Goal: Information Seeking & Learning: Learn about a topic

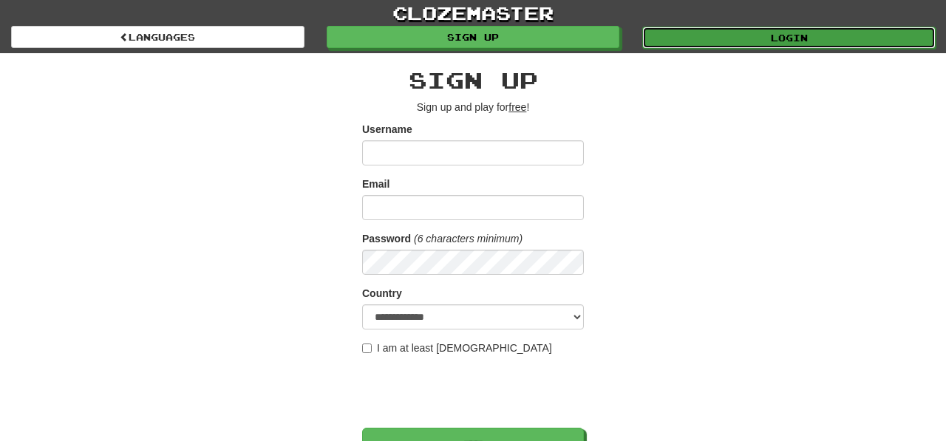
click at [681, 38] on link "Login" at bounding box center [788, 38] width 293 height 22
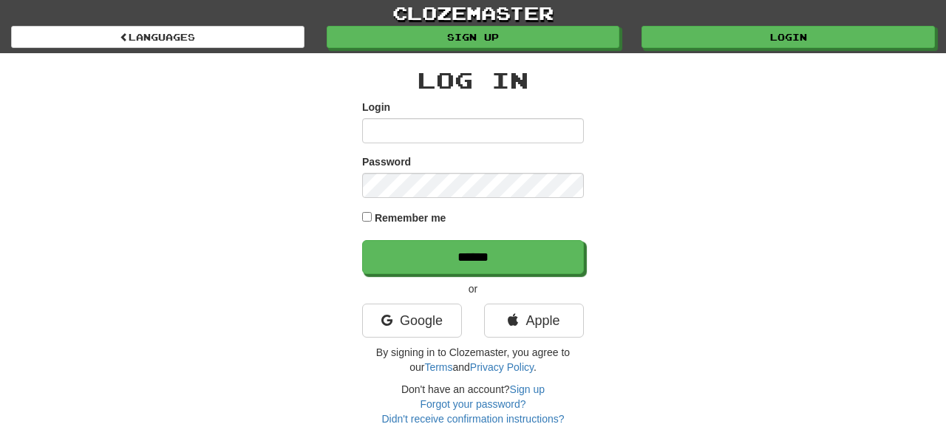
type input "**********"
click at [227, 24] on link "clozemaster" at bounding box center [473, 13] width 946 height 26
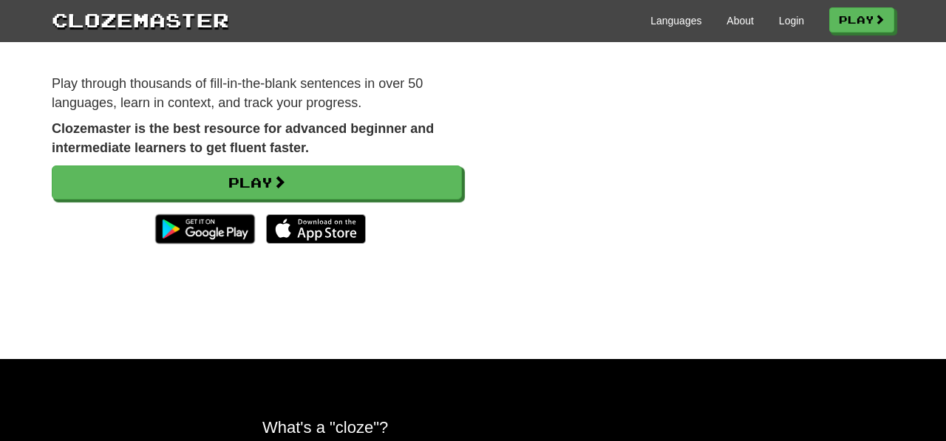
scroll to position [64, 0]
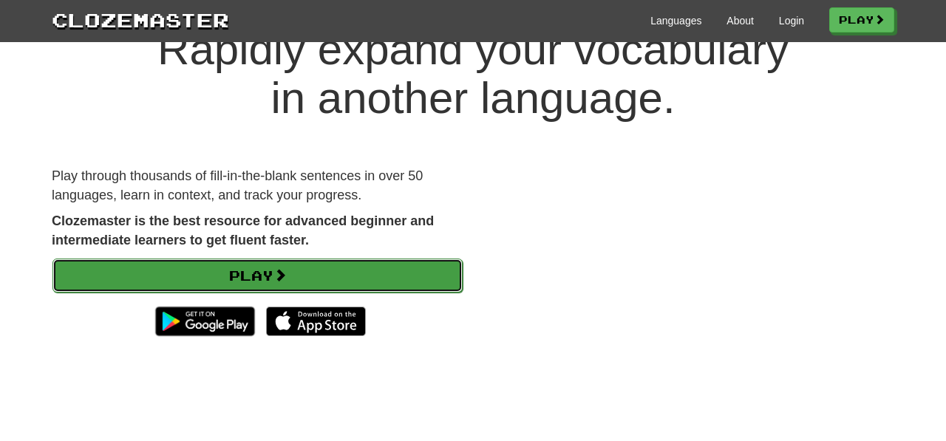
click at [404, 271] on link "Play" at bounding box center [257, 276] width 410 height 34
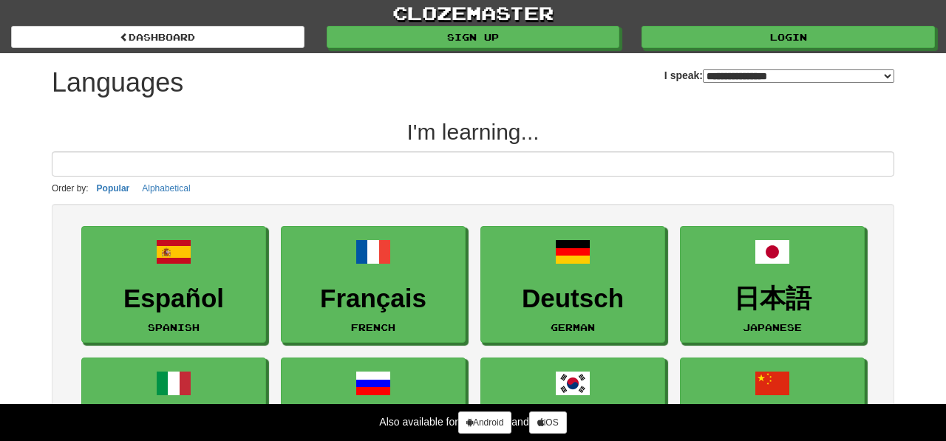
select select "*******"
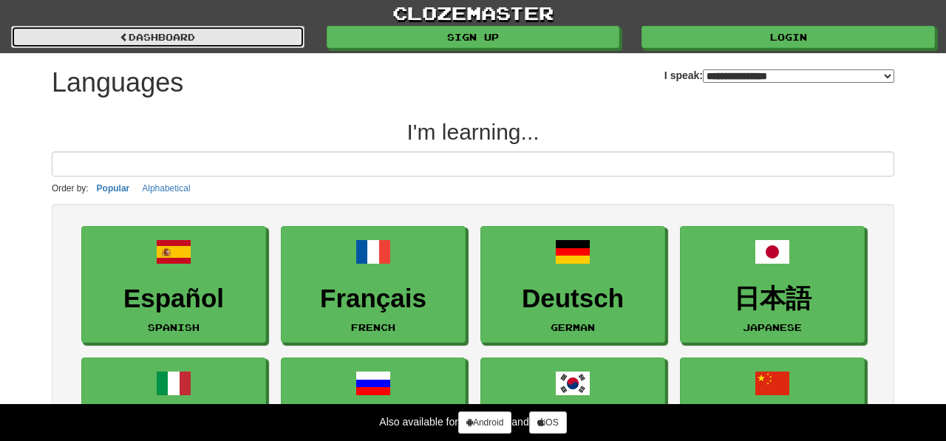
click at [191, 35] on link "dashboard" at bounding box center [157, 37] width 293 height 22
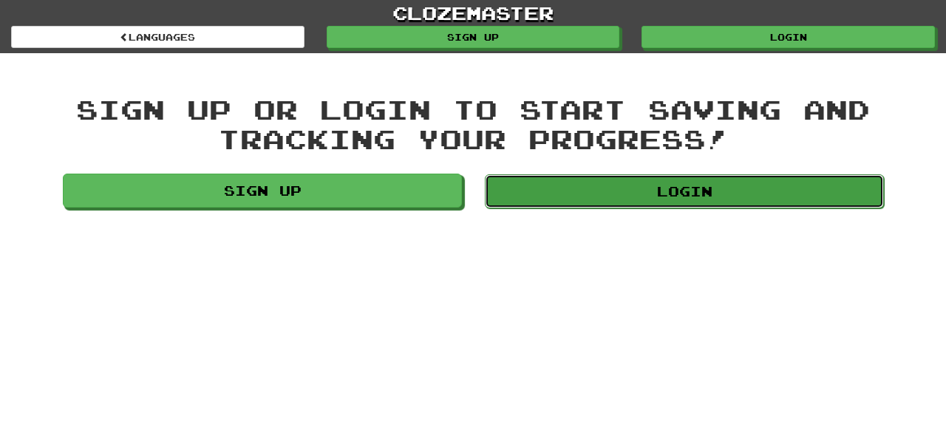
click at [534, 200] on link "Login" at bounding box center [684, 191] width 399 height 34
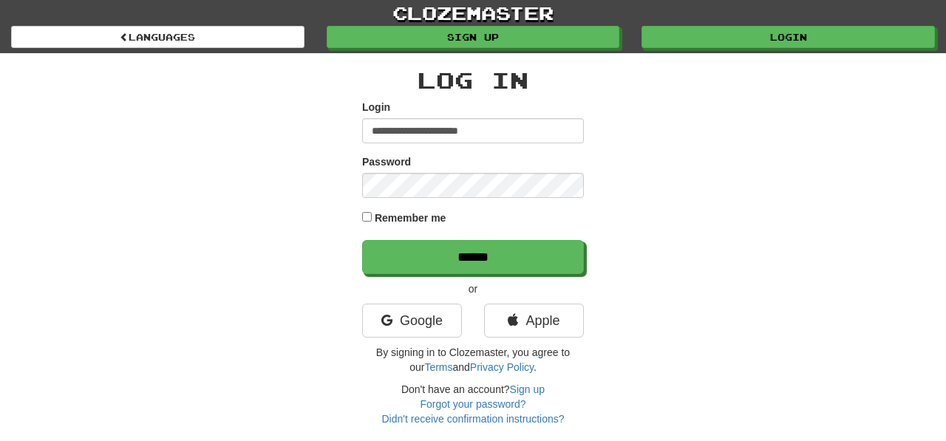
type input "**********"
click at [851, 169] on div "**********" at bounding box center [473, 239] width 865 height 373
click at [668, 197] on div "**********" at bounding box center [473, 239] width 865 height 373
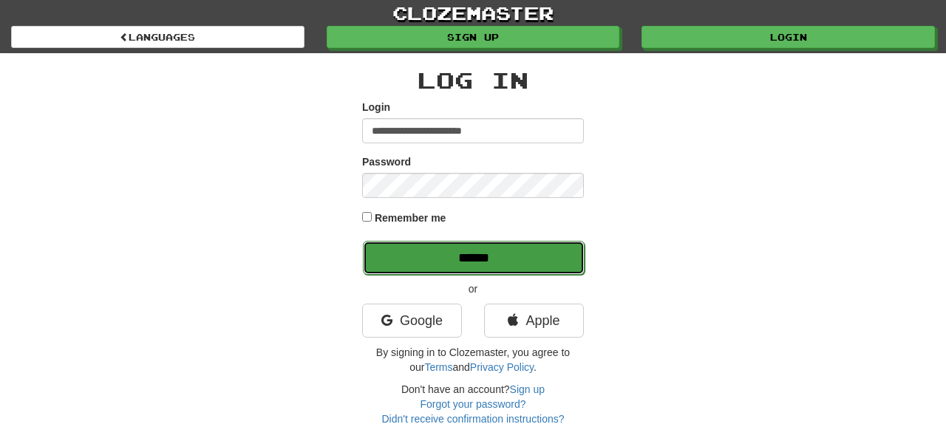
click at [570, 248] on input "******" at bounding box center [474, 258] width 222 height 34
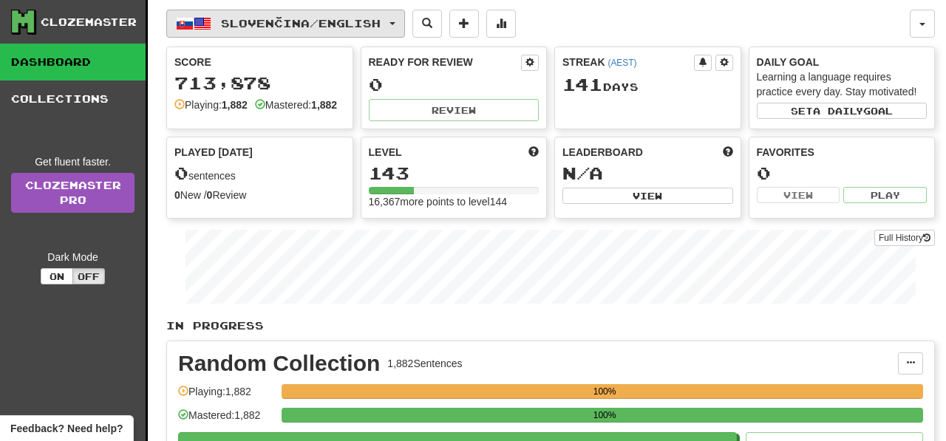
click at [402, 20] on button "Slovenčina / English" at bounding box center [285, 24] width 239 height 28
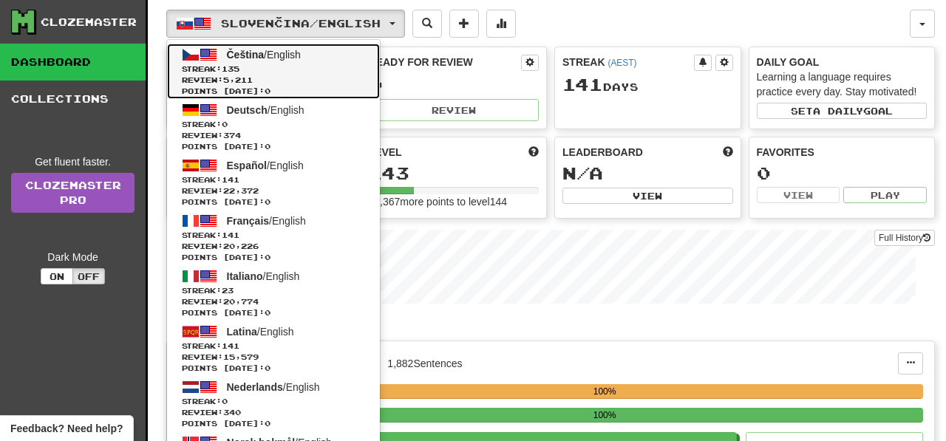
click at [320, 73] on span "Streak: 135" at bounding box center [273, 69] width 183 height 11
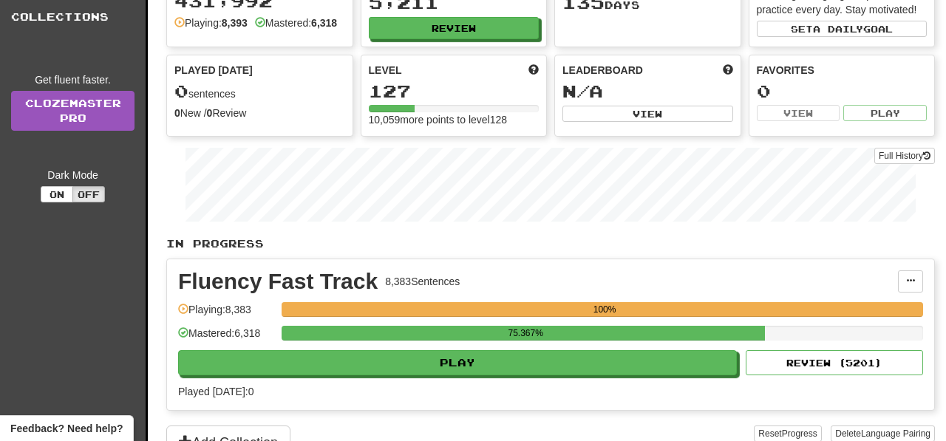
scroll to position [139, 0]
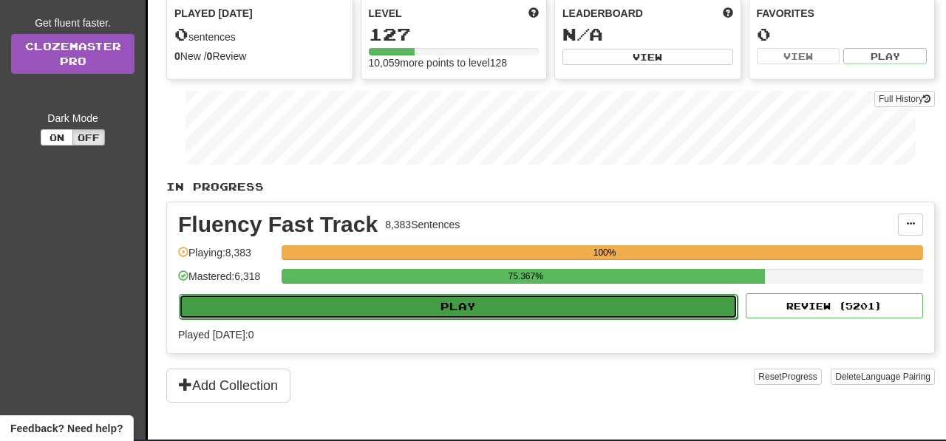
click at [539, 319] on button "Play" at bounding box center [458, 306] width 559 height 25
select select "**"
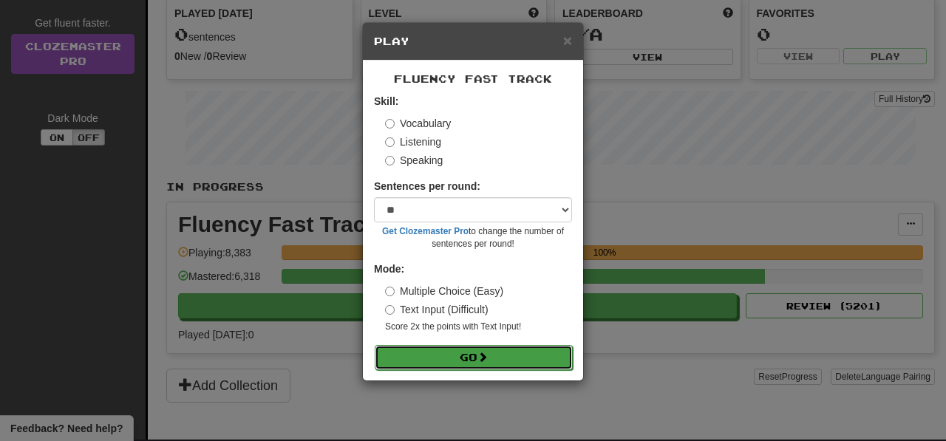
click at [542, 362] on button "Go" at bounding box center [474, 357] width 198 height 25
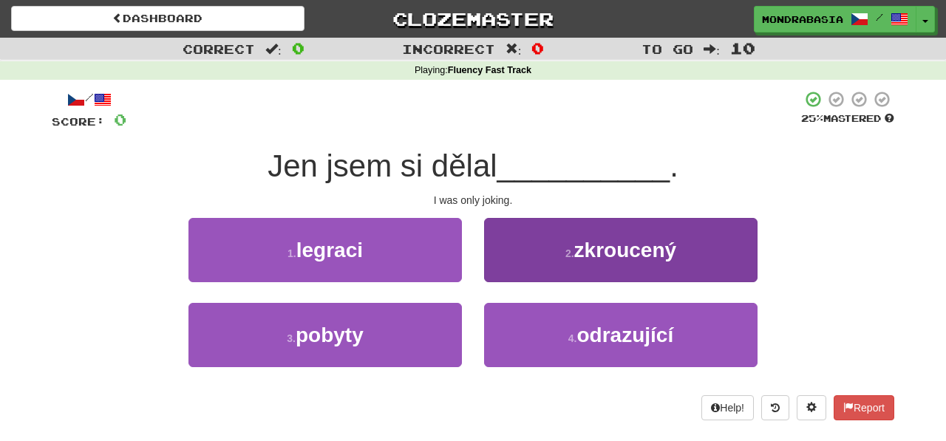
scroll to position [3, 0]
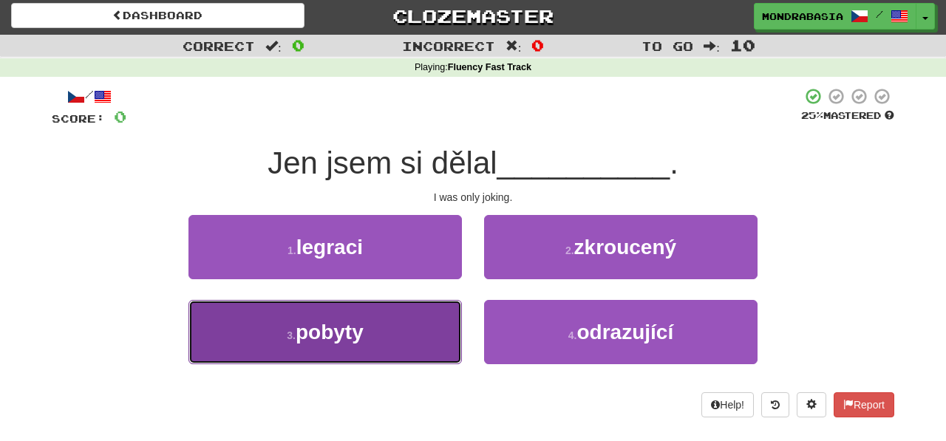
click at [410, 345] on button "3 . pobyty" at bounding box center [324, 332] width 273 height 64
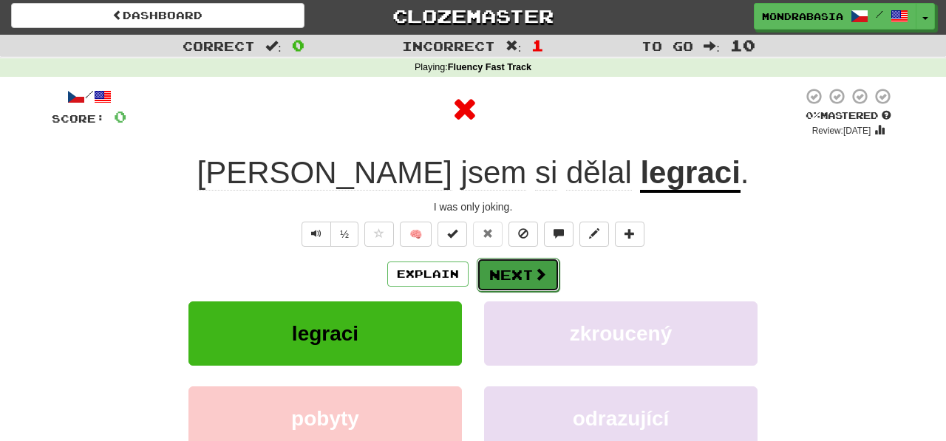
click at [491, 271] on button "Next" at bounding box center [518, 275] width 83 height 34
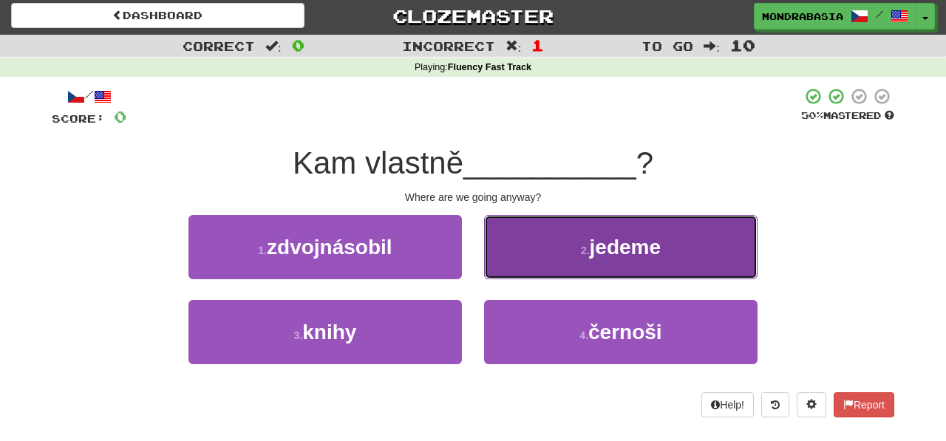
click at [522, 260] on button "2 . jedeme" at bounding box center [620, 247] width 273 height 64
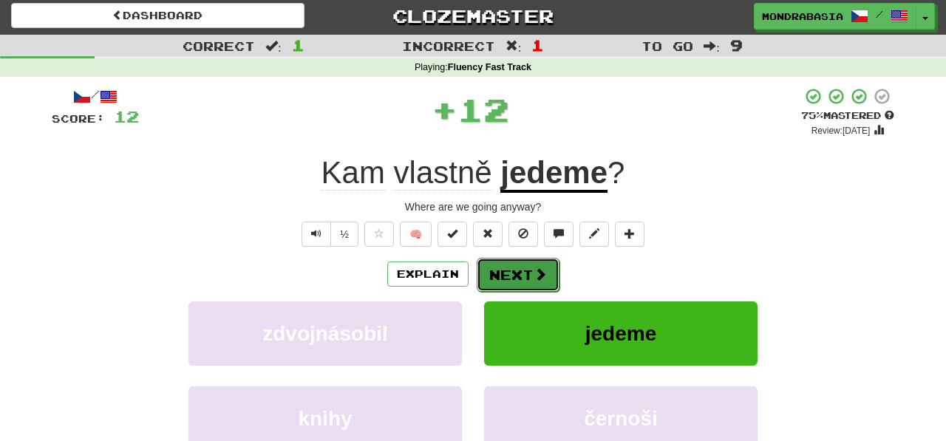
click at [522, 263] on button "Next" at bounding box center [518, 275] width 83 height 34
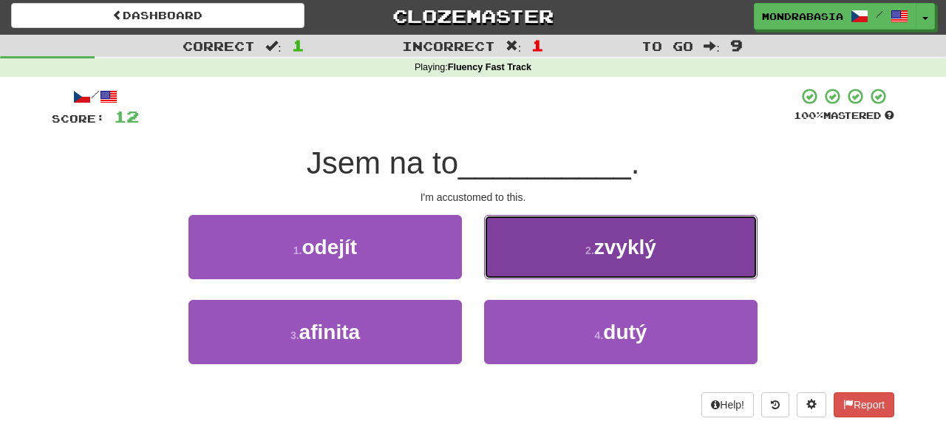
click at [516, 270] on button "2 . zvyklý" at bounding box center [620, 247] width 273 height 64
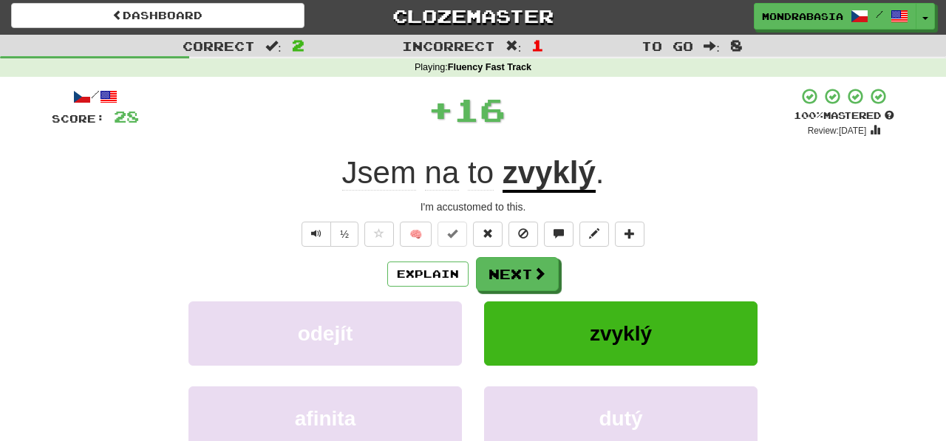
click at [516, 270] on button "Next" at bounding box center [517, 274] width 83 height 34
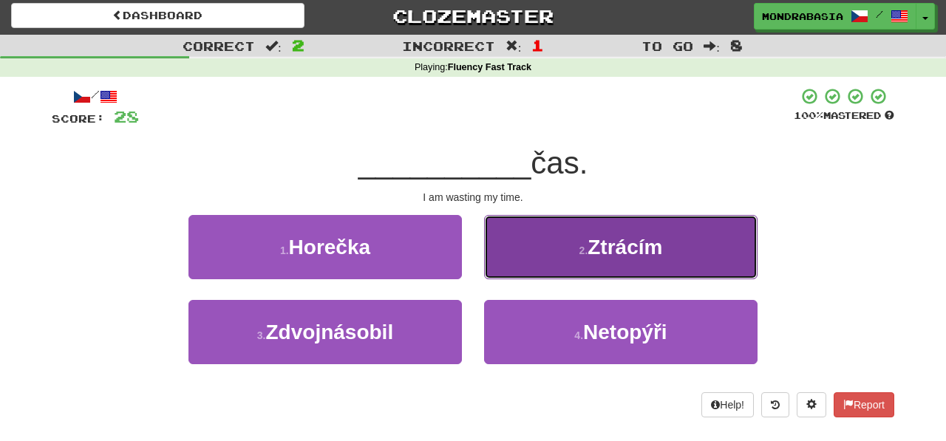
click at [508, 263] on button "2 . Ztrácím" at bounding box center [620, 247] width 273 height 64
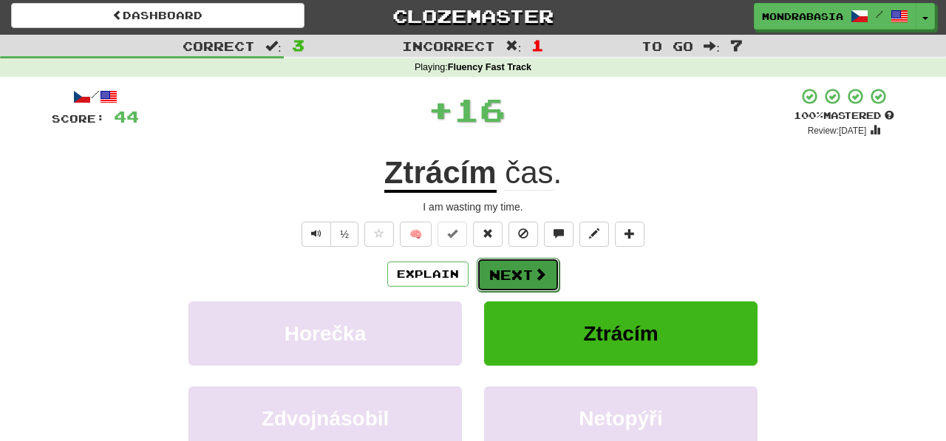
click at [508, 267] on button "Next" at bounding box center [518, 275] width 83 height 34
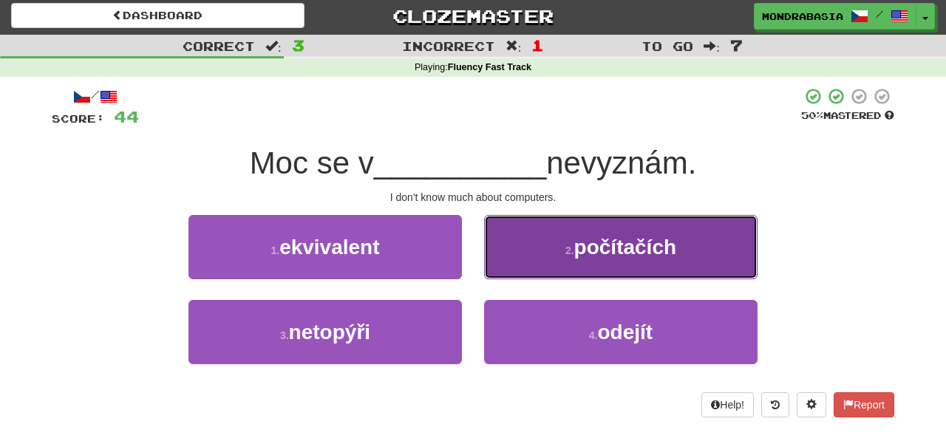
click at [516, 259] on button "2 . počítačích" at bounding box center [620, 247] width 273 height 64
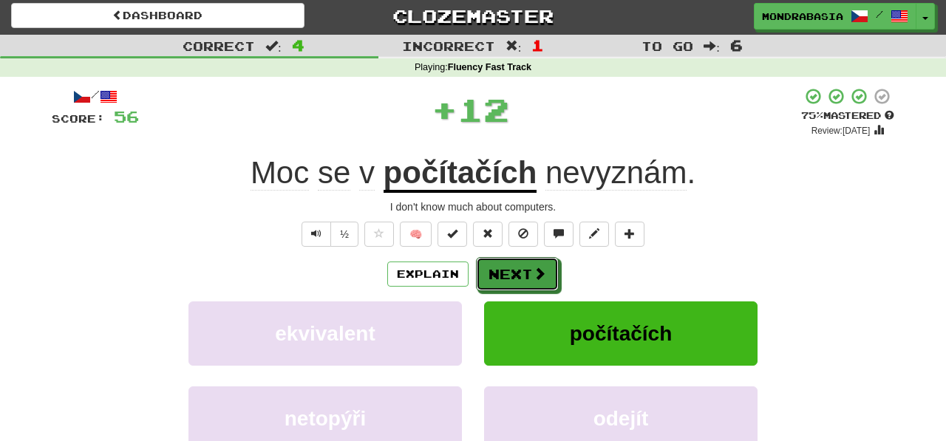
click at [516, 262] on button "Next" at bounding box center [517, 274] width 83 height 34
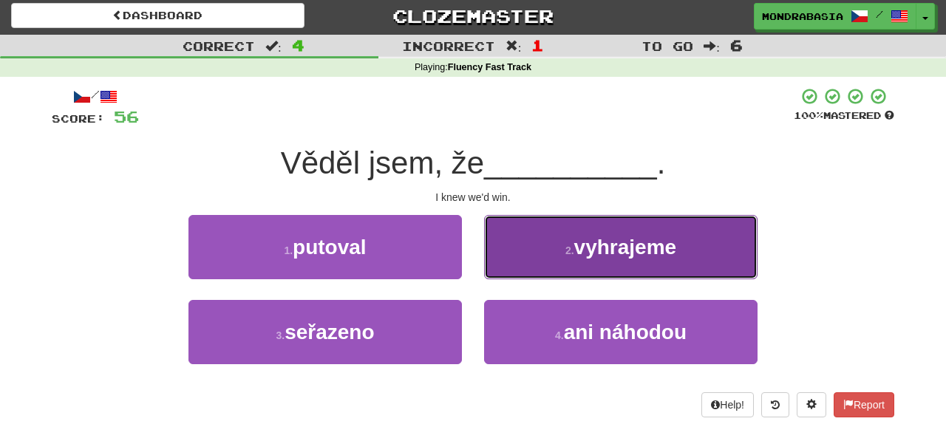
click at [500, 273] on button "2 . vyhrajeme" at bounding box center [620, 247] width 273 height 64
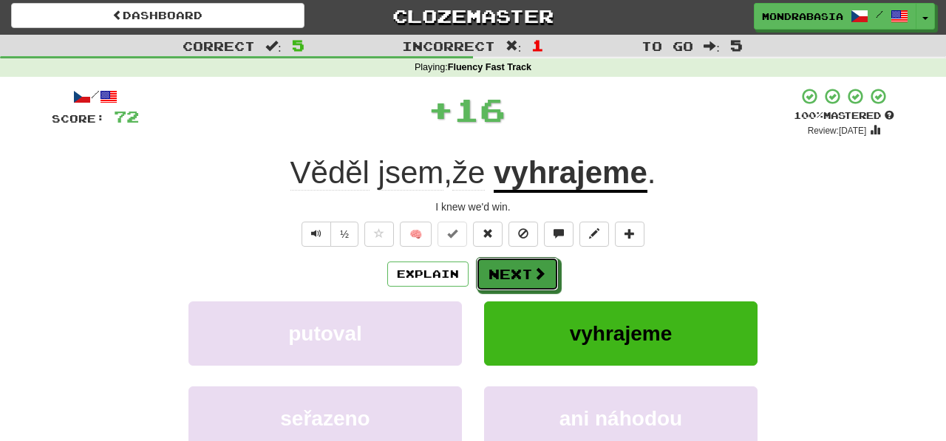
click at [500, 273] on button "Next" at bounding box center [517, 274] width 83 height 34
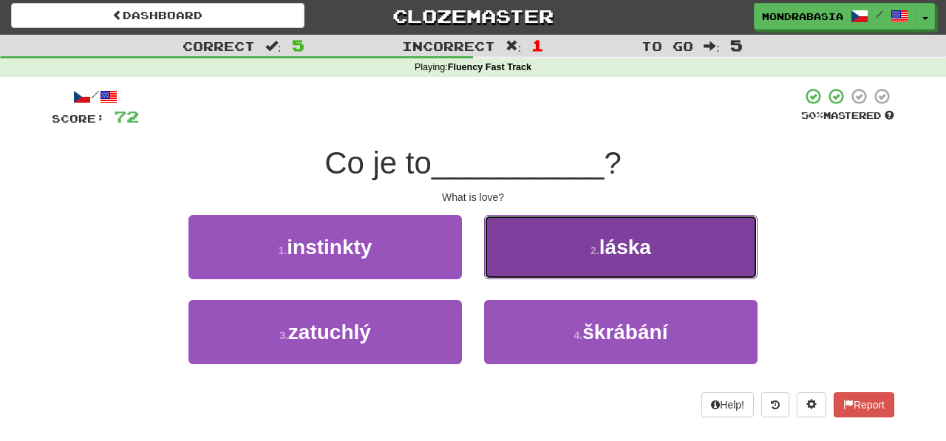
click at [506, 264] on button "2 . láska" at bounding box center [620, 247] width 273 height 64
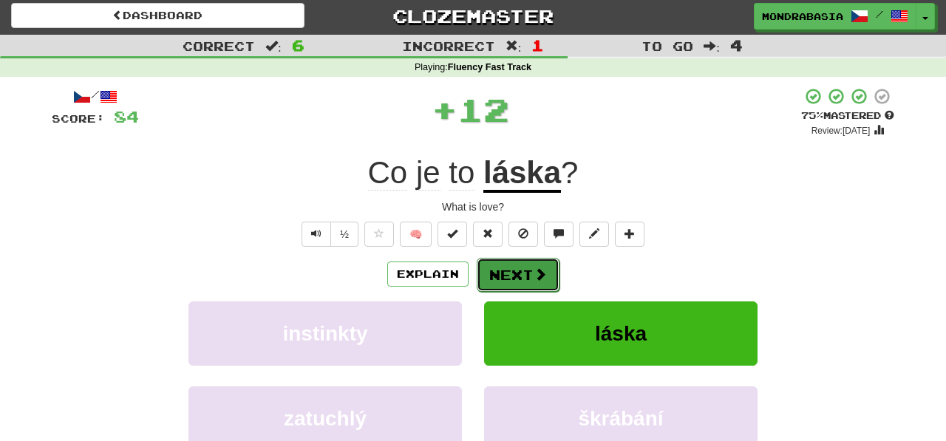
click at [506, 269] on button "Next" at bounding box center [518, 275] width 83 height 34
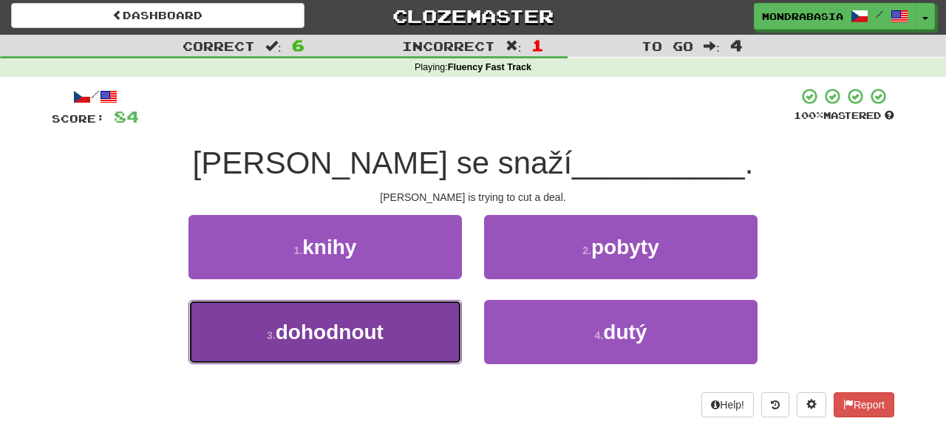
click at [426, 321] on button "3 . dohodnout" at bounding box center [324, 332] width 273 height 64
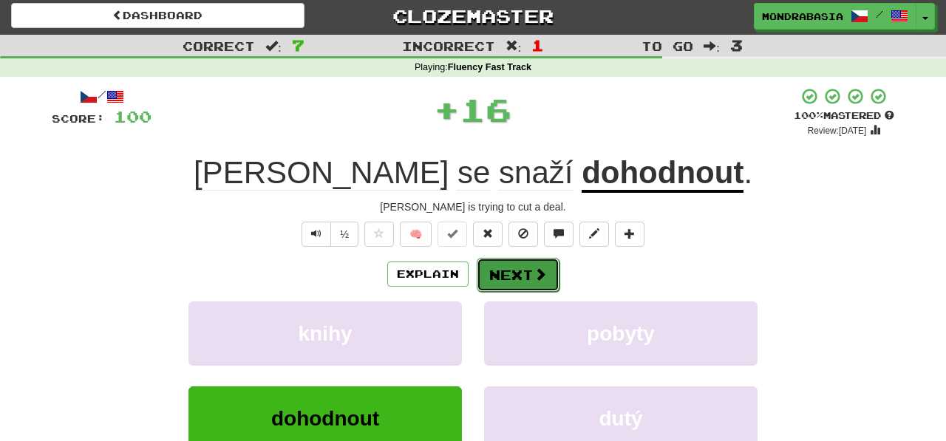
click at [511, 271] on button "Next" at bounding box center [518, 275] width 83 height 34
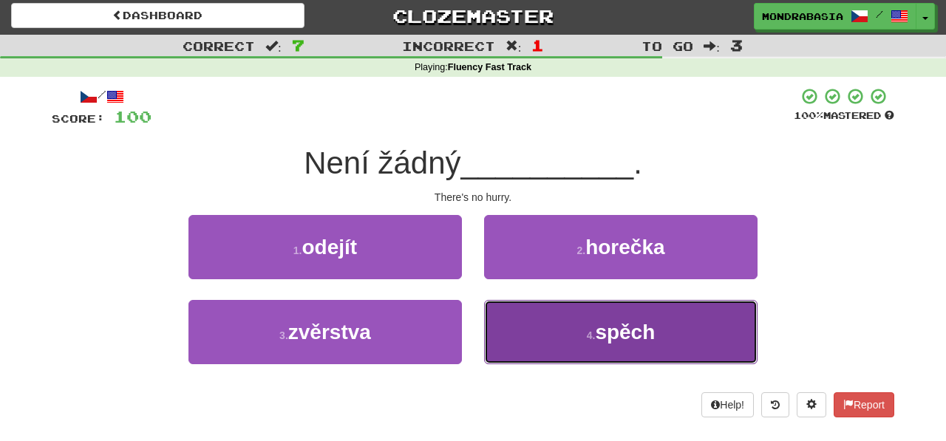
click at [548, 341] on button "4 . spěch" at bounding box center [620, 332] width 273 height 64
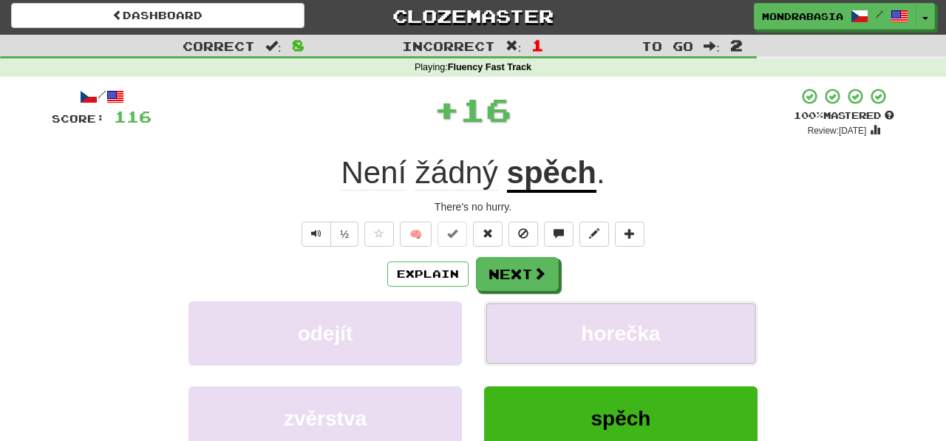
click at [548, 341] on button "horečka" at bounding box center [620, 334] width 273 height 64
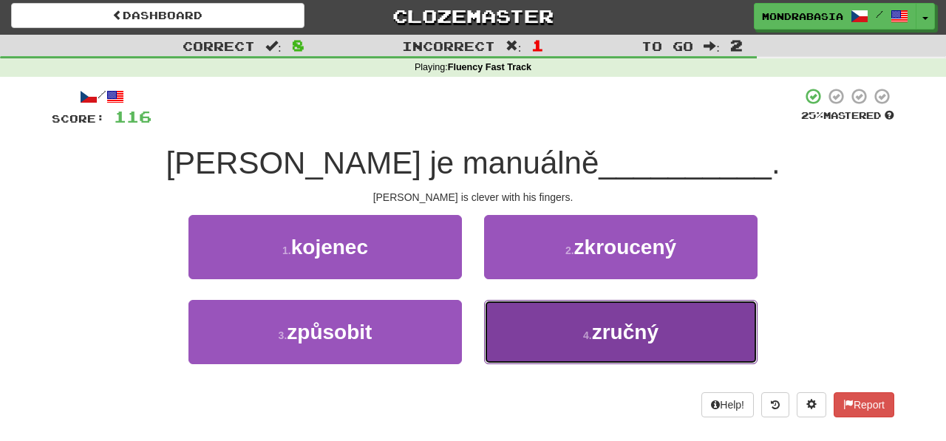
click at [532, 337] on button "4 . zručný" at bounding box center [620, 332] width 273 height 64
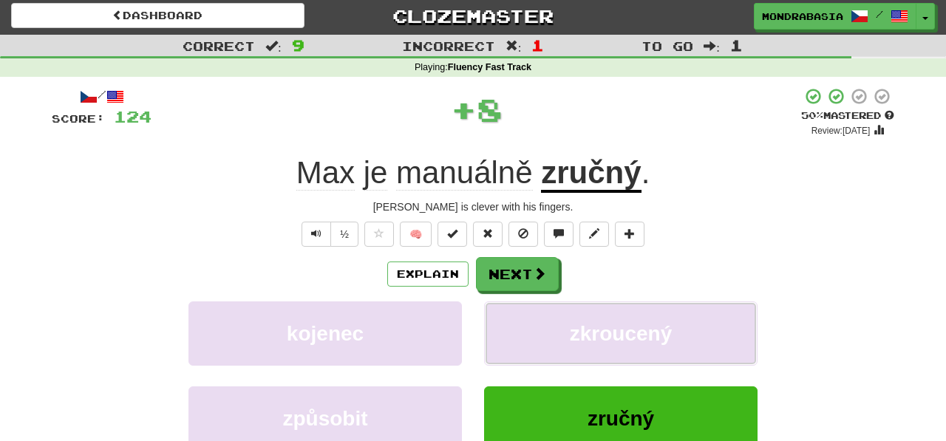
click at [532, 337] on button "zkroucený" at bounding box center [620, 334] width 273 height 64
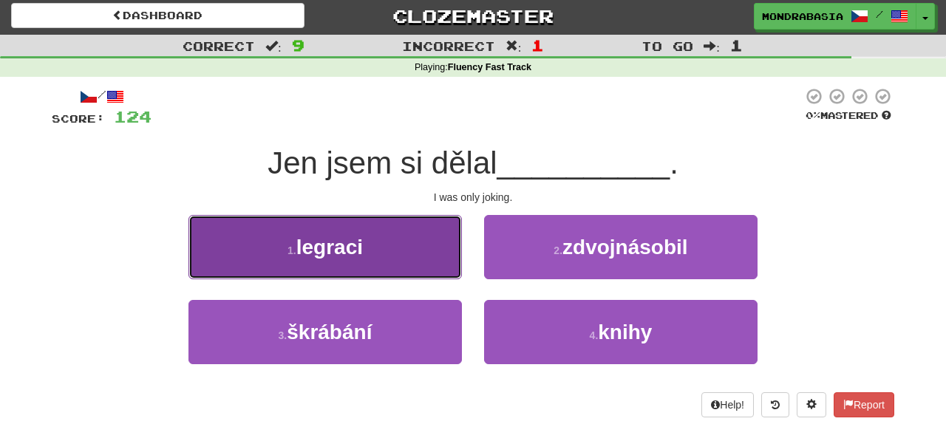
click at [443, 268] on button "1 . legraci" at bounding box center [324, 247] width 273 height 64
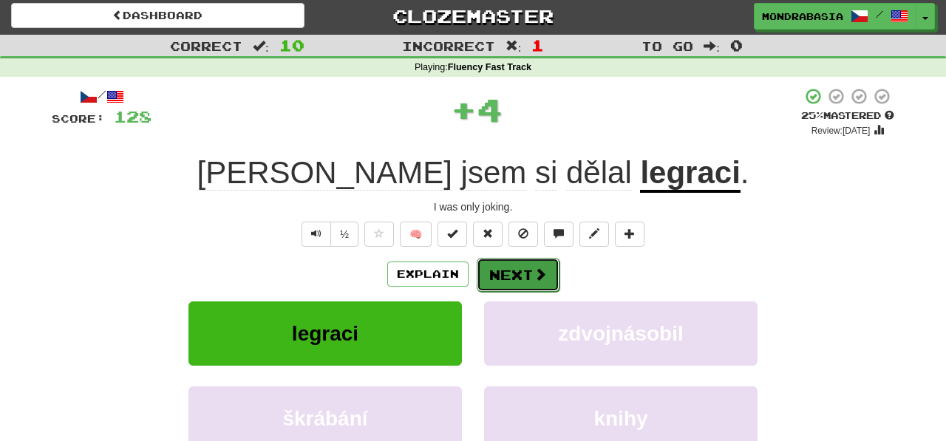
click at [517, 268] on button "Next" at bounding box center [518, 275] width 83 height 34
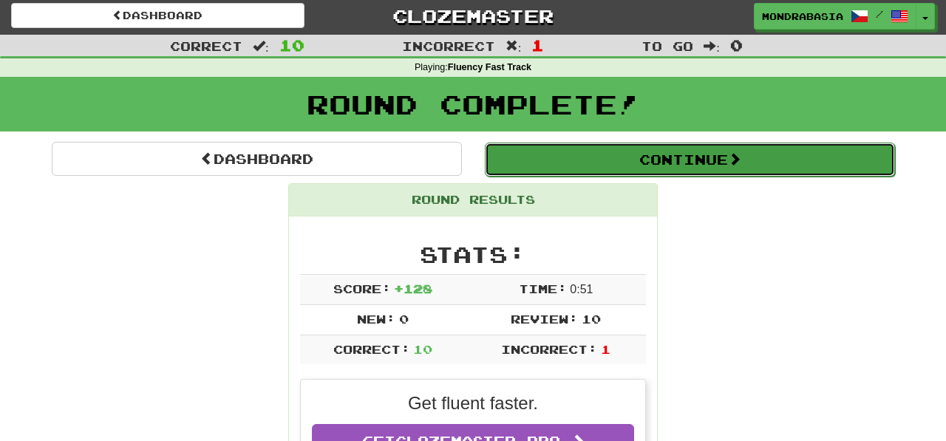
click at [511, 152] on button "Continue" at bounding box center [690, 160] width 410 height 34
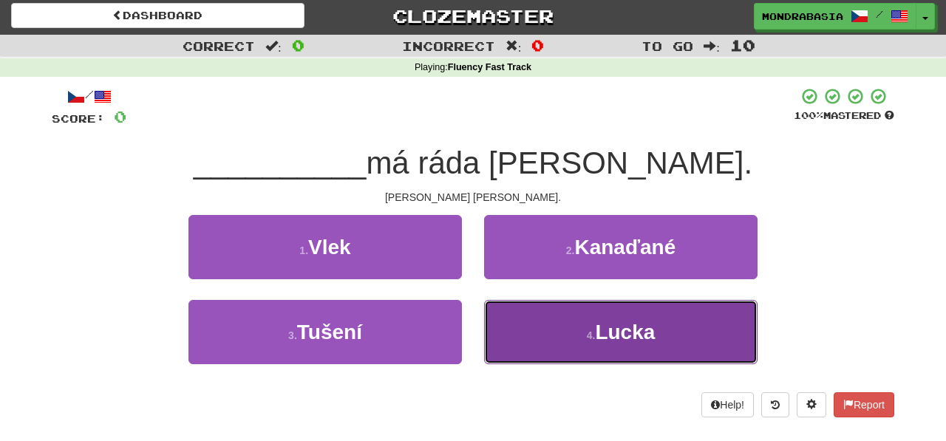
click at [528, 354] on button "4 . Lucka" at bounding box center [620, 332] width 273 height 64
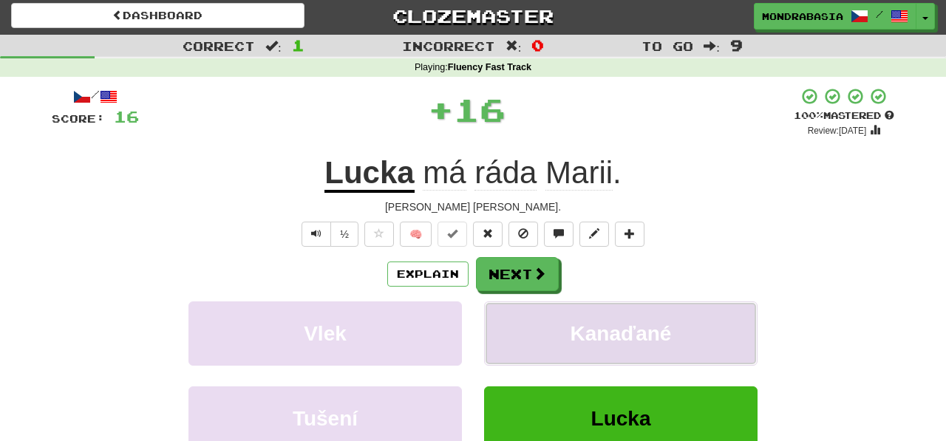
click at [525, 326] on button "Kanaďané" at bounding box center [620, 334] width 273 height 64
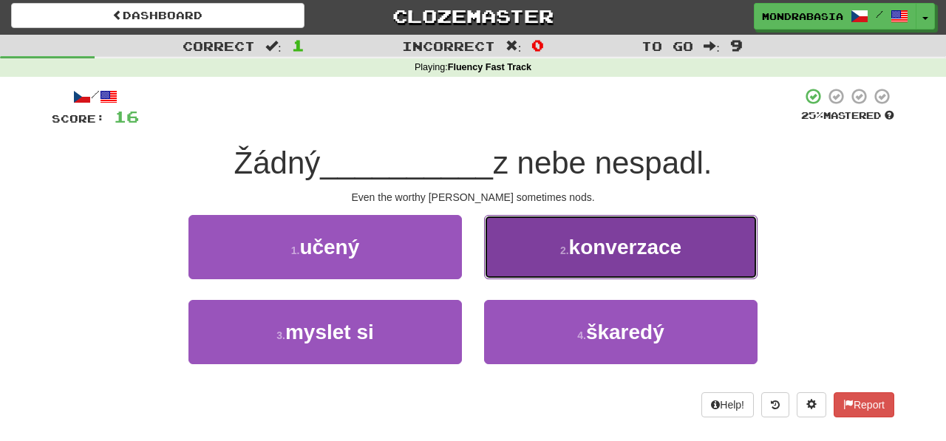
click at [504, 274] on button "2 . konverzace" at bounding box center [620, 247] width 273 height 64
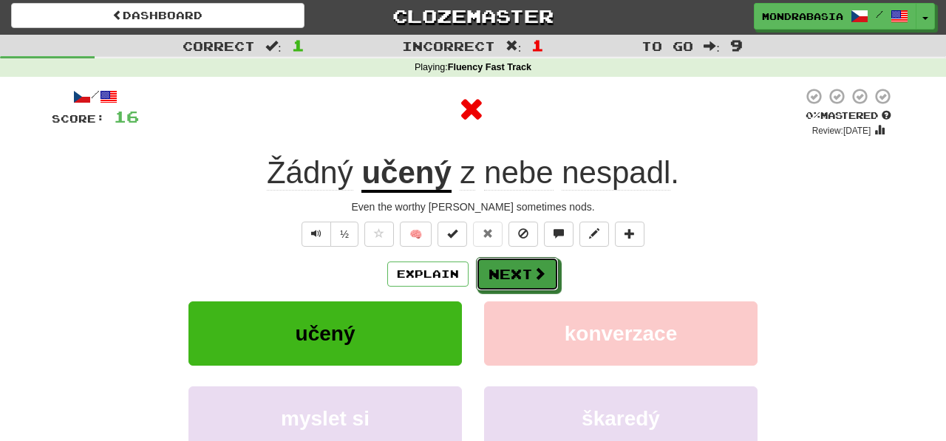
click at [504, 274] on button "Next" at bounding box center [517, 274] width 83 height 34
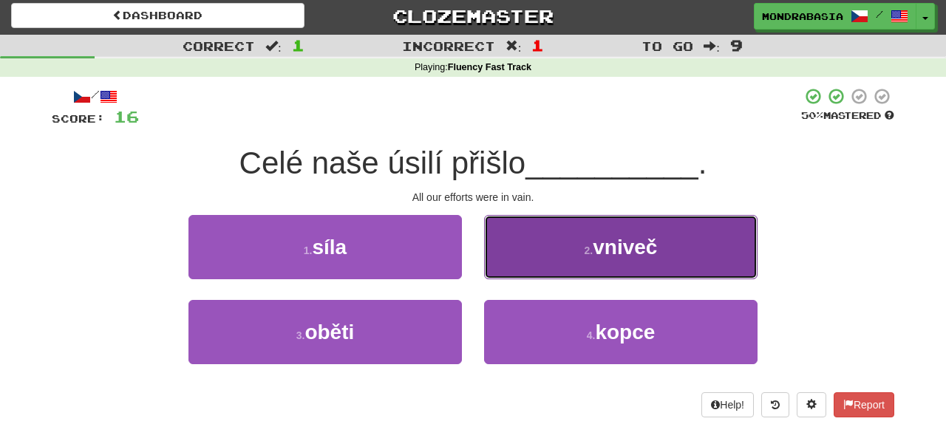
click at [512, 263] on button "2 . vniveč" at bounding box center [620, 247] width 273 height 64
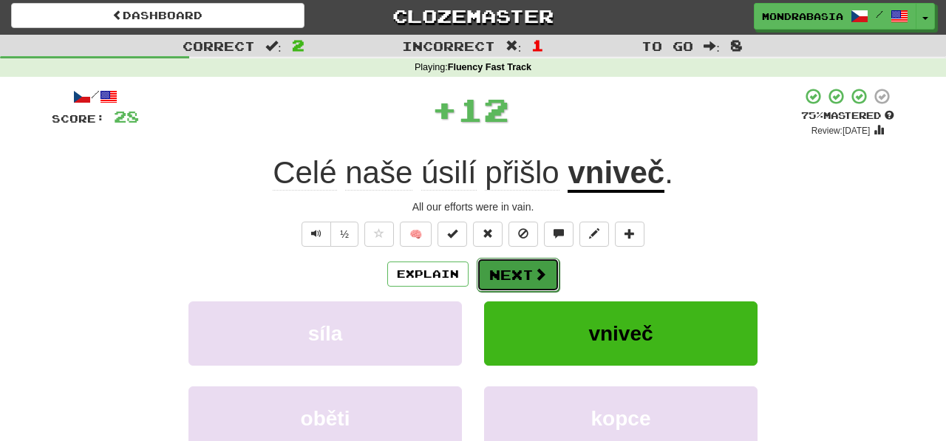
click at [517, 272] on button "Next" at bounding box center [518, 275] width 83 height 34
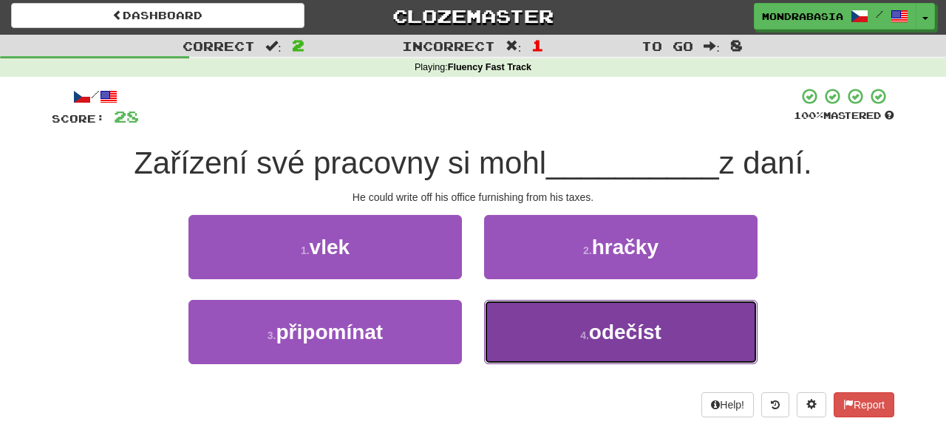
click at [508, 333] on button "4 . odečíst" at bounding box center [620, 332] width 273 height 64
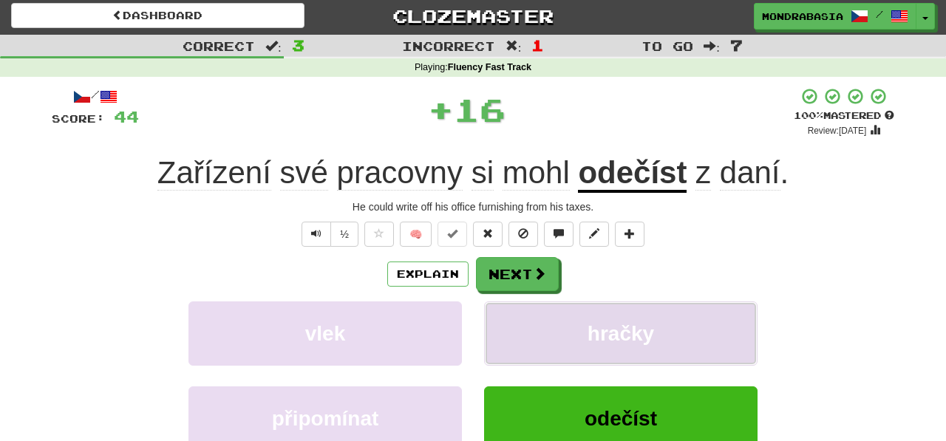
click at [508, 321] on button "hračky" at bounding box center [620, 334] width 273 height 64
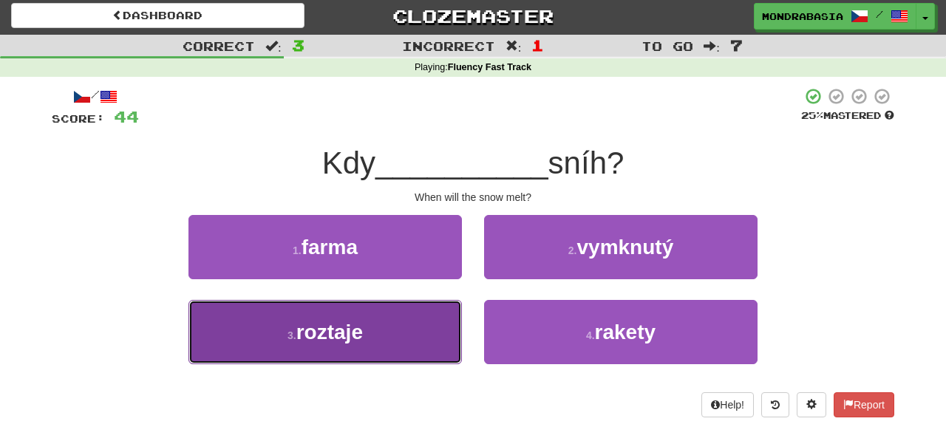
click at [413, 345] on button "3 . roztaje" at bounding box center [324, 332] width 273 height 64
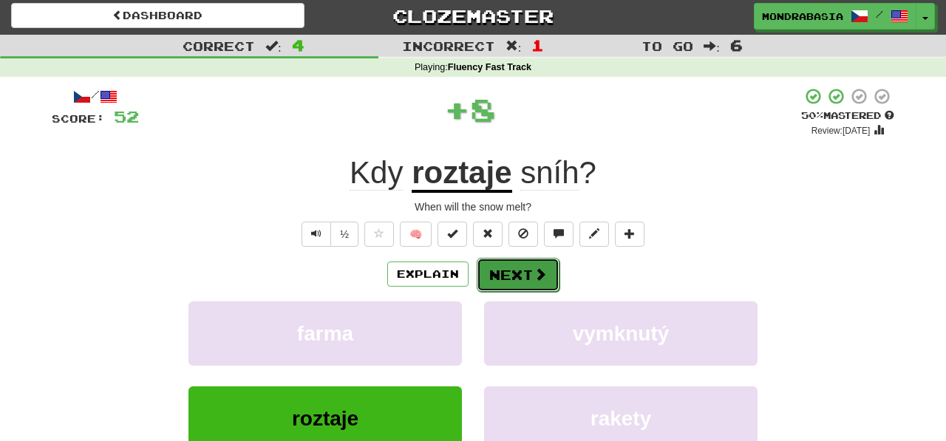
click at [497, 285] on button "Next" at bounding box center [518, 275] width 83 height 34
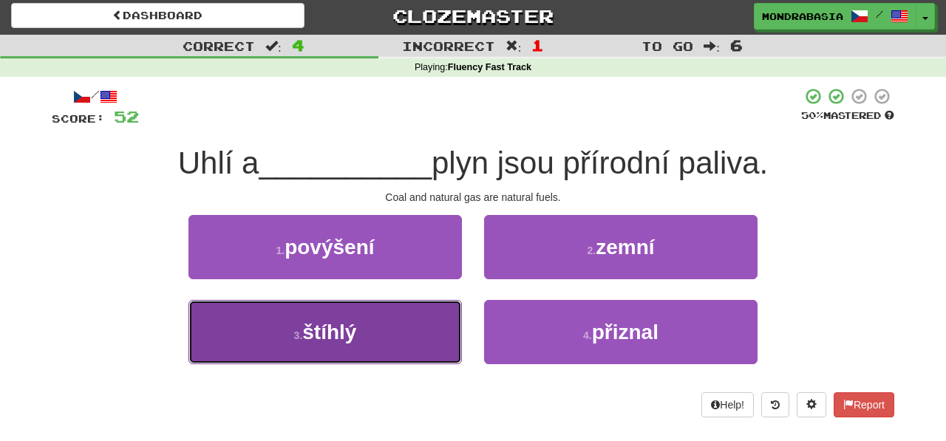
click at [426, 329] on button "3 . štíhlý" at bounding box center [324, 332] width 273 height 64
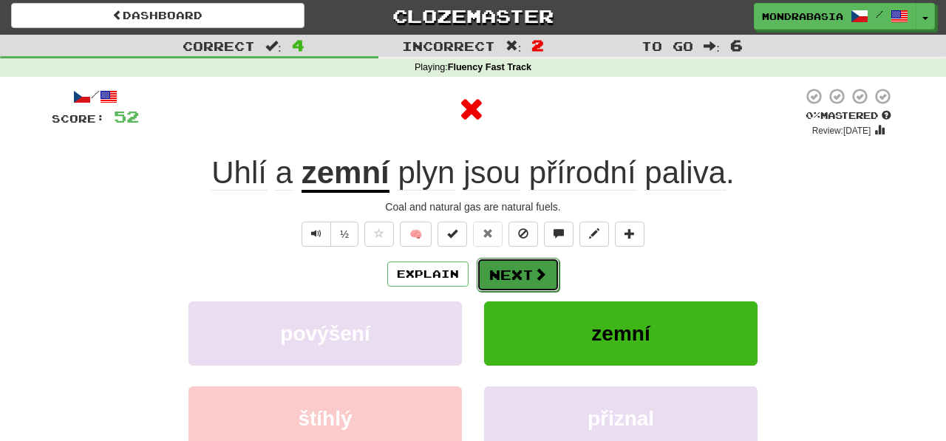
click at [523, 268] on button "Next" at bounding box center [518, 275] width 83 height 34
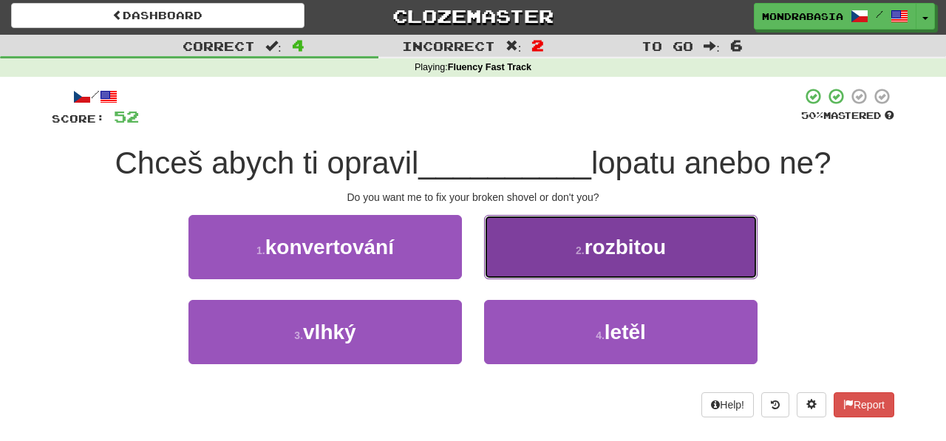
click at [502, 268] on button "2 . rozbitou" at bounding box center [620, 247] width 273 height 64
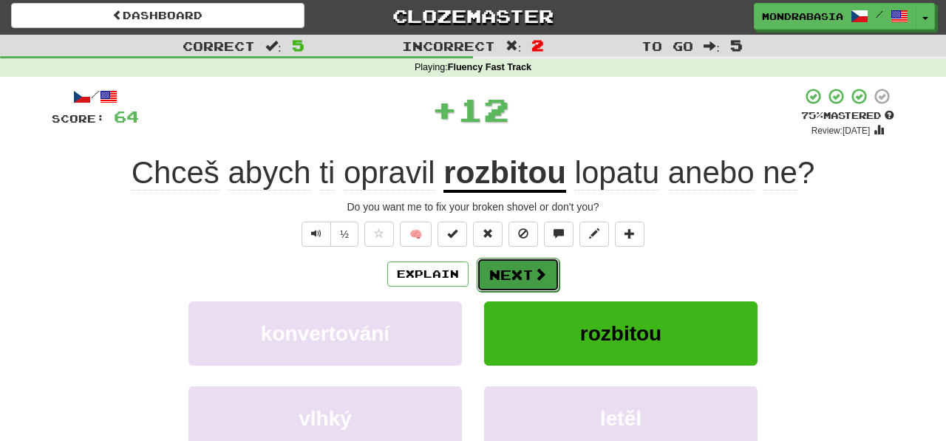
click at [520, 276] on button "Next" at bounding box center [518, 275] width 83 height 34
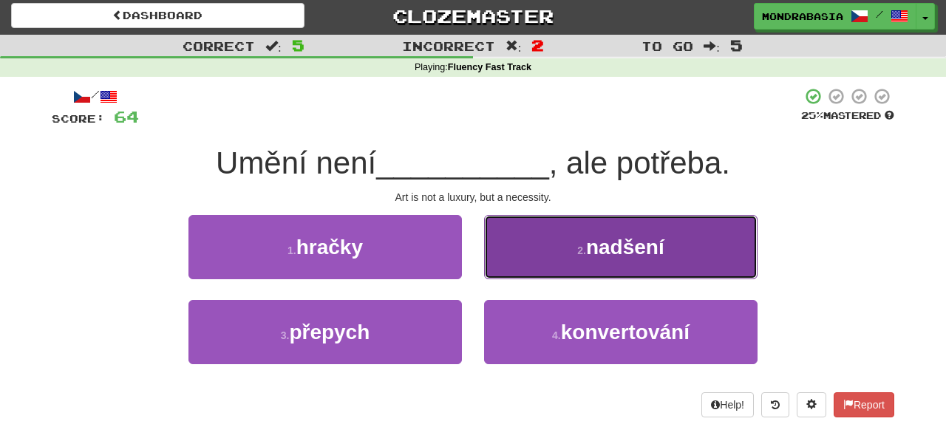
click at [511, 269] on button "2 . nadšení" at bounding box center [620, 247] width 273 height 64
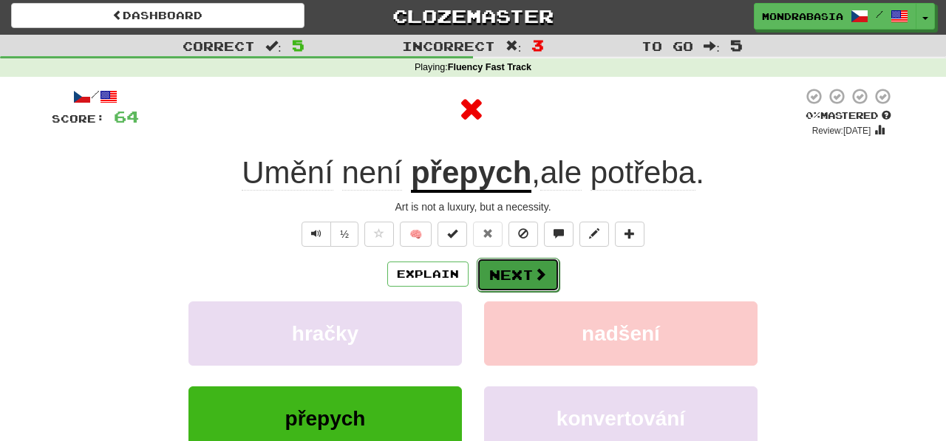
click at [514, 277] on button "Next" at bounding box center [518, 275] width 83 height 34
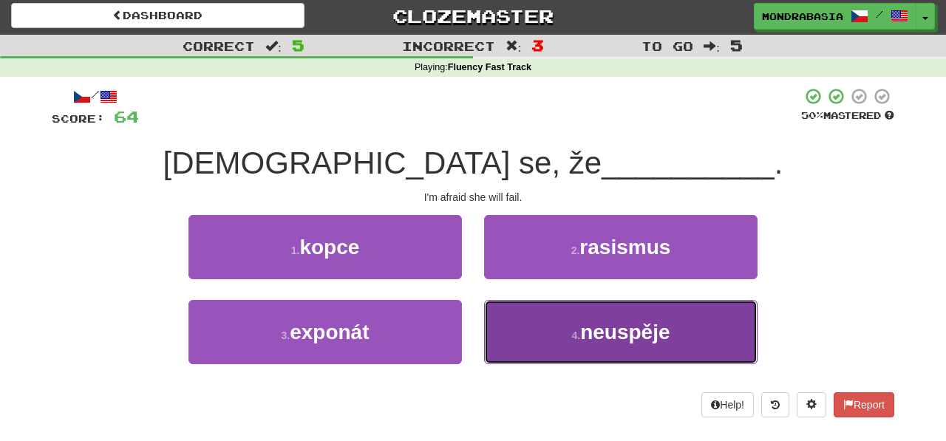
click at [523, 348] on button "4 . neuspěje" at bounding box center [620, 332] width 273 height 64
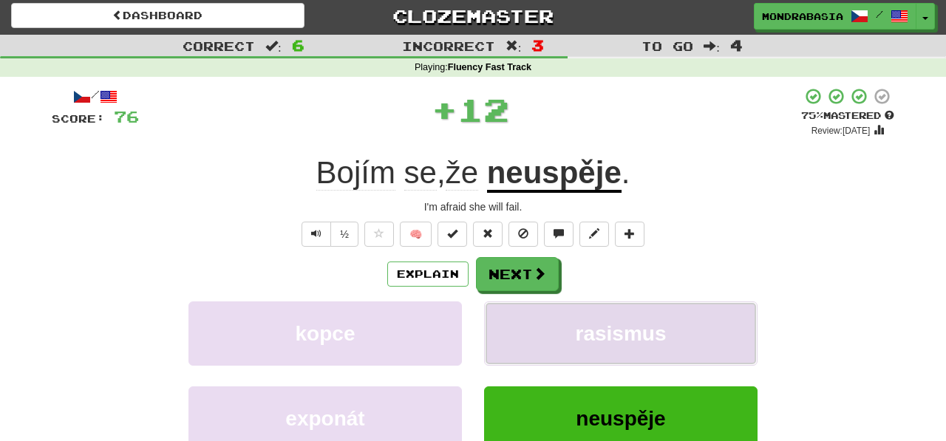
click at [522, 337] on button "rasismus" at bounding box center [620, 334] width 273 height 64
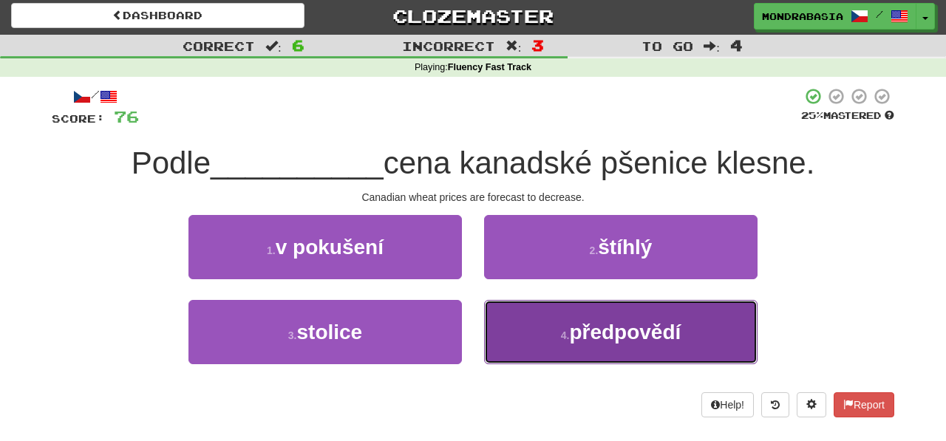
click at [525, 341] on button "4 . předpovědí" at bounding box center [620, 332] width 273 height 64
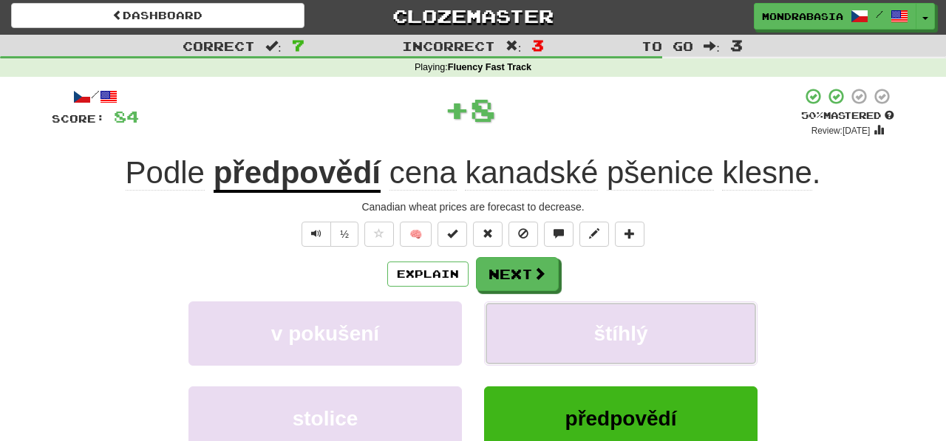
click at [525, 341] on button "štíhlý" at bounding box center [620, 334] width 273 height 64
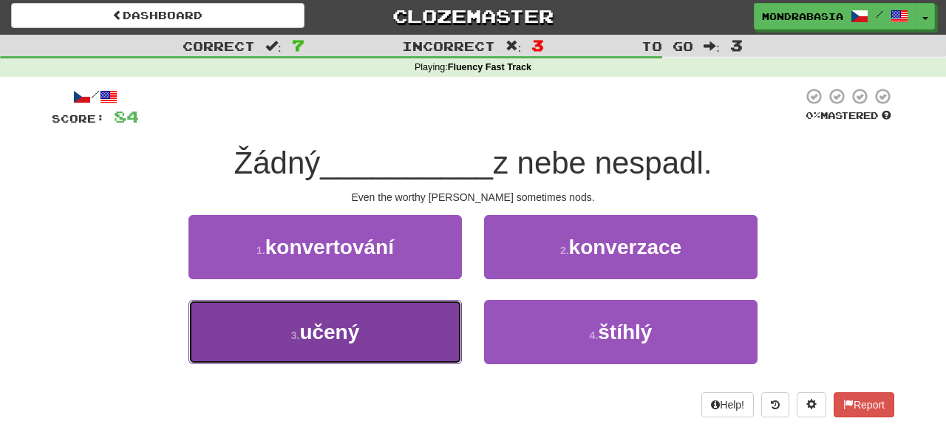
click at [412, 355] on button "3 . učený" at bounding box center [324, 332] width 273 height 64
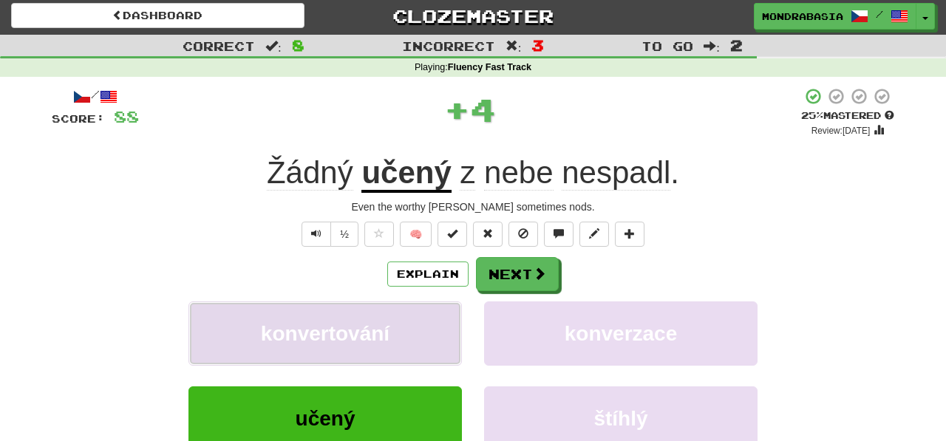
click at [424, 323] on button "konvertování" at bounding box center [324, 334] width 273 height 64
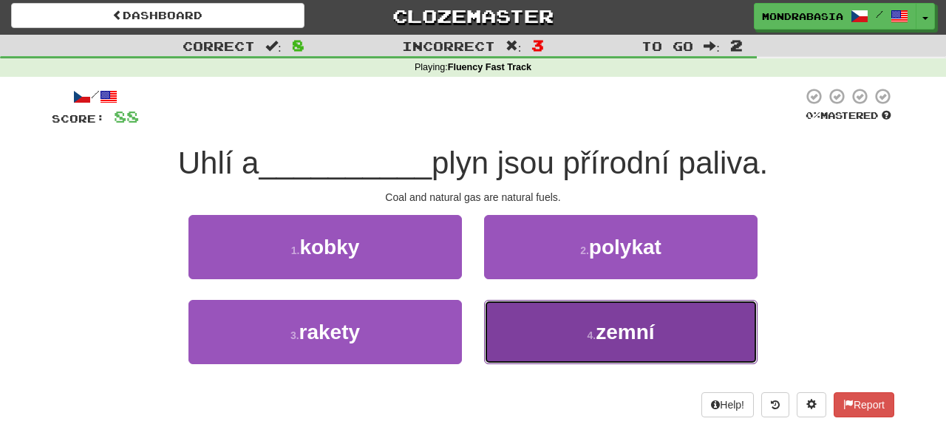
click at [548, 324] on button "4 . zemní" at bounding box center [620, 332] width 273 height 64
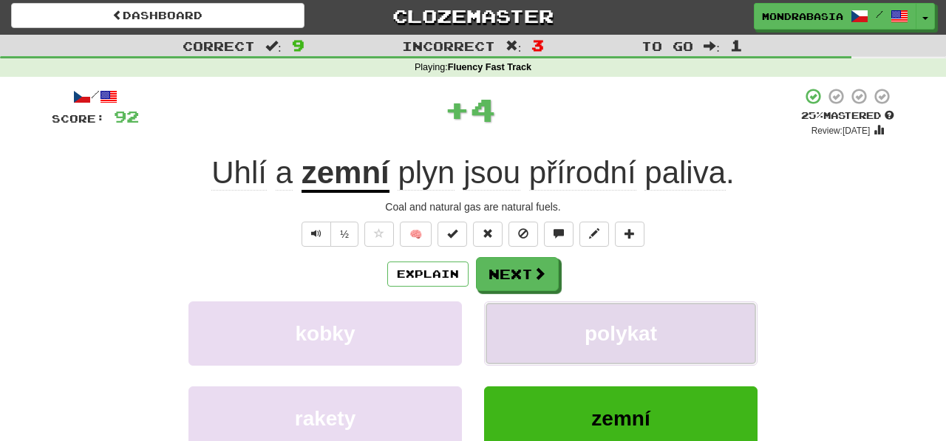
click at [546, 324] on button "polykat" at bounding box center [620, 334] width 273 height 64
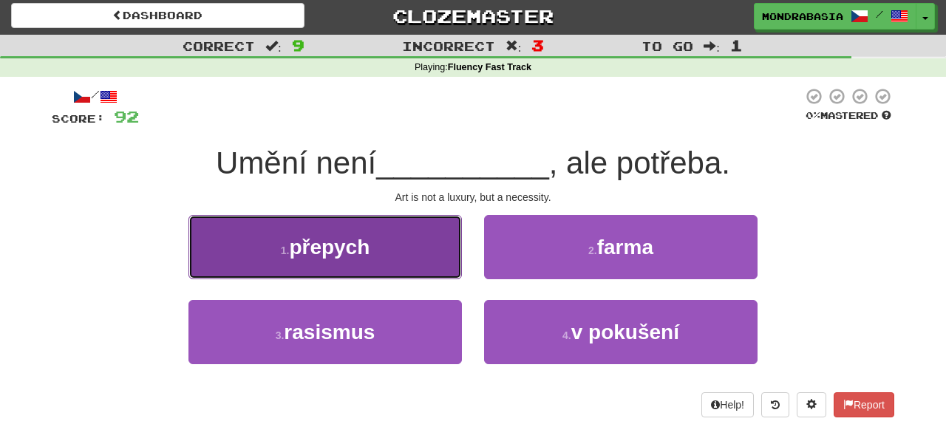
click at [441, 255] on button "1 . přepych" at bounding box center [324, 247] width 273 height 64
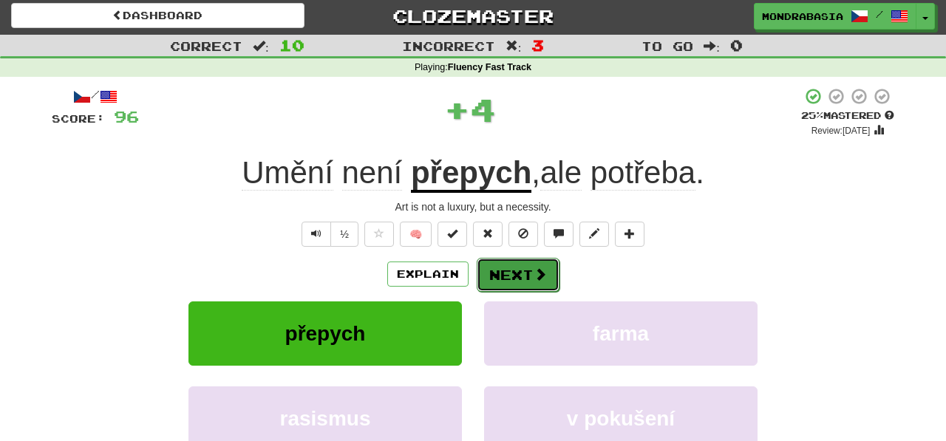
click at [517, 278] on button "Next" at bounding box center [518, 275] width 83 height 34
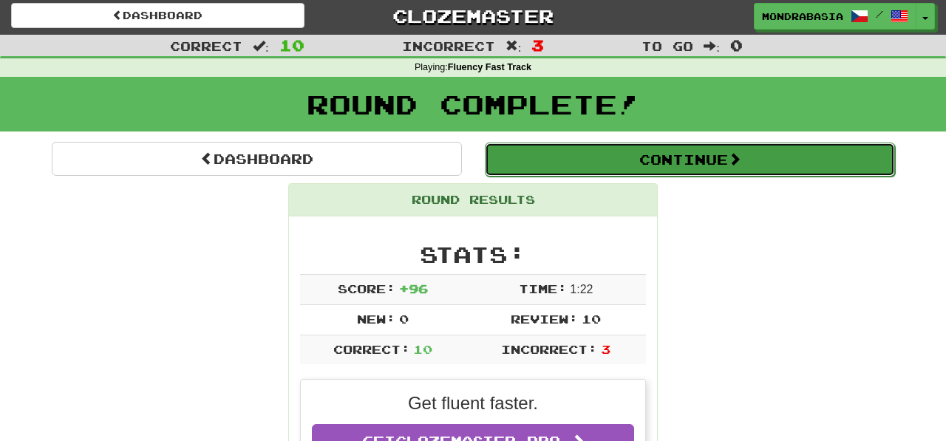
click at [520, 163] on button "Continue" at bounding box center [690, 160] width 410 height 34
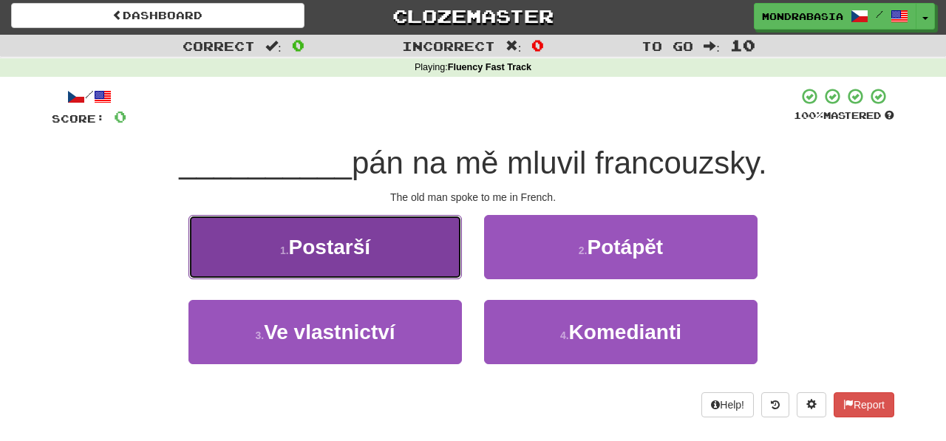
click at [448, 269] on button "1 . Postarší" at bounding box center [324, 247] width 273 height 64
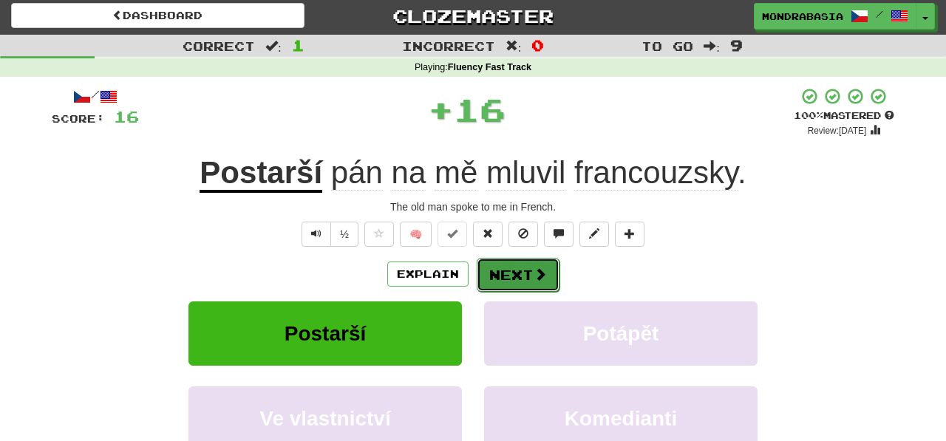
click at [523, 282] on button "Next" at bounding box center [518, 275] width 83 height 34
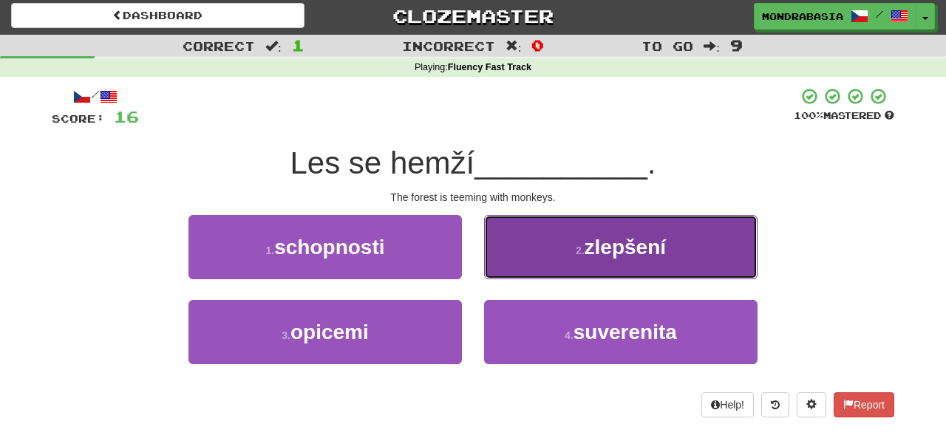
click at [514, 264] on button "2 . zlepšení" at bounding box center [620, 247] width 273 height 64
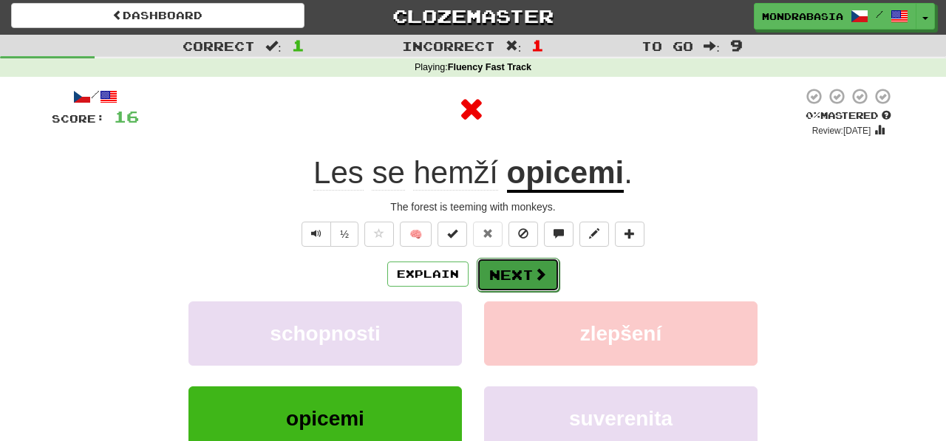
click at [516, 269] on button "Next" at bounding box center [518, 275] width 83 height 34
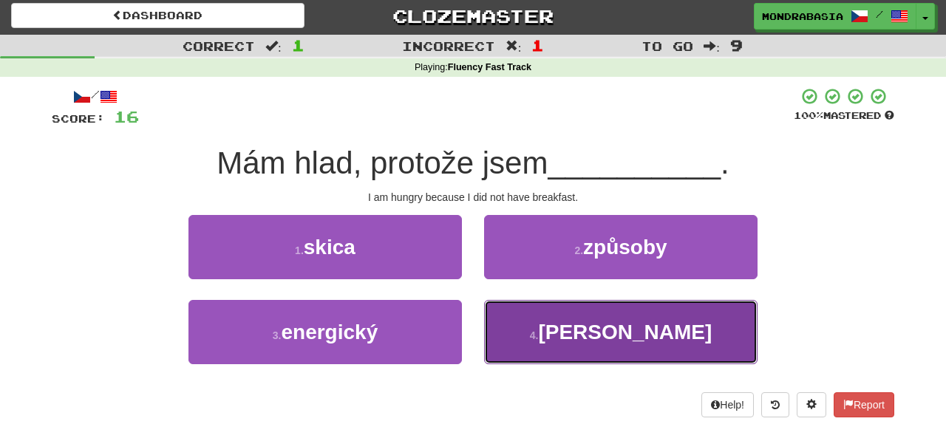
click at [511, 327] on button "4 . nesnídal" at bounding box center [620, 332] width 273 height 64
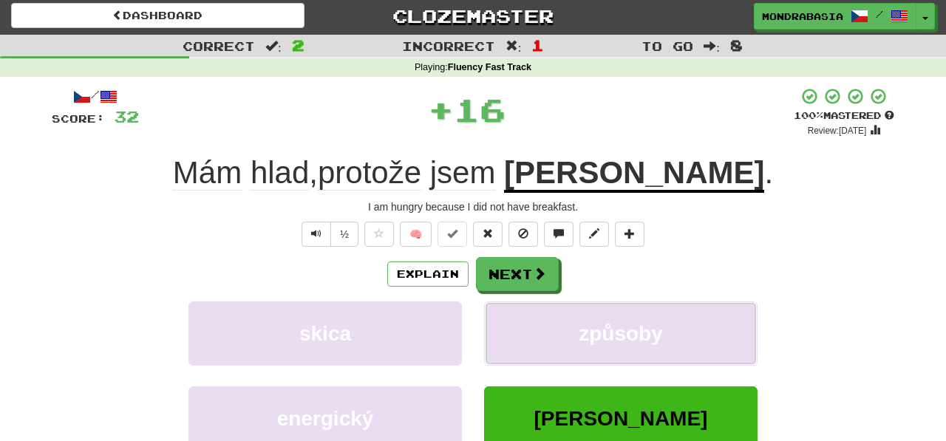
click at [511, 327] on button "způsoby" at bounding box center [620, 334] width 273 height 64
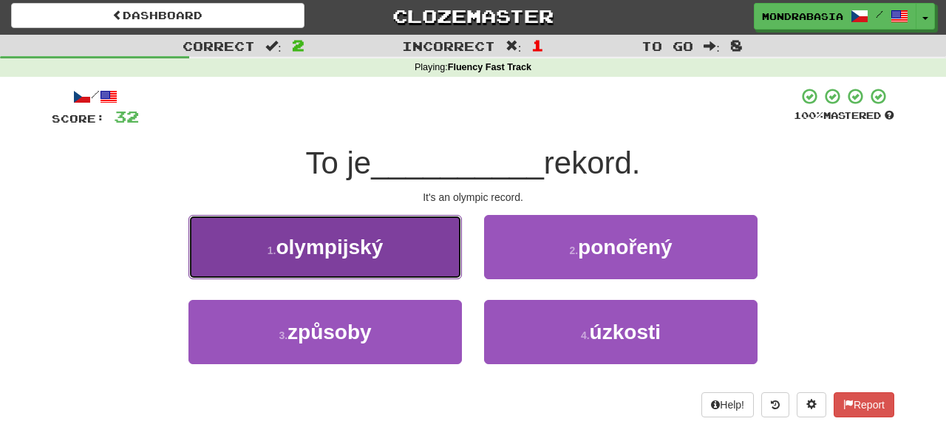
click at [431, 256] on button "1 . olympijský" at bounding box center [324, 247] width 273 height 64
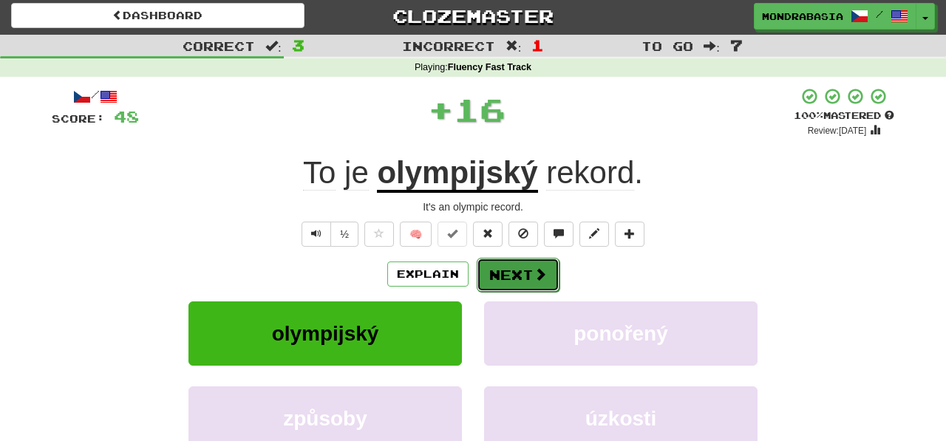
click at [506, 268] on button "Next" at bounding box center [518, 275] width 83 height 34
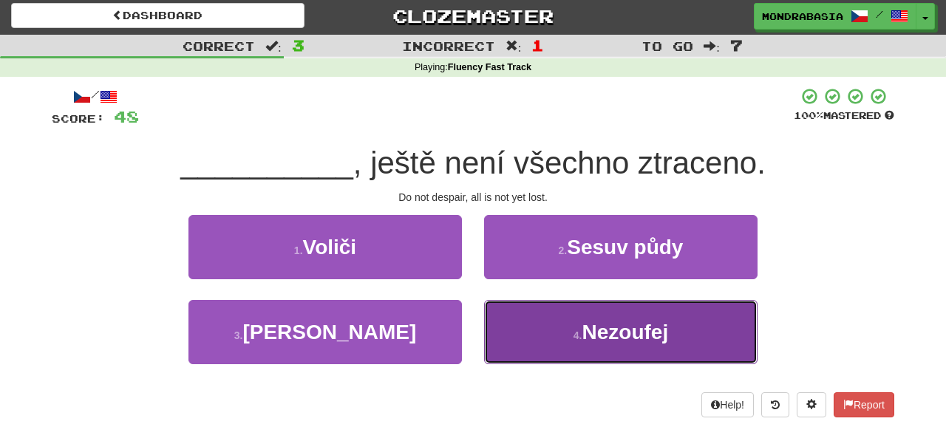
click at [512, 327] on button "4 . Nezoufej" at bounding box center [620, 332] width 273 height 64
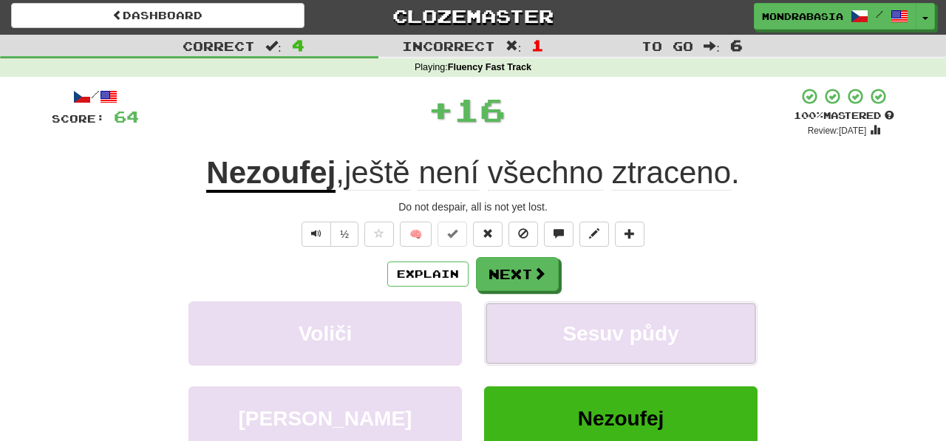
click at [512, 327] on button "Sesuv půdy" at bounding box center [620, 334] width 273 height 64
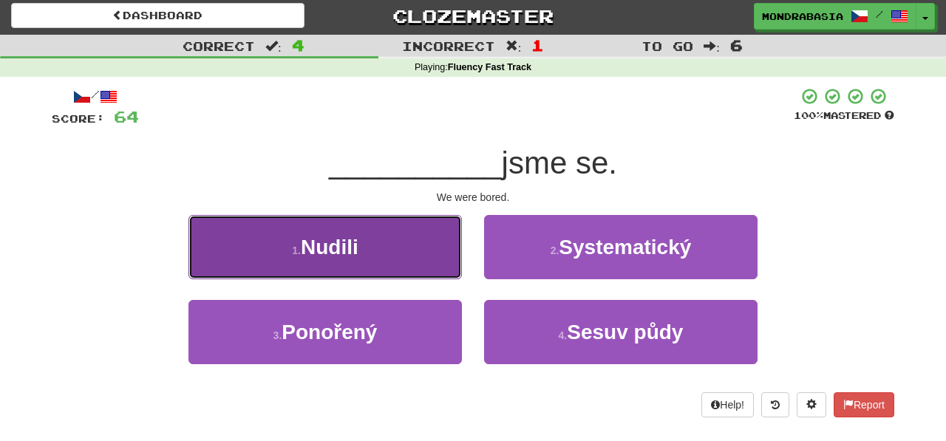
click at [435, 270] on button "1 . Nudili" at bounding box center [324, 247] width 273 height 64
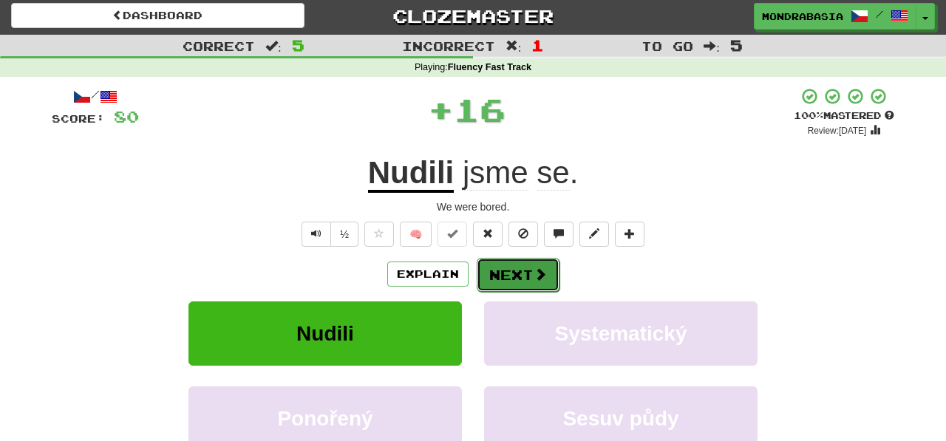
click at [506, 275] on button "Next" at bounding box center [518, 275] width 83 height 34
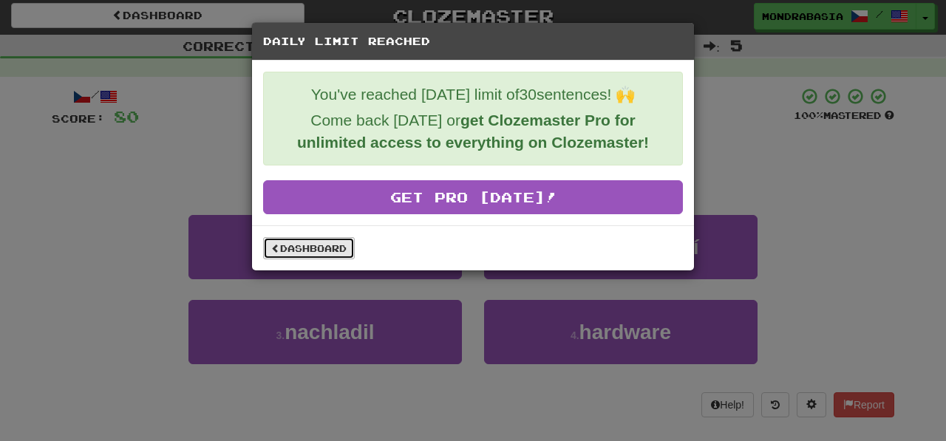
click at [329, 256] on link "Dashboard" at bounding box center [309, 248] width 92 height 22
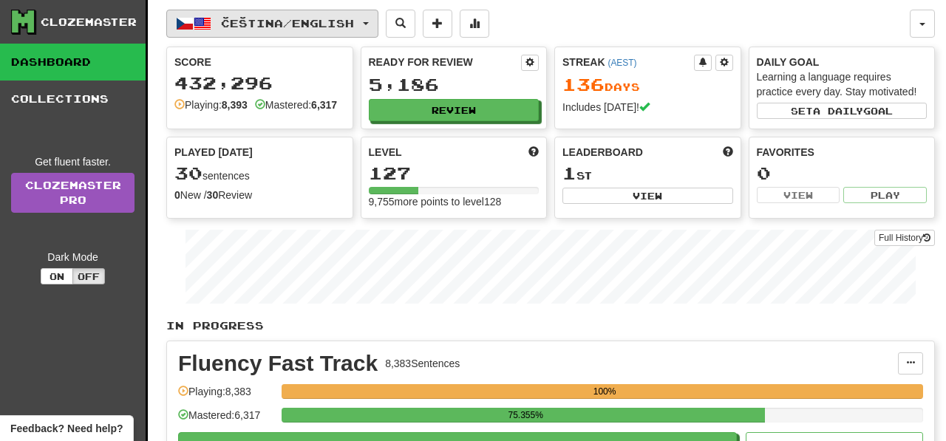
click at [369, 22] on span "button" at bounding box center [366, 23] width 6 height 3
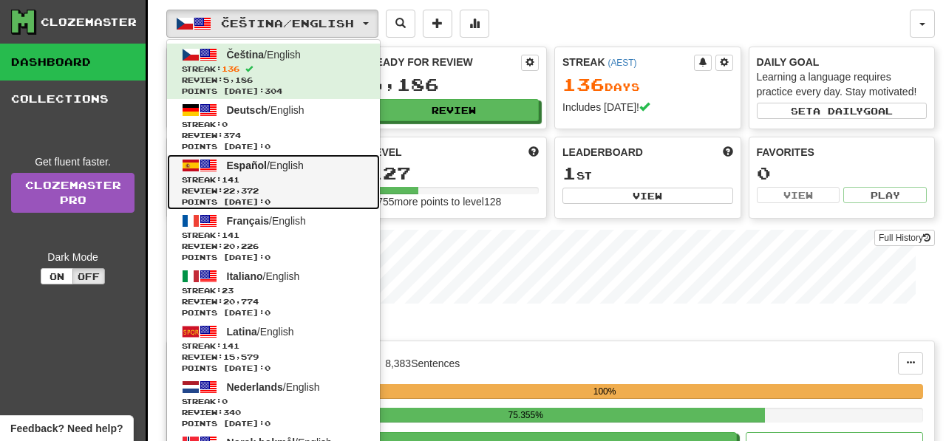
click at [344, 179] on span "Streak: 141" at bounding box center [273, 179] width 183 height 11
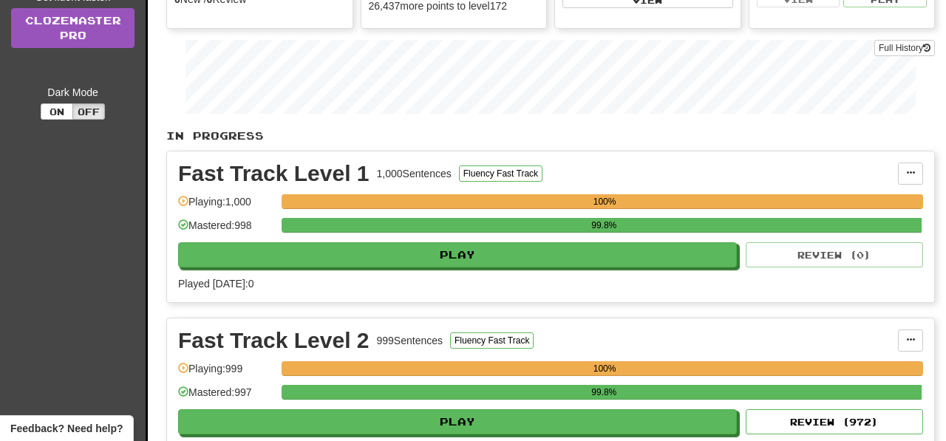
scroll to position [215, 0]
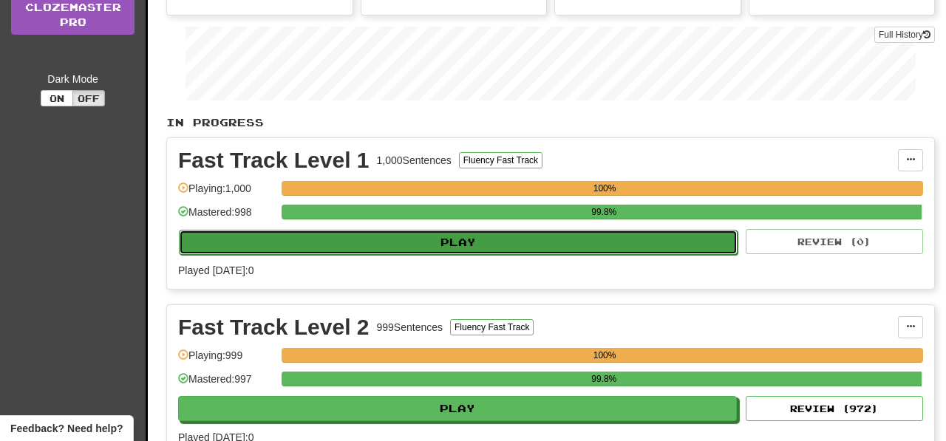
click at [548, 247] on button "Play" at bounding box center [458, 242] width 559 height 25
select select "**"
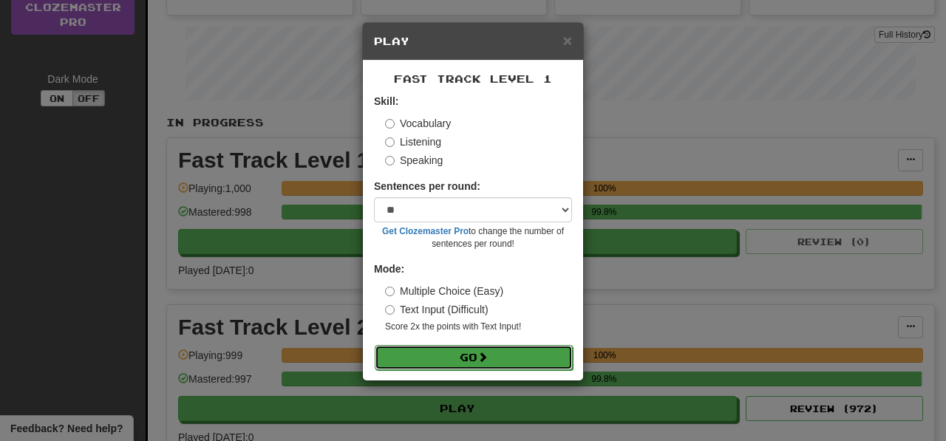
click at [551, 356] on button "Go" at bounding box center [474, 357] width 198 height 25
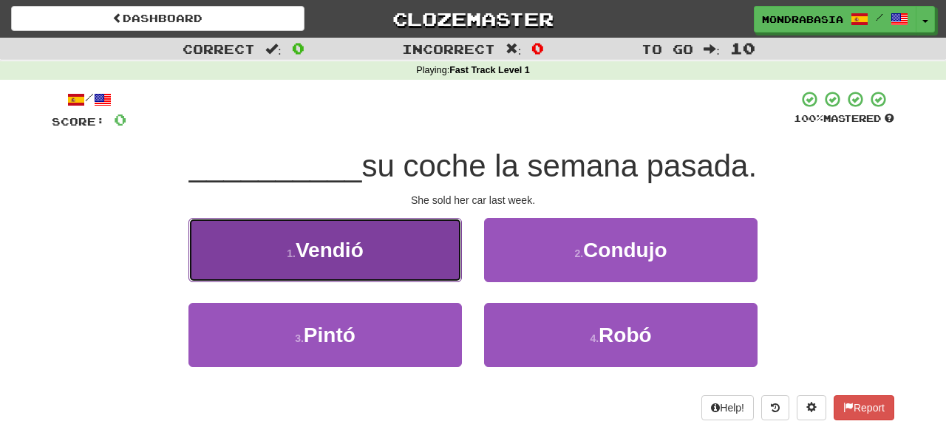
click at [442, 257] on button "1 . Vendió" at bounding box center [324, 250] width 273 height 64
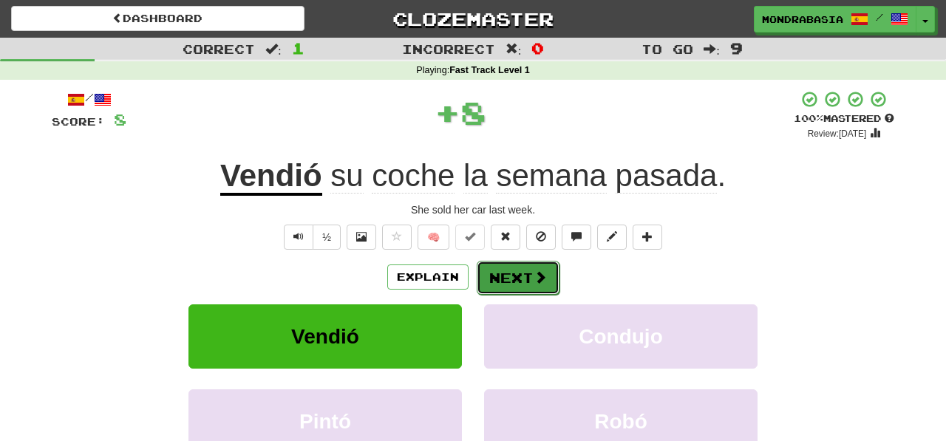
click at [510, 281] on button "Next" at bounding box center [518, 278] width 83 height 34
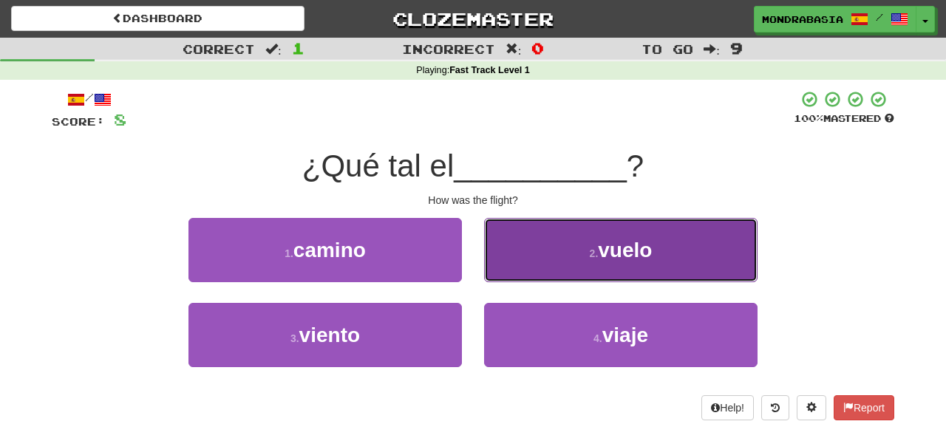
click at [511, 273] on button "2 . vuelo" at bounding box center [620, 250] width 273 height 64
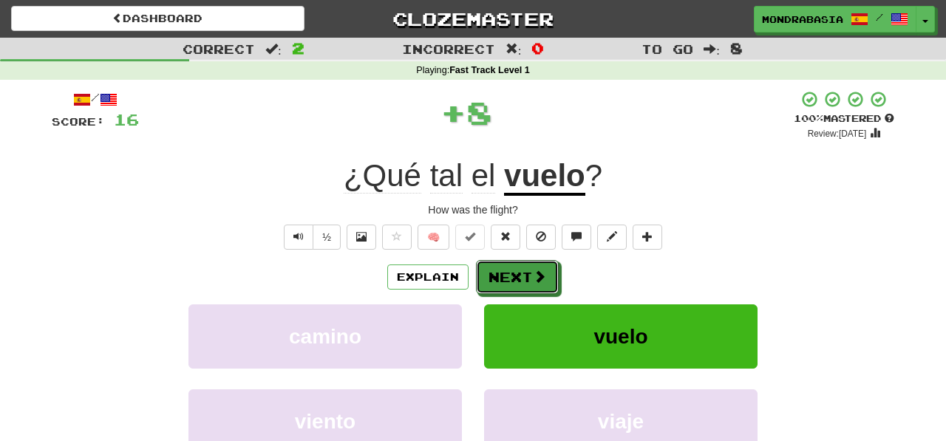
click at [511, 273] on button "Next" at bounding box center [517, 277] width 83 height 34
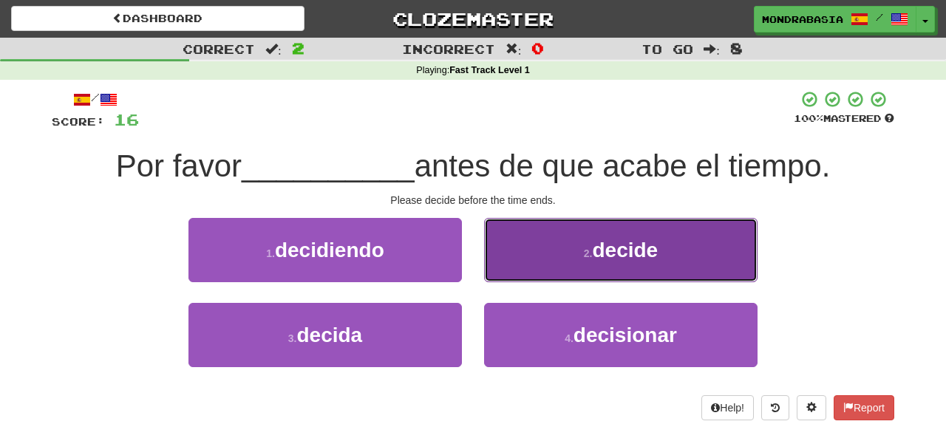
click at [517, 270] on button "2 . decide" at bounding box center [620, 250] width 273 height 64
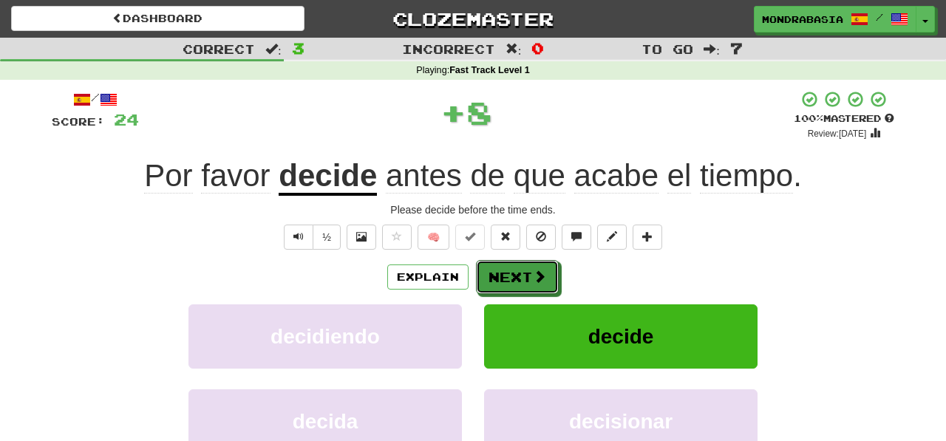
click at [517, 270] on button "Next" at bounding box center [517, 277] width 83 height 34
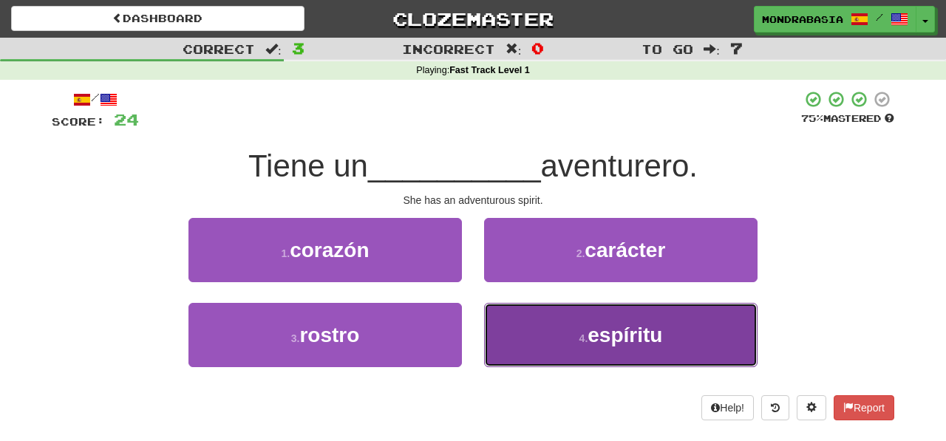
click at [537, 342] on button "4 . espíritu" at bounding box center [620, 335] width 273 height 64
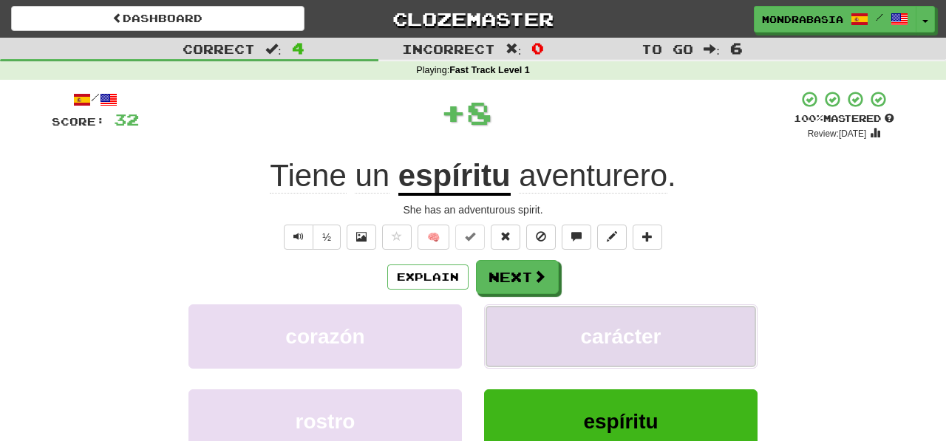
click at [537, 330] on button "carácter" at bounding box center [620, 336] width 273 height 64
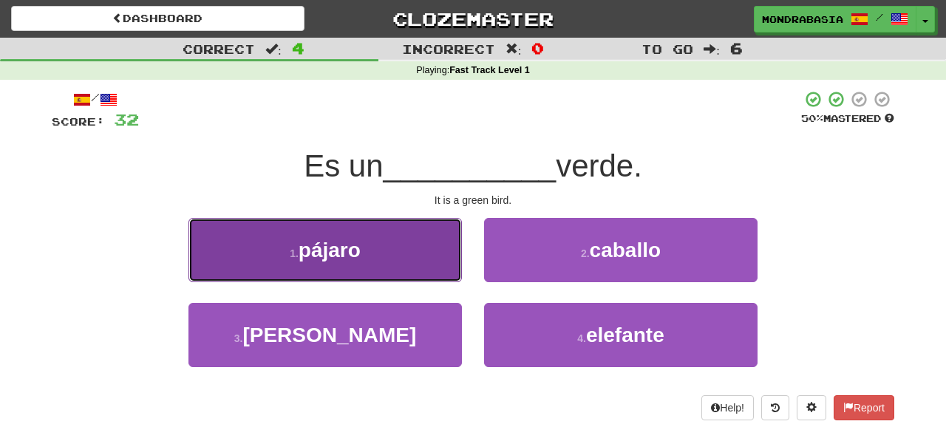
click at [443, 265] on button "1 . pájaro" at bounding box center [324, 250] width 273 height 64
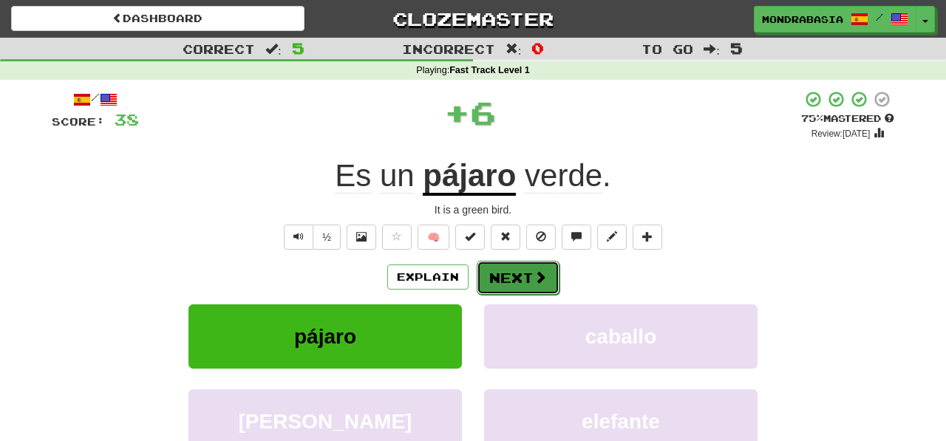
click at [514, 285] on button "Next" at bounding box center [518, 278] width 83 height 34
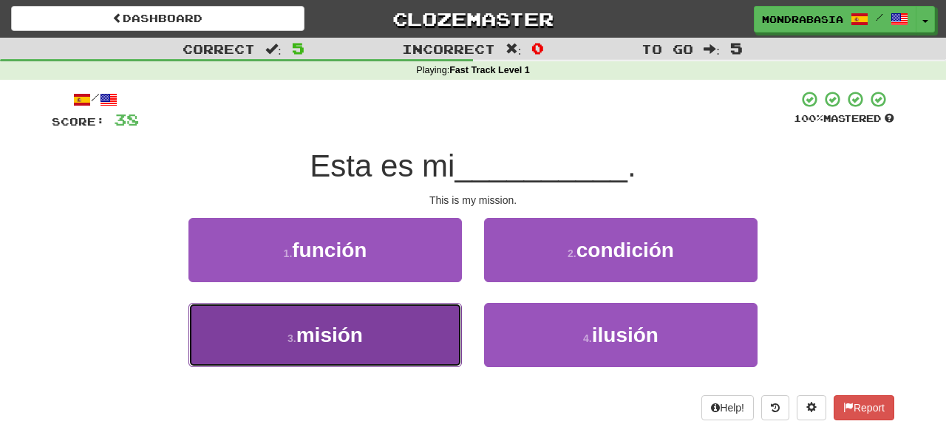
click at [440, 338] on button "3 . misión" at bounding box center [324, 335] width 273 height 64
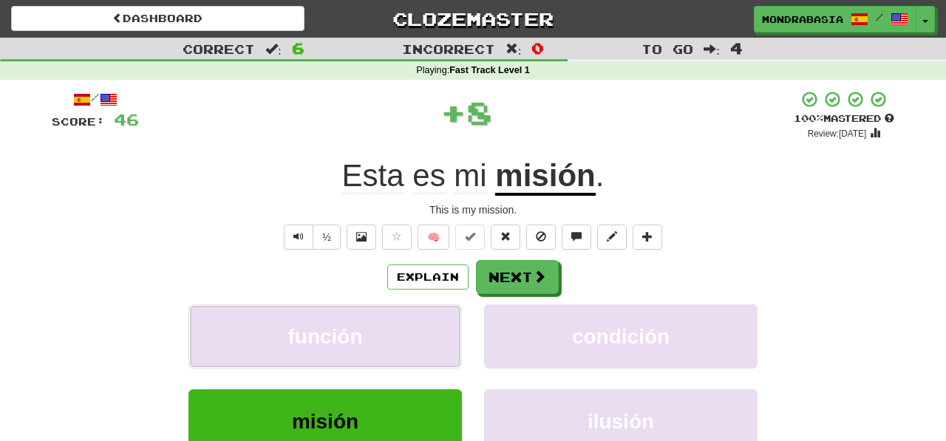
click at [440, 338] on button "función" at bounding box center [324, 336] width 273 height 64
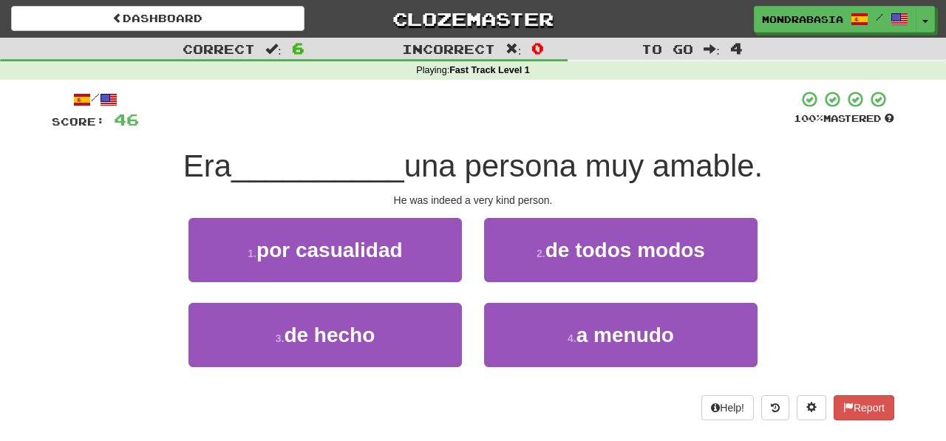
click at [409, 376] on div "3 . de hecho" at bounding box center [325, 345] width 296 height 85
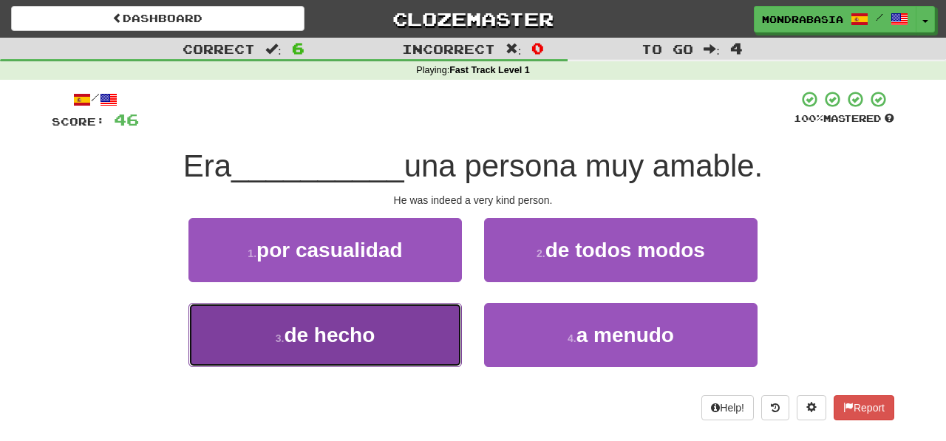
click at [424, 338] on button "3 . de hecho" at bounding box center [324, 335] width 273 height 64
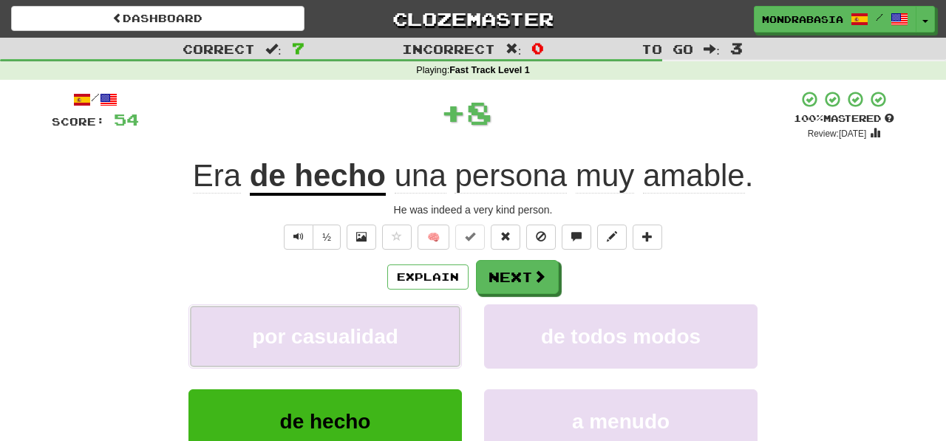
click at [424, 338] on button "por casualidad" at bounding box center [324, 336] width 273 height 64
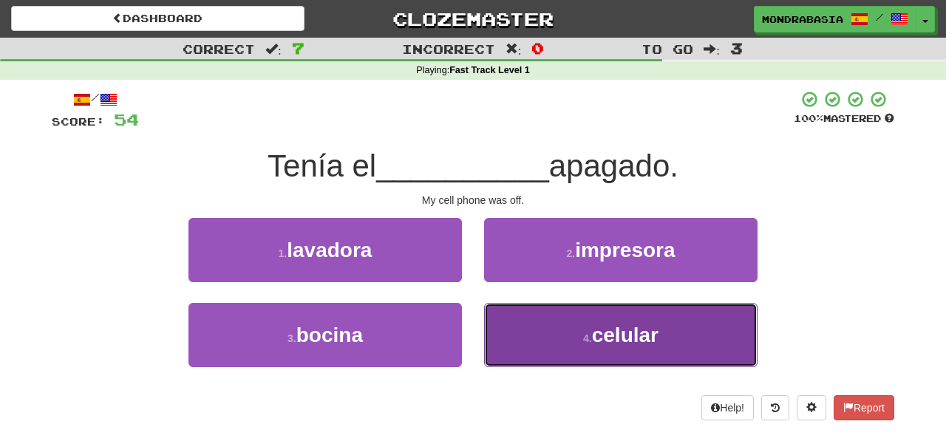
click at [520, 334] on button "4 . celular" at bounding box center [620, 335] width 273 height 64
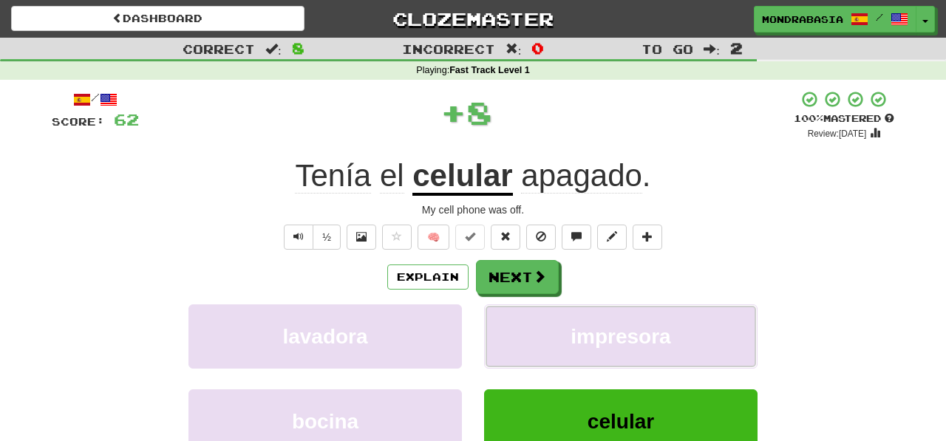
click at [520, 334] on button "impresora" at bounding box center [620, 336] width 273 height 64
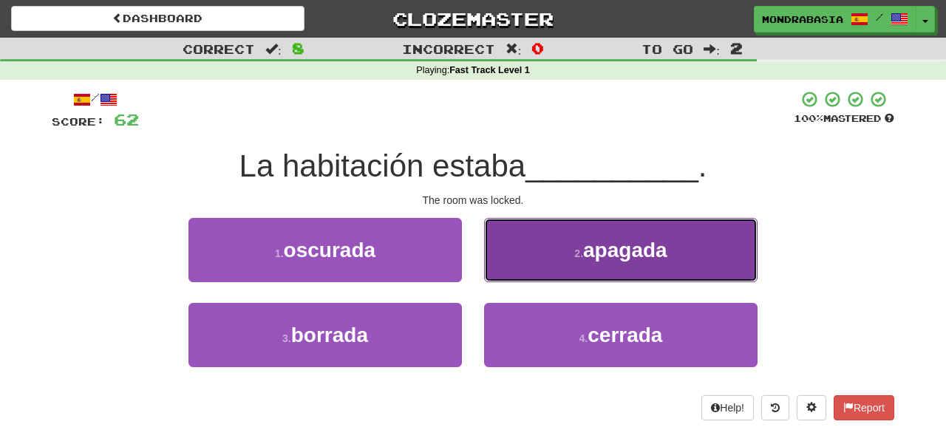
click at [514, 269] on button "2 . apagada" at bounding box center [620, 250] width 273 height 64
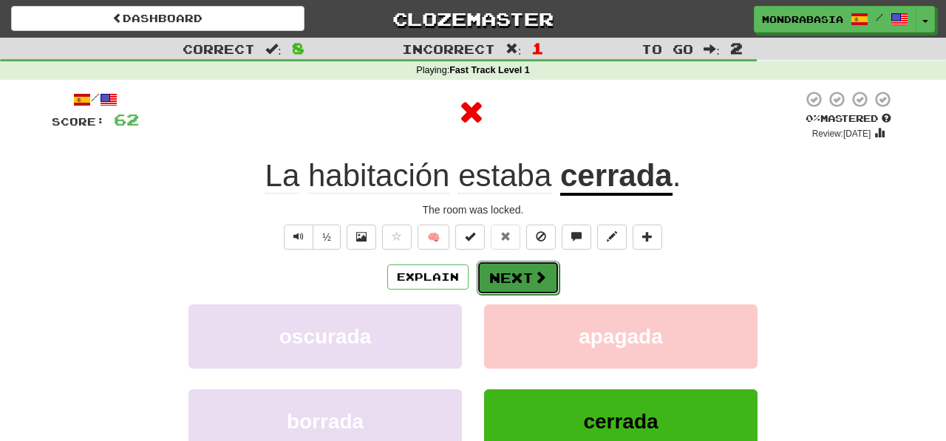
click at [514, 275] on button "Next" at bounding box center [518, 278] width 83 height 34
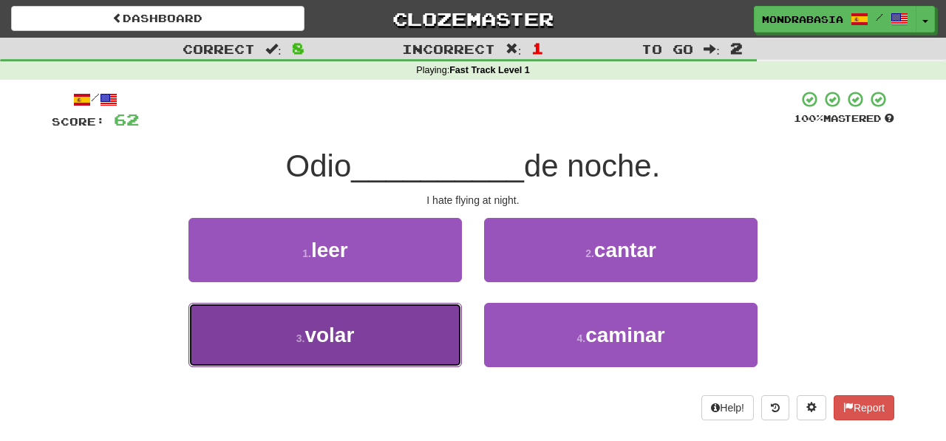
click at [437, 347] on button "3 . volar" at bounding box center [324, 335] width 273 height 64
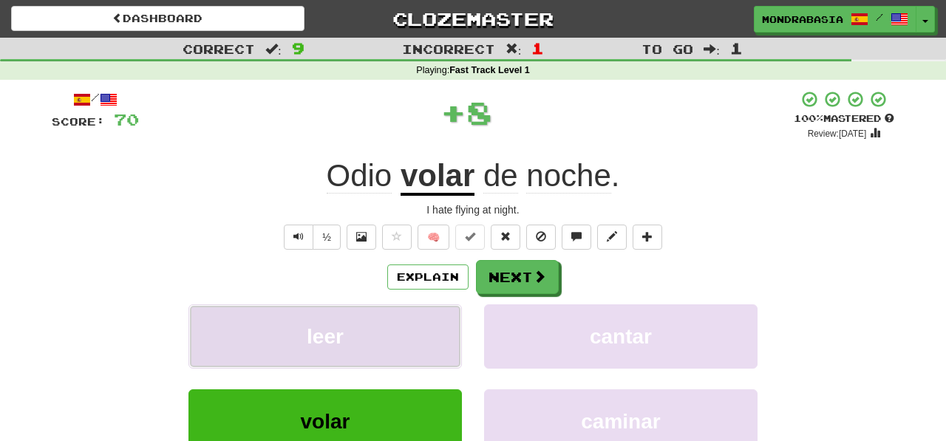
click at [440, 331] on button "leer" at bounding box center [324, 336] width 273 height 64
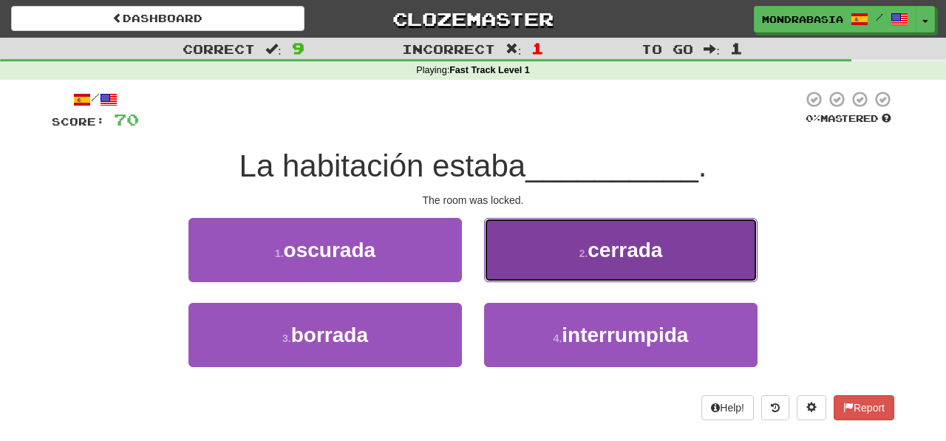
click at [504, 276] on button "2 . cerrada" at bounding box center [620, 250] width 273 height 64
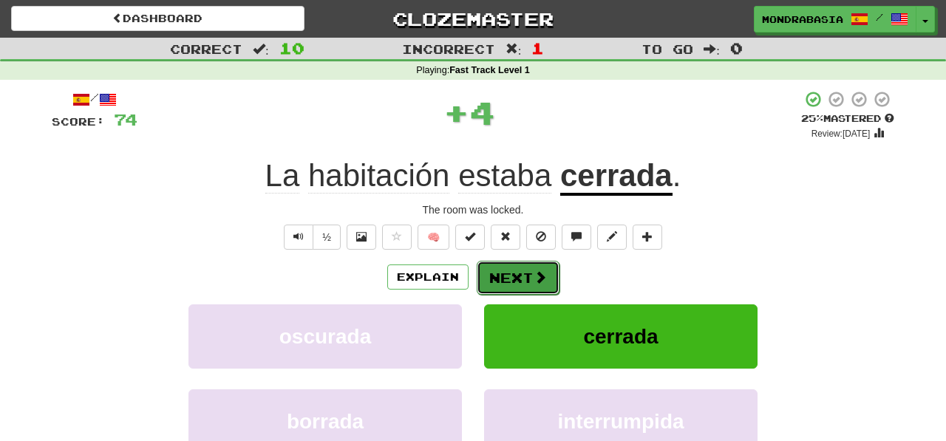
click at [509, 276] on button "Next" at bounding box center [518, 278] width 83 height 34
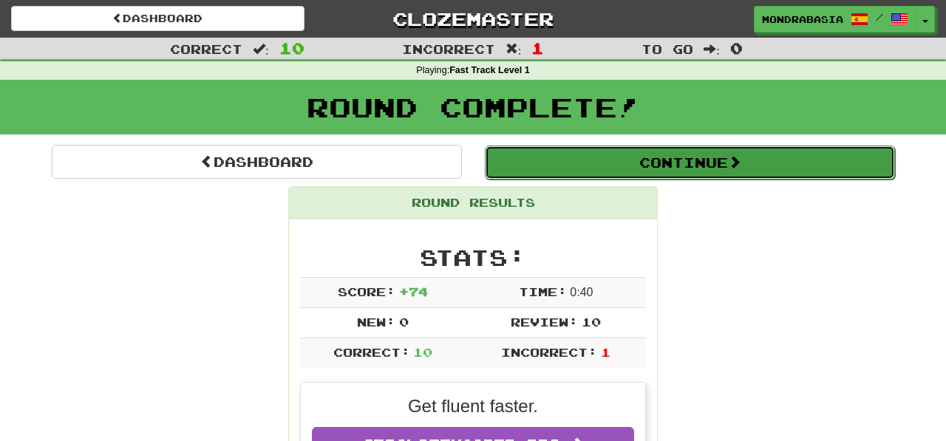
click at [507, 171] on button "Continue" at bounding box center [690, 163] width 410 height 34
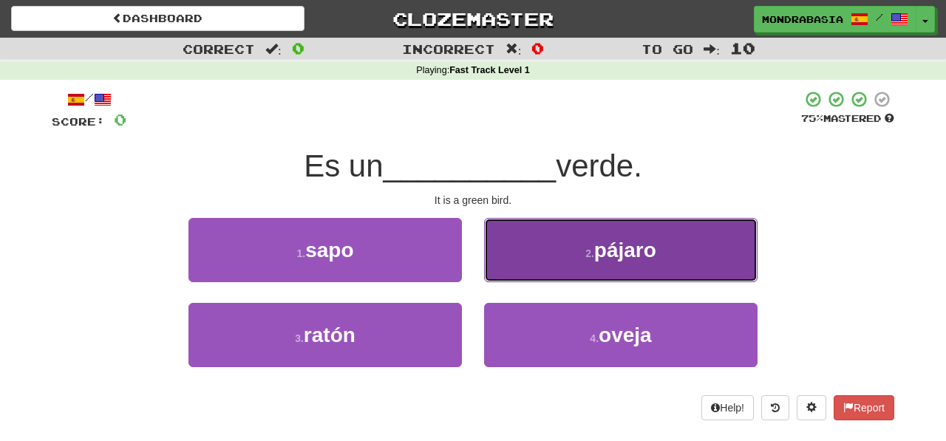
click at [502, 272] on button "2 . pájaro" at bounding box center [620, 250] width 273 height 64
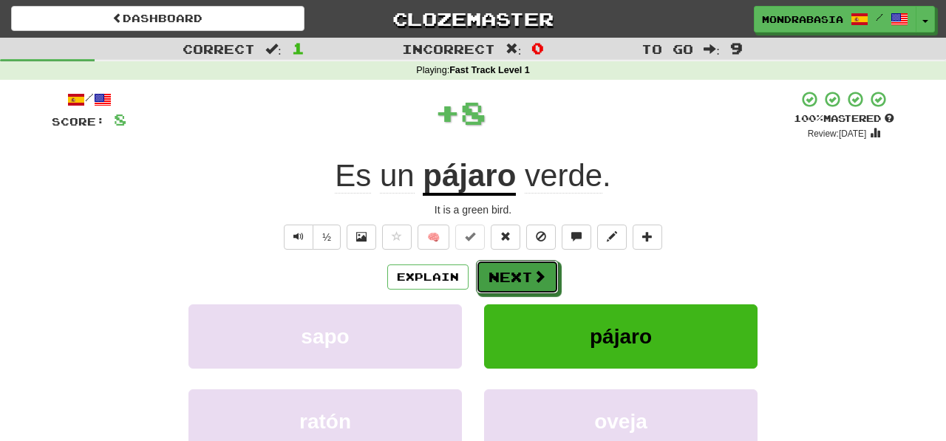
click at [502, 272] on button "Next" at bounding box center [517, 277] width 83 height 34
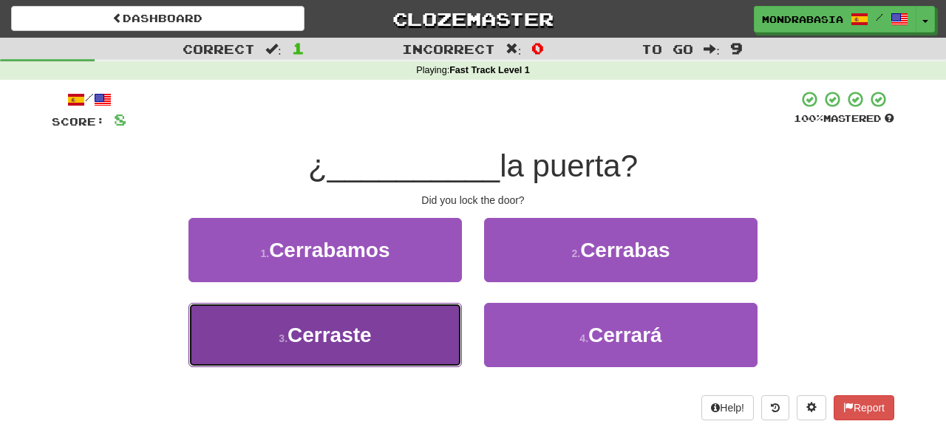
click at [440, 350] on button "3 . Cerraste" at bounding box center [324, 335] width 273 height 64
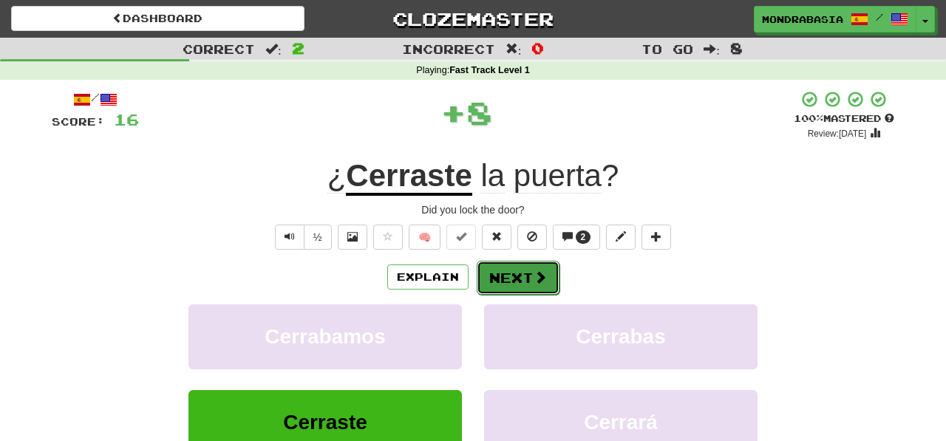
click at [516, 273] on button "Next" at bounding box center [518, 278] width 83 height 34
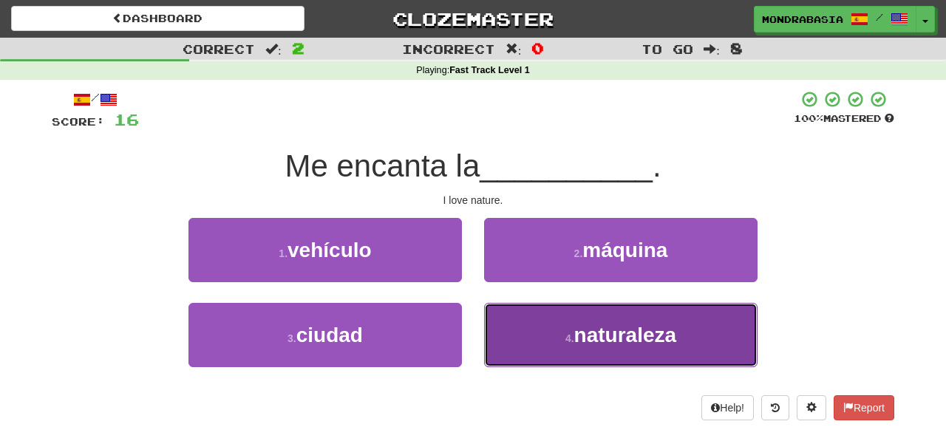
click at [538, 346] on button "4 . naturaleza" at bounding box center [620, 335] width 273 height 64
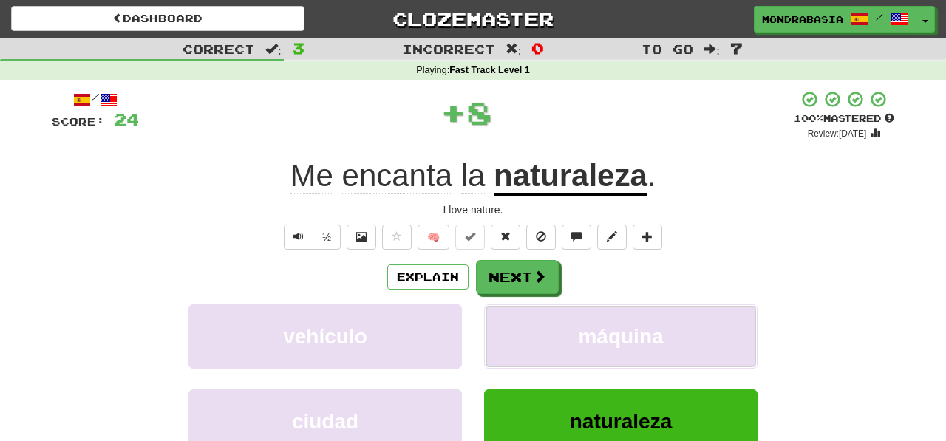
click at [538, 346] on button "máquina" at bounding box center [620, 336] width 273 height 64
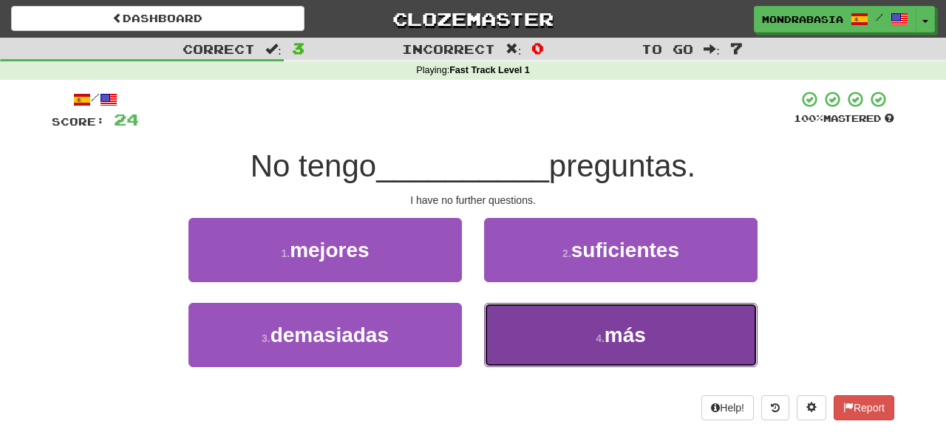
click at [534, 358] on button "4 . más" at bounding box center [620, 335] width 273 height 64
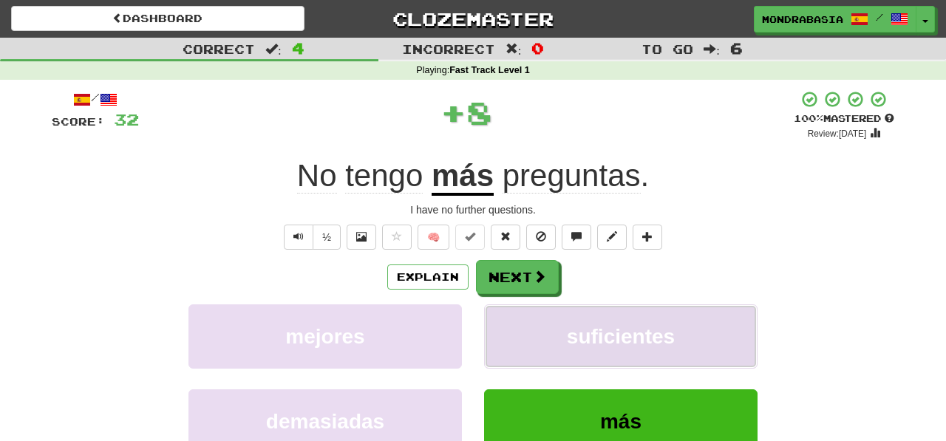
click at [534, 337] on button "suficientes" at bounding box center [620, 336] width 273 height 64
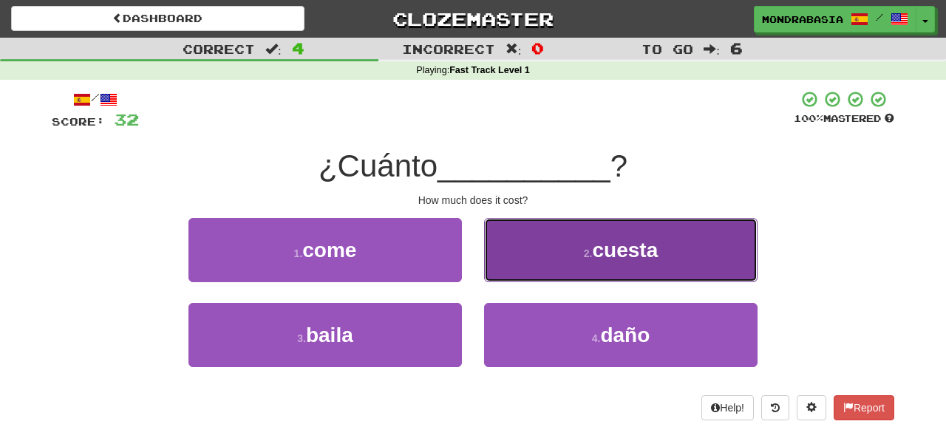
click at [523, 270] on button "2 . cuesta" at bounding box center [620, 250] width 273 height 64
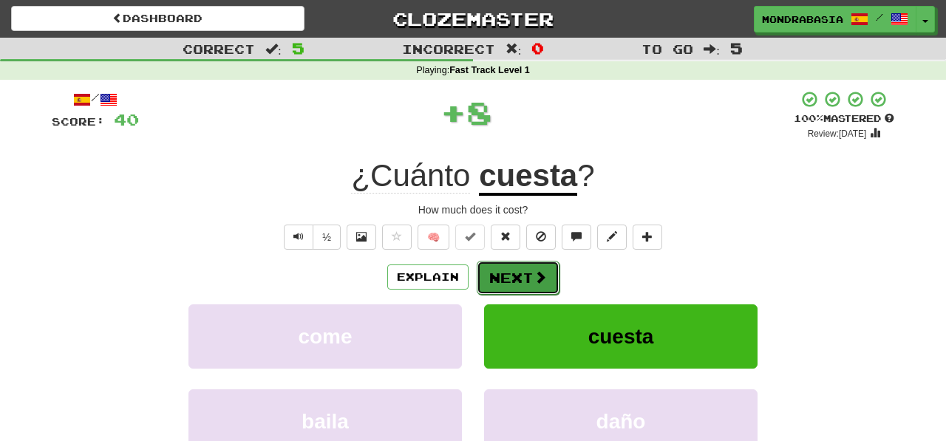
click at [523, 284] on button "Next" at bounding box center [518, 278] width 83 height 34
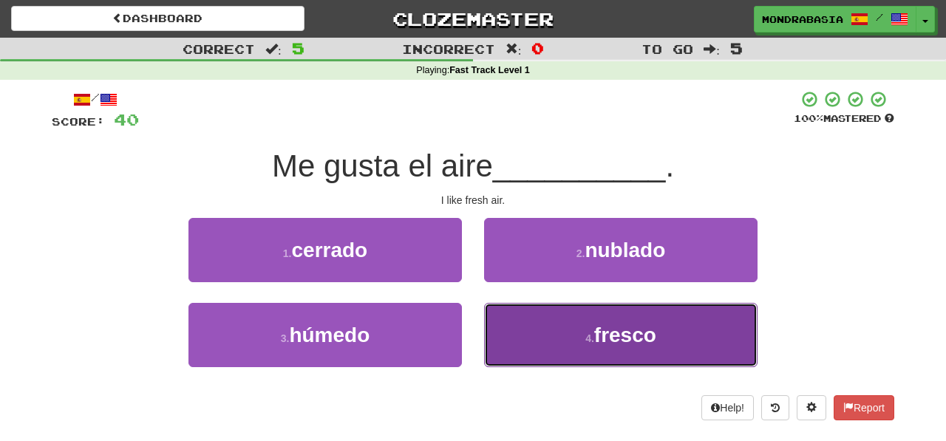
click at [543, 319] on button "4 . fresco" at bounding box center [620, 335] width 273 height 64
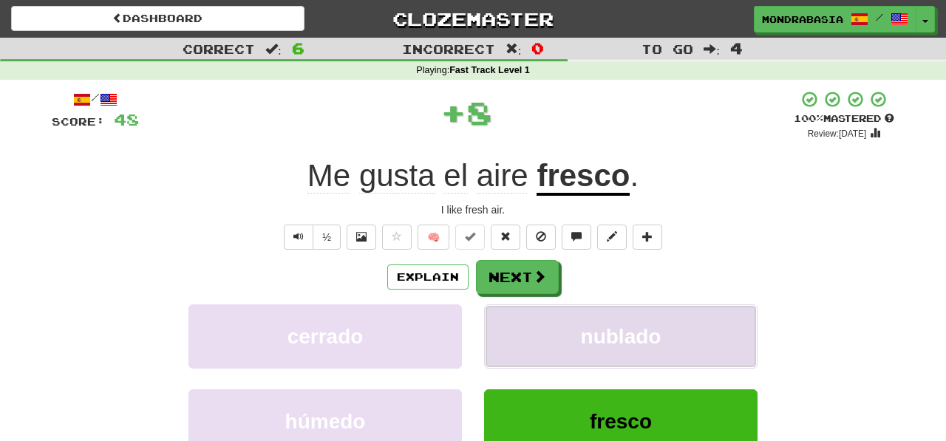
click at [543, 316] on button "nublado" at bounding box center [620, 336] width 273 height 64
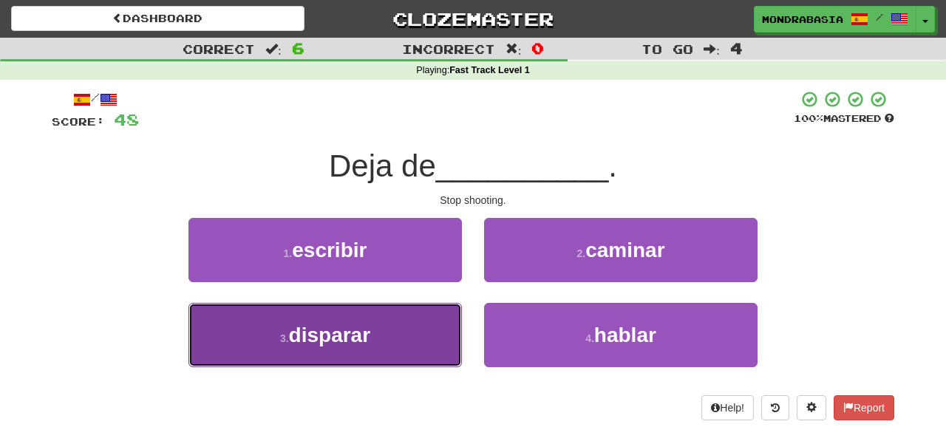
click at [454, 336] on button "3 . disparar" at bounding box center [324, 335] width 273 height 64
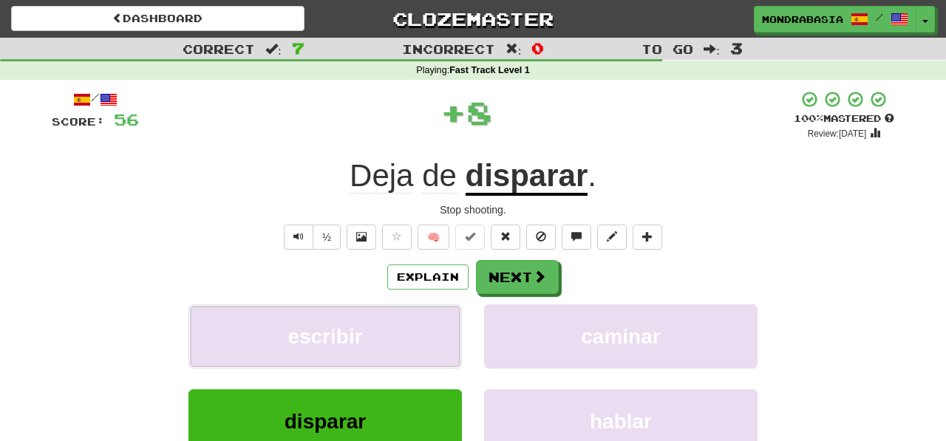
click at [454, 336] on button "escribir" at bounding box center [324, 336] width 273 height 64
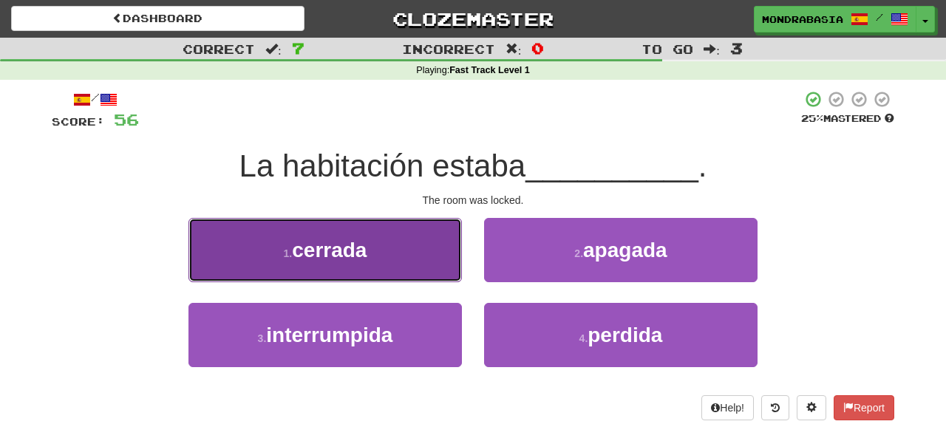
click at [435, 279] on button "1 . cerrada" at bounding box center [324, 250] width 273 height 64
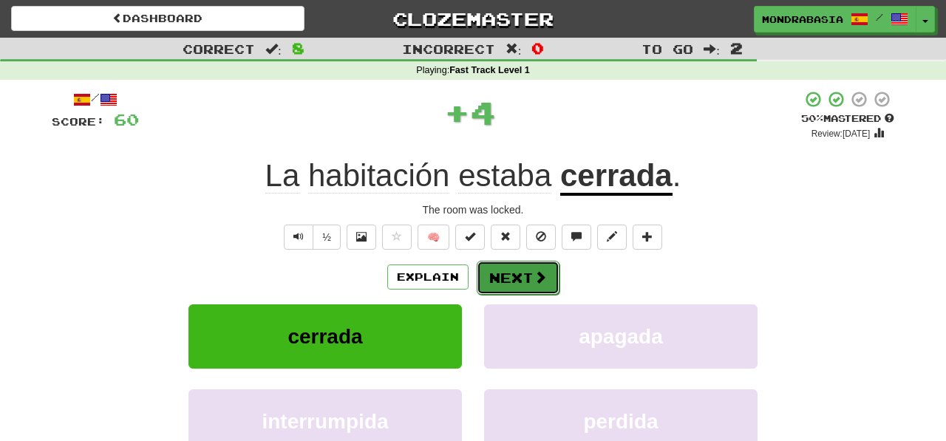
click at [509, 279] on button "Next" at bounding box center [518, 278] width 83 height 34
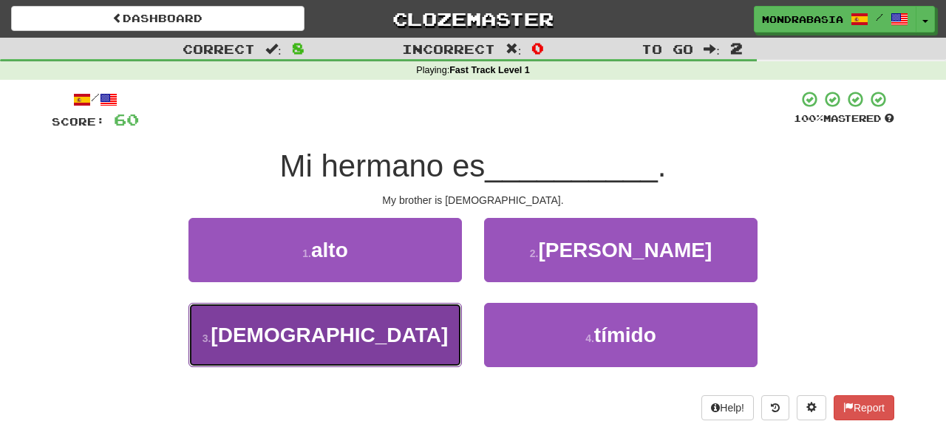
click at [432, 327] on button "3 . gay" at bounding box center [324, 335] width 273 height 64
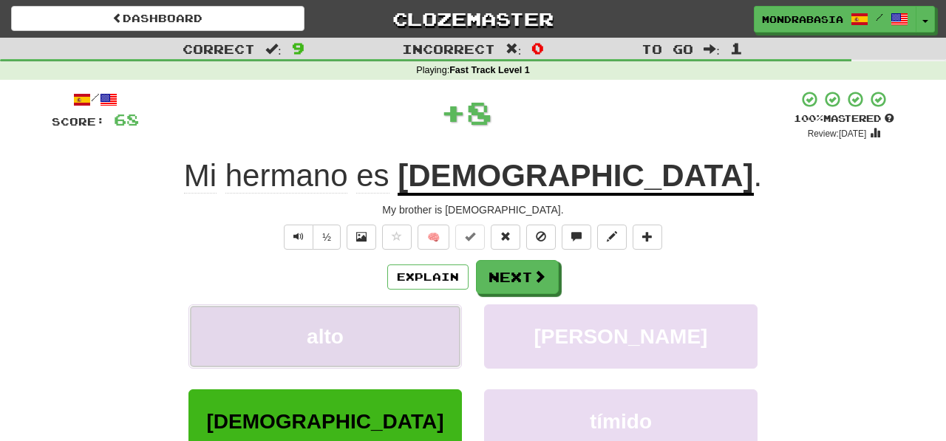
click at [432, 327] on button "alto" at bounding box center [324, 336] width 273 height 64
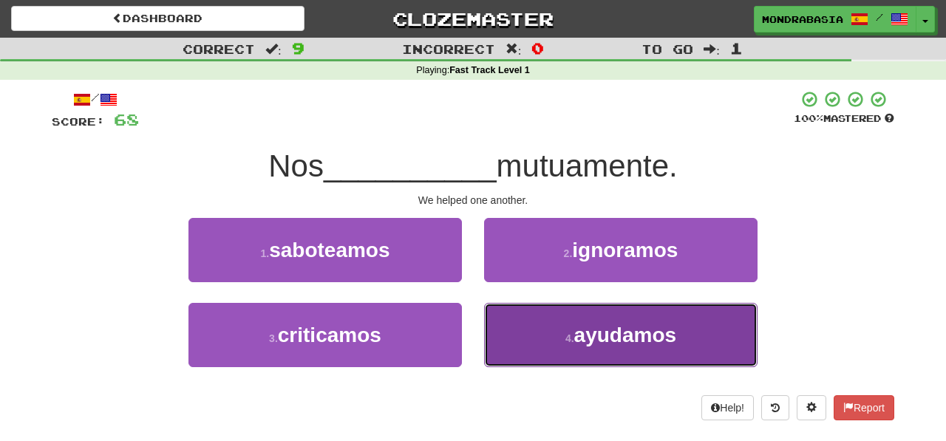
click at [516, 351] on button "4 . ayudamos" at bounding box center [620, 335] width 273 height 64
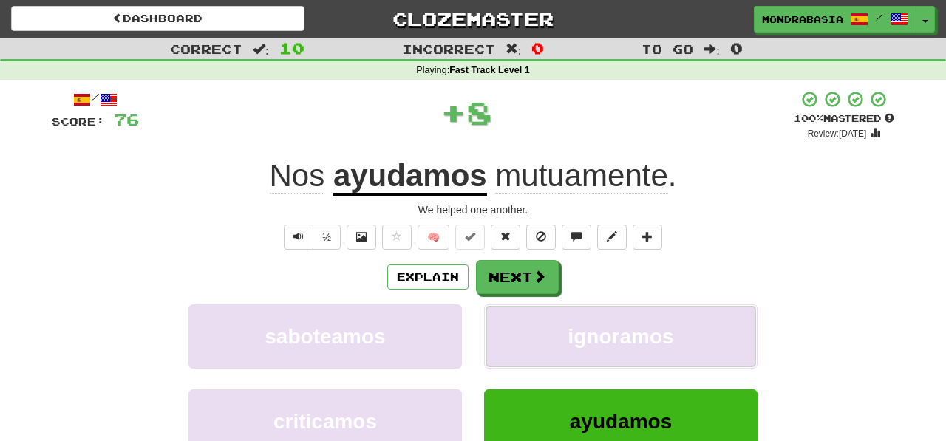
click at [516, 351] on button "ignoramos" at bounding box center [620, 336] width 273 height 64
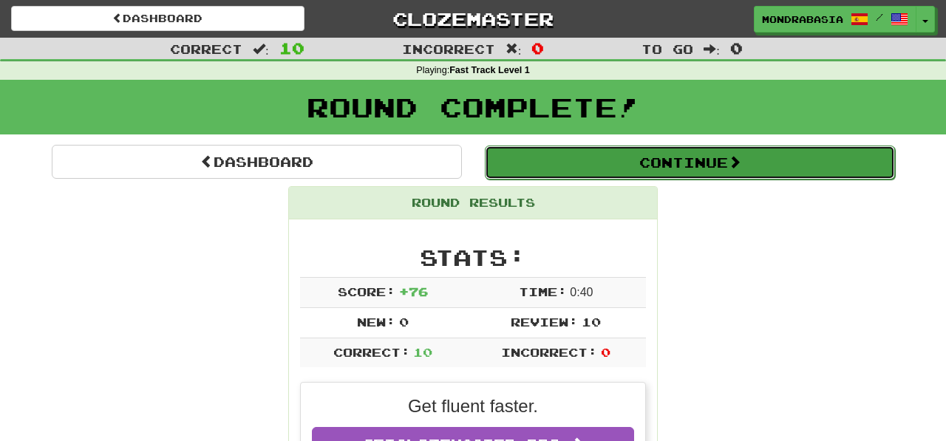
click at [508, 172] on button "Continue" at bounding box center [690, 163] width 410 height 34
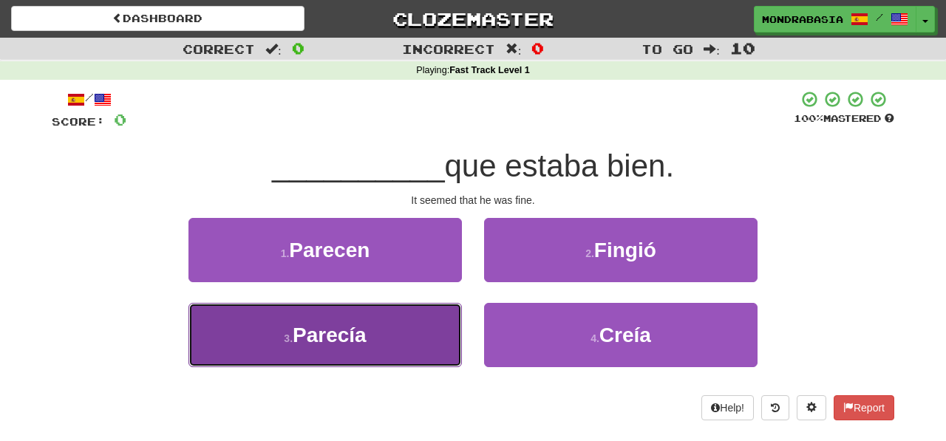
click at [417, 344] on button "3 . Parecía" at bounding box center [324, 335] width 273 height 64
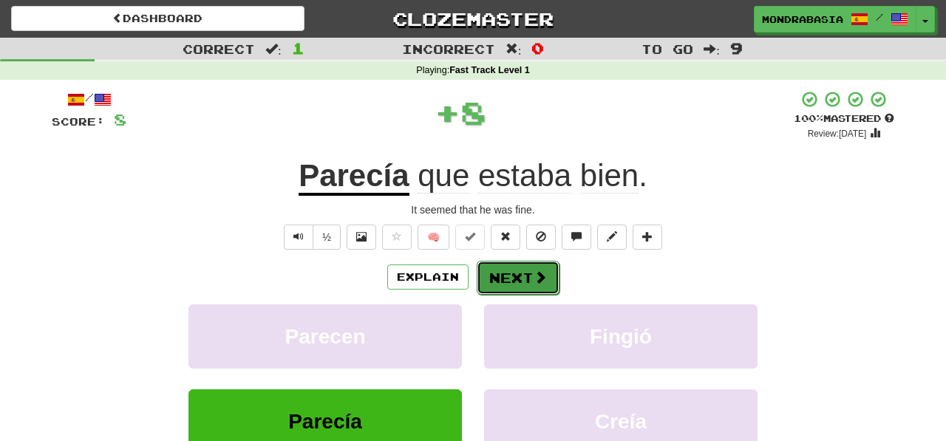
click at [494, 287] on button "Next" at bounding box center [518, 278] width 83 height 34
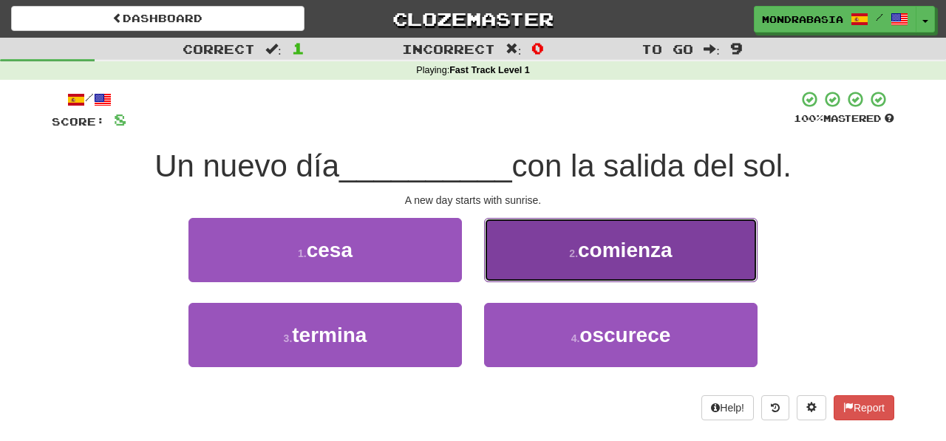
click at [509, 268] on button "2 . comienza" at bounding box center [620, 250] width 273 height 64
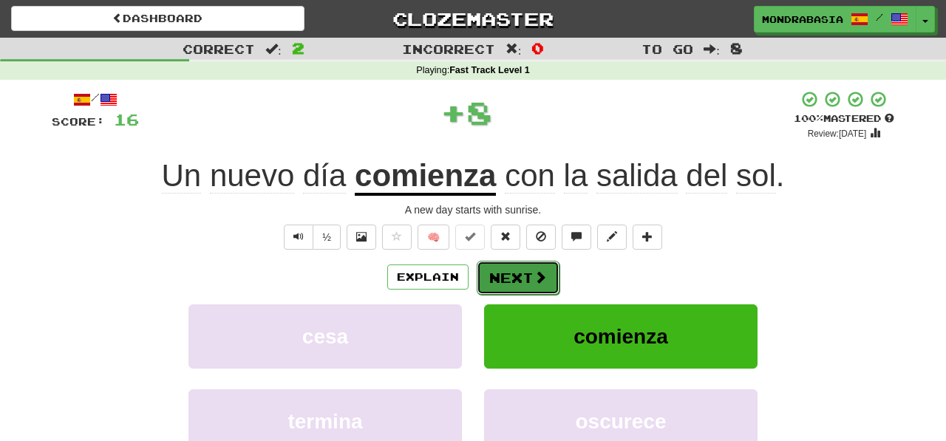
click at [509, 278] on button "Next" at bounding box center [518, 278] width 83 height 34
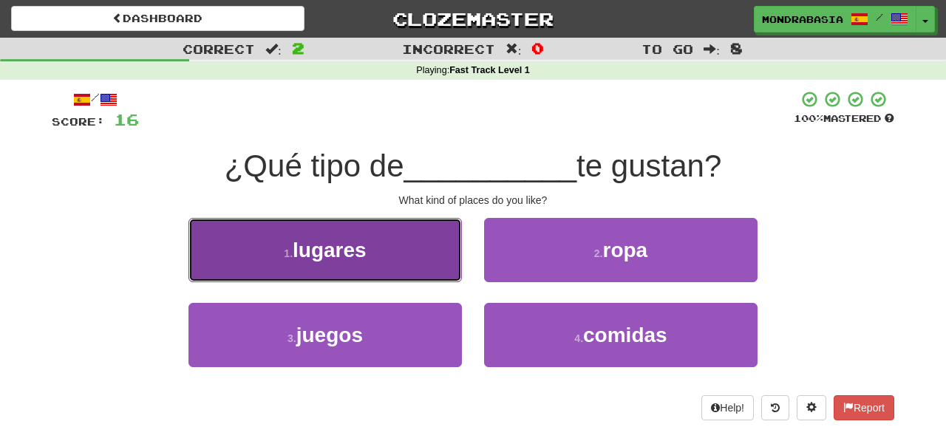
click at [440, 265] on button "1 . lugares" at bounding box center [324, 250] width 273 height 64
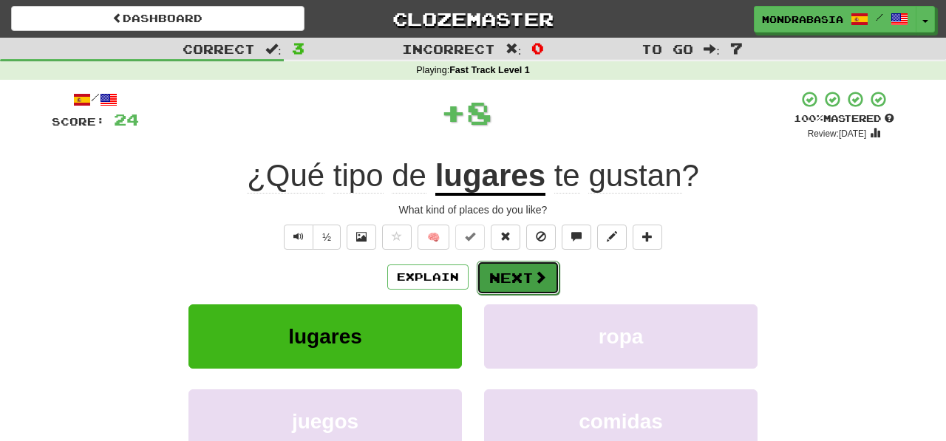
click at [525, 285] on button "Next" at bounding box center [518, 278] width 83 height 34
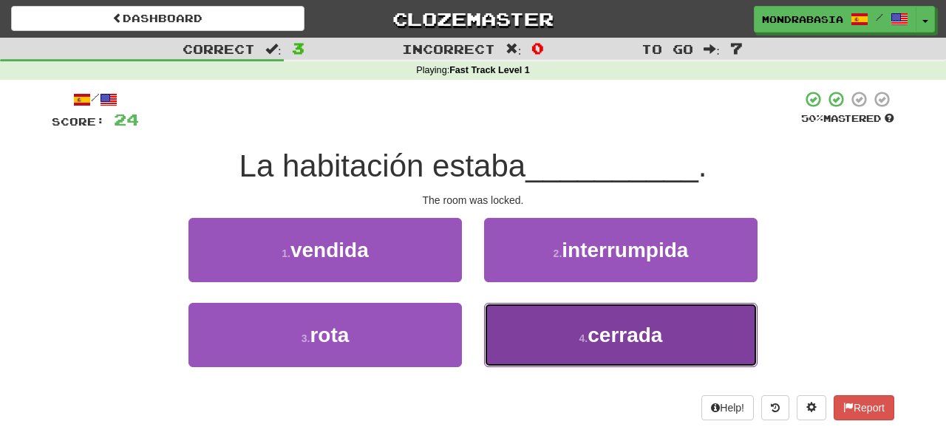
click at [528, 346] on button "4 . cerrada" at bounding box center [620, 335] width 273 height 64
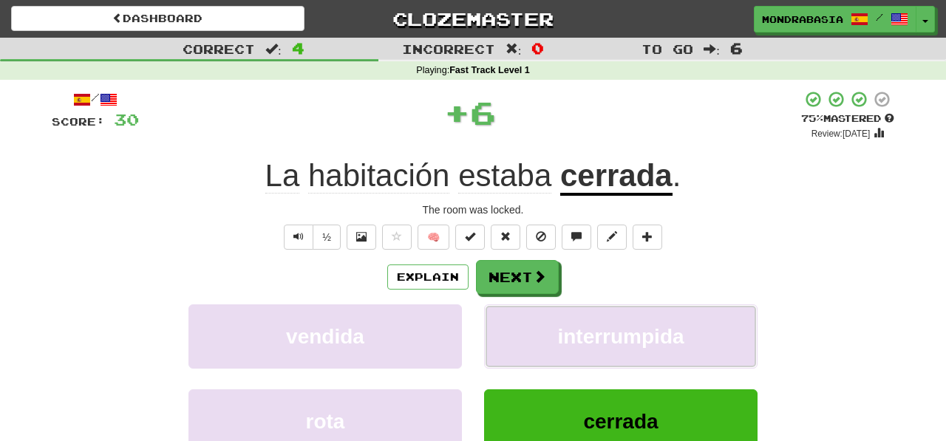
click at [528, 346] on button "interrumpida" at bounding box center [620, 336] width 273 height 64
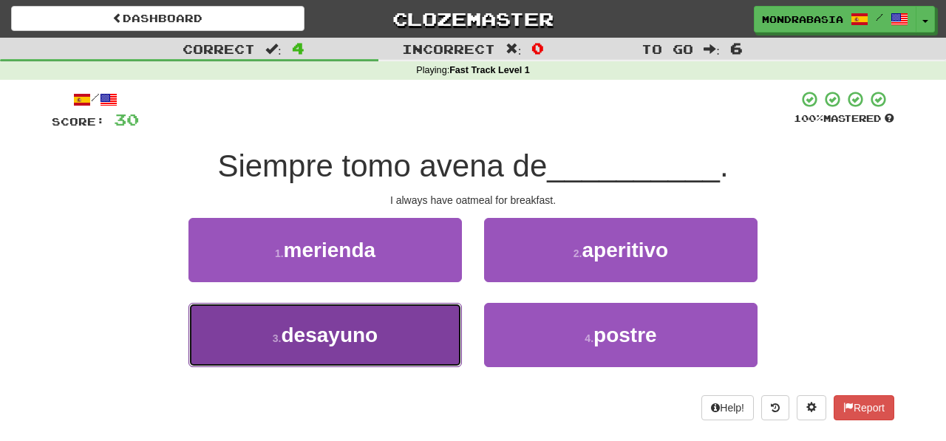
click at [435, 333] on button "3 . desayuno" at bounding box center [324, 335] width 273 height 64
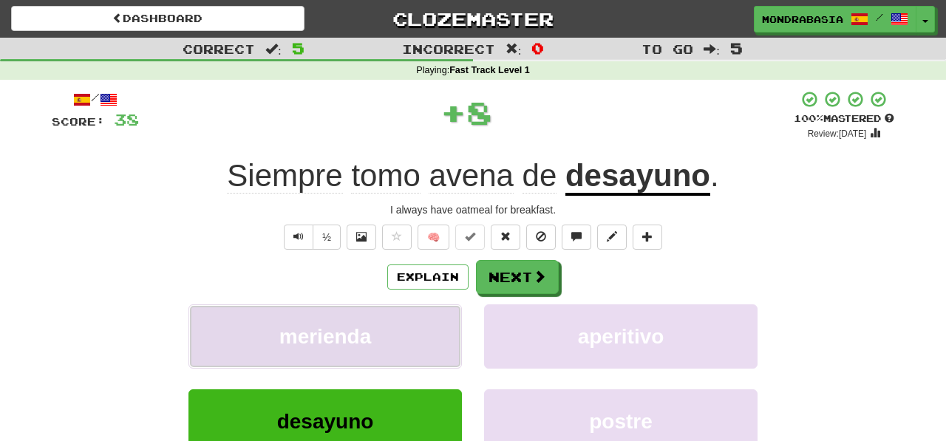
click at [441, 338] on button "merienda" at bounding box center [324, 336] width 273 height 64
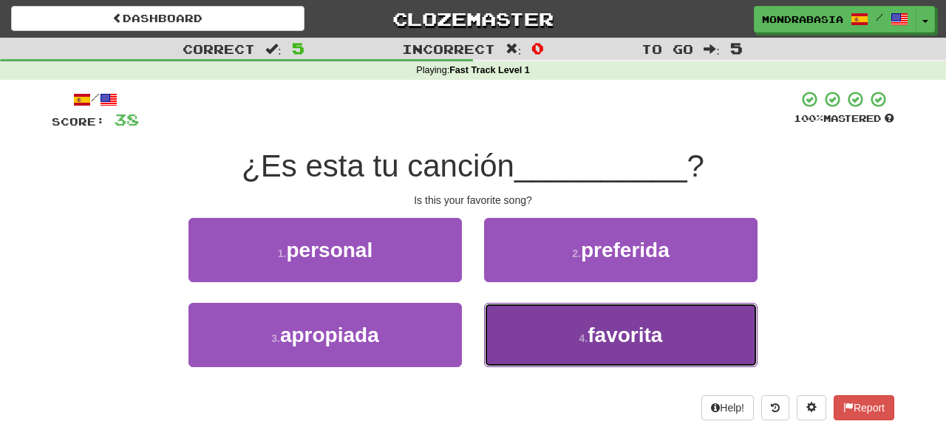
click at [531, 348] on button "4 . favorita" at bounding box center [620, 335] width 273 height 64
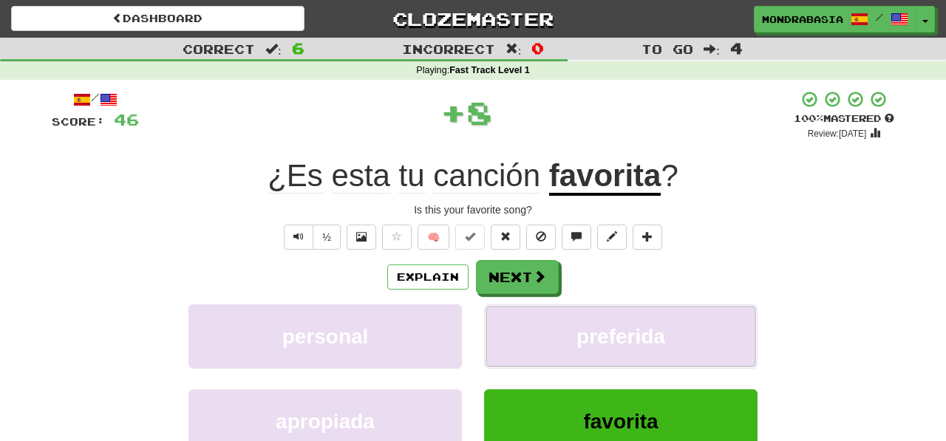
click at [531, 348] on button "preferida" at bounding box center [620, 336] width 273 height 64
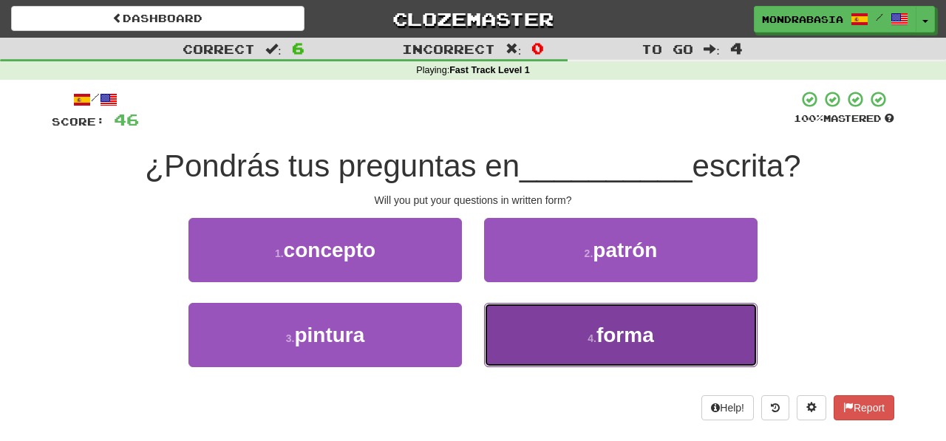
click at [546, 341] on button "4 . forma" at bounding box center [620, 335] width 273 height 64
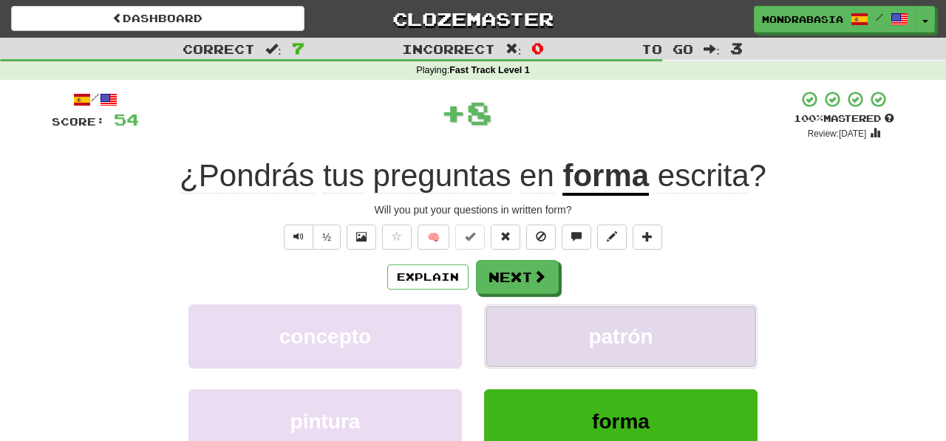
click at [546, 337] on button "patrón" at bounding box center [620, 336] width 273 height 64
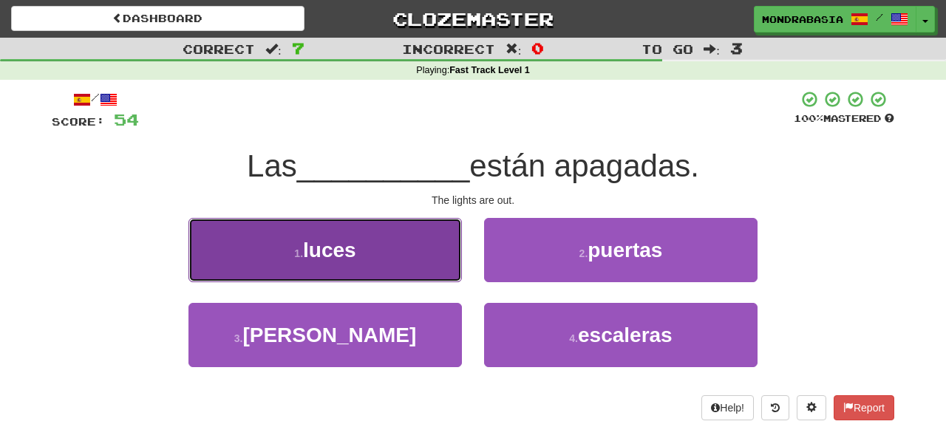
click at [438, 265] on button "1 . luces" at bounding box center [324, 250] width 273 height 64
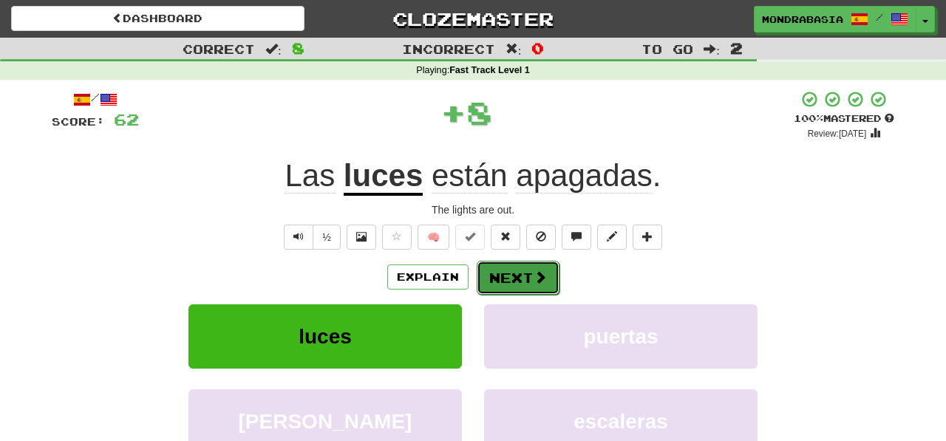
click at [511, 287] on button "Next" at bounding box center [518, 278] width 83 height 34
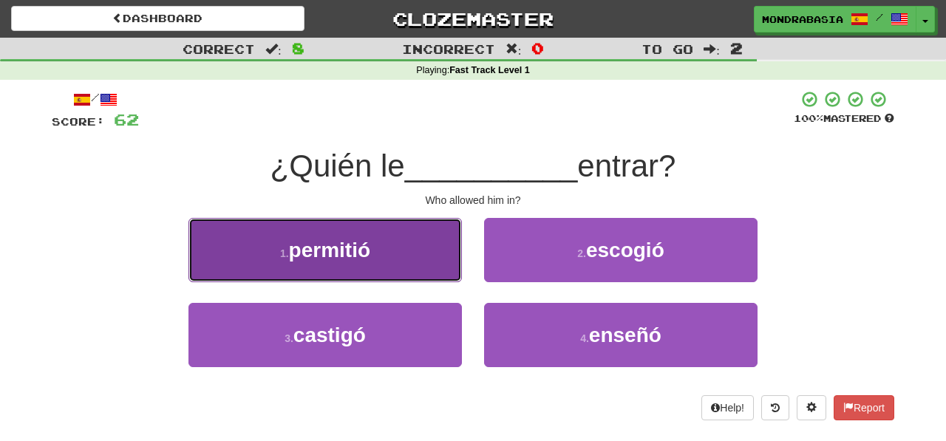
click at [438, 273] on button "1 . permitió" at bounding box center [324, 250] width 273 height 64
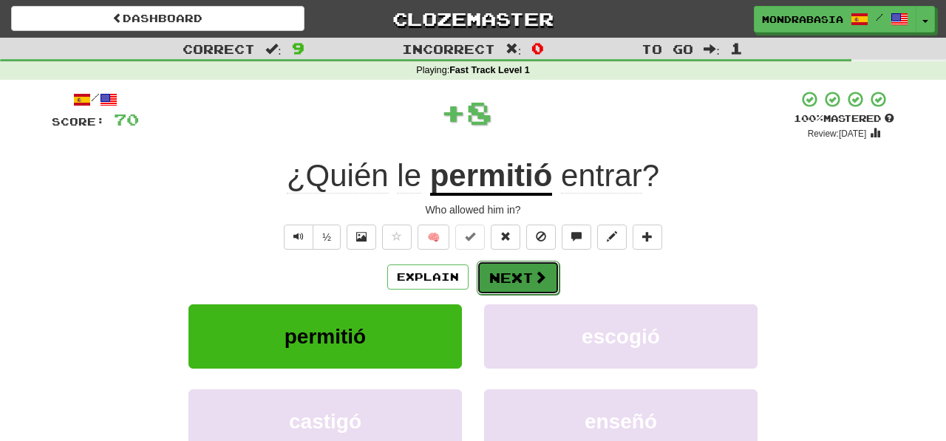
click at [503, 282] on button "Next" at bounding box center [518, 278] width 83 height 34
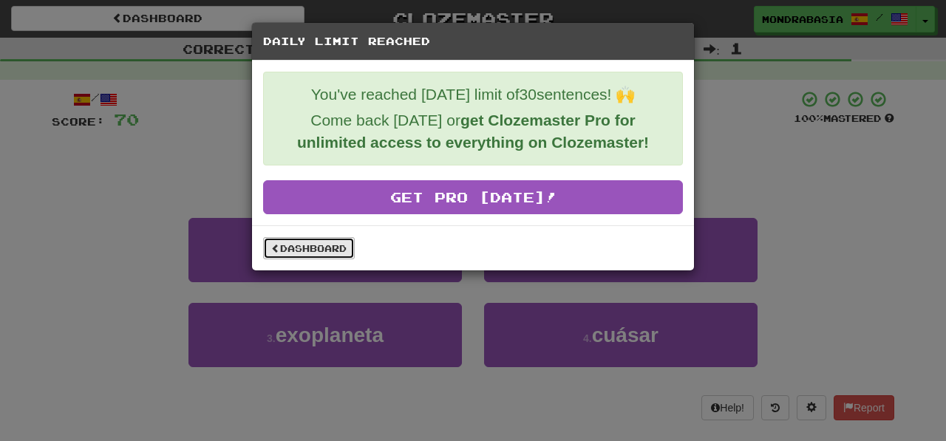
click at [344, 251] on link "Dashboard" at bounding box center [309, 248] width 92 height 22
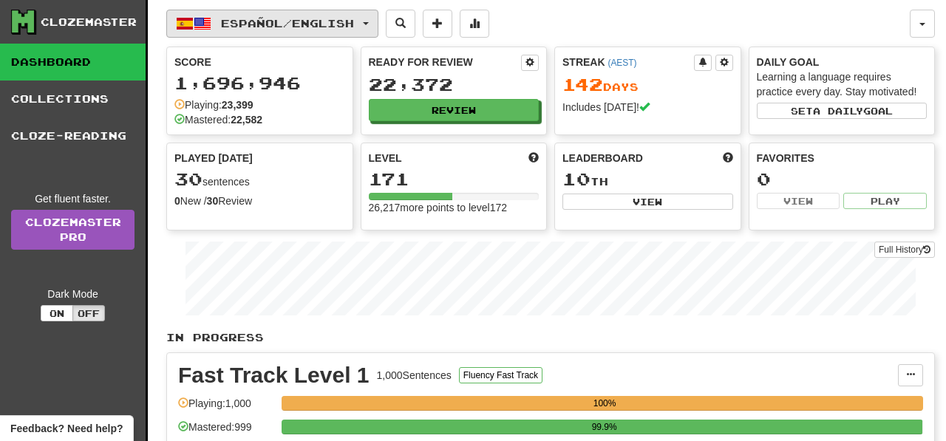
click at [378, 27] on button "Español / English" at bounding box center [272, 24] width 212 height 28
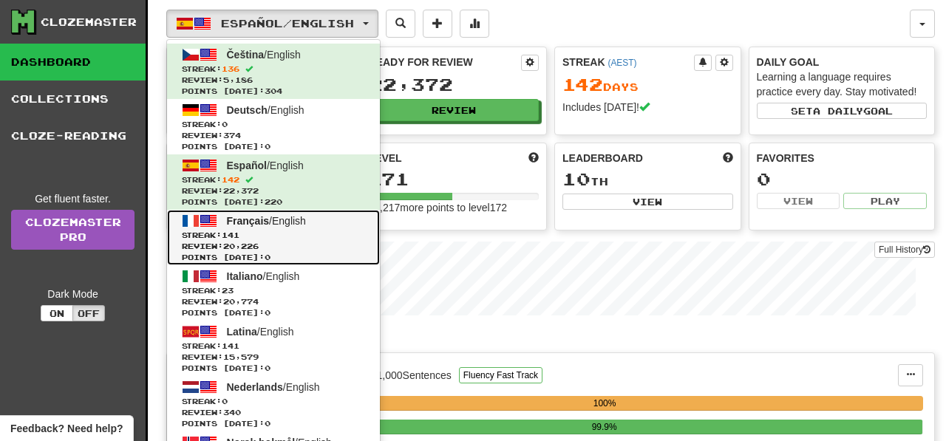
click at [347, 237] on span "Streak: 141" at bounding box center [273, 235] width 183 height 11
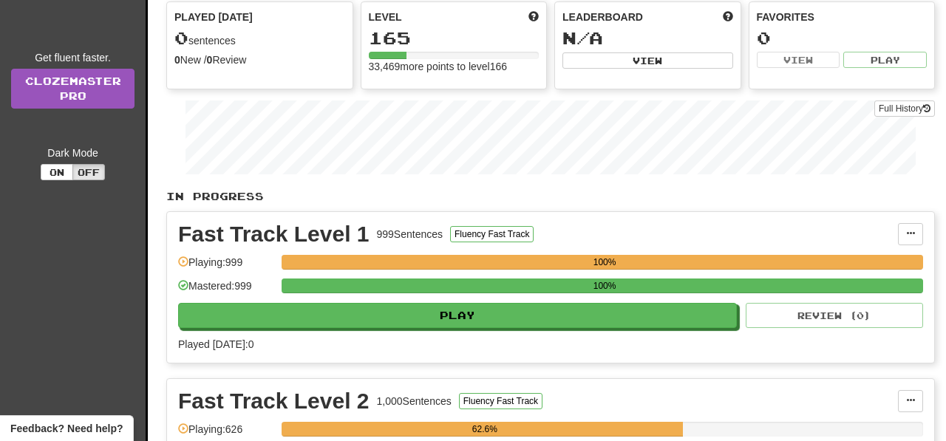
scroll to position [151, 0]
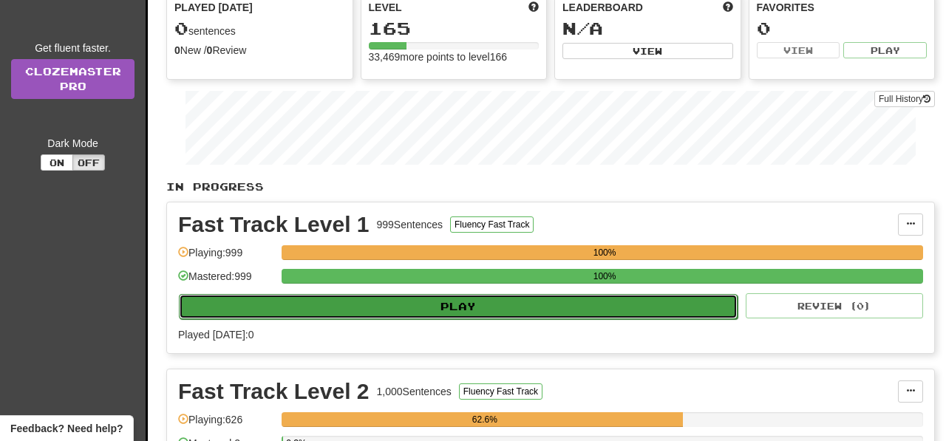
click at [503, 304] on button "Play" at bounding box center [458, 306] width 559 height 25
select select "**"
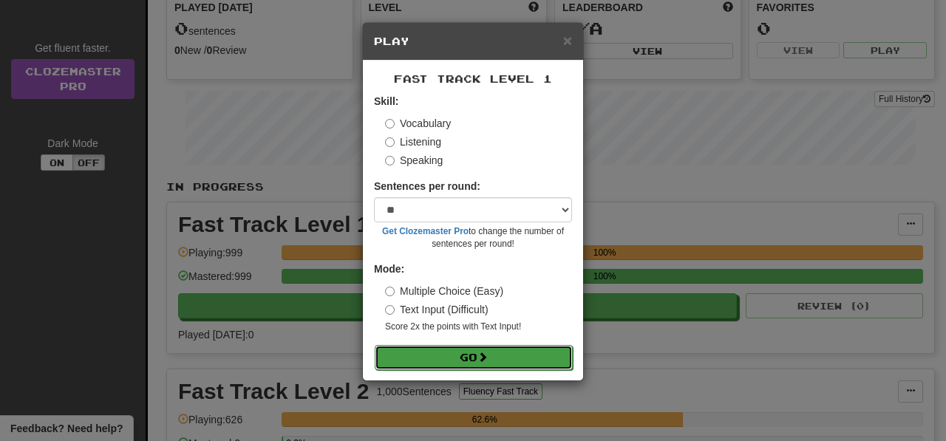
click at [549, 360] on button "Go" at bounding box center [474, 357] width 198 height 25
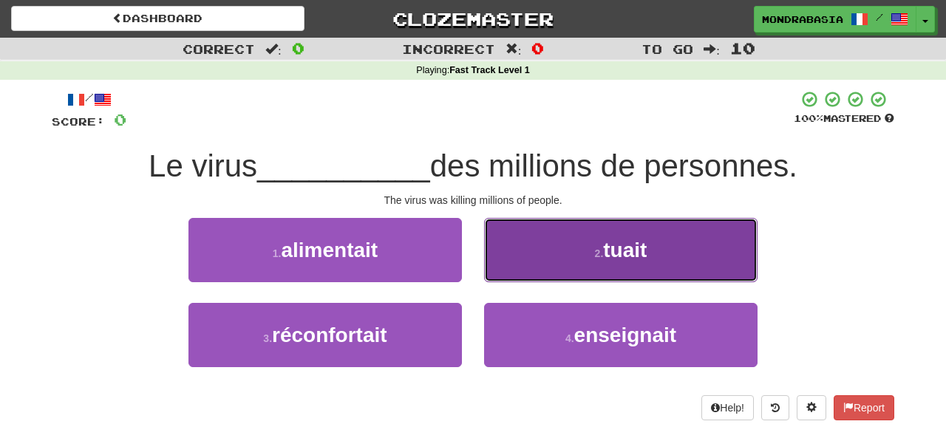
click at [500, 272] on button "2 . tuait" at bounding box center [620, 250] width 273 height 64
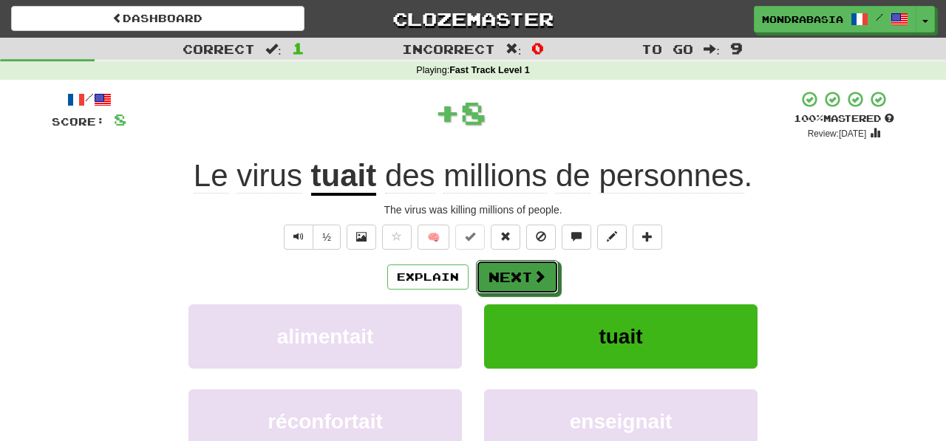
click at [500, 272] on button "Next" at bounding box center [517, 277] width 83 height 34
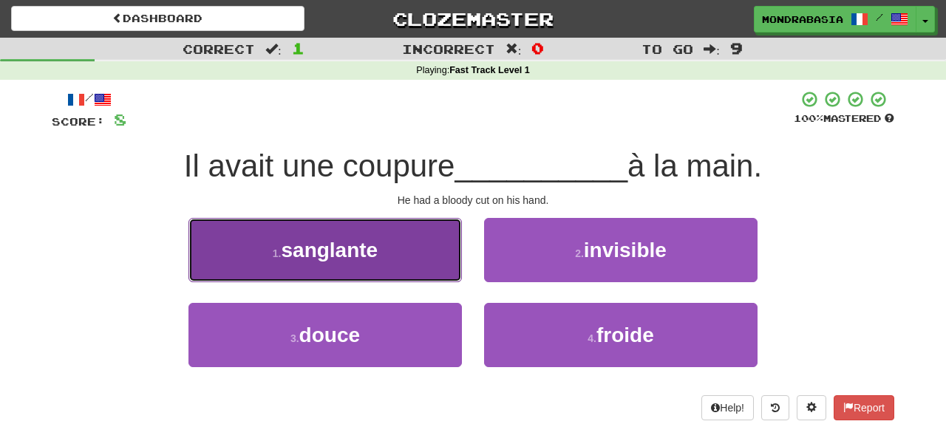
click at [438, 272] on button "1 . sanglante" at bounding box center [324, 250] width 273 height 64
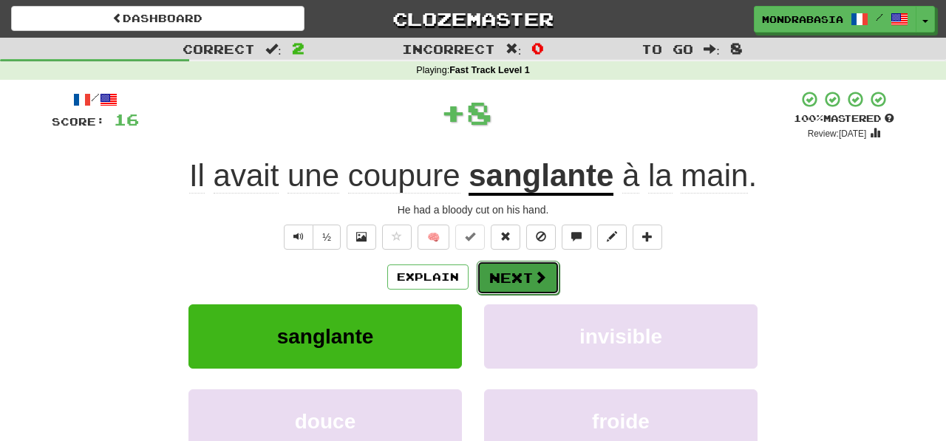
click at [534, 279] on span at bounding box center [540, 276] width 13 height 13
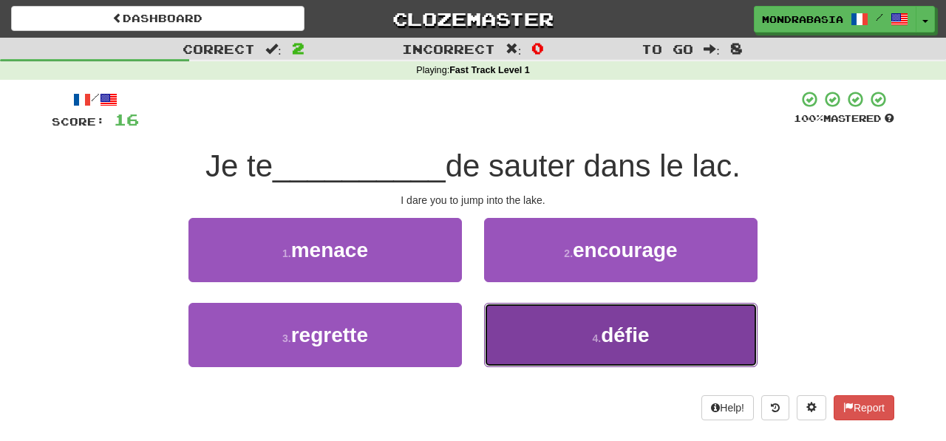
click at [545, 350] on button "4 . défie" at bounding box center [620, 335] width 273 height 64
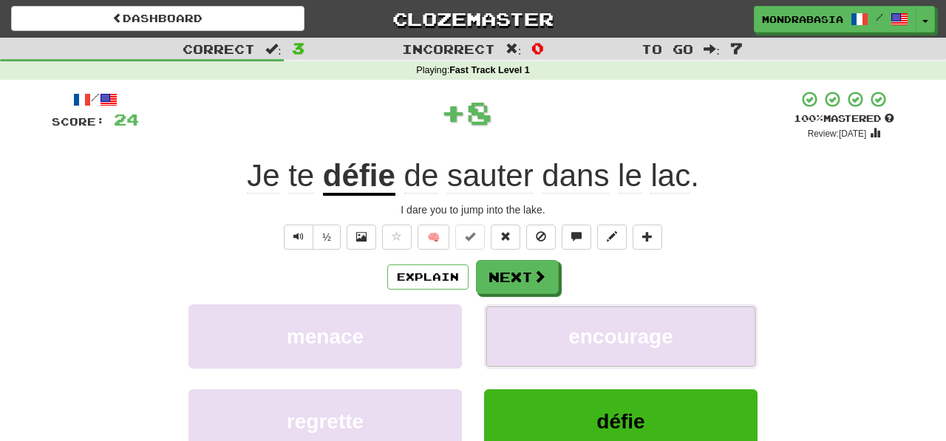
click at [545, 350] on button "encourage" at bounding box center [620, 336] width 273 height 64
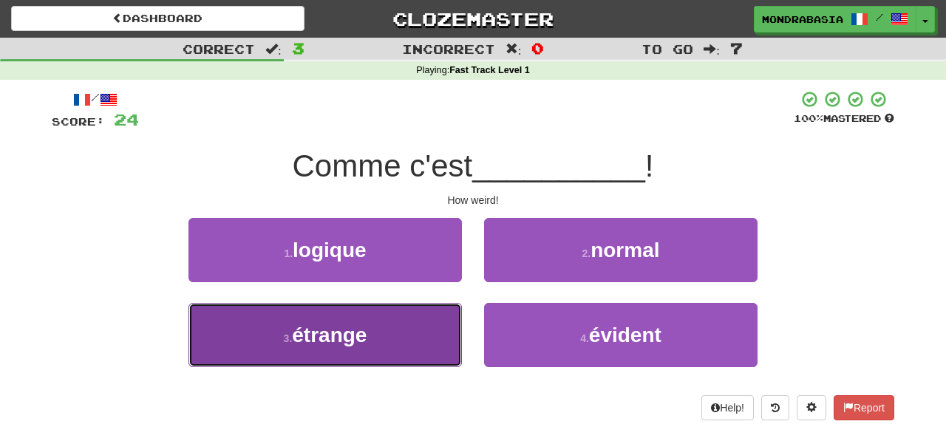
click at [434, 343] on button "3 . étrange" at bounding box center [324, 335] width 273 height 64
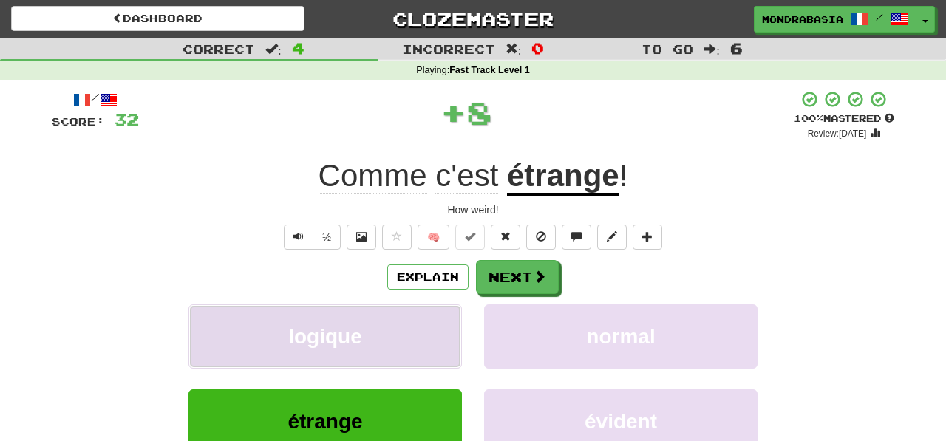
click at [441, 339] on button "logique" at bounding box center [324, 336] width 273 height 64
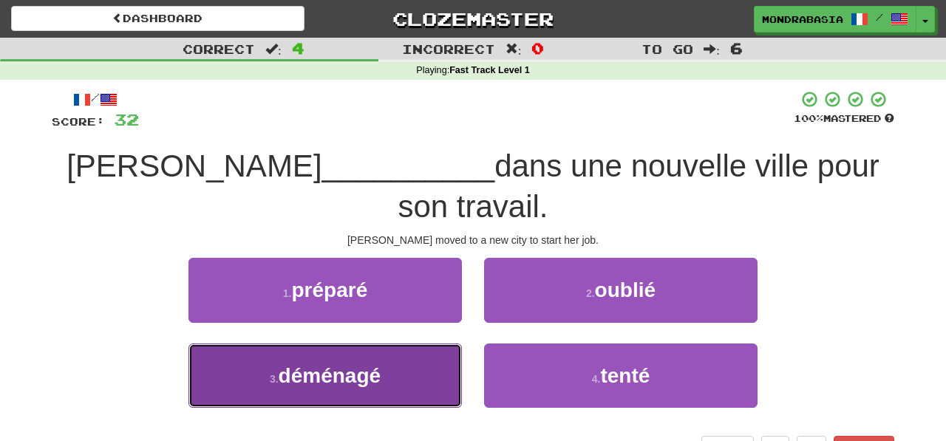
click at [444, 345] on button "3 . déménagé" at bounding box center [324, 376] width 273 height 64
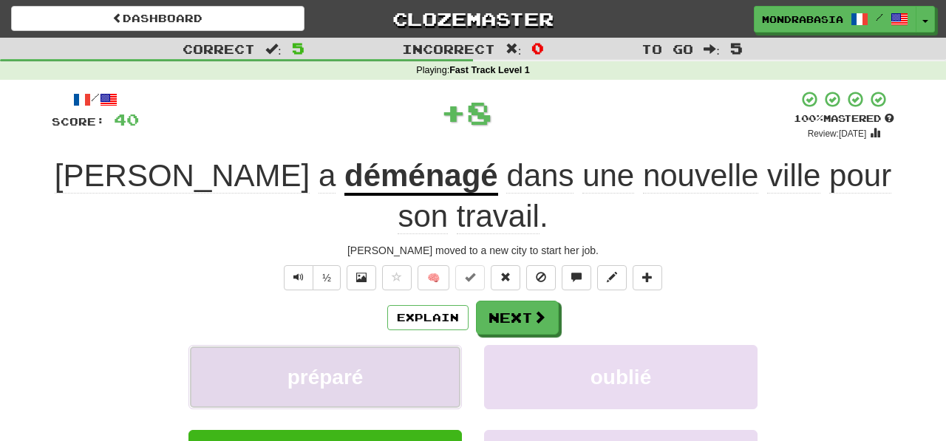
click at [440, 345] on button "préparé" at bounding box center [324, 377] width 273 height 64
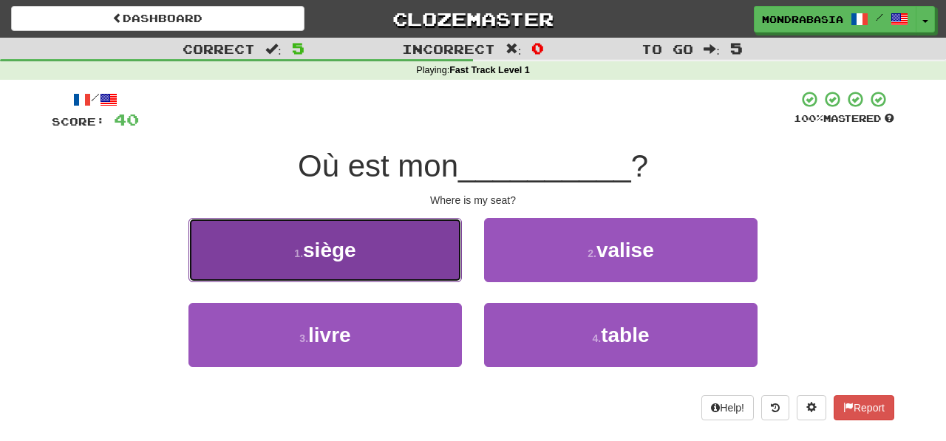
click at [438, 270] on button "1 . siège" at bounding box center [324, 250] width 273 height 64
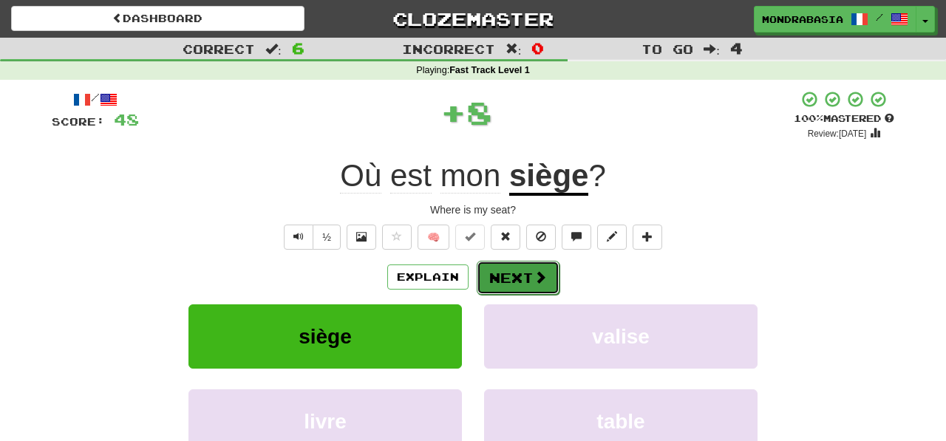
click at [501, 290] on button "Next" at bounding box center [518, 278] width 83 height 34
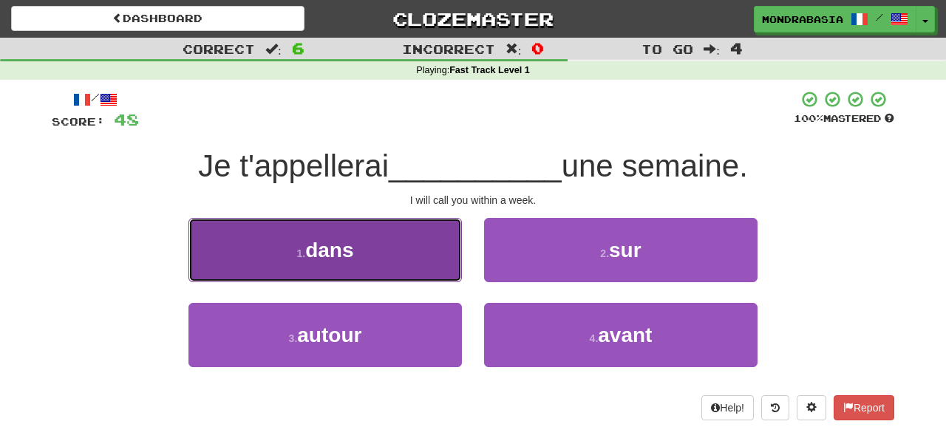
click at [449, 270] on button "1 . dans" at bounding box center [324, 250] width 273 height 64
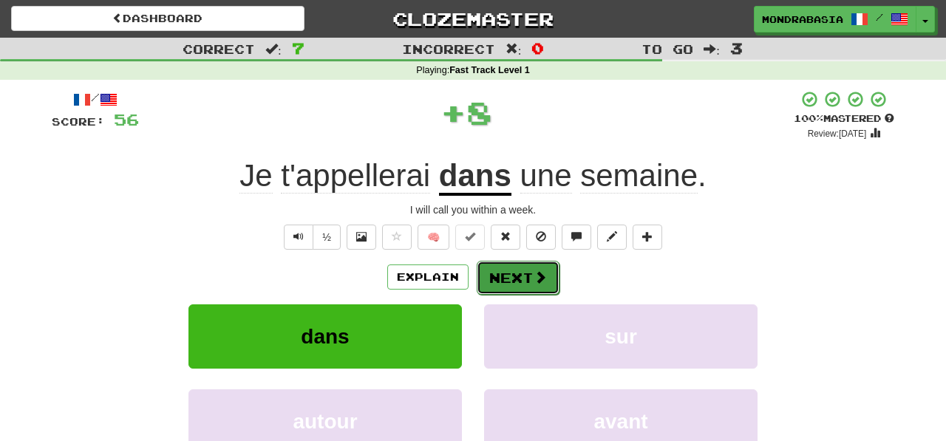
click at [514, 289] on button "Next" at bounding box center [518, 278] width 83 height 34
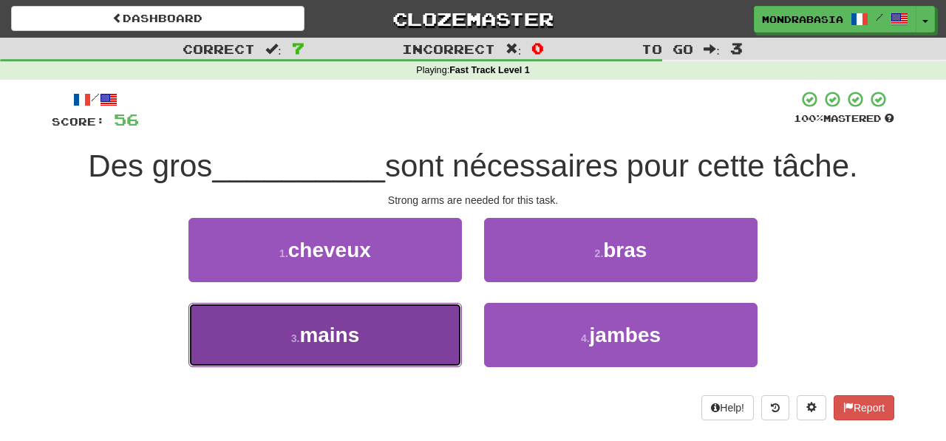
click at [415, 348] on button "3 . mains" at bounding box center [324, 335] width 273 height 64
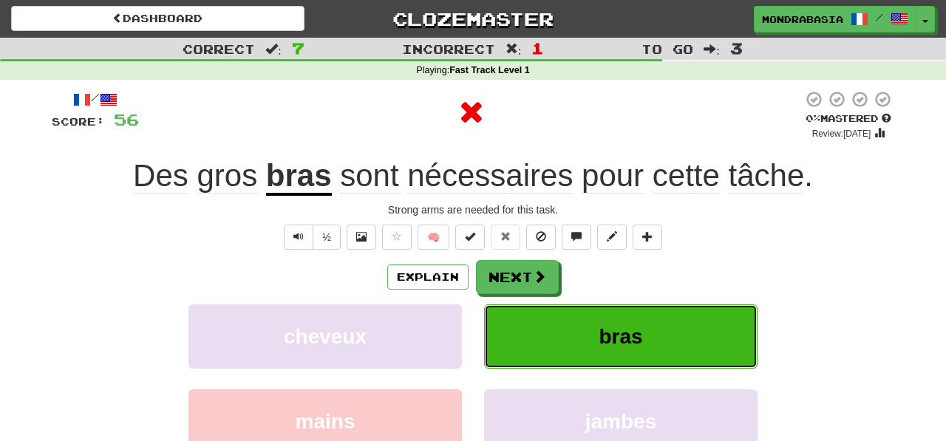
click at [497, 344] on button "bras" at bounding box center [620, 336] width 273 height 64
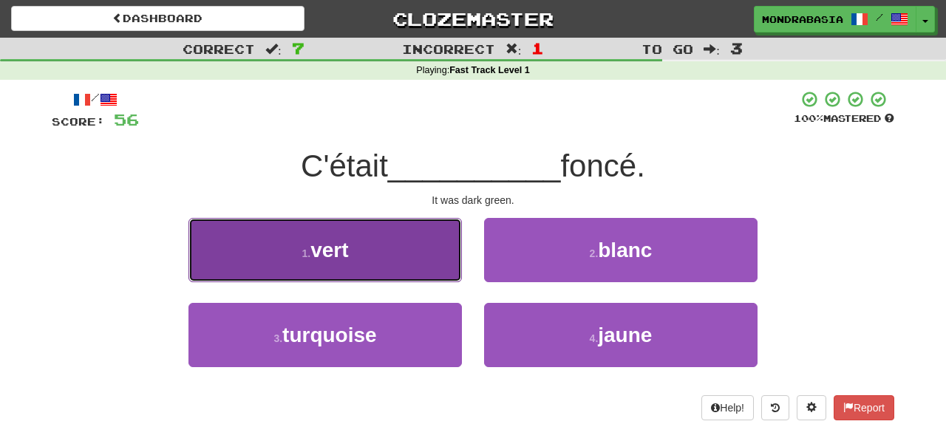
click at [441, 261] on button "1 . vert" at bounding box center [324, 250] width 273 height 64
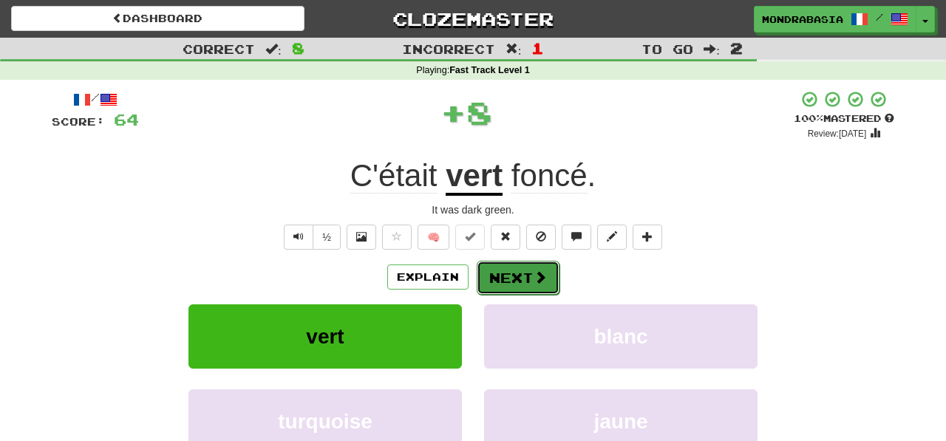
click at [497, 278] on button "Next" at bounding box center [518, 278] width 83 height 34
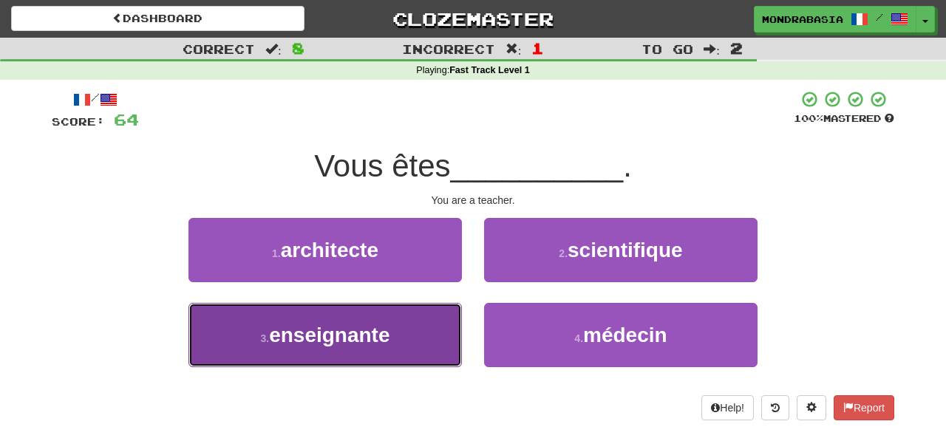
click at [419, 347] on button "3 . enseignante" at bounding box center [324, 335] width 273 height 64
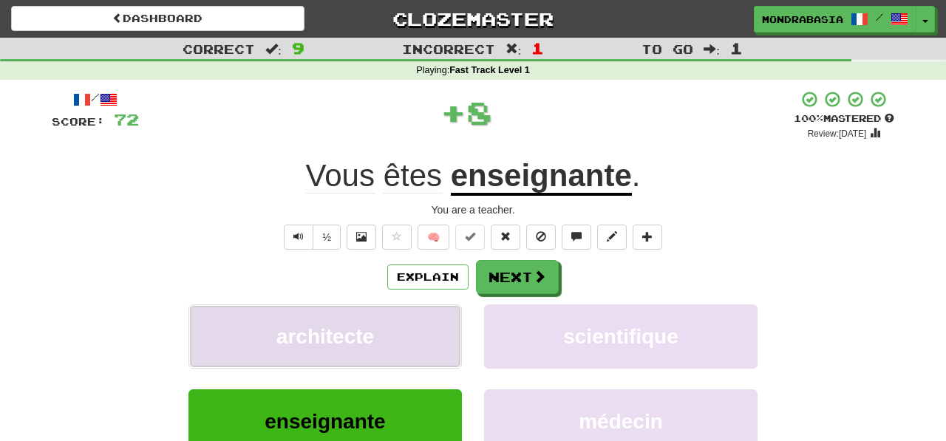
click at [442, 347] on button "architecte" at bounding box center [324, 336] width 273 height 64
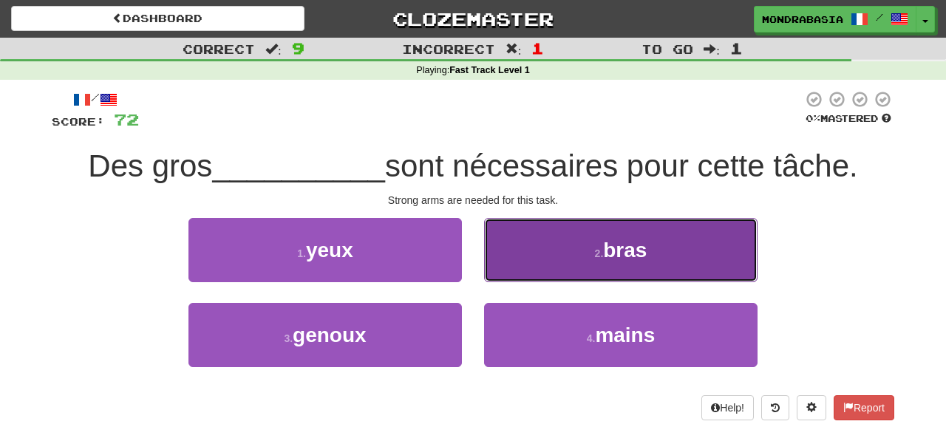
click at [508, 274] on button "2 . bras" at bounding box center [620, 250] width 273 height 64
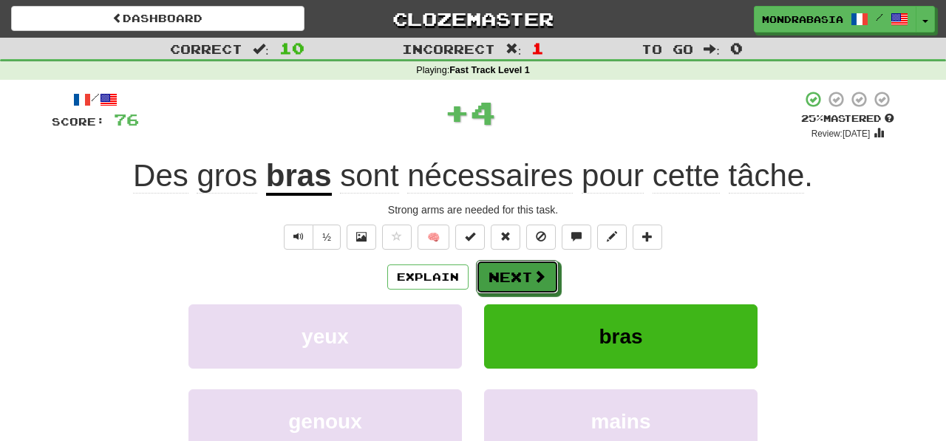
click at [508, 282] on button "Next" at bounding box center [517, 277] width 83 height 34
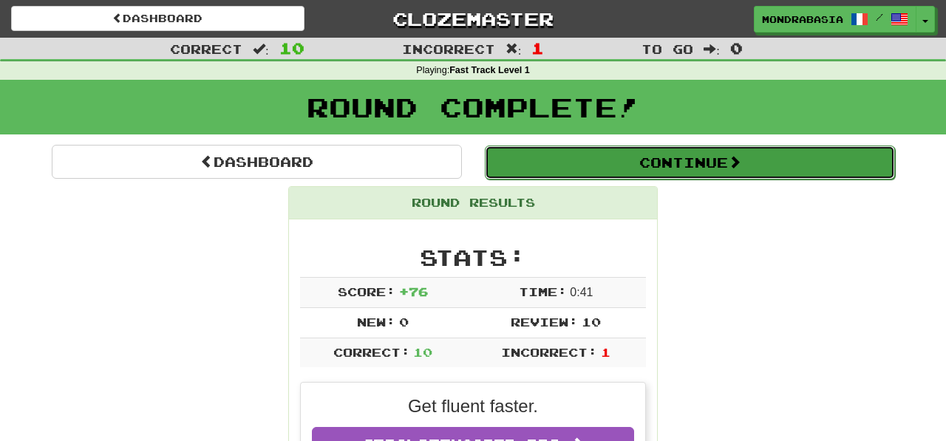
click at [507, 175] on button "Continue" at bounding box center [690, 163] width 410 height 34
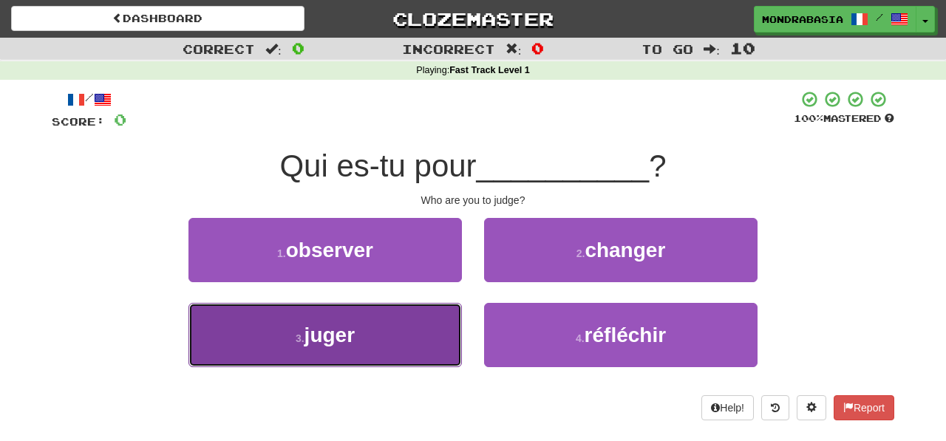
click at [432, 334] on button "3 . juger" at bounding box center [324, 335] width 273 height 64
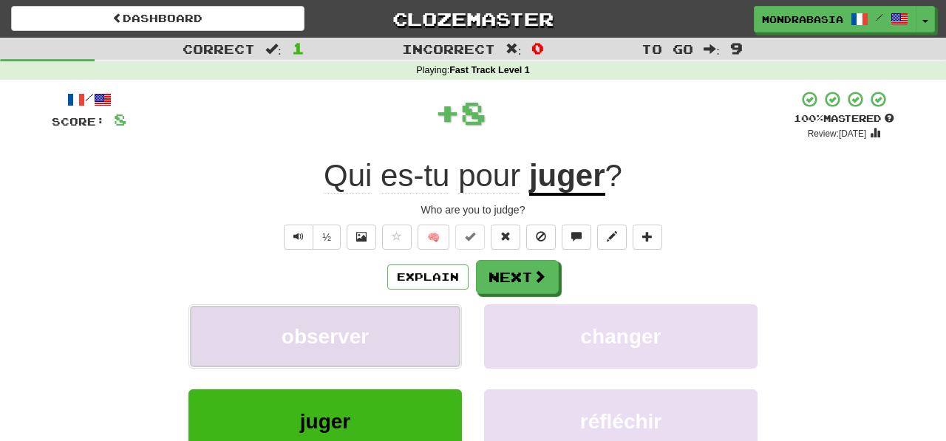
click at [435, 337] on button "observer" at bounding box center [324, 336] width 273 height 64
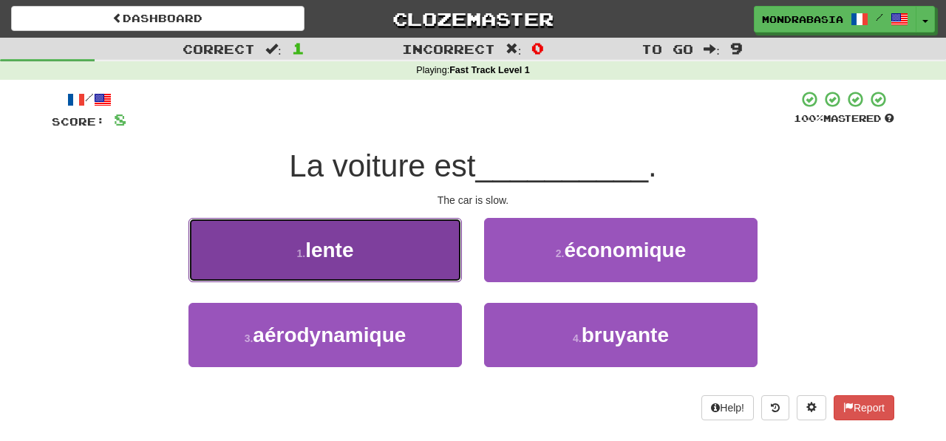
click at [443, 262] on button "1 . lente" at bounding box center [324, 250] width 273 height 64
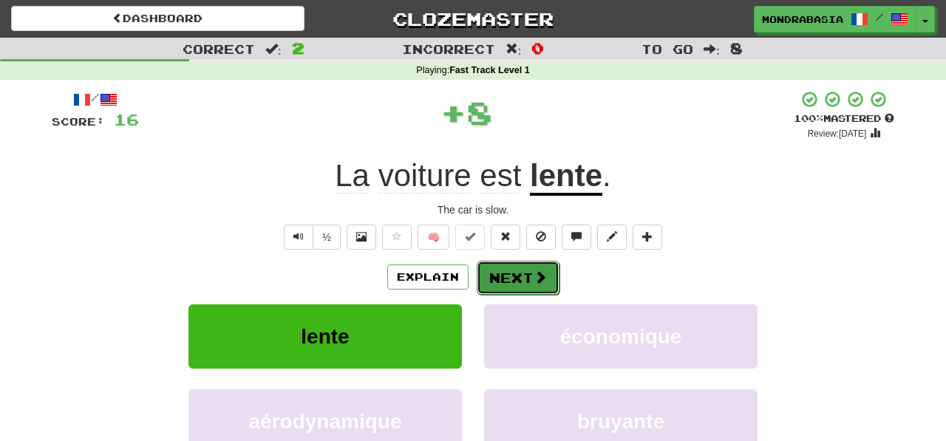
click at [506, 278] on button "Next" at bounding box center [518, 278] width 83 height 34
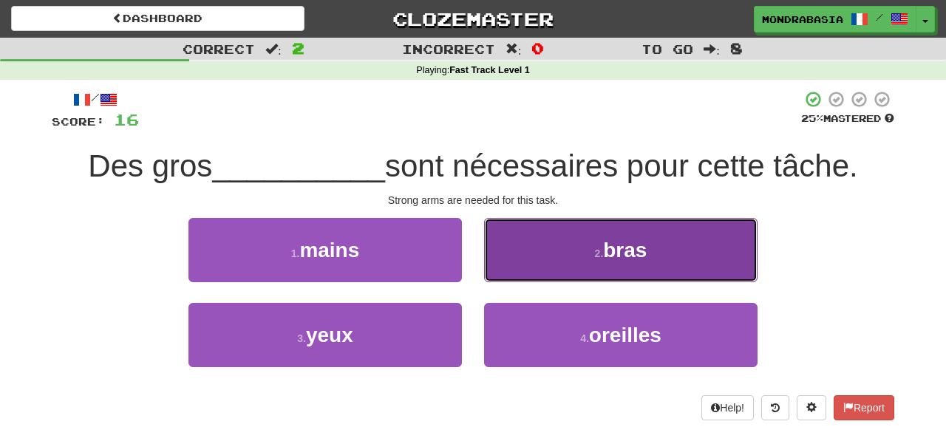
click at [523, 267] on button "2 . bras" at bounding box center [620, 250] width 273 height 64
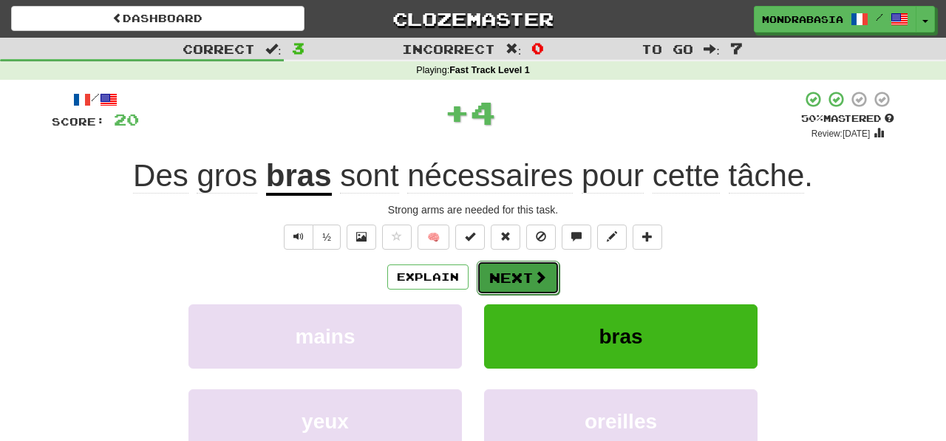
click at [520, 279] on button "Next" at bounding box center [518, 278] width 83 height 34
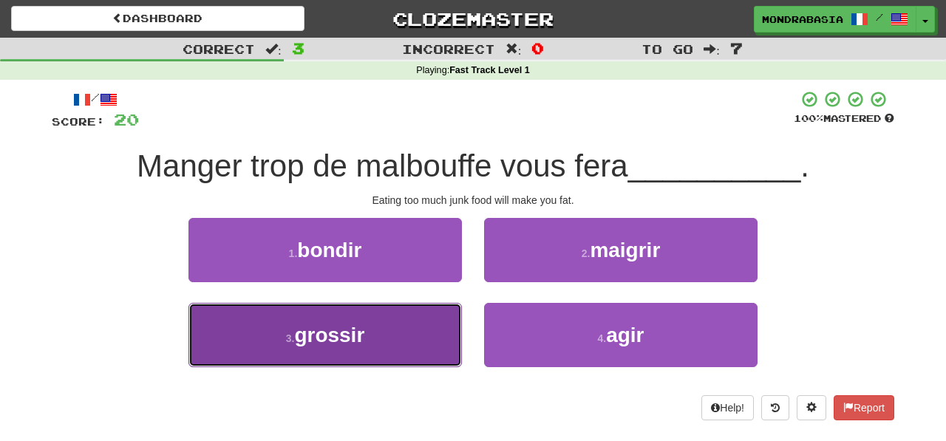
click at [449, 332] on button "3 . grossir" at bounding box center [324, 335] width 273 height 64
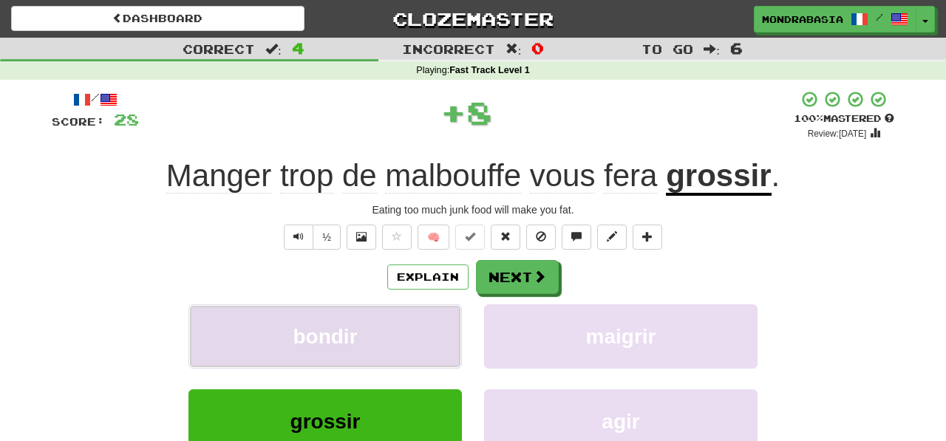
click at [452, 332] on button "bondir" at bounding box center [324, 336] width 273 height 64
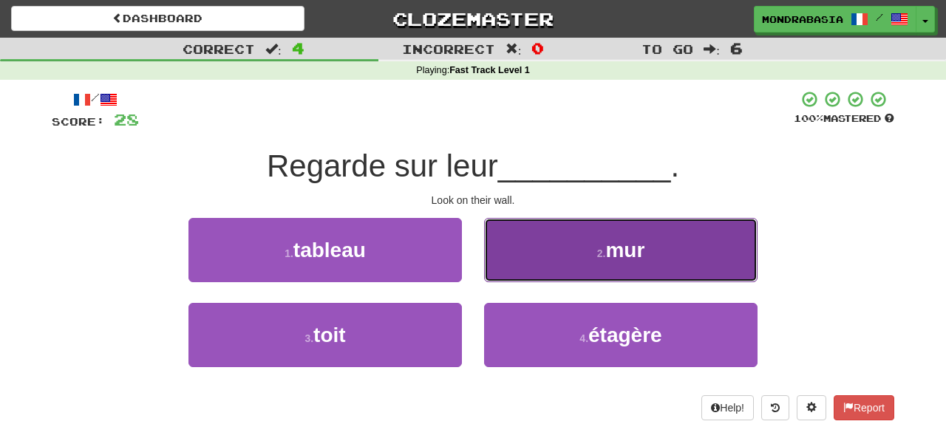
click at [501, 274] on button "2 . mur" at bounding box center [620, 250] width 273 height 64
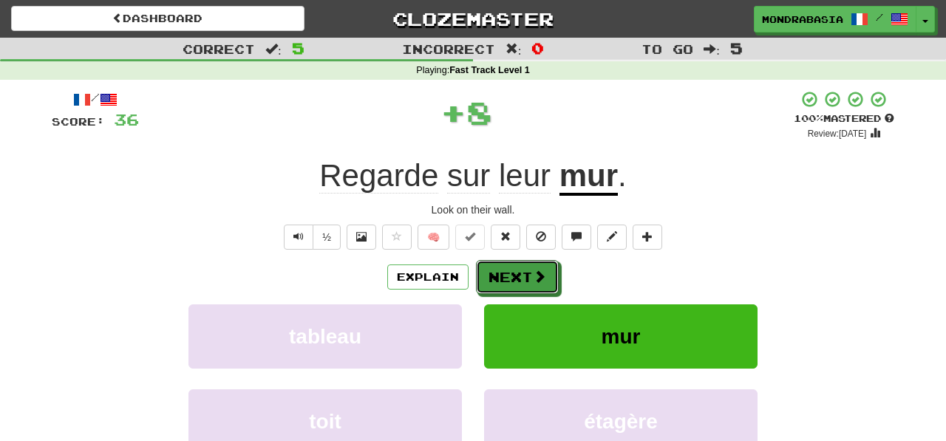
click at [501, 274] on button "Next" at bounding box center [517, 277] width 83 height 34
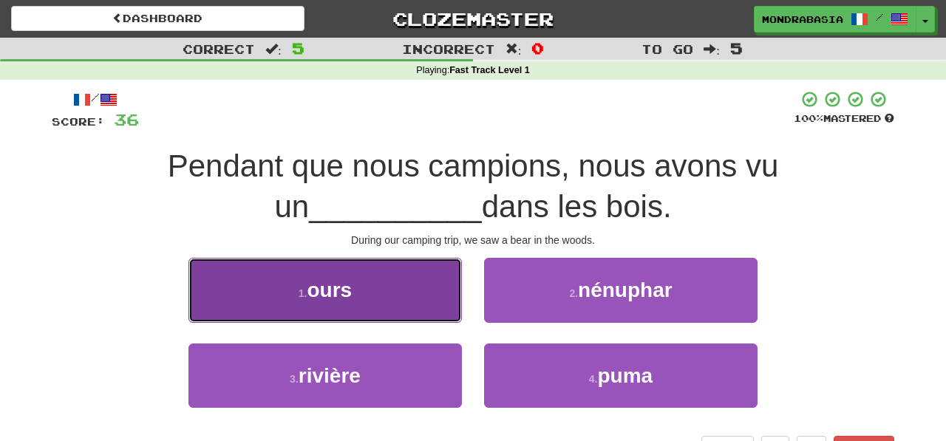
click at [429, 310] on button "1 . ours" at bounding box center [324, 290] width 273 height 64
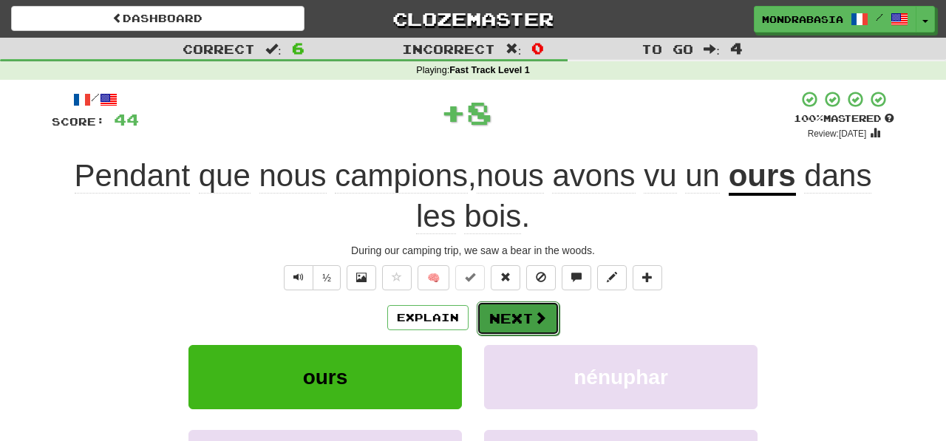
click at [491, 318] on button "Next" at bounding box center [518, 319] width 83 height 34
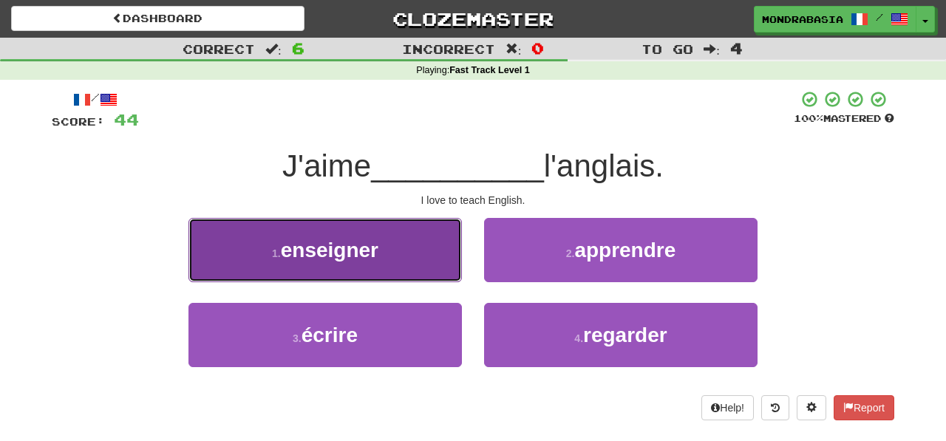
click at [441, 275] on button "1 . enseigner" at bounding box center [324, 250] width 273 height 64
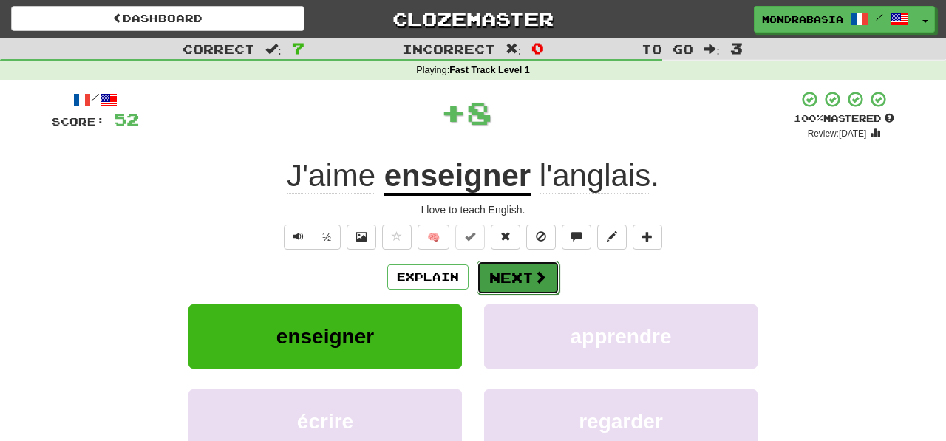
click at [489, 276] on button "Next" at bounding box center [518, 278] width 83 height 34
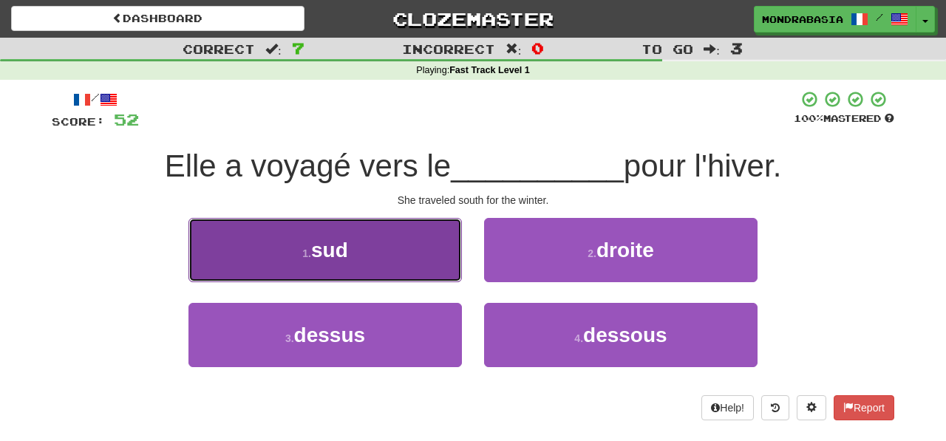
click at [440, 275] on button "1 . sud" at bounding box center [324, 250] width 273 height 64
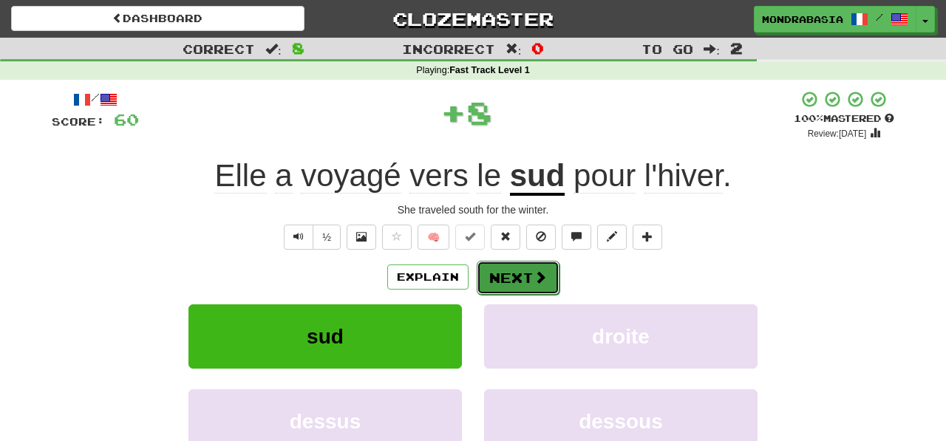
click at [489, 275] on button "Next" at bounding box center [518, 278] width 83 height 34
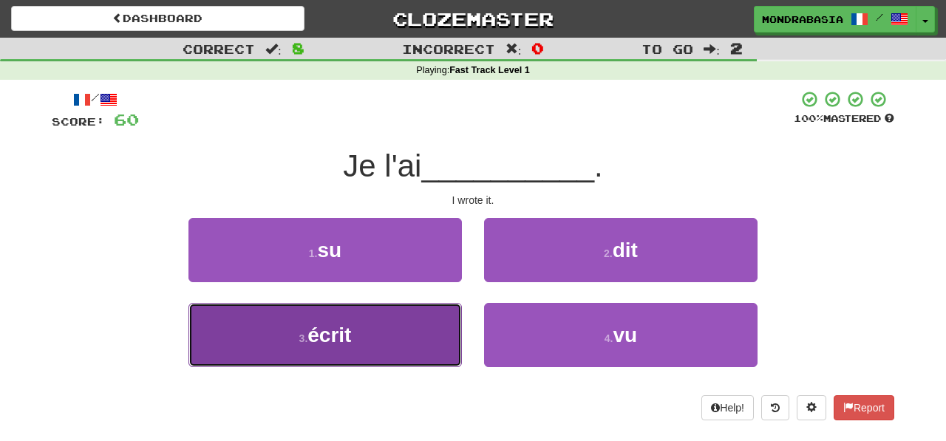
click at [429, 333] on button "3 . écrit" at bounding box center [324, 335] width 273 height 64
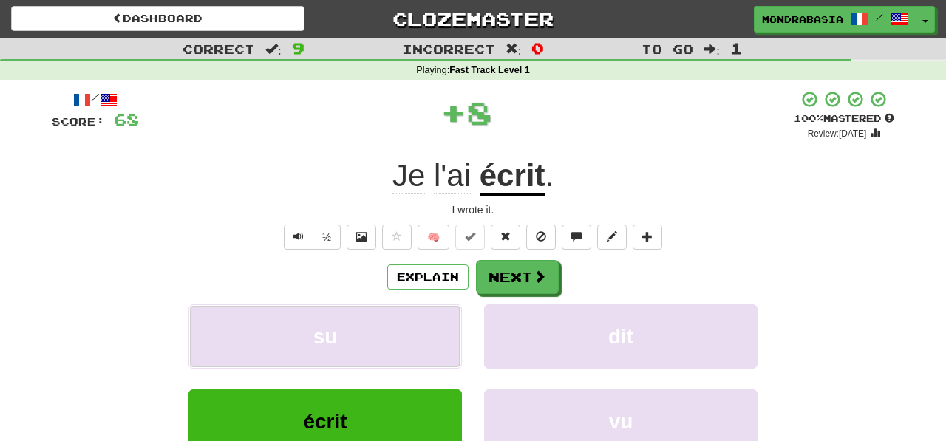
click at [429, 333] on button "su" at bounding box center [324, 336] width 273 height 64
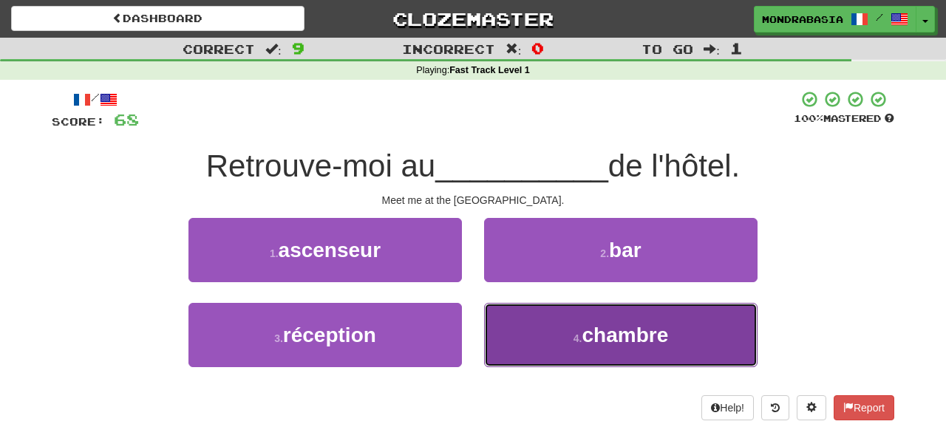
click at [544, 349] on button "4 . chambre" at bounding box center [620, 335] width 273 height 64
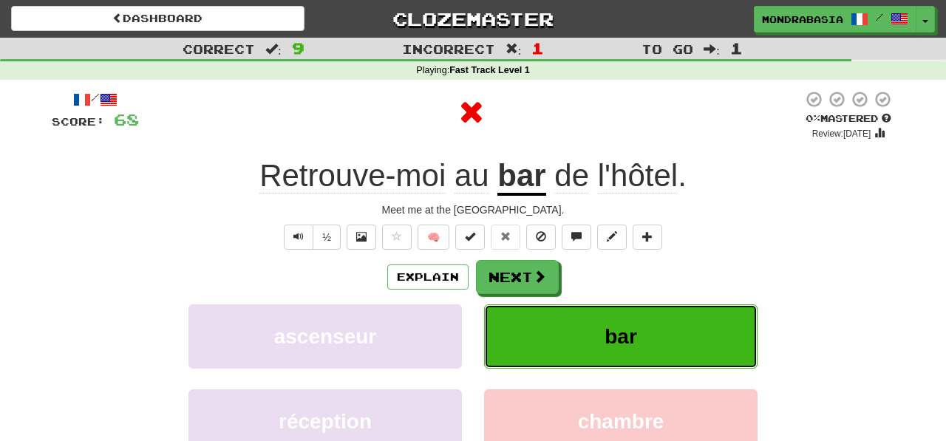
click at [541, 341] on button "bar" at bounding box center [620, 336] width 273 height 64
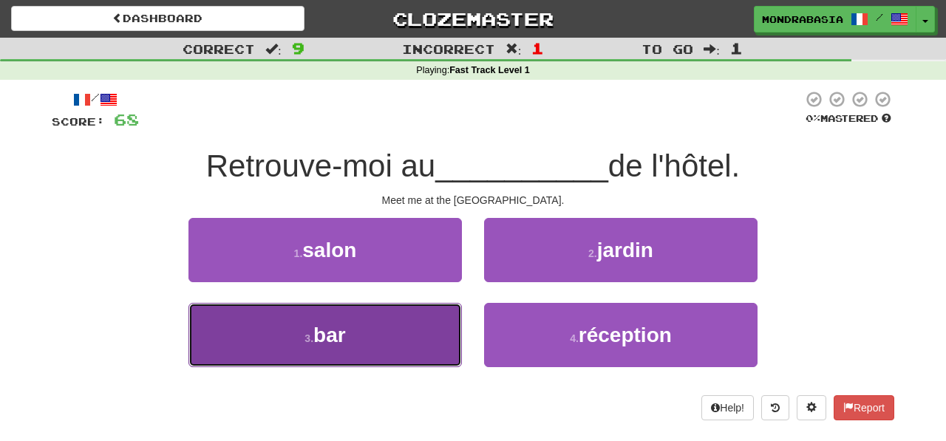
click at [436, 345] on button "3 . bar" at bounding box center [324, 335] width 273 height 64
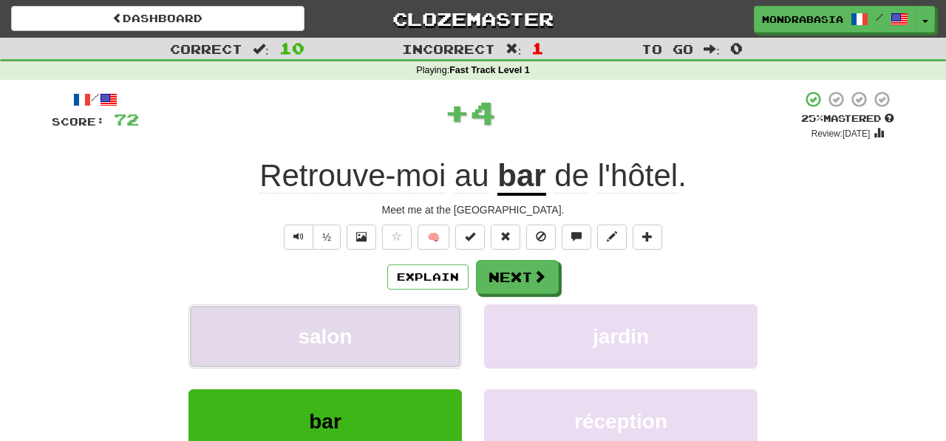
click at [436, 327] on button "salon" at bounding box center [324, 336] width 273 height 64
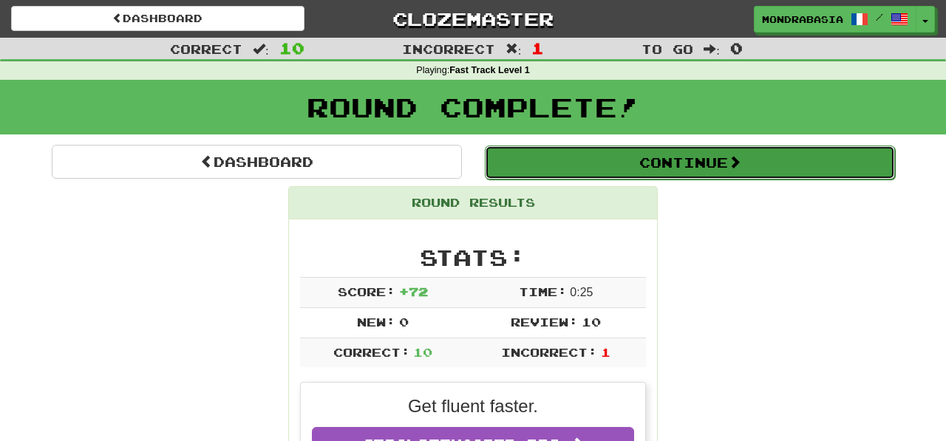
click at [496, 174] on button "Continue" at bounding box center [690, 163] width 410 height 34
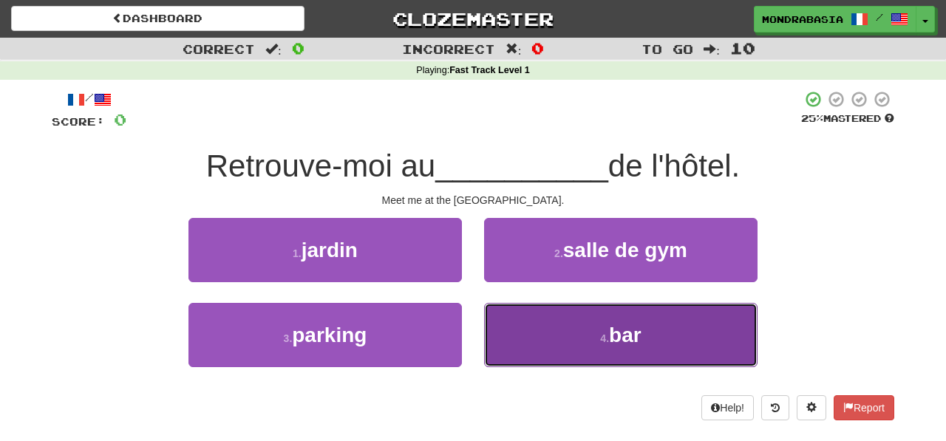
click at [537, 333] on button "4 . bar" at bounding box center [620, 335] width 273 height 64
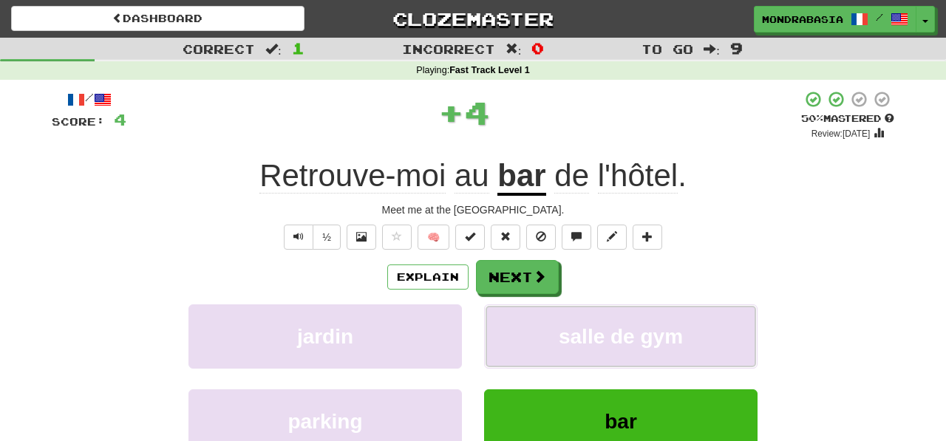
click at [537, 333] on button "salle de gym" at bounding box center [620, 336] width 273 height 64
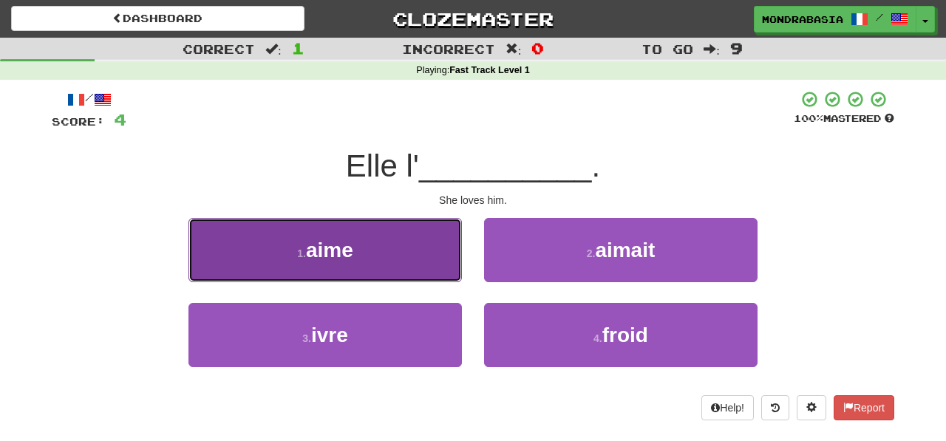
click at [450, 267] on button "1 . aime" at bounding box center [324, 250] width 273 height 64
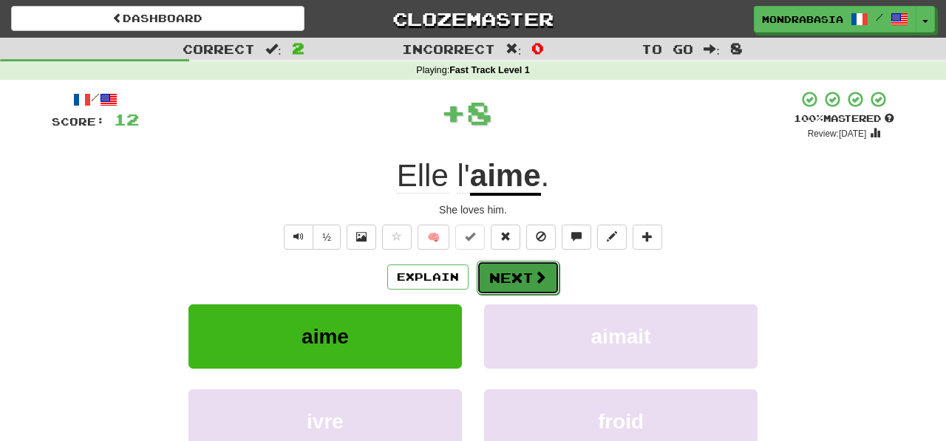
click at [508, 279] on button "Next" at bounding box center [518, 278] width 83 height 34
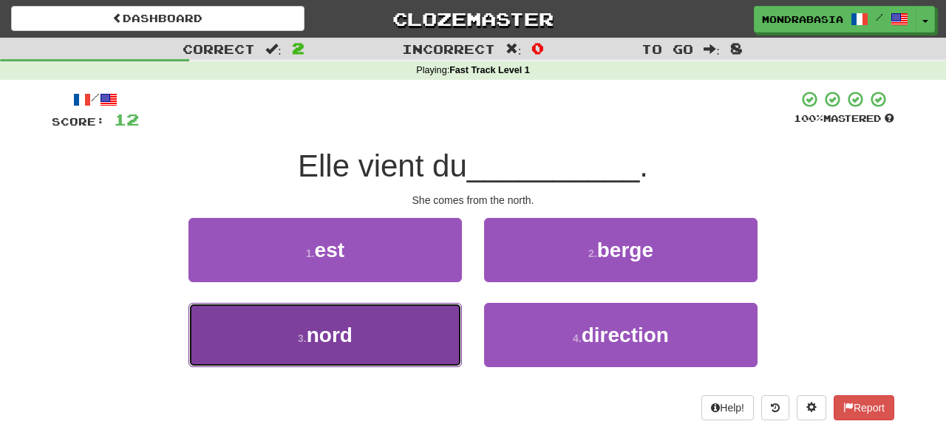
click at [435, 332] on button "3 . nord" at bounding box center [324, 335] width 273 height 64
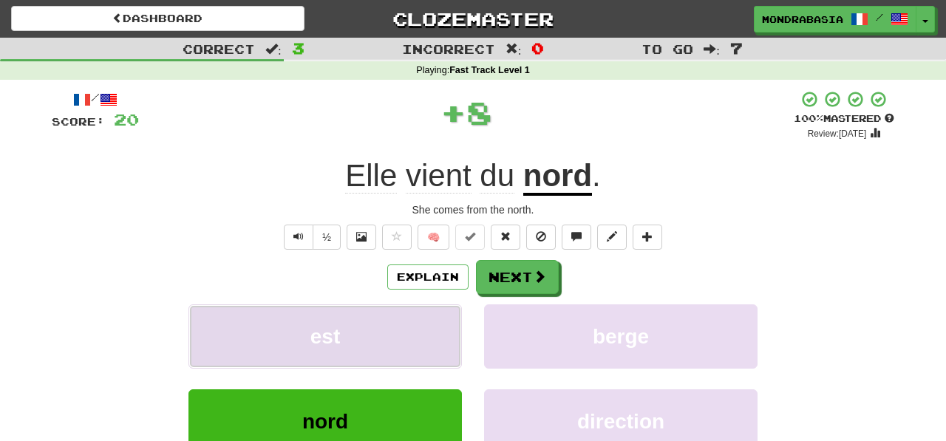
click at [430, 343] on button "est" at bounding box center [324, 336] width 273 height 64
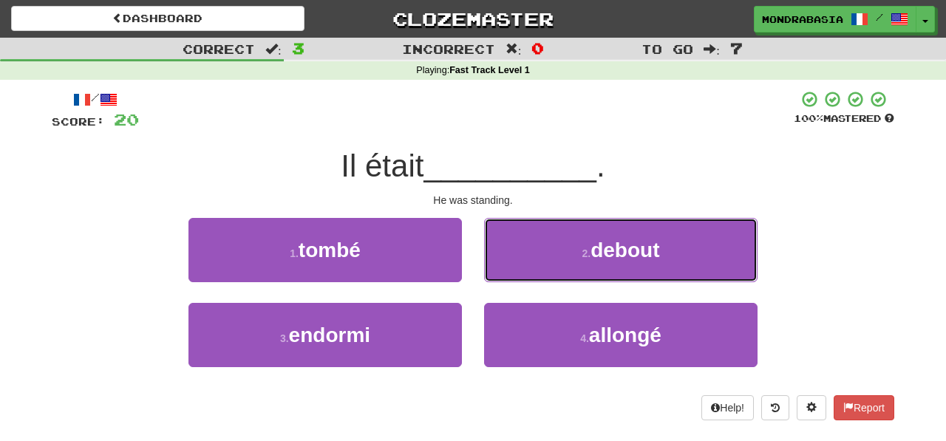
click at [494, 252] on button "2 . debout" at bounding box center [620, 250] width 273 height 64
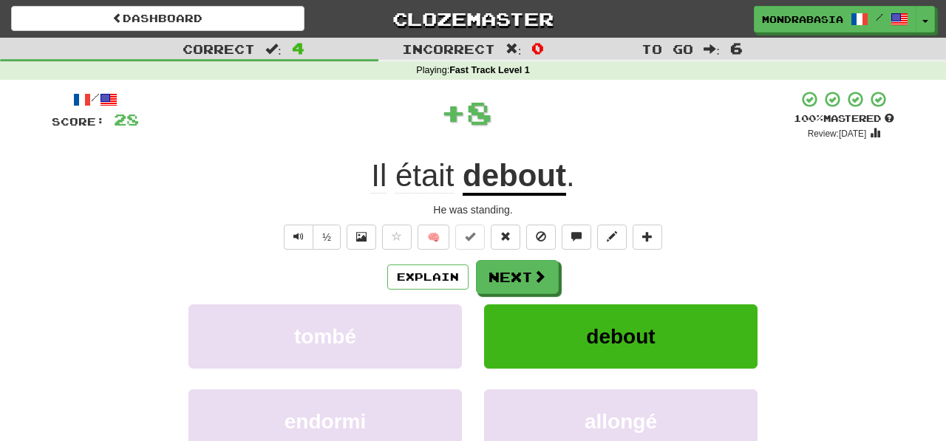
click at [494, 259] on div "/ Score: 28 + 8 100 % Mastered Review: 2026-03-14 Il était debout . He was stan…" at bounding box center [473, 309] width 843 height 439
click at [504, 277] on button "Next" at bounding box center [518, 278] width 83 height 34
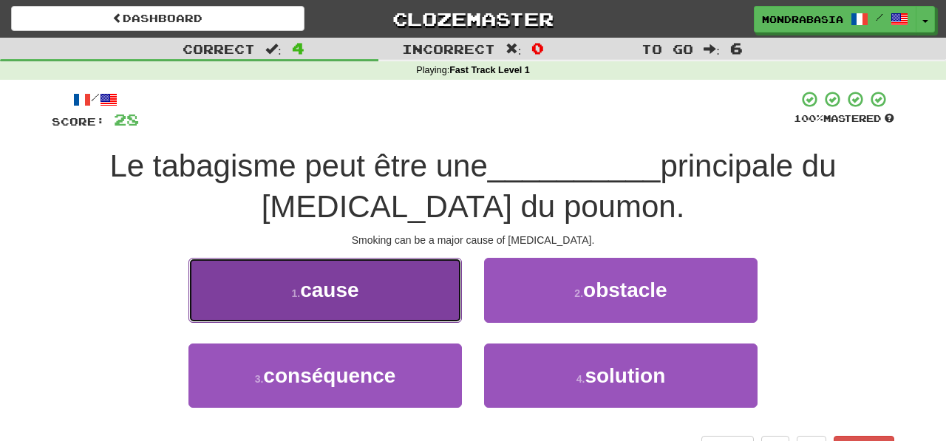
click at [428, 302] on button "1 . cause" at bounding box center [324, 290] width 273 height 64
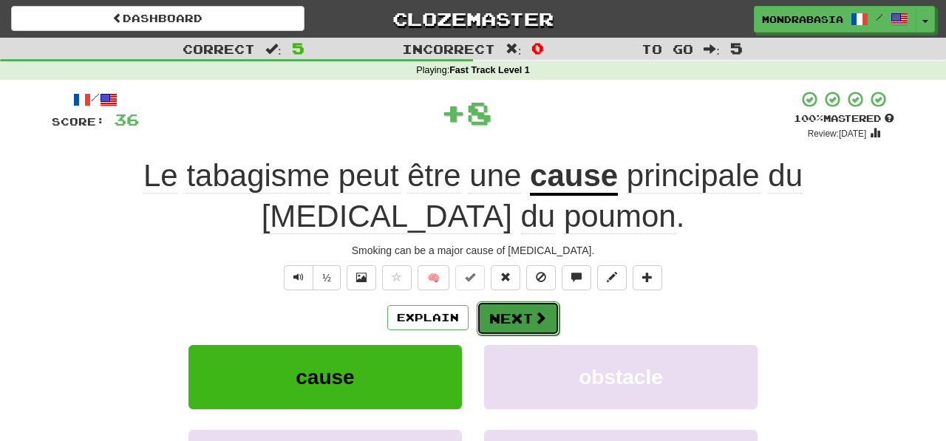
click at [521, 316] on button "Next" at bounding box center [518, 319] width 83 height 34
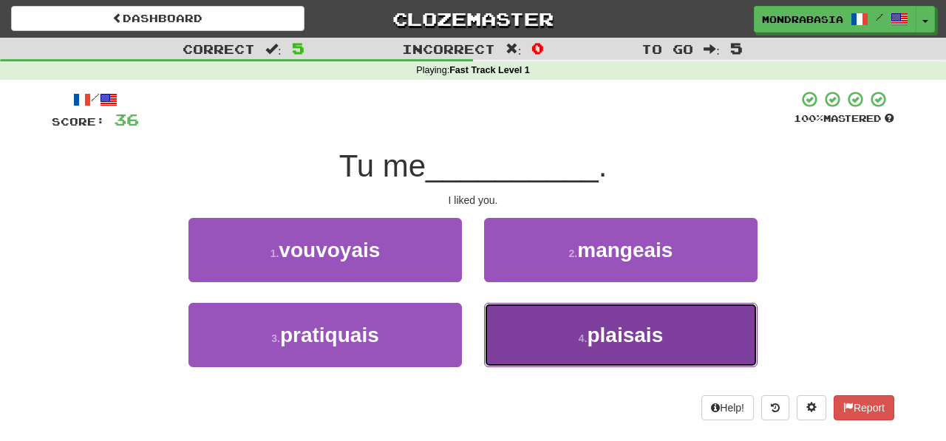
click at [531, 347] on button "4 . plaisais" at bounding box center [620, 335] width 273 height 64
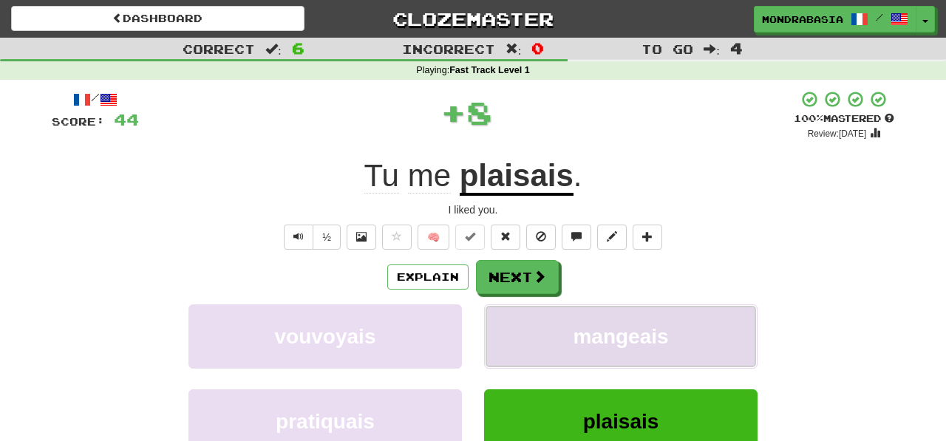
click at [531, 347] on button "mangeais" at bounding box center [620, 336] width 273 height 64
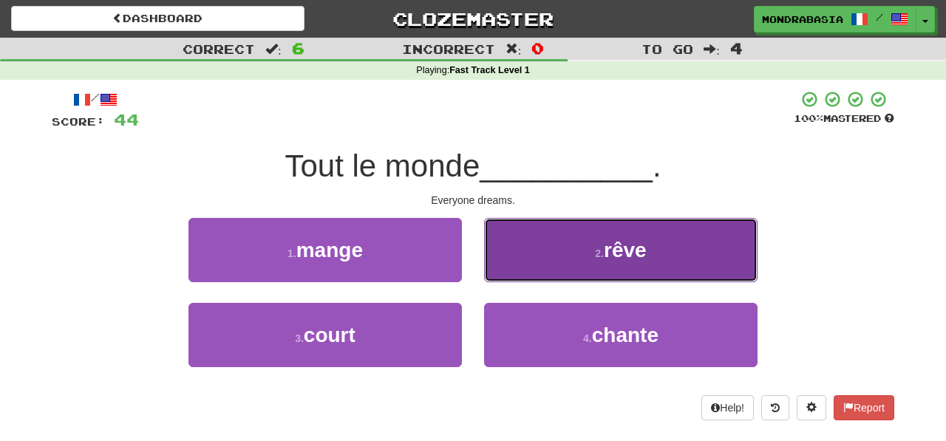
click at [503, 270] on button "2 . rêve" at bounding box center [620, 250] width 273 height 64
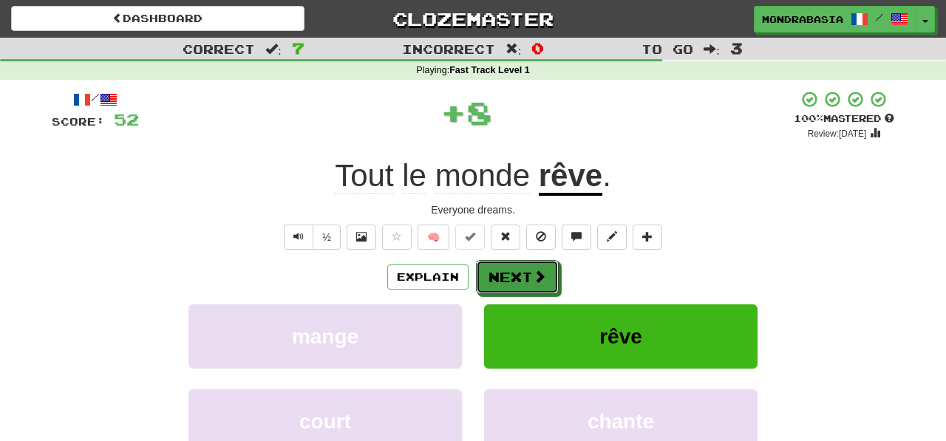
click at [503, 270] on button "Next" at bounding box center [517, 277] width 83 height 34
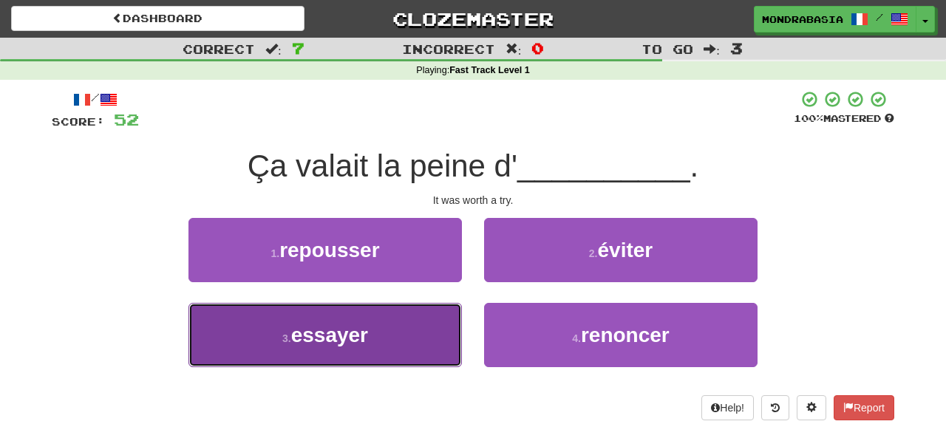
click at [432, 336] on button "3 . essayer" at bounding box center [324, 335] width 273 height 64
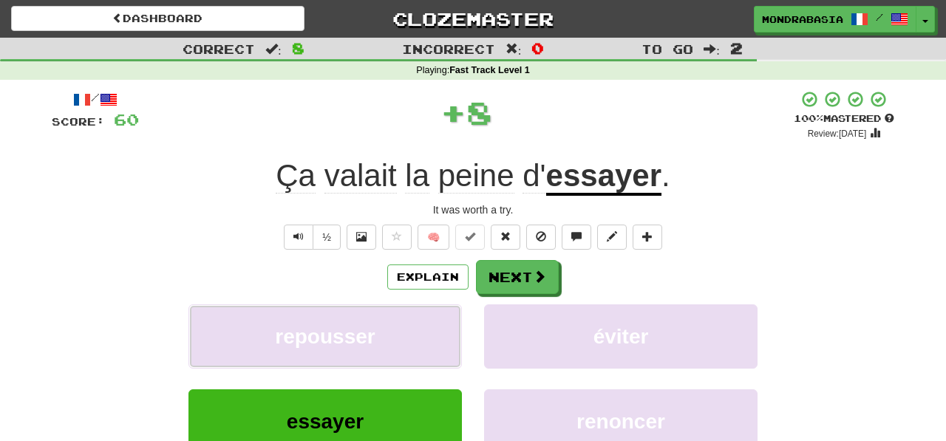
click at [432, 336] on button "repousser" at bounding box center [324, 336] width 273 height 64
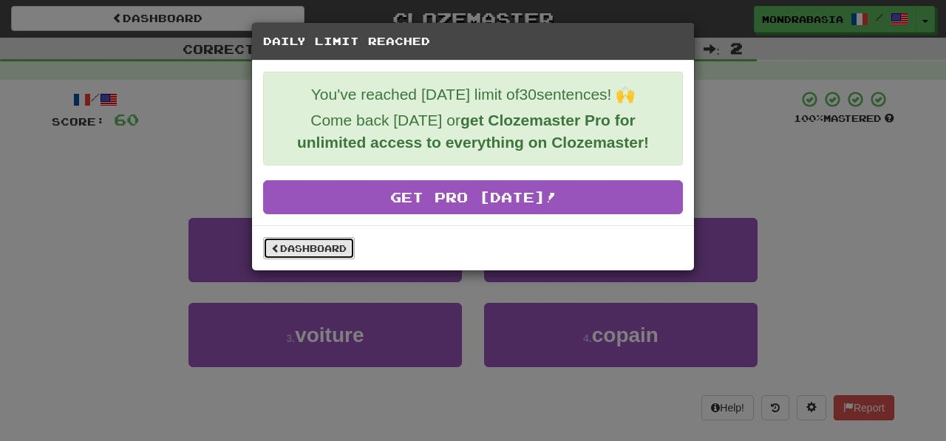
click at [333, 252] on link "Dashboard" at bounding box center [309, 248] width 92 height 22
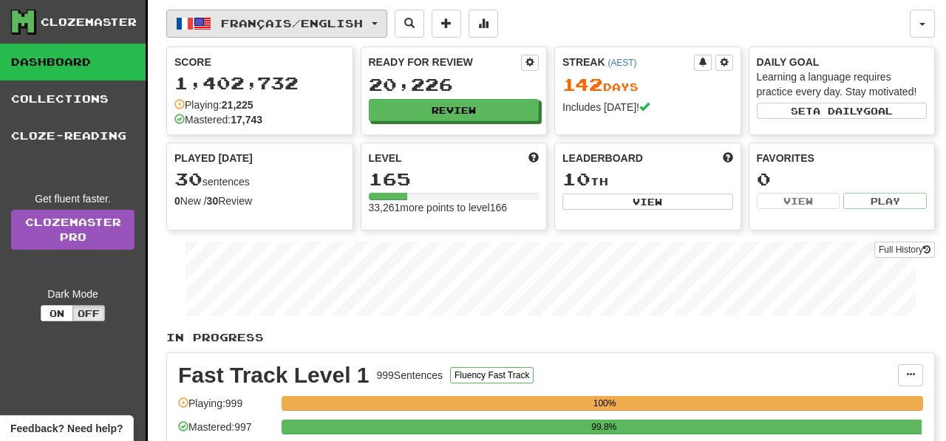
click at [387, 26] on button "Français / English" at bounding box center [276, 24] width 221 height 28
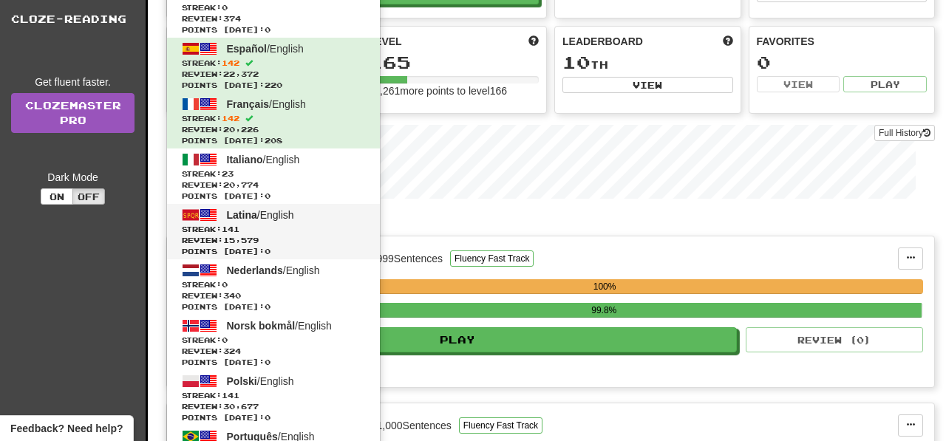
scroll to position [120, 0]
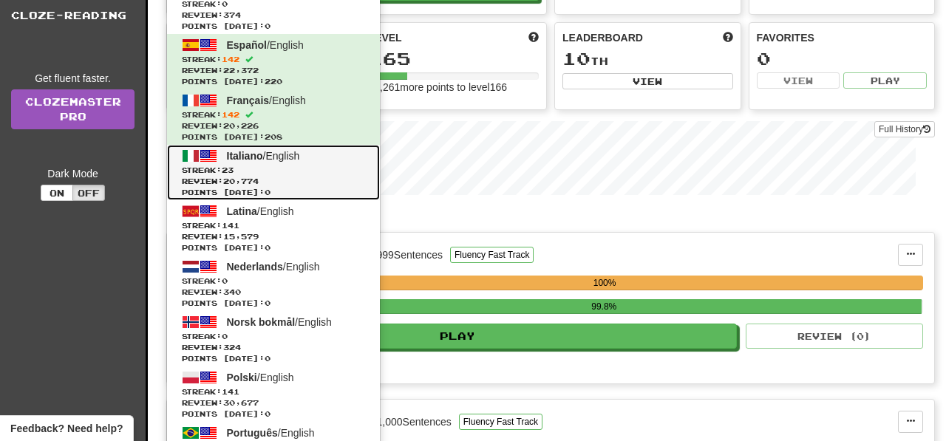
click at [336, 173] on span "Streak: 23" at bounding box center [273, 170] width 183 height 11
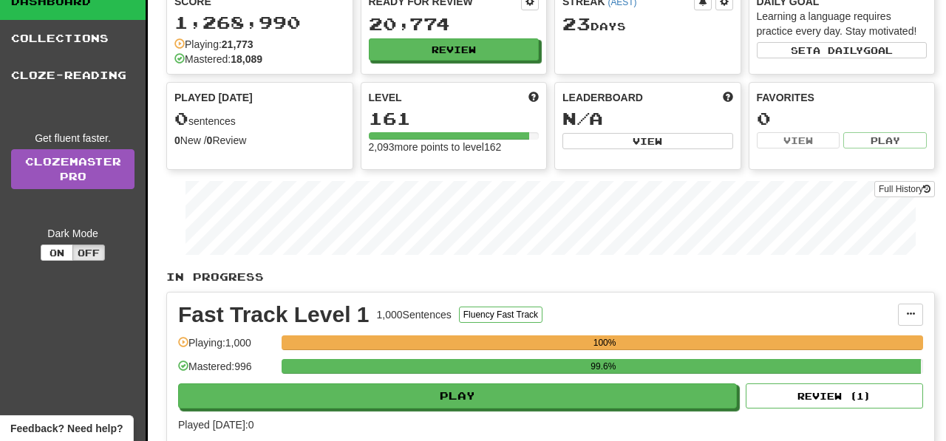
scroll to position [64, 0]
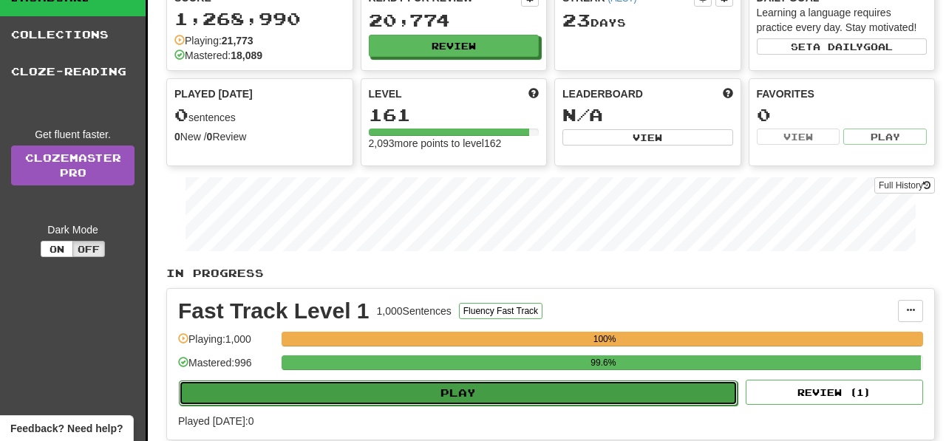
click at [524, 395] on button "Play" at bounding box center [458, 393] width 559 height 25
select select "**"
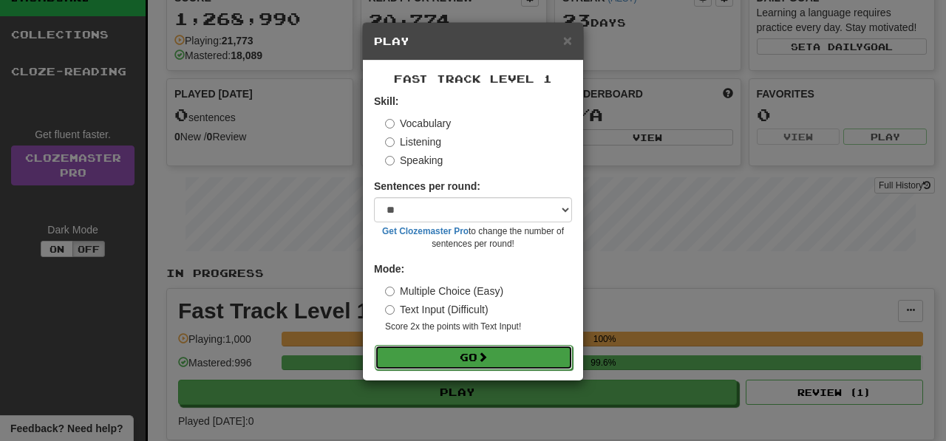
click at [511, 358] on button "Go" at bounding box center [474, 357] width 198 height 25
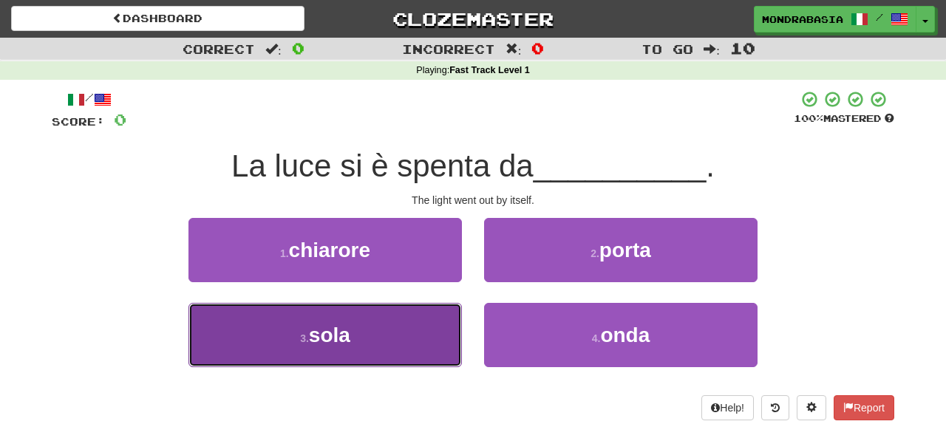
click at [444, 324] on button "3 . sola" at bounding box center [324, 335] width 273 height 64
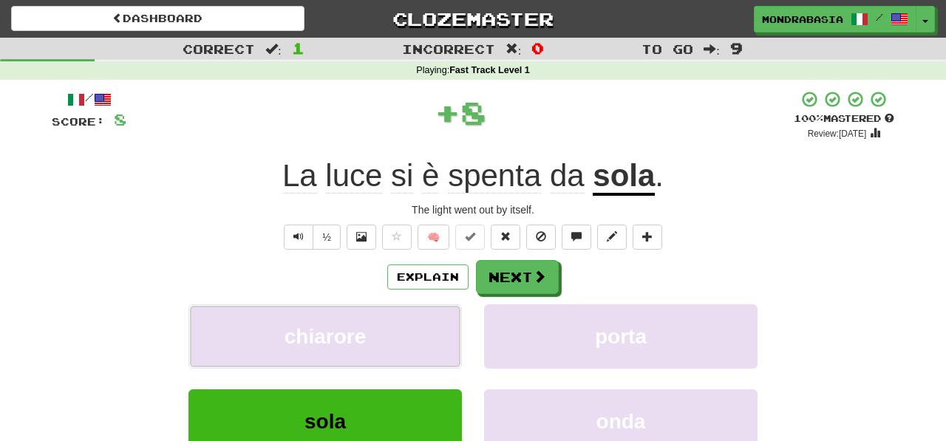
click at [444, 324] on button "chiarore" at bounding box center [324, 336] width 273 height 64
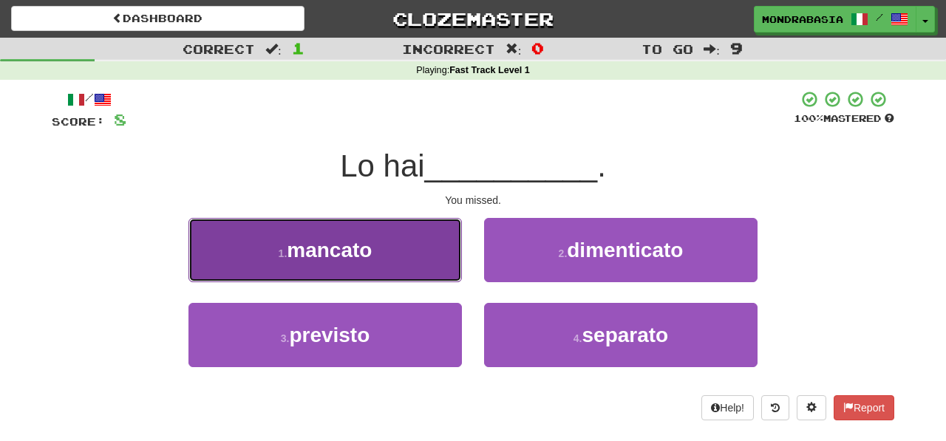
click at [431, 271] on button "1 . mancato" at bounding box center [324, 250] width 273 height 64
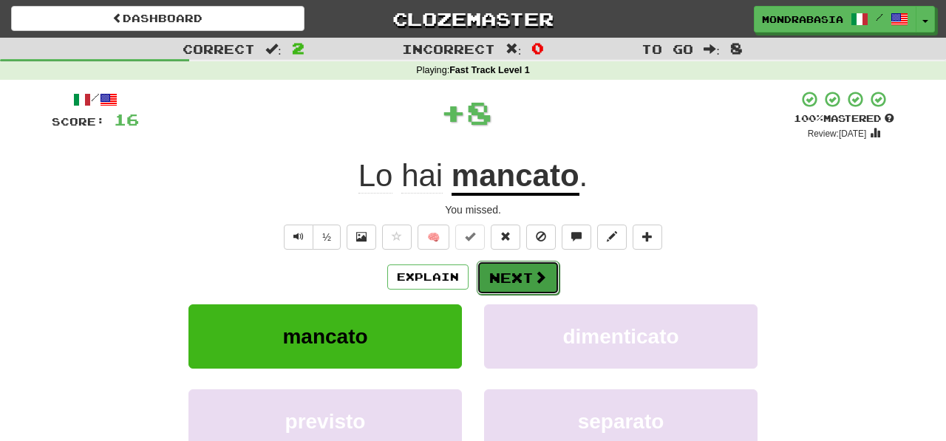
click at [499, 268] on button "Next" at bounding box center [518, 278] width 83 height 34
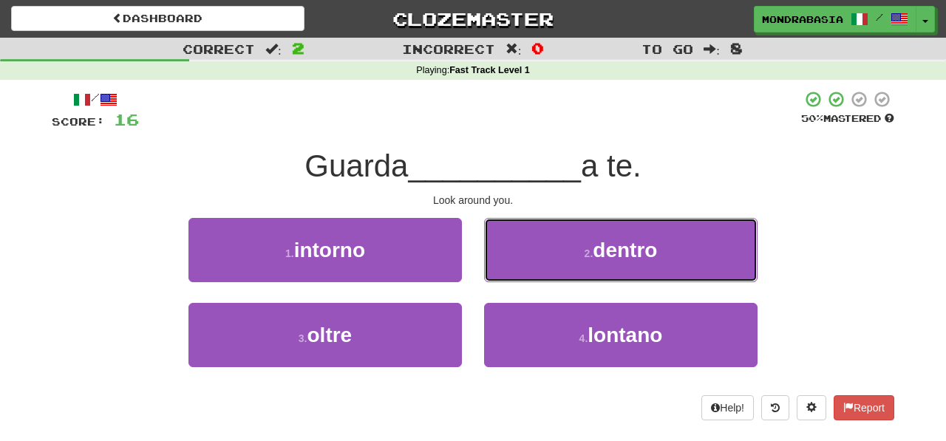
click at [499, 268] on button "2 . dentro" at bounding box center [620, 250] width 273 height 64
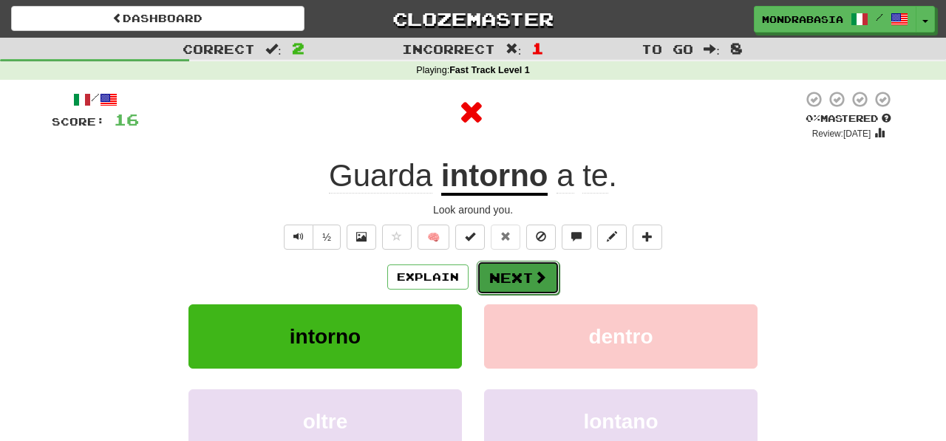
click at [500, 273] on button "Next" at bounding box center [518, 278] width 83 height 34
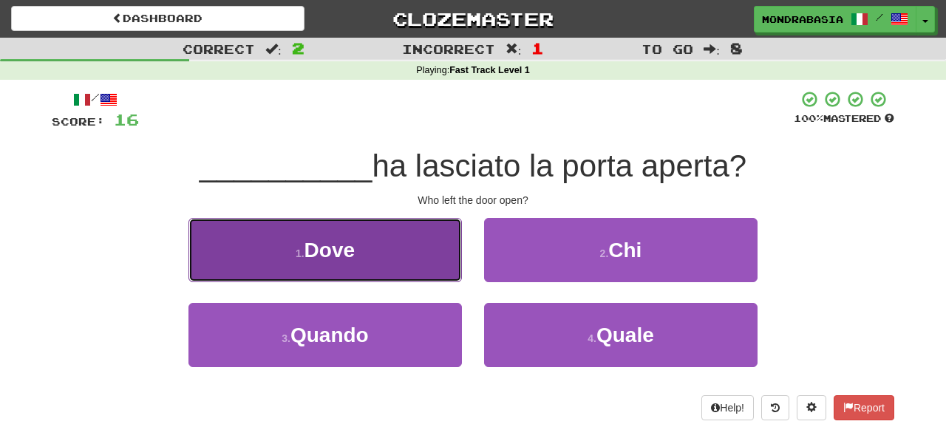
click at [423, 268] on button "1 . Dove" at bounding box center [324, 250] width 273 height 64
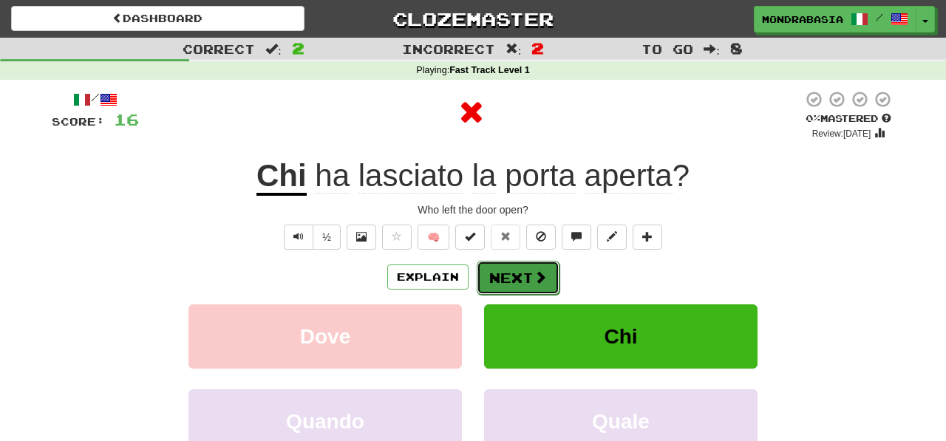
click at [509, 270] on button "Next" at bounding box center [518, 278] width 83 height 34
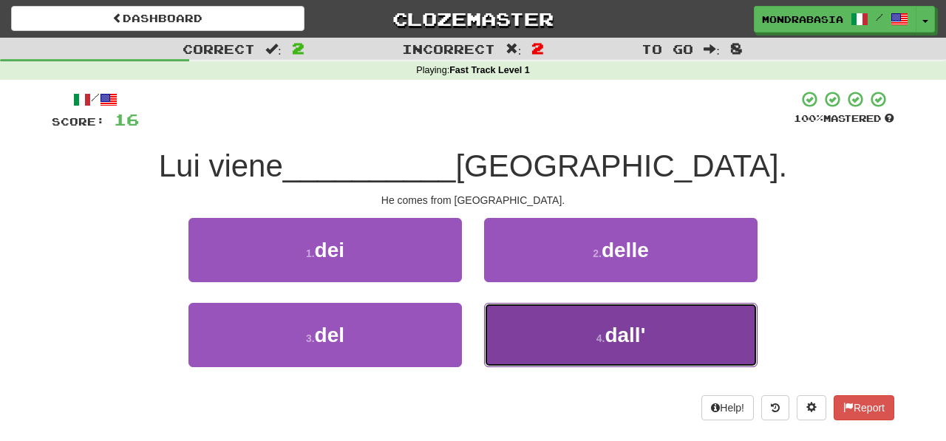
click at [555, 341] on button "4 . dall'" at bounding box center [620, 335] width 273 height 64
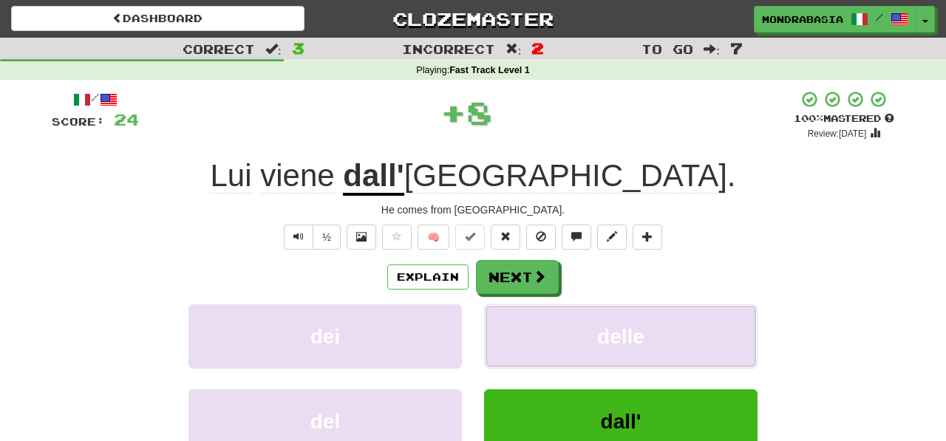
click at [555, 341] on button "delle" at bounding box center [620, 336] width 273 height 64
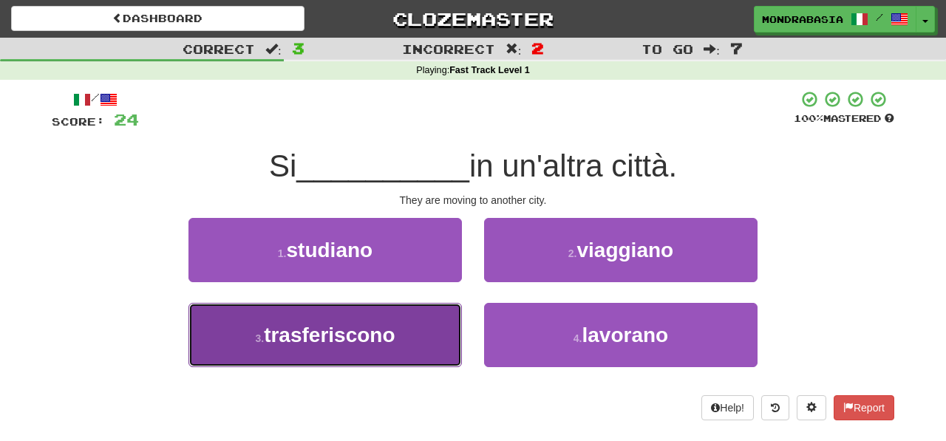
click at [410, 333] on button "3 . trasferiscono" at bounding box center [324, 335] width 273 height 64
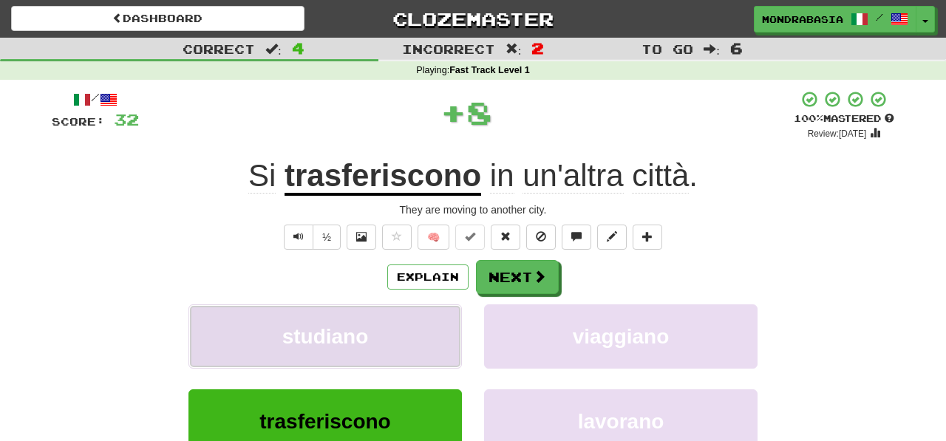
click at [423, 333] on button "studiano" at bounding box center [324, 336] width 273 height 64
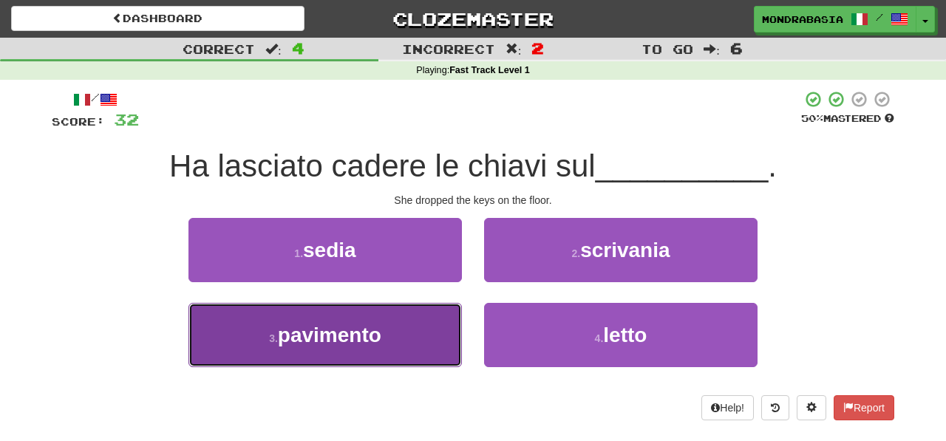
click at [446, 324] on button "3 . pavimento" at bounding box center [324, 335] width 273 height 64
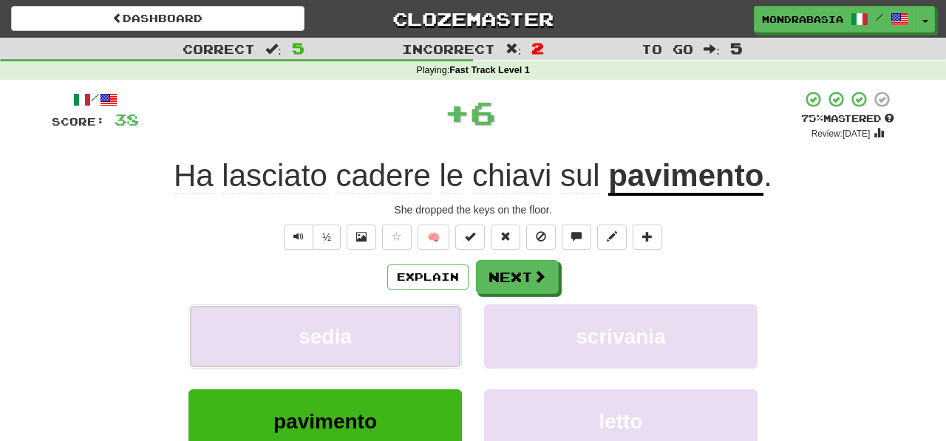
click at [446, 324] on button "sedia" at bounding box center [324, 336] width 273 height 64
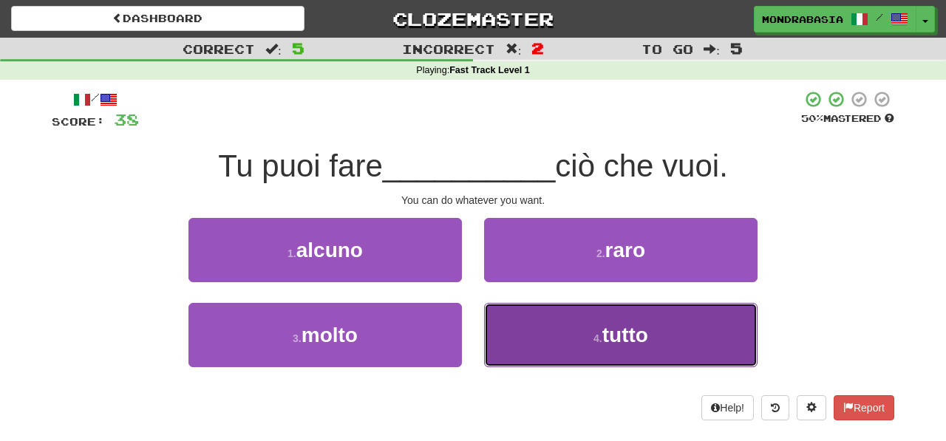
click at [527, 341] on button "4 . tutto" at bounding box center [620, 335] width 273 height 64
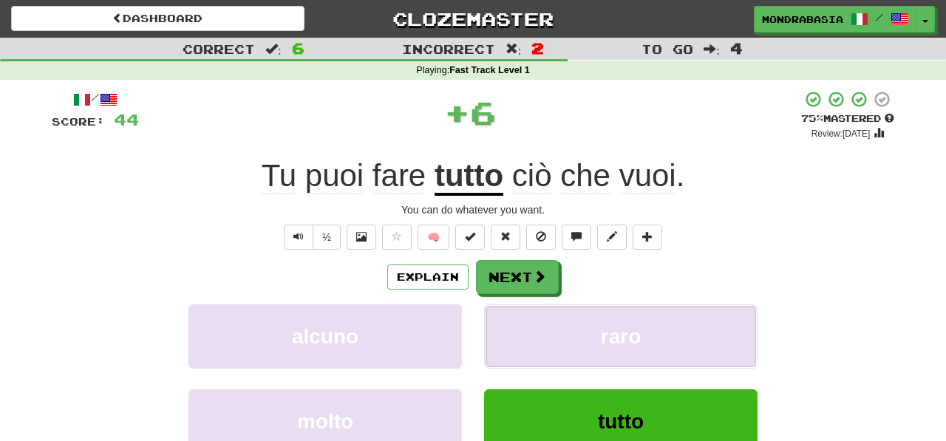
click at [527, 341] on button "raro" at bounding box center [620, 336] width 273 height 64
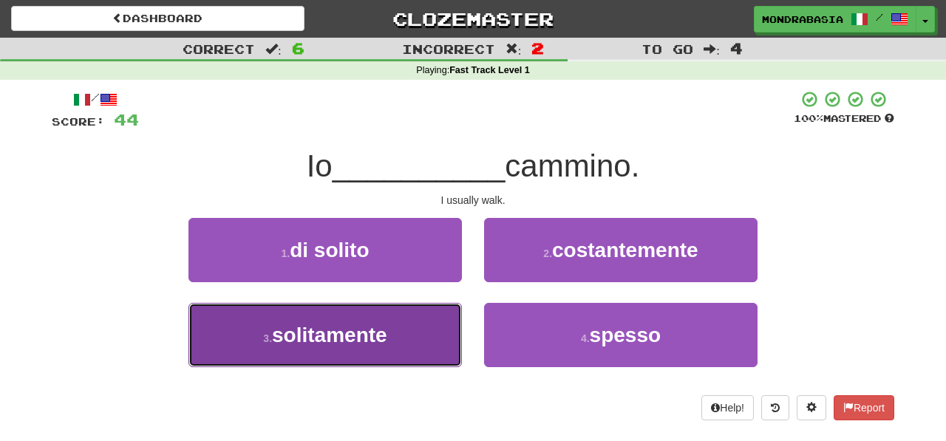
click at [421, 341] on button "3 . solitamente" at bounding box center [324, 335] width 273 height 64
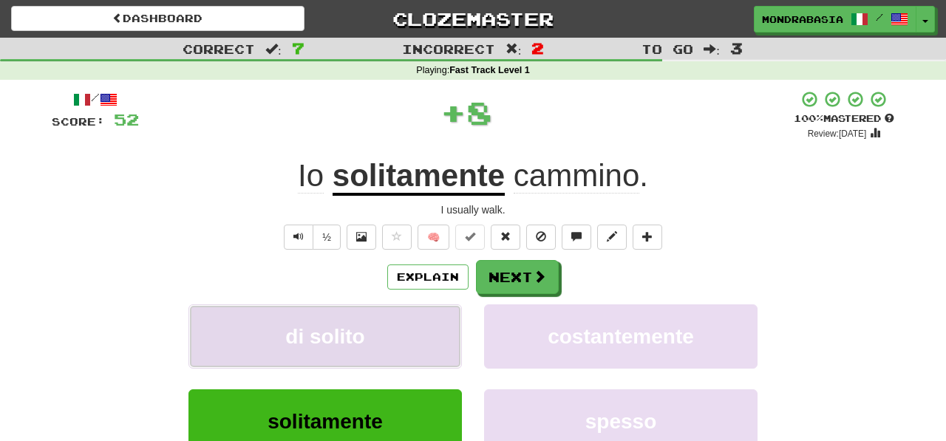
click at [436, 341] on button "di solito" at bounding box center [324, 336] width 273 height 64
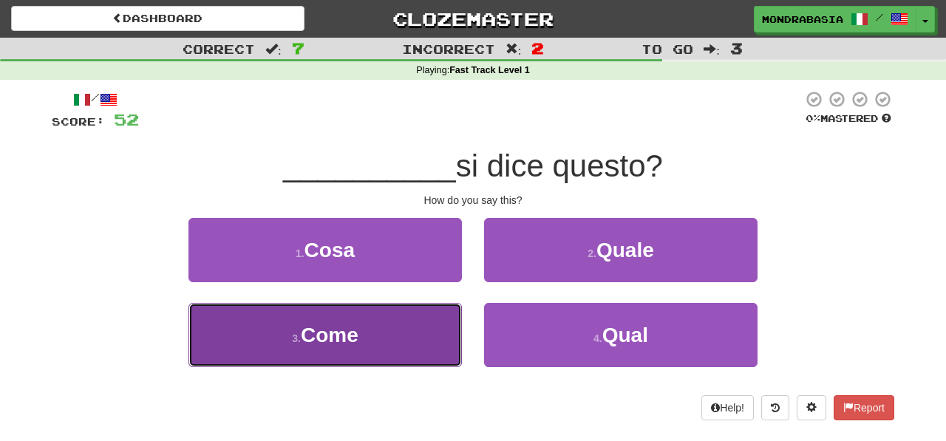
click at [413, 327] on button "3 . Come" at bounding box center [324, 335] width 273 height 64
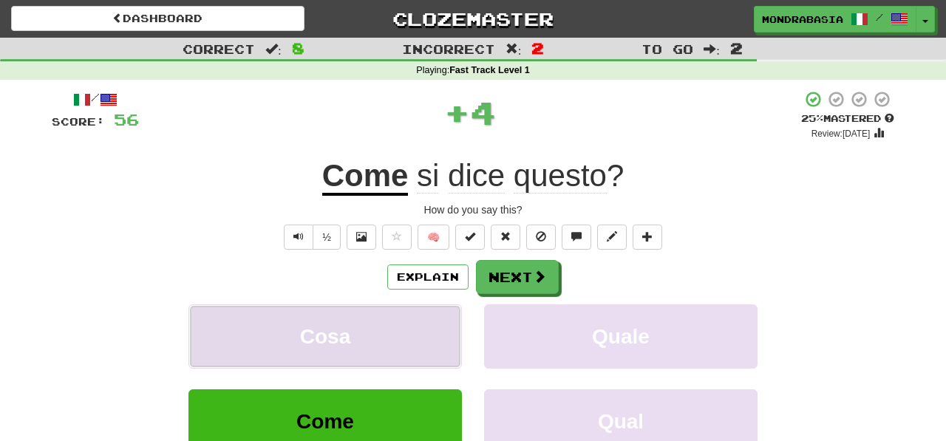
click at [426, 327] on button "Cosa" at bounding box center [324, 336] width 273 height 64
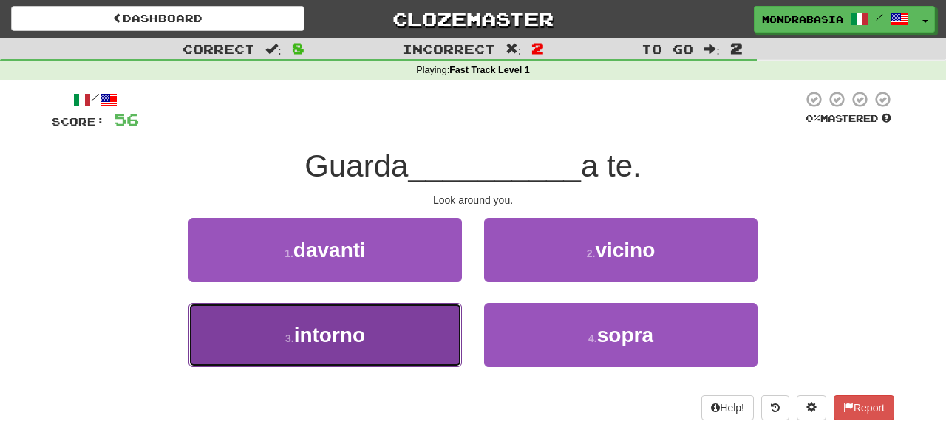
click at [436, 330] on button "3 . intorno" at bounding box center [324, 335] width 273 height 64
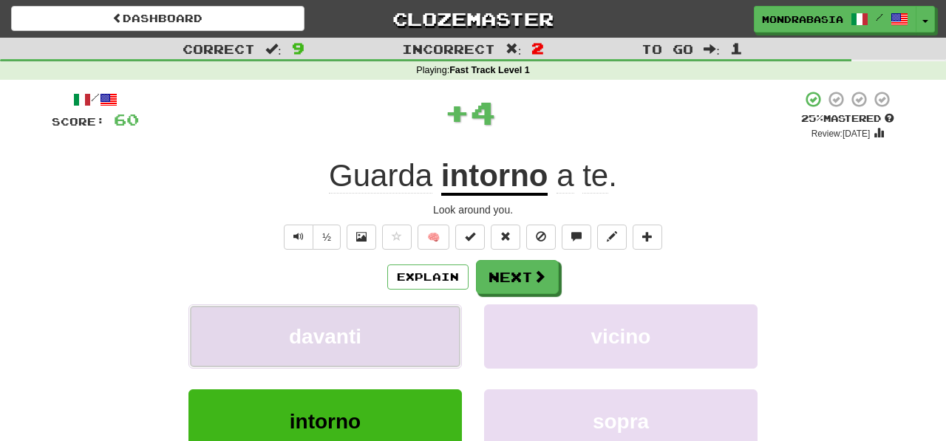
click at [451, 338] on button "davanti" at bounding box center [324, 336] width 273 height 64
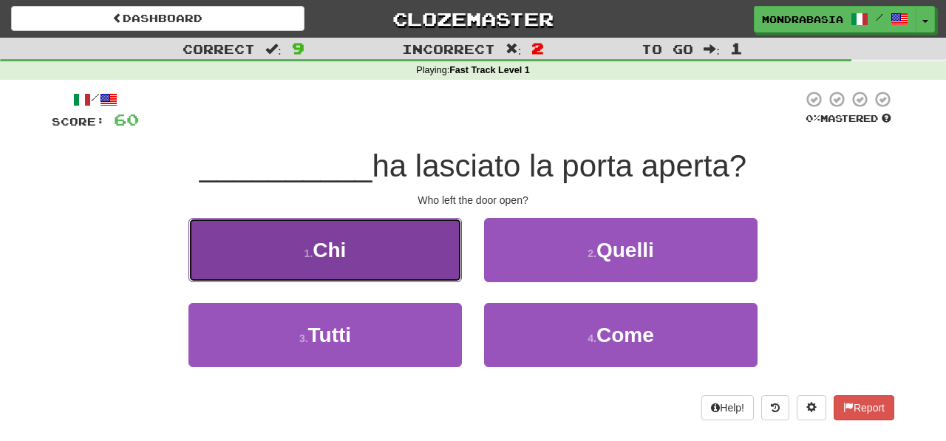
click at [430, 259] on button "1 . Chi" at bounding box center [324, 250] width 273 height 64
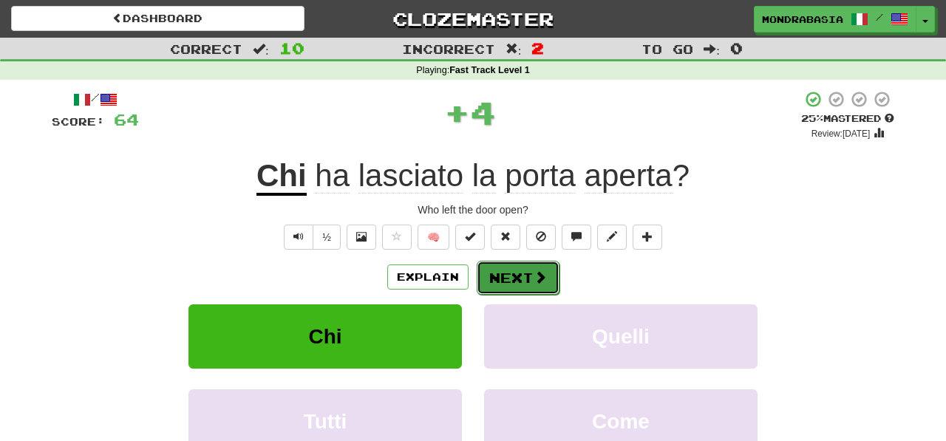
click at [489, 280] on button "Next" at bounding box center [518, 278] width 83 height 34
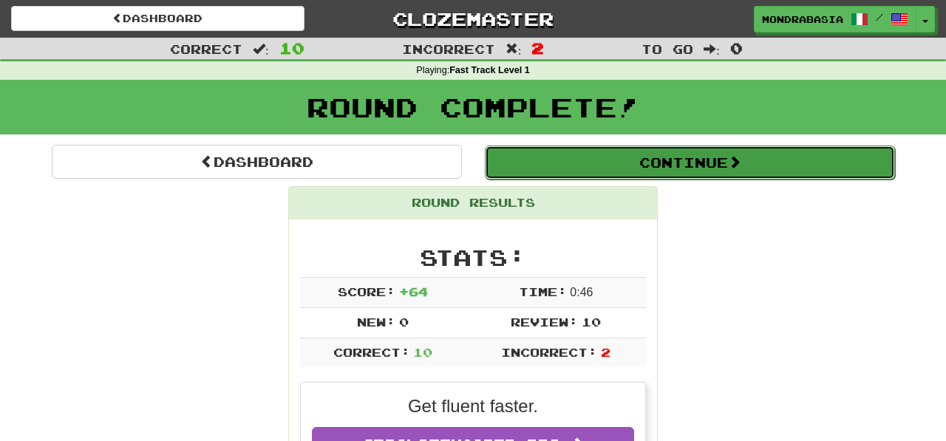
click at [510, 173] on button "Continue" at bounding box center [690, 163] width 410 height 34
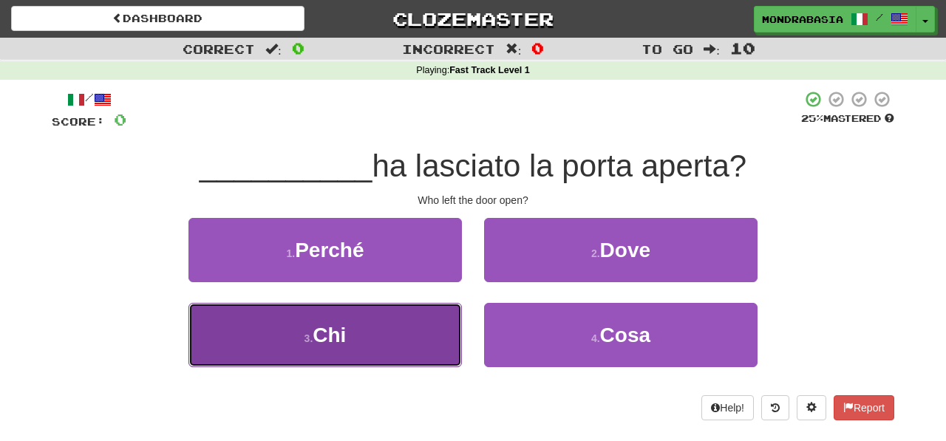
click at [445, 342] on button "3 . Chi" at bounding box center [324, 335] width 273 height 64
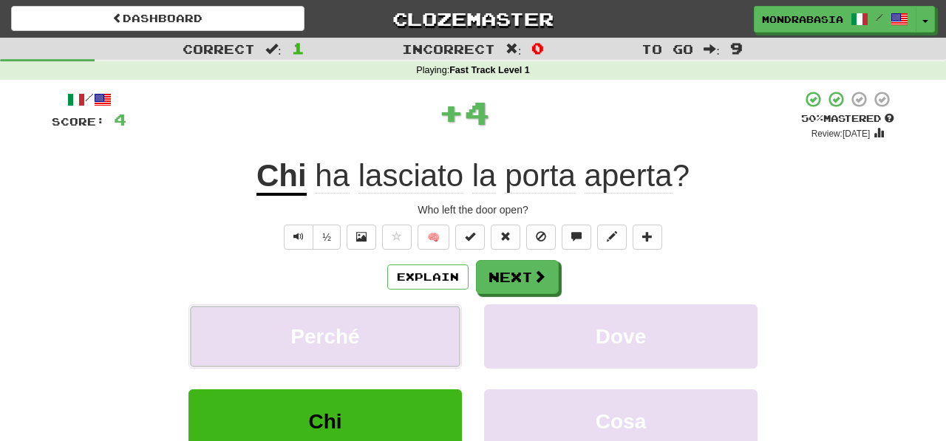
click at [445, 342] on button "Perché" at bounding box center [324, 336] width 273 height 64
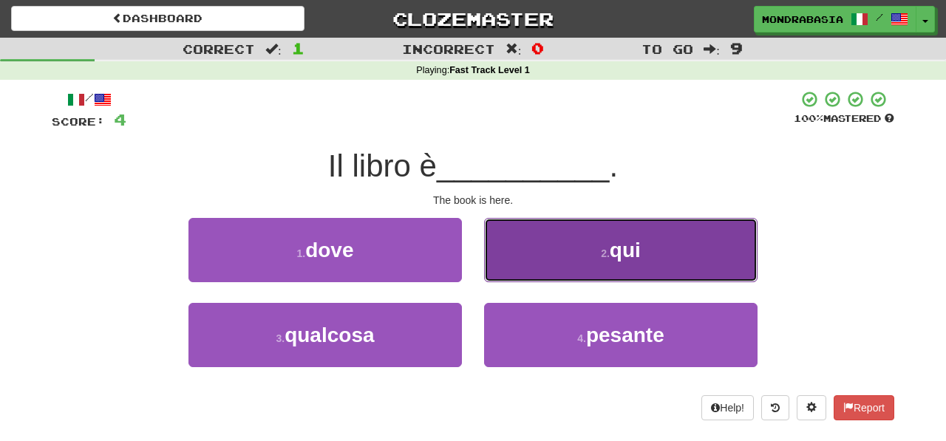
click at [508, 268] on button "2 . qui" at bounding box center [620, 250] width 273 height 64
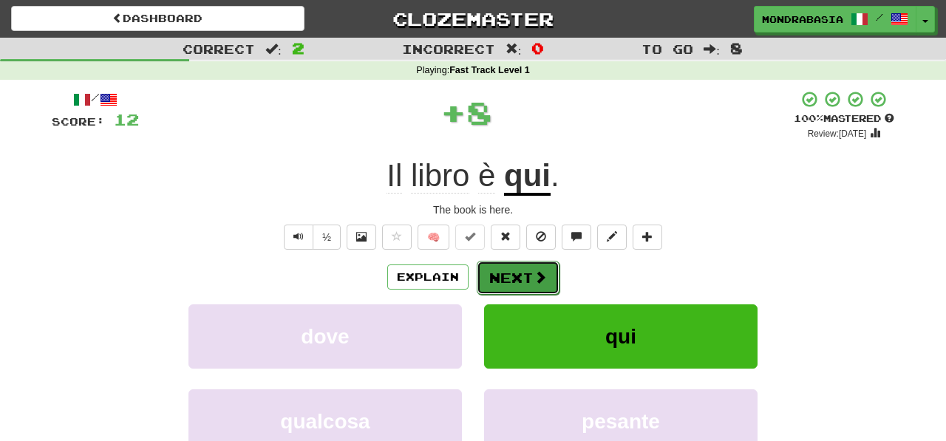
click at [508, 289] on button "Next" at bounding box center [518, 278] width 83 height 34
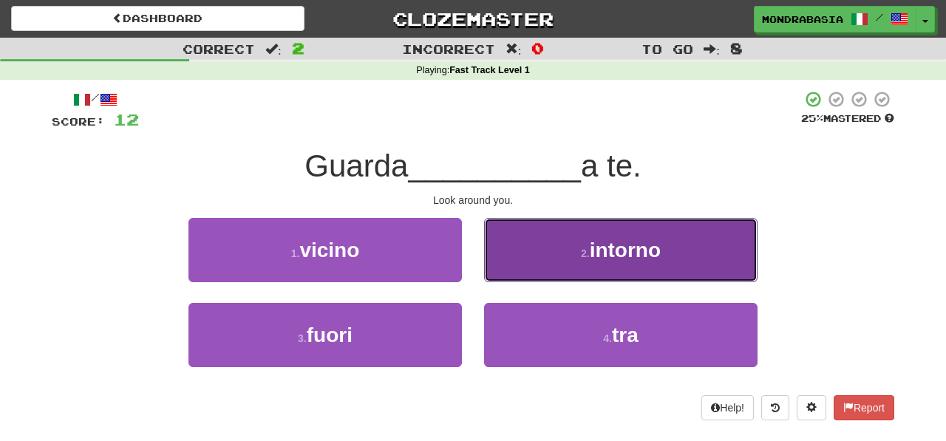
click at [514, 275] on button "2 . intorno" at bounding box center [620, 250] width 273 height 64
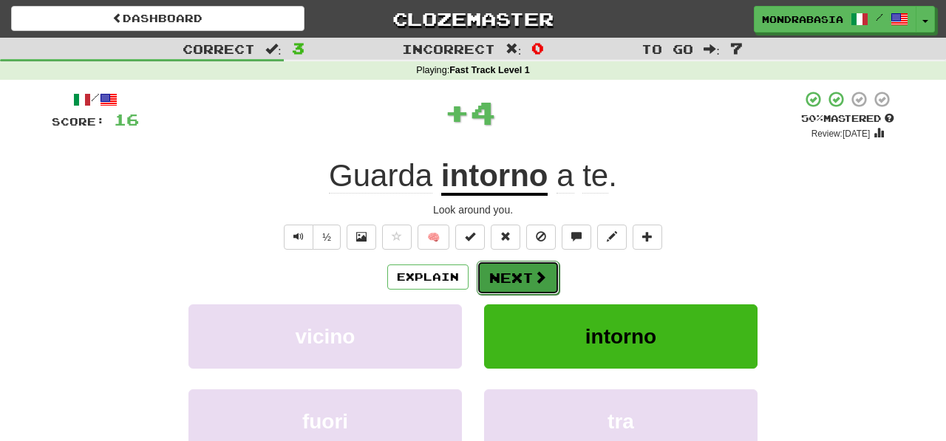
click at [513, 282] on button "Next" at bounding box center [518, 278] width 83 height 34
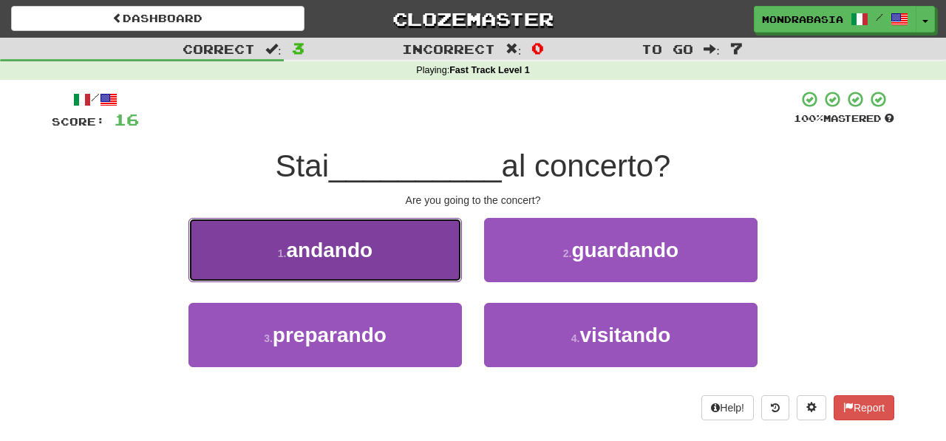
click at [435, 277] on button "1 . andando" at bounding box center [324, 250] width 273 height 64
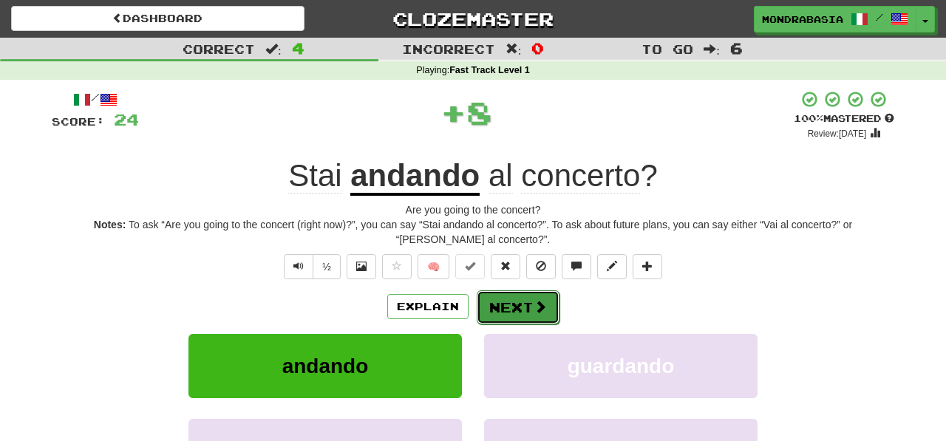
click at [519, 307] on button "Next" at bounding box center [518, 307] width 83 height 34
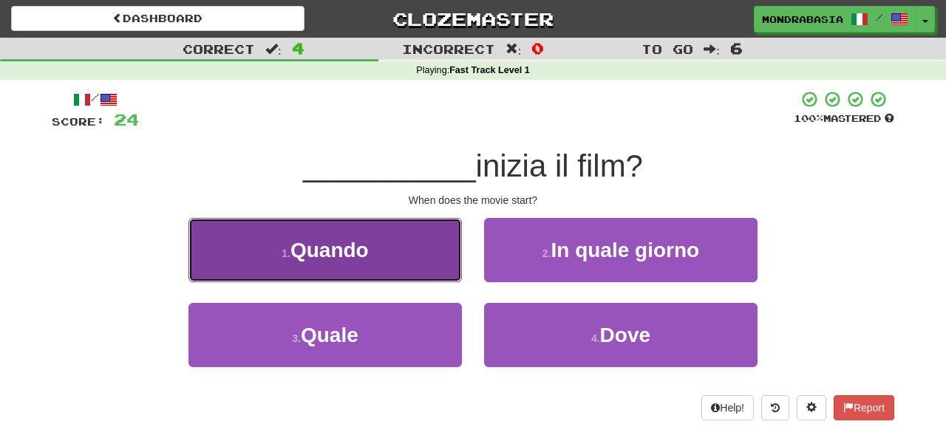
click at [428, 271] on button "1 . Quando" at bounding box center [324, 250] width 273 height 64
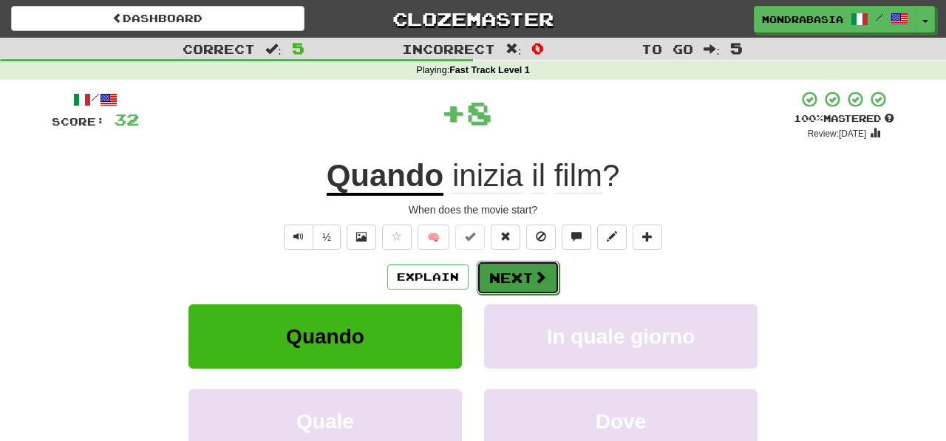
click at [531, 287] on button "Next" at bounding box center [518, 278] width 83 height 34
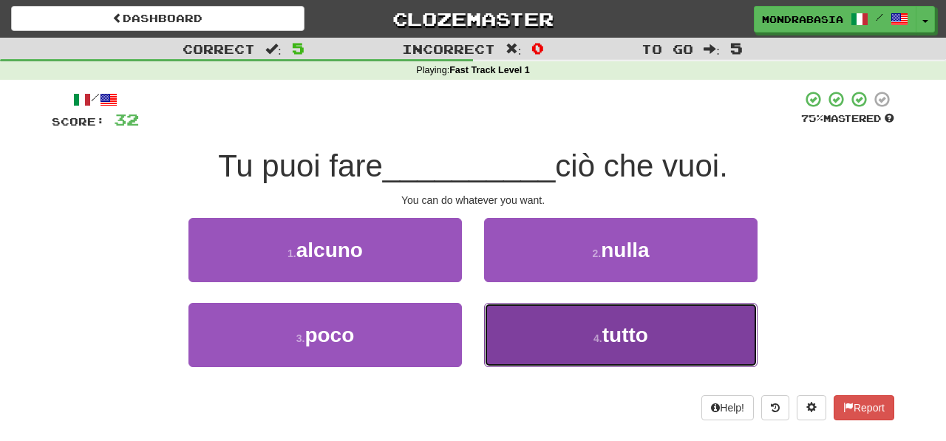
click at [540, 341] on button "4 . tutto" at bounding box center [620, 335] width 273 height 64
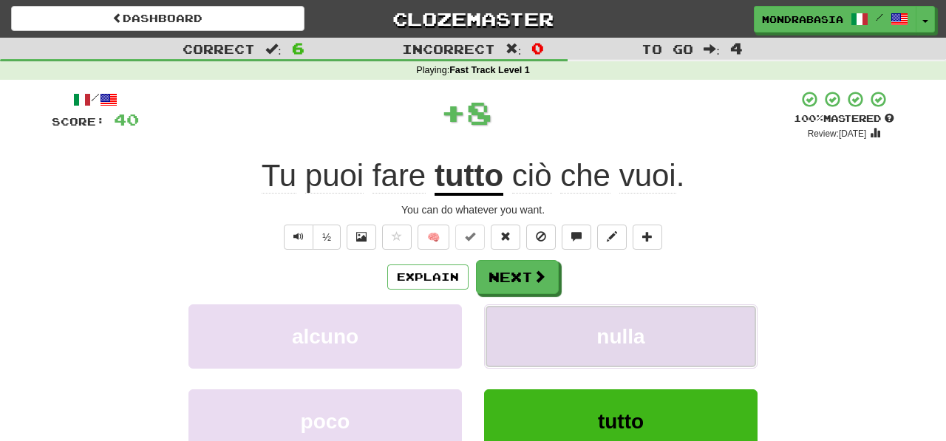
click at [540, 327] on button "nulla" at bounding box center [620, 336] width 273 height 64
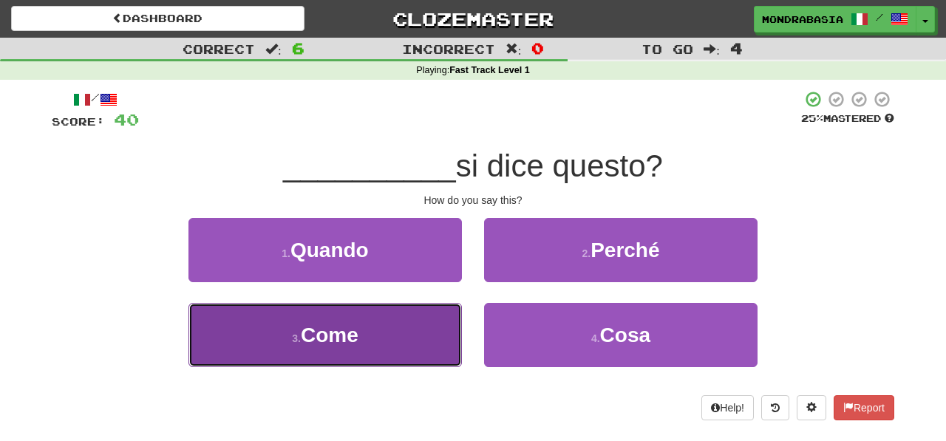
click at [432, 332] on button "3 . Come" at bounding box center [324, 335] width 273 height 64
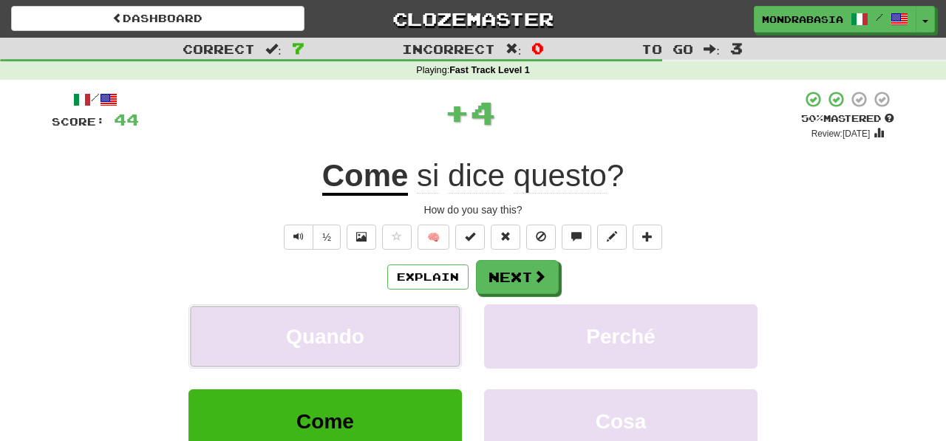
click at [432, 332] on button "Quando" at bounding box center [324, 336] width 273 height 64
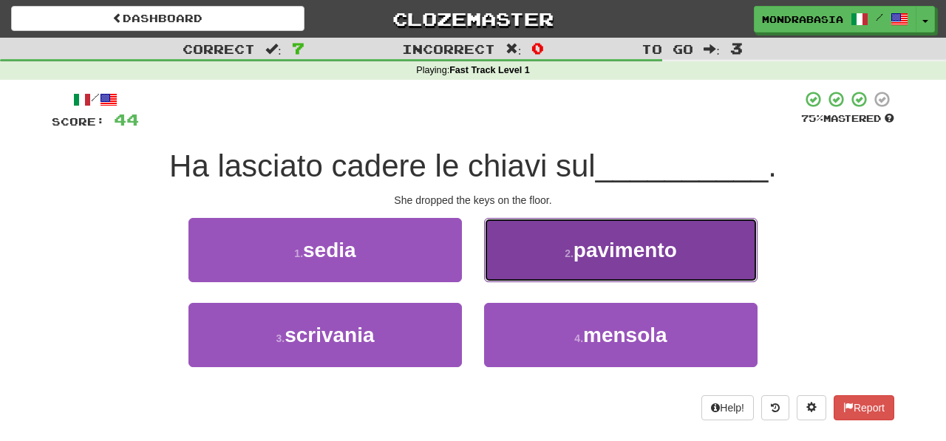
click at [506, 273] on button "2 . pavimento" at bounding box center [620, 250] width 273 height 64
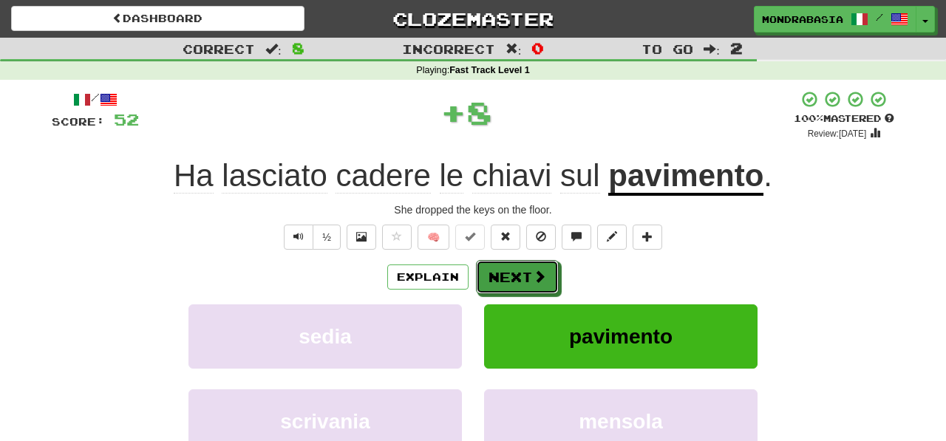
click at [506, 273] on button "Next" at bounding box center [517, 277] width 83 height 34
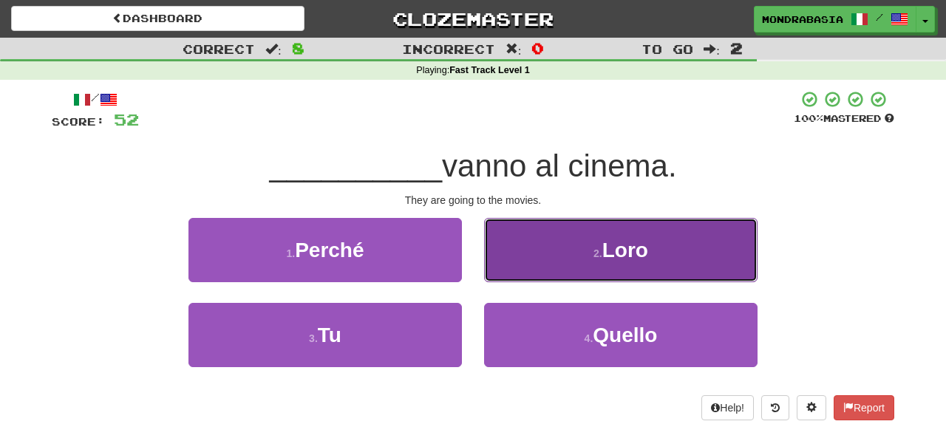
click at [518, 271] on button "2 . Loro" at bounding box center [620, 250] width 273 height 64
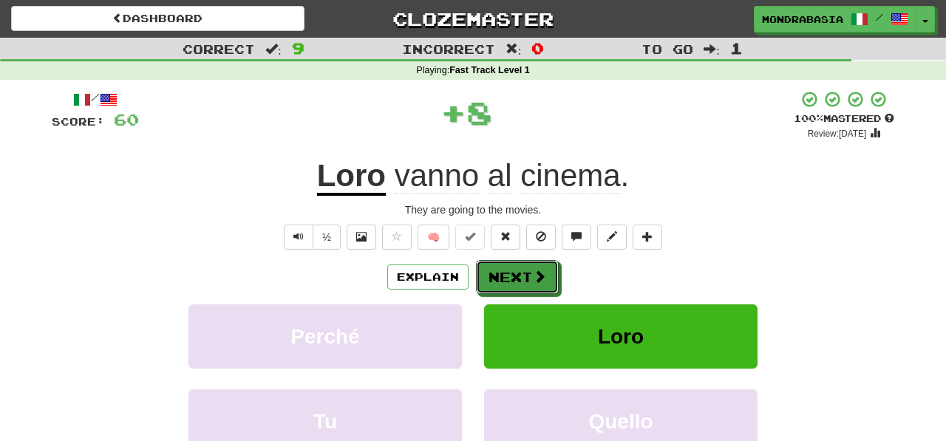
click at [518, 273] on button "Next" at bounding box center [517, 277] width 83 height 34
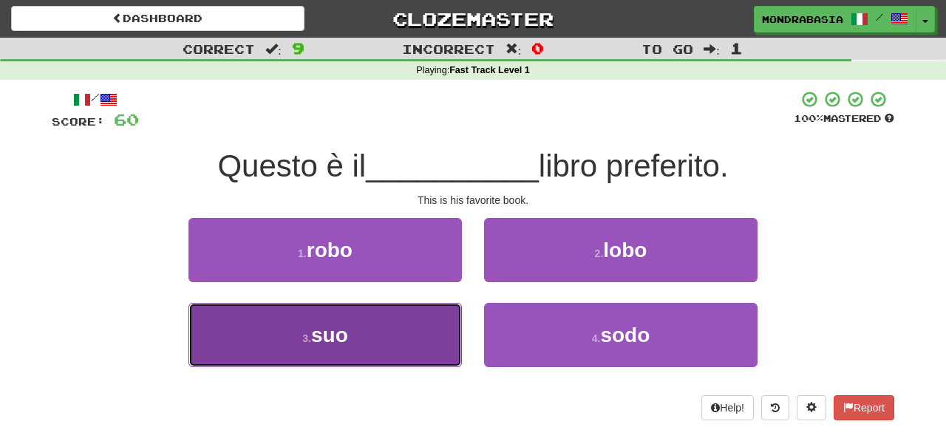
click at [432, 351] on button "3 . suo" at bounding box center [324, 335] width 273 height 64
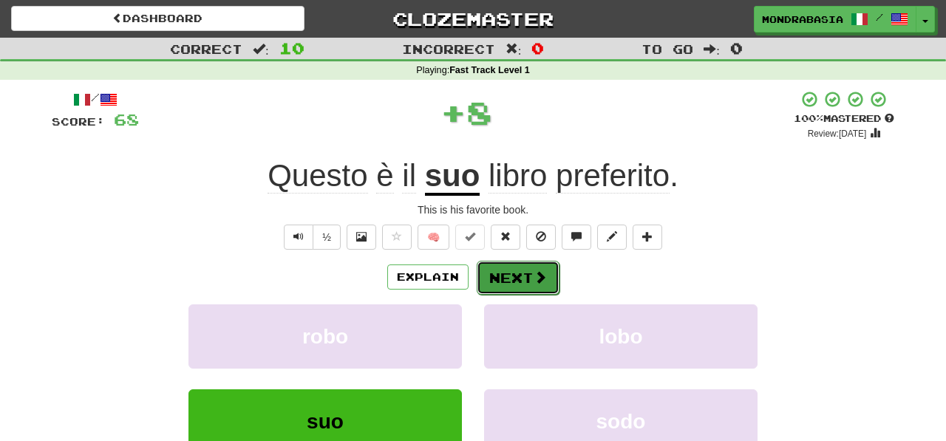
click at [534, 276] on span at bounding box center [540, 276] width 13 height 13
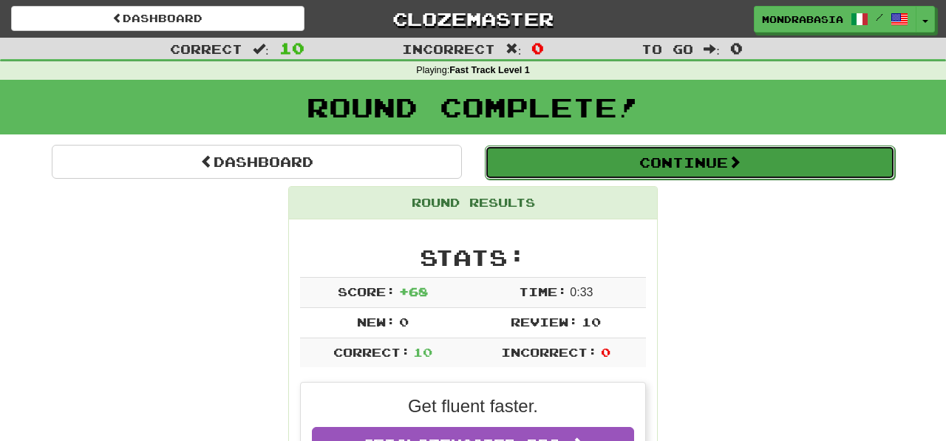
click at [508, 171] on button "Continue" at bounding box center [690, 163] width 410 height 34
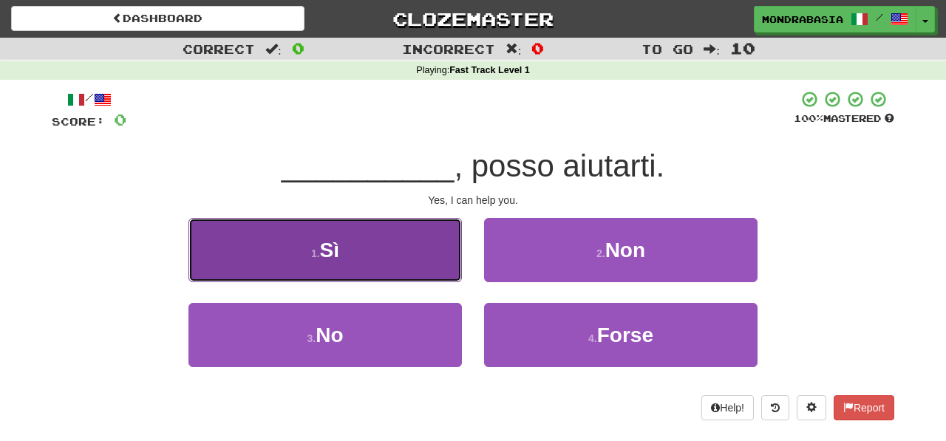
click at [421, 273] on button "1 . Sì" at bounding box center [324, 250] width 273 height 64
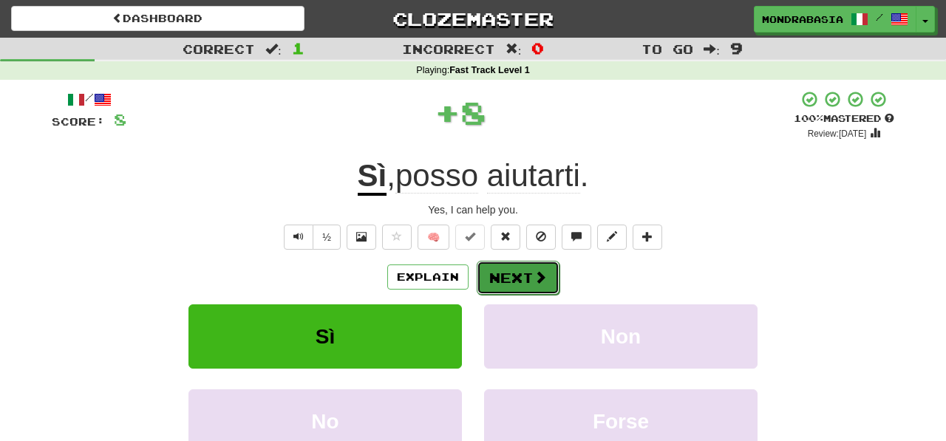
click at [486, 273] on button "Next" at bounding box center [518, 278] width 83 height 34
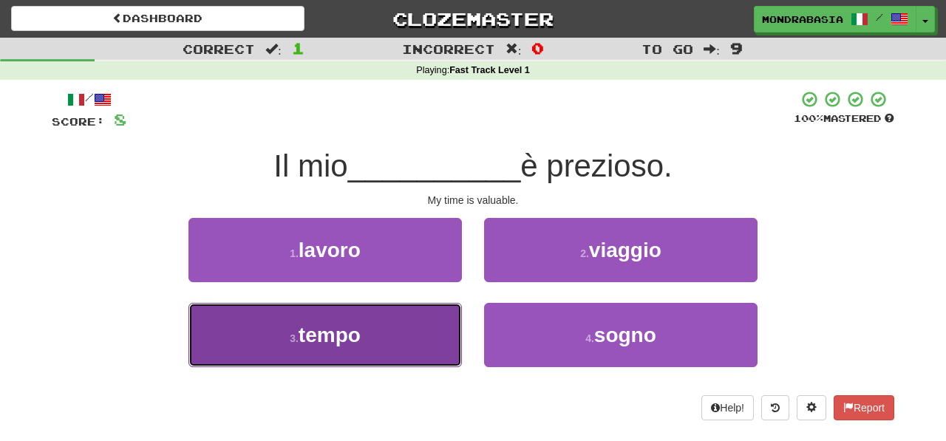
click at [436, 353] on button "3 . tempo" at bounding box center [324, 335] width 273 height 64
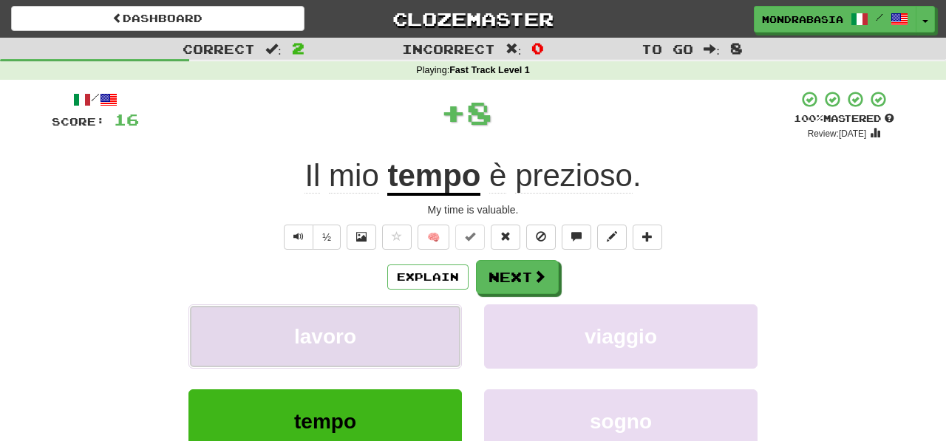
click at [437, 350] on button "lavoro" at bounding box center [324, 336] width 273 height 64
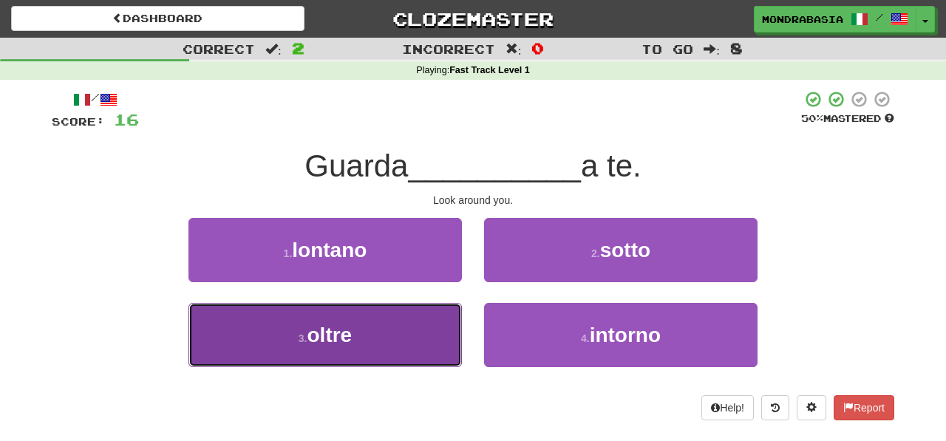
click at [418, 341] on button "3 . oltre" at bounding box center [324, 335] width 273 height 64
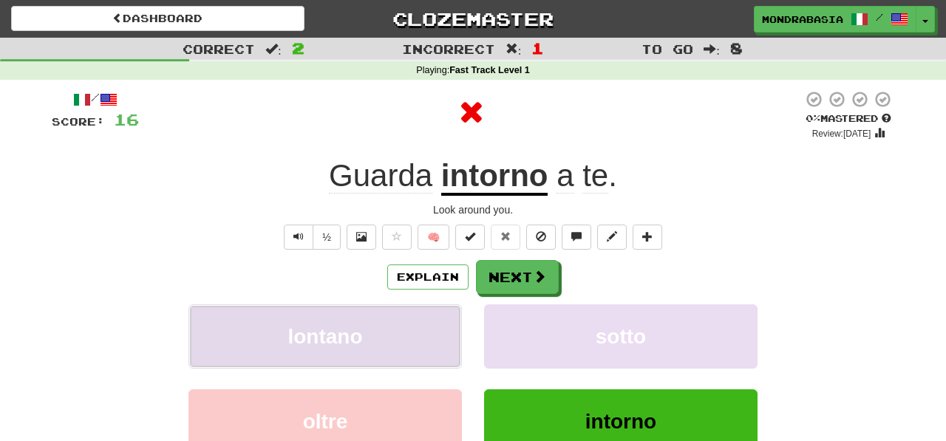
click at [420, 333] on button "lontano" at bounding box center [324, 336] width 273 height 64
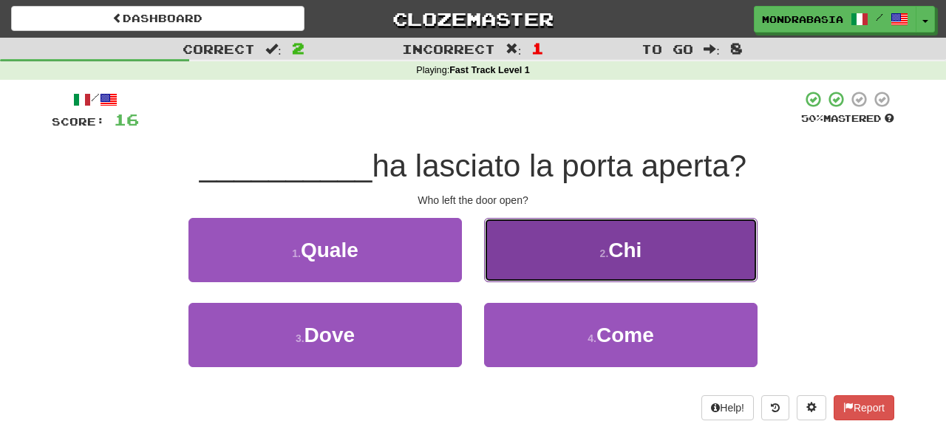
click at [554, 248] on button "2 . Chi" at bounding box center [620, 250] width 273 height 64
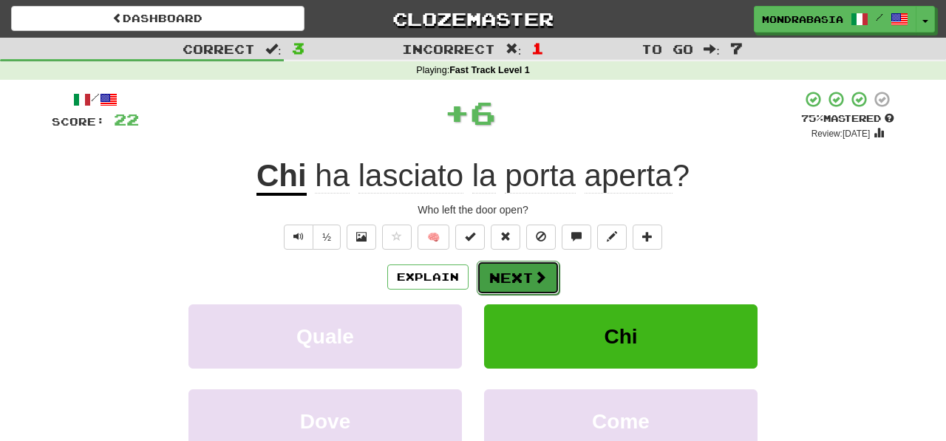
click at [530, 285] on button "Next" at bounding box center [518, 278] width 83 height 34
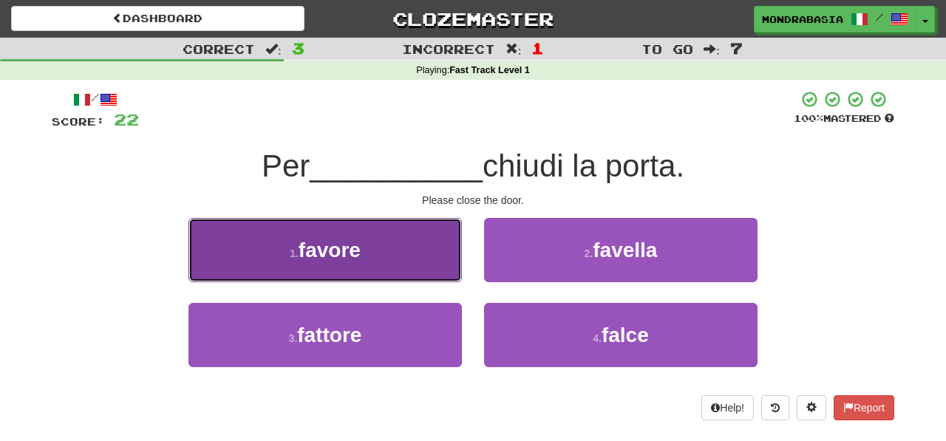
click at [438, 275] on button "1 . favore" at bounding box center [324, 250] width 273 height 64
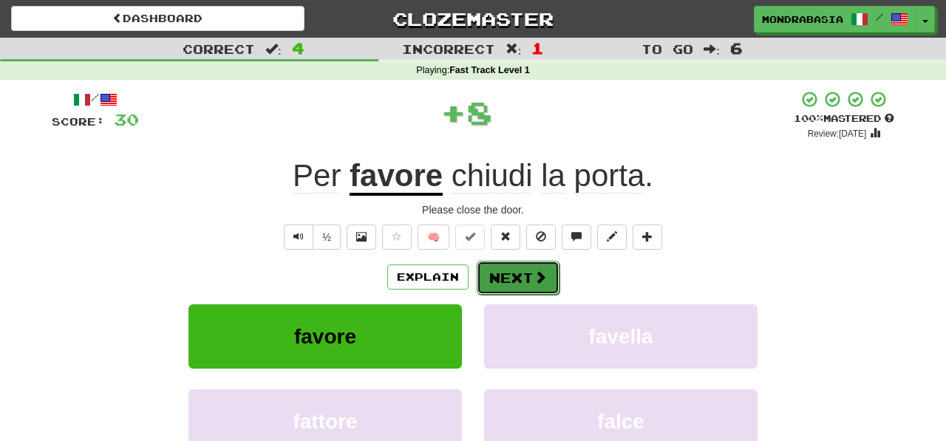
click at [509, 279] on button "Next" at bounding box center [518, 278] width 83 height 34
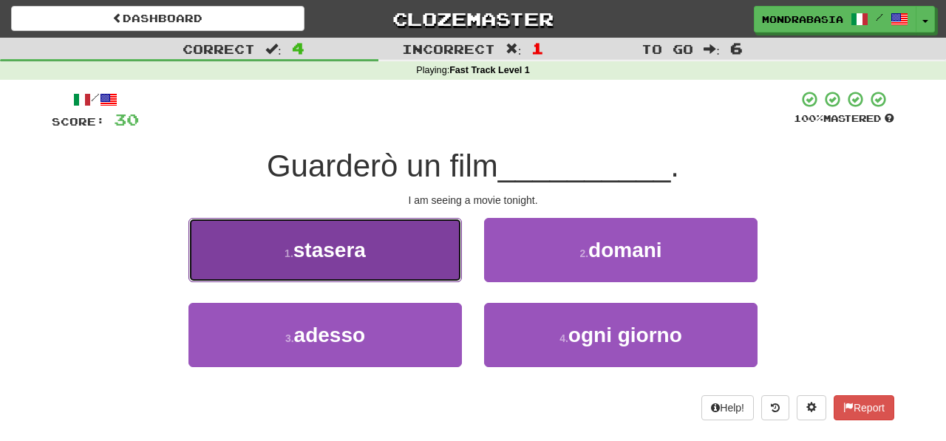
click at [446, 268] on button "1 . stasera" at bounding box center [324, 250] width 273 height 64
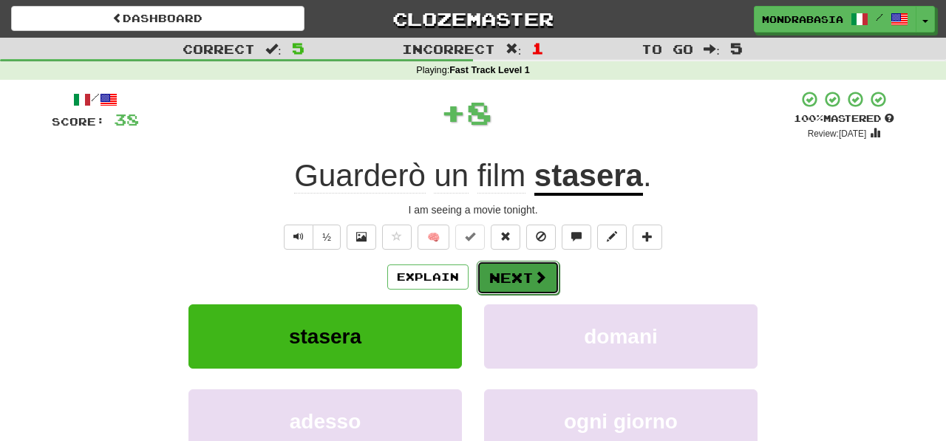
click at [514, 266] on button "Next" at bounding box center [518, 278] width 83 height 34
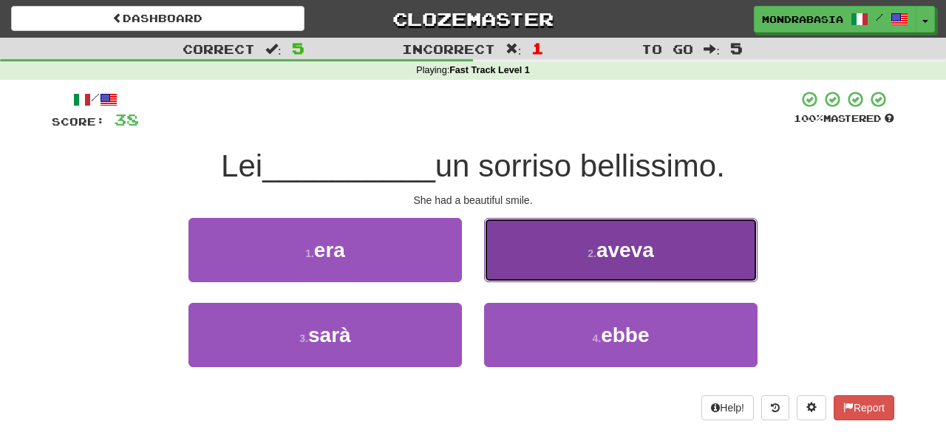
click at [509, 279] on button "2 . aveva" at bounding box center [620, 250] width 273 height 64
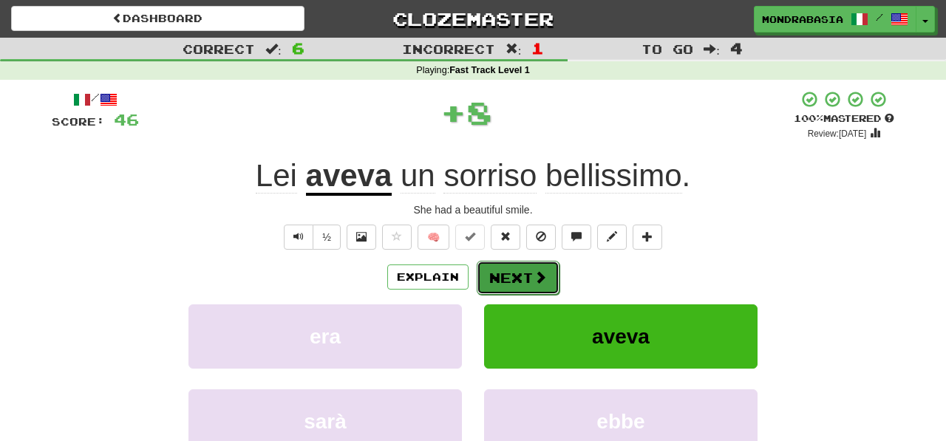
click at [509, 280] on button "Next" at bounding box center [518, 278] width 83 height 34
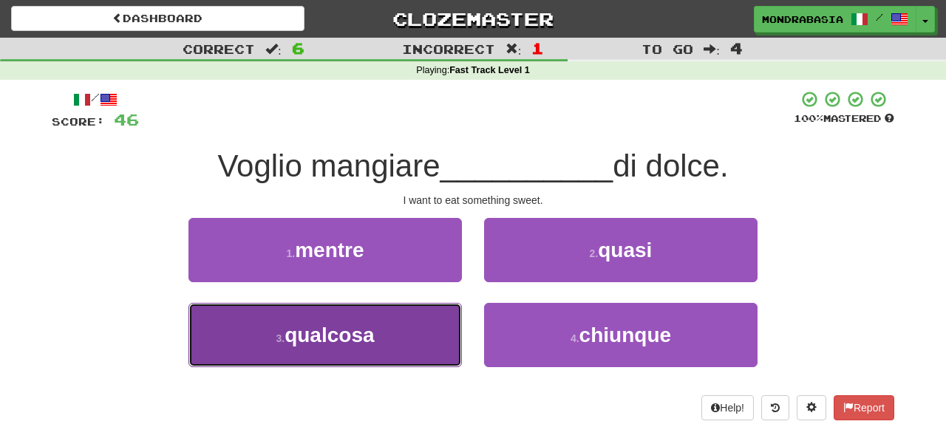
click at [406, 324] on button "3 . qualcosa" at bounding box center [324, 335] width 273 height 64
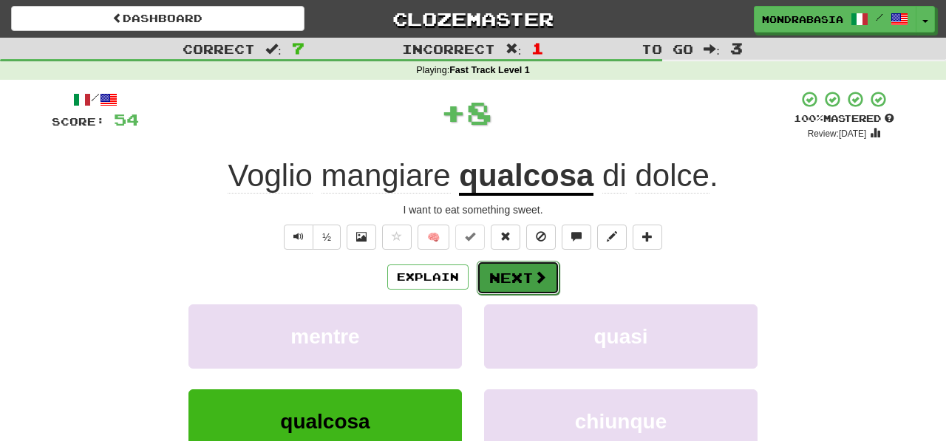
click at [521, 281] on button "Next" at bounding box center [518, 278] width 83 height 34
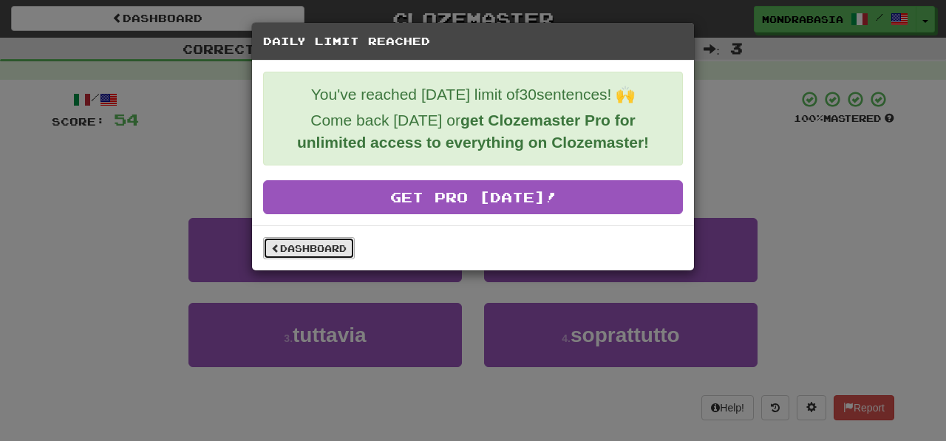
click at [331, 251] on link "Dashboard" at bounding box center [309, 248] width 92 height 22
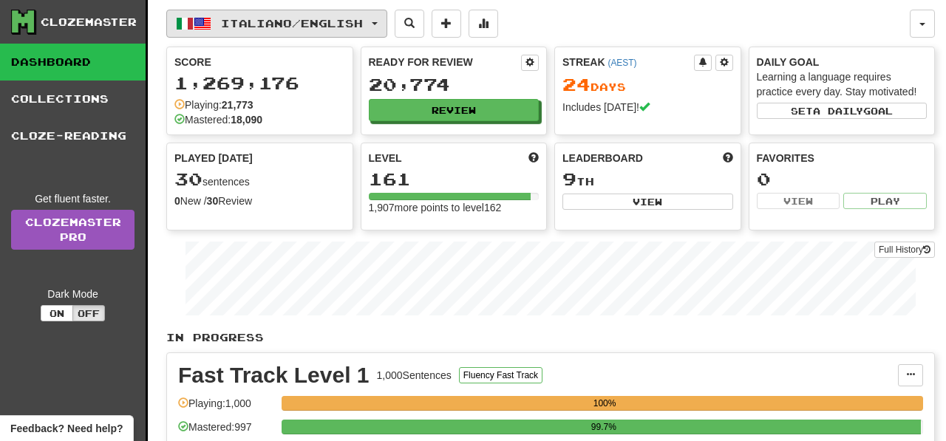
click at [386, 28] on button "Italiano / English" at bounding box center [276, 24] width 221 height 28
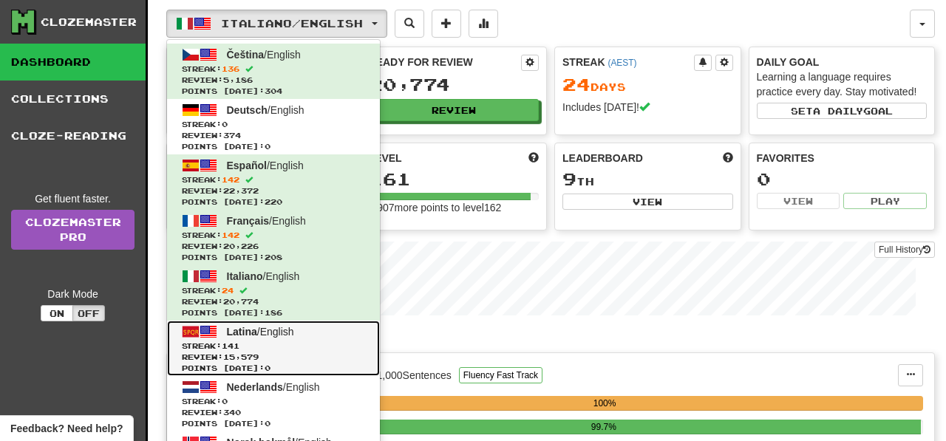
click at [341, 342] on span "Streak: 141" at bounding box center [273, 346] width 183 height 11
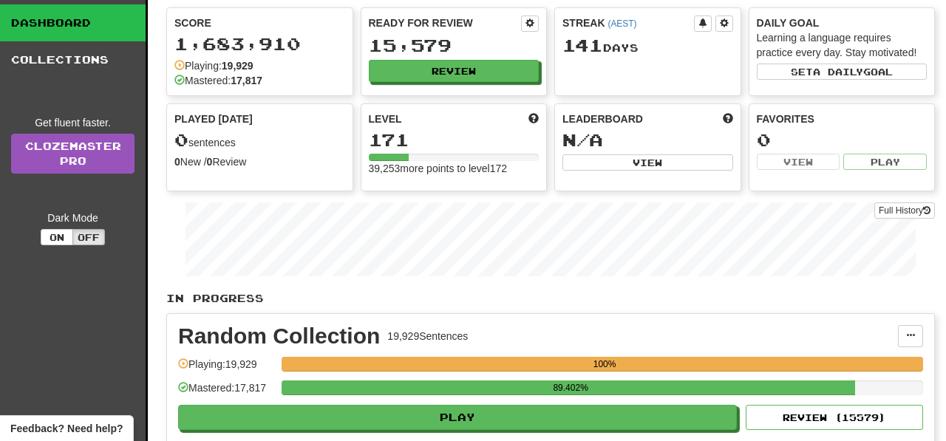
scroll to position [44, 0]
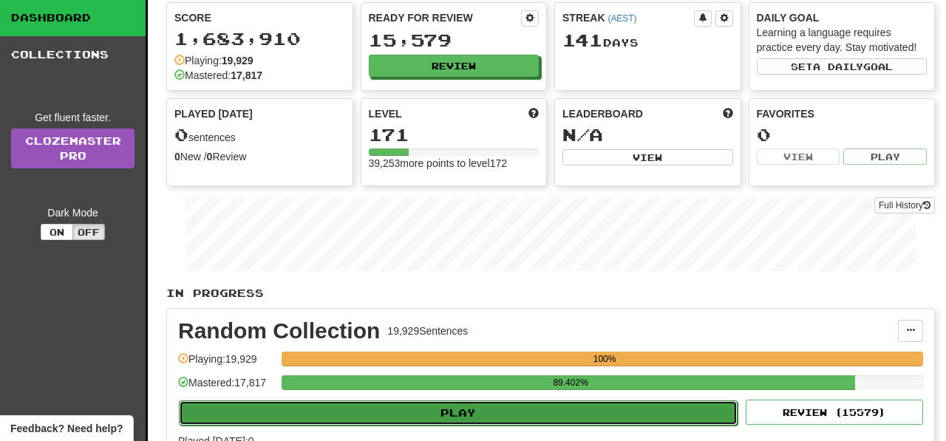
click at [407, 404] on button "Play" at bounding box center [458, 413] width 559 height 25
select select "**"
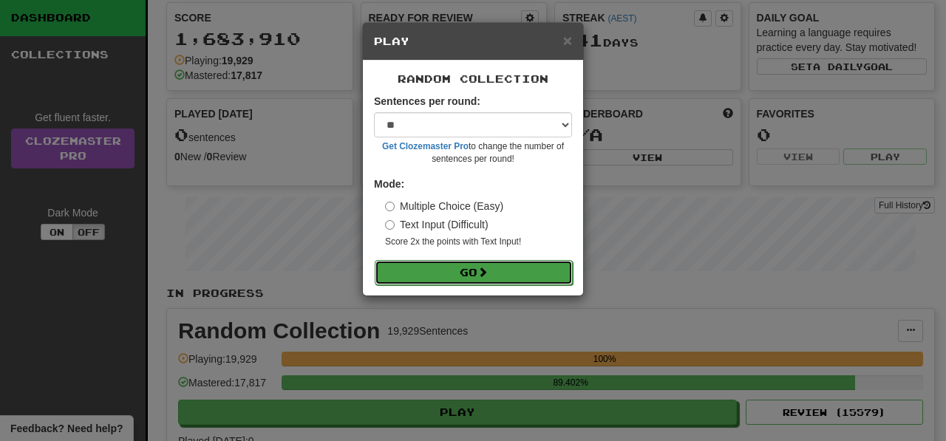
click at [424, 284] on button "Go" at bounding box center [474, 272] width 198 height 25
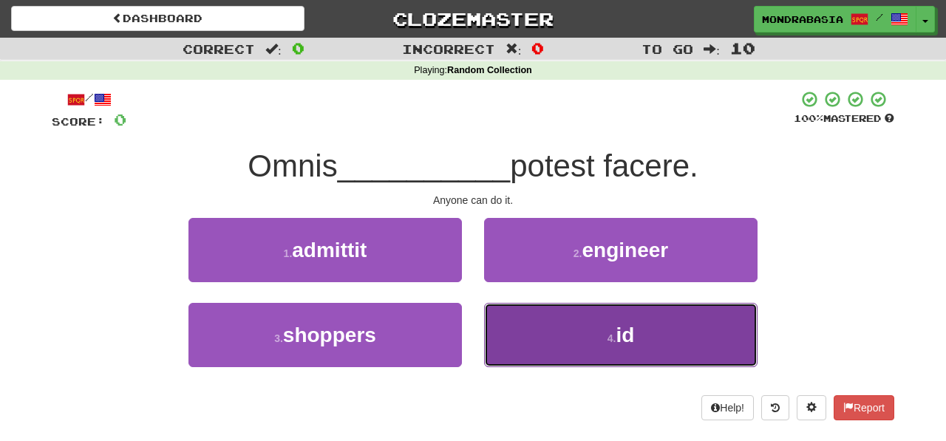
click at [516, 338] on button "4 . id" at bounding box center [620, 335] width 273 height 64
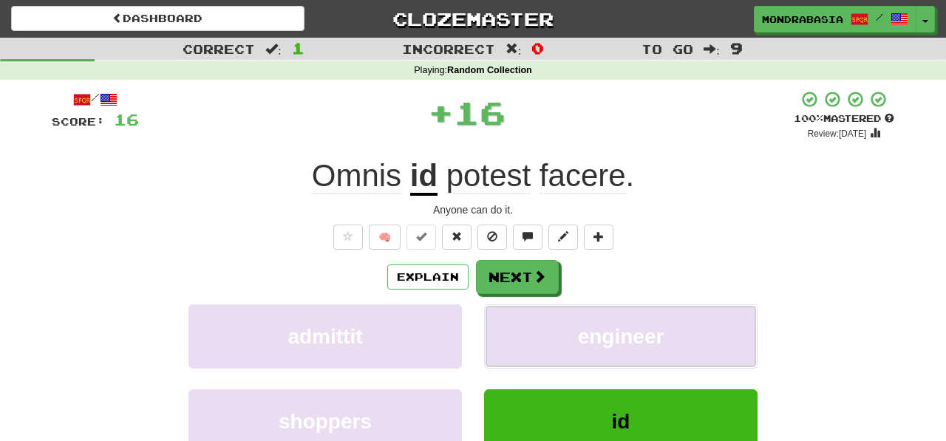
click at [516, 338] on button "engineer" at bounding box center [620, 336] width 273 height 64
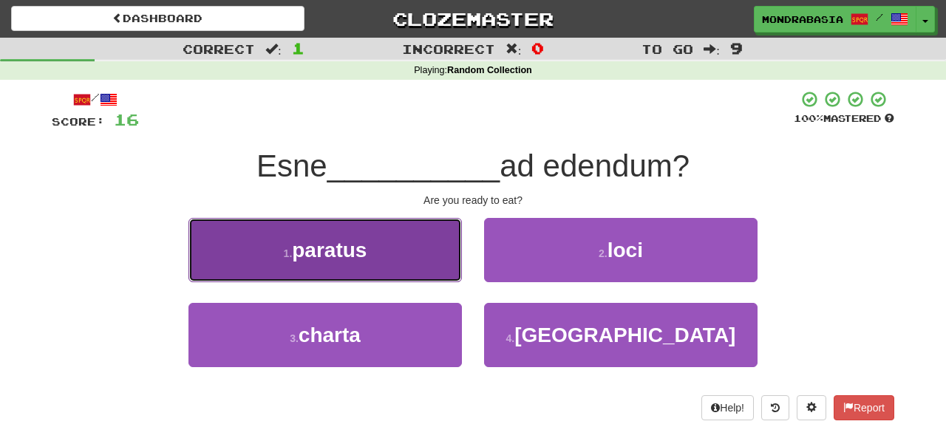
click at [441, 268] on button "1 . paratus" at bounding box center [324, 250] width 273 height 64
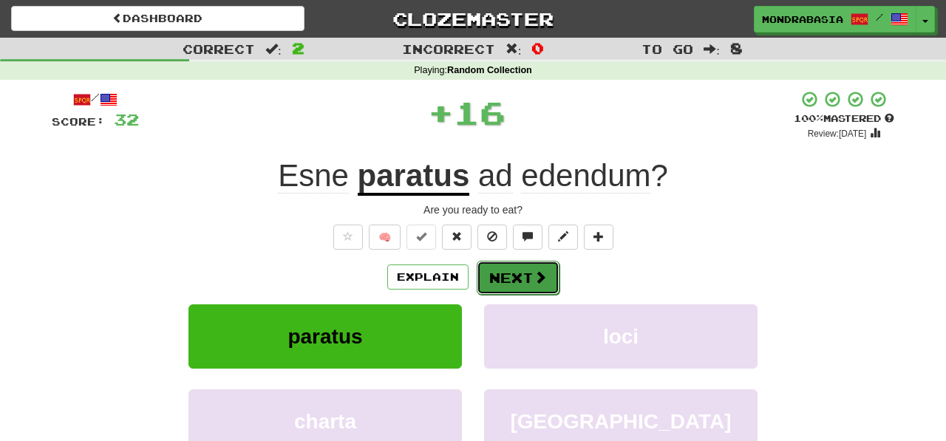
click at [513, 283] on button "Next" at bounding box center [518, 278] width 83 height 34
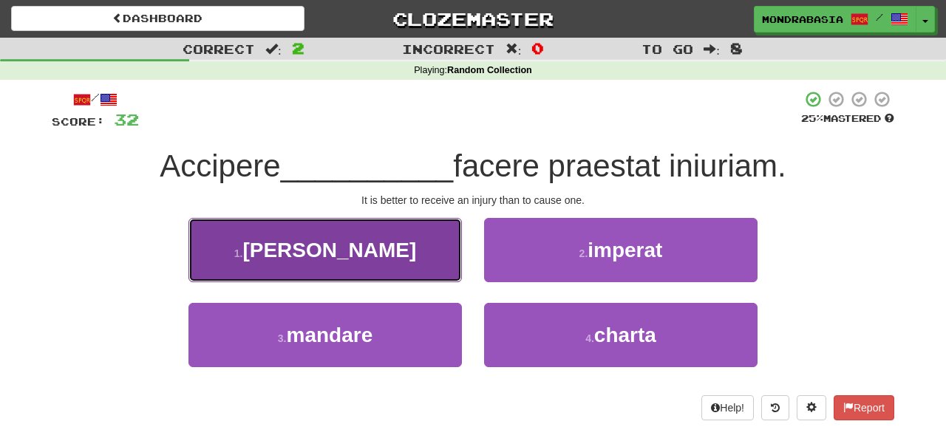
click at [438, 248] on button "1 . [PERSON_NAME]" at bounding box center [324, 250] width 273 height 64
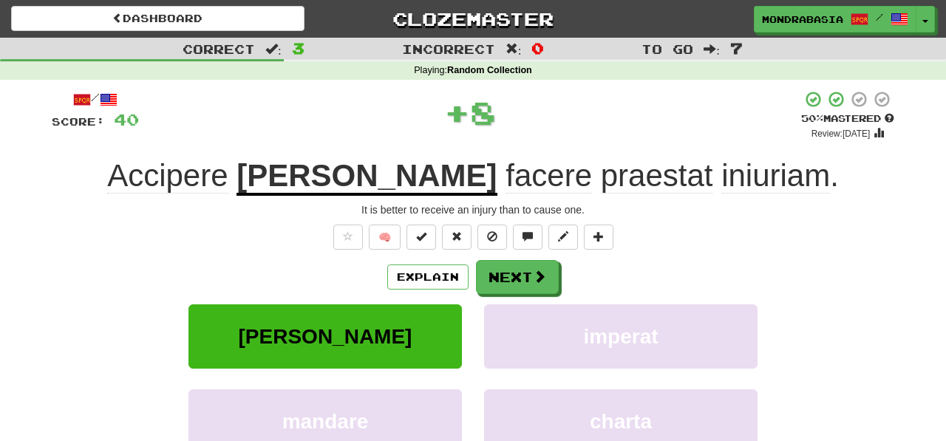
click at [500, 259] on div "/ Score: 40 + 8 50 % Mastered Review: [DATE] Accipere [PERSON_NAME] facere prae…" at bounding box center [473, 321] width 843 height 463
click at [500, 263] on button "Next" at bounding box center [518, 278] width 83 height 34
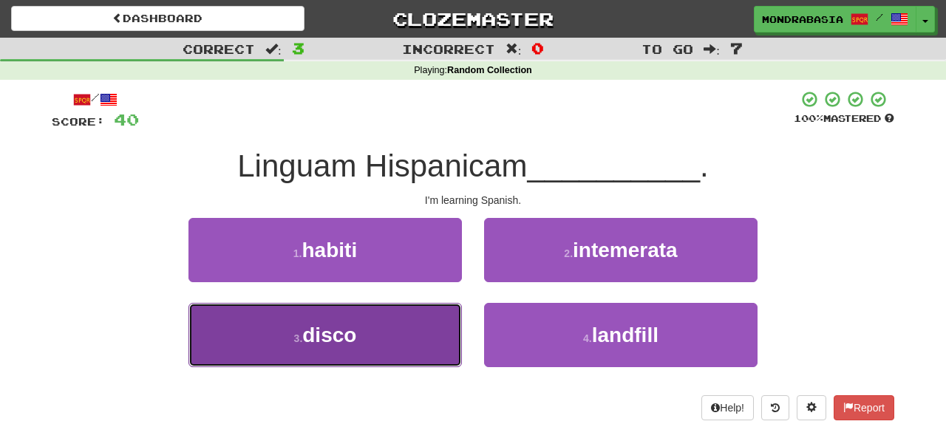
click at [409, 331] on button "3 . disco" at bounding box center [324, 335] width 273 height 64
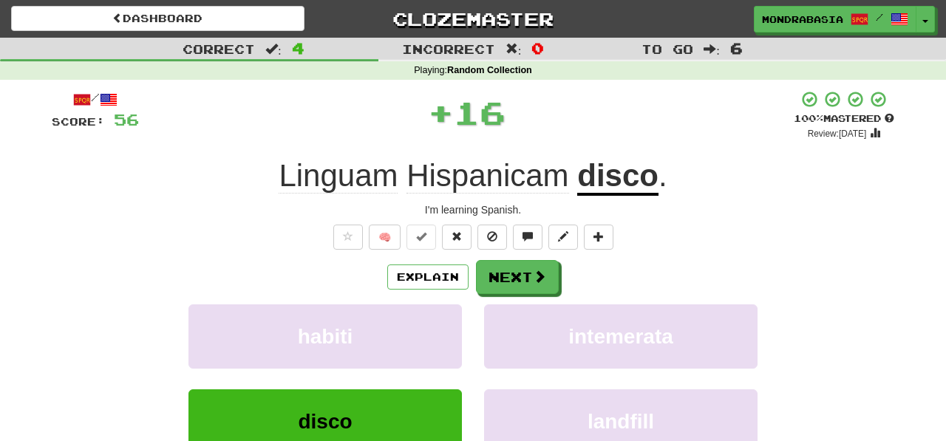
click at [501, 297] on div "Explain Next habiti intemerata disco landfill Learn more: habiti intemerata dis…" at bounding box center [473, 378] width 843 height 237
click at [500, 280] on button "Next" at bounding box center [518, 278] width 83 height 34
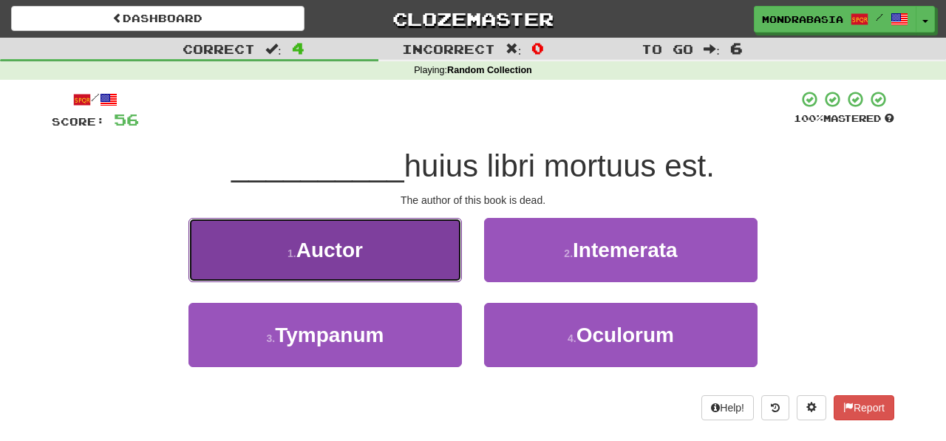
click at [425, 263] on button "1 . Auctor" at bounding box center [324, 250] width 273 height 64
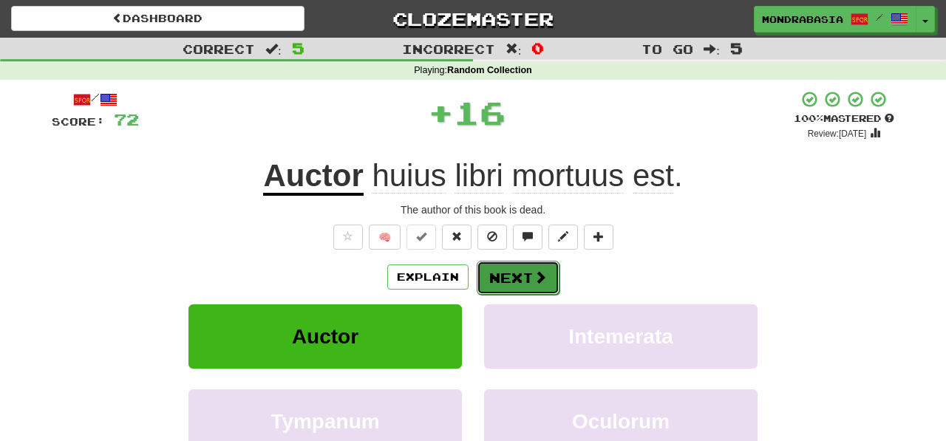
click at [482, 283] on button "Next" at bounding box center [518, 278] width 83 height 34
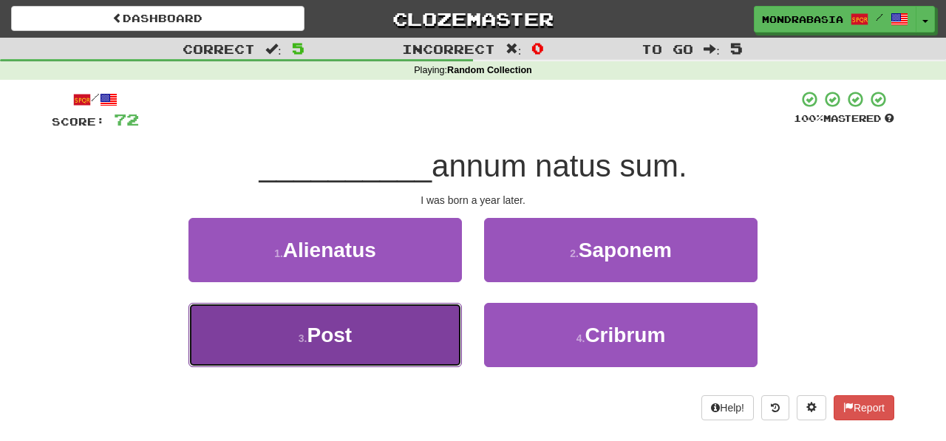
click at [422, 334] on button "3 . Post" at bounding box center [324, 335] width 273 height 64
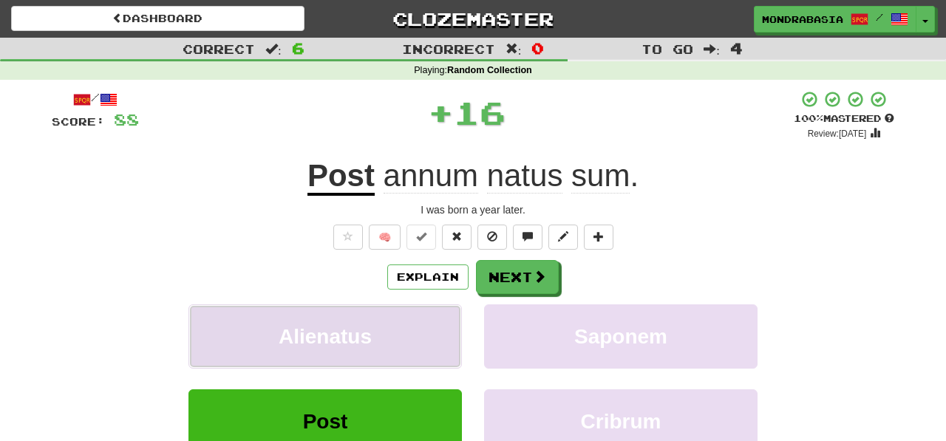
click at [428, 317] on button "Alienatus" at bounding box center [324, 336] width 273 height 64
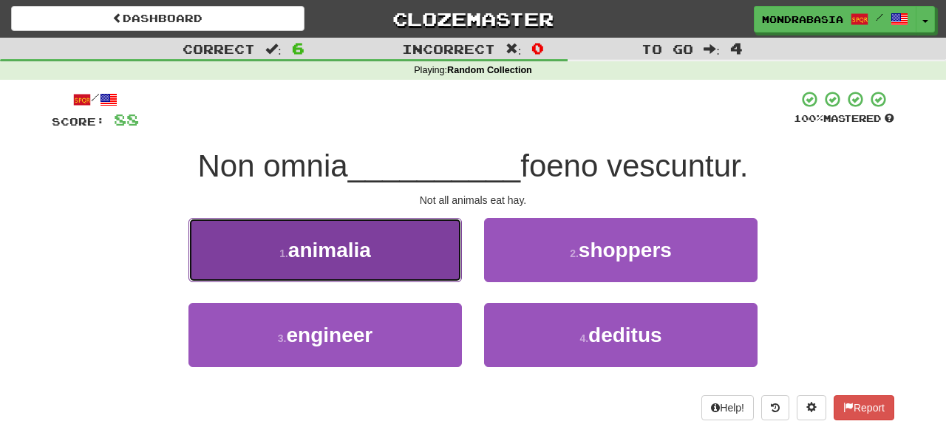
click at [440, 273] on button "1 . animalia" at bounding box center [324, 250] width 273 height 64
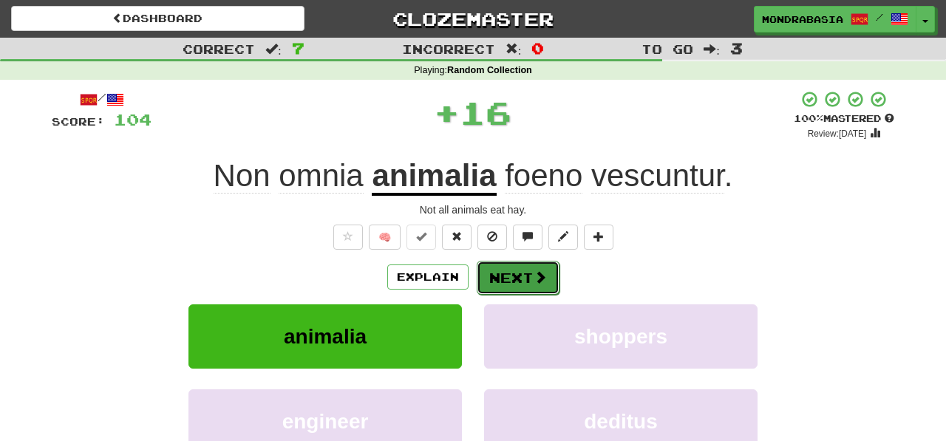
click at [505, 277] on button "Next" at bounding box center [518, 278] width 83 height 34
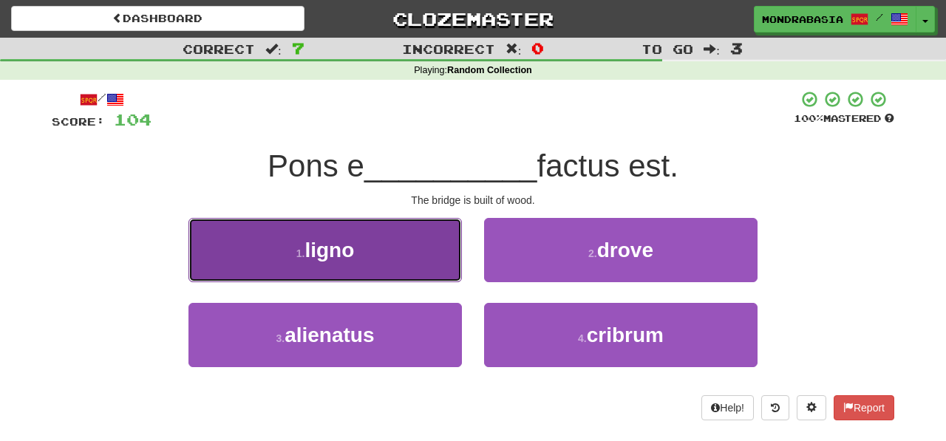
click at [440, 267] on button "1 . ligno" at bounding box center [324, 250] width 273 height 64
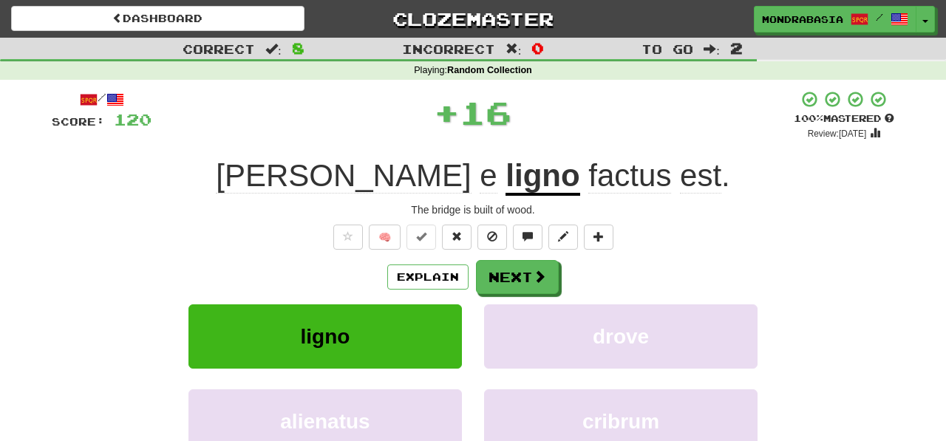
click at [517, 253] on div "/ Score: 120 + 16 100 % Mastered Review: 2026-03-14 Pons e ligno factus est . T…" at bounding box center [473, 321] width 843 height 463
click at [520, 278] on button "Next" at bounding box center [518, 278] width 83 height 34
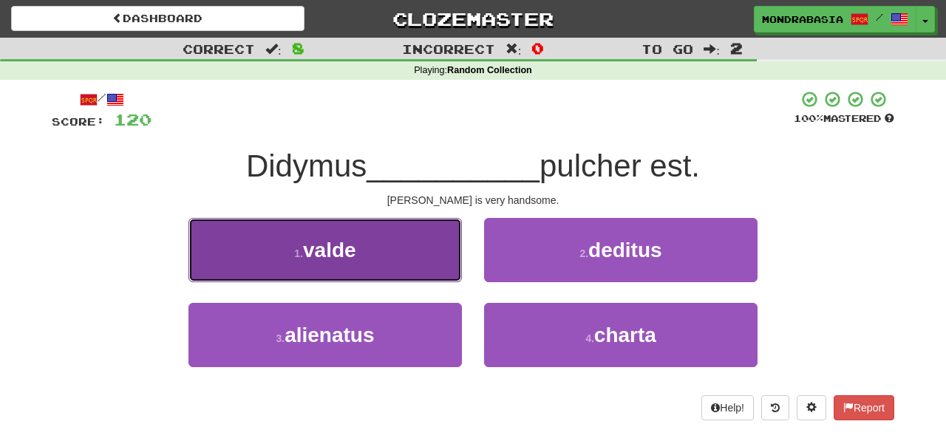
click at [438, 269] on button "1 . valde" at bounding box center [324, 250] width 273 height 64
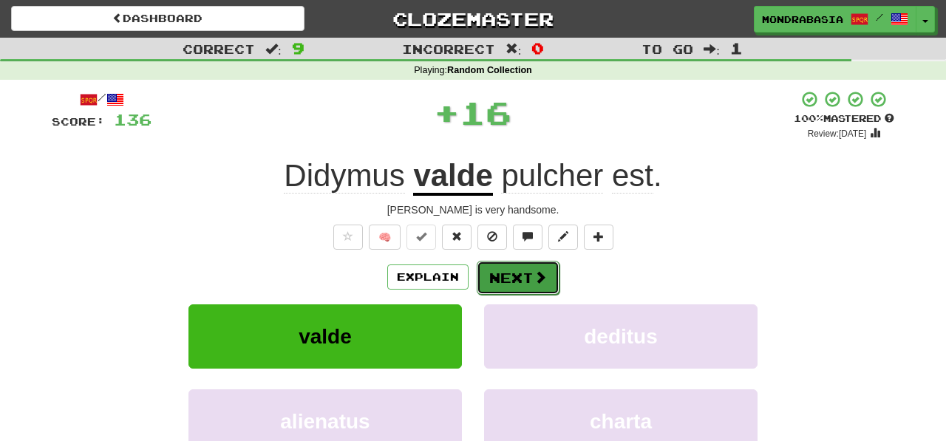
click at [505, 270] on button "Next" at bounding box center [518, 278] width 83 height 34
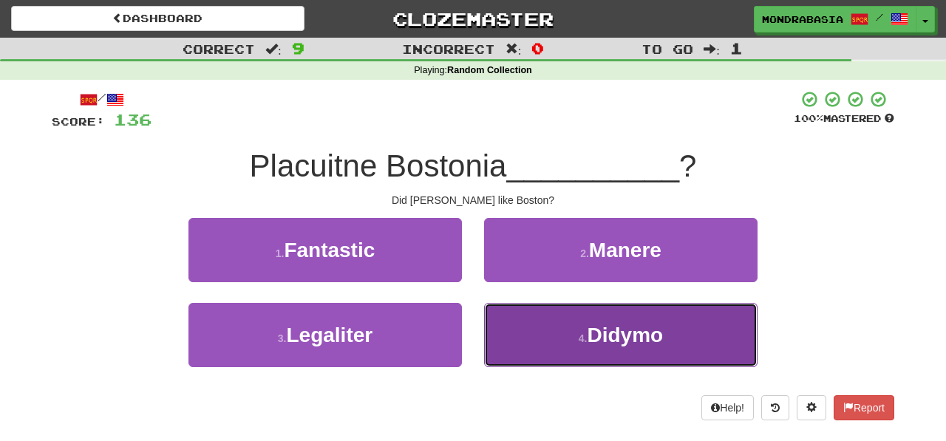
click at [537, 322] on button "4 . Didymo" at bounding box center [620, 335] width 273 height 64
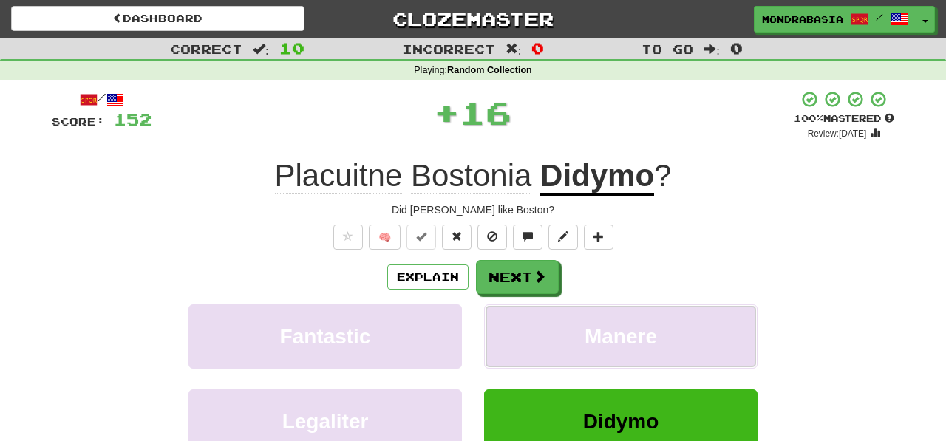
click at [537, 322] on button "Manere" at bounding box center [620, 336] width 273 height 64
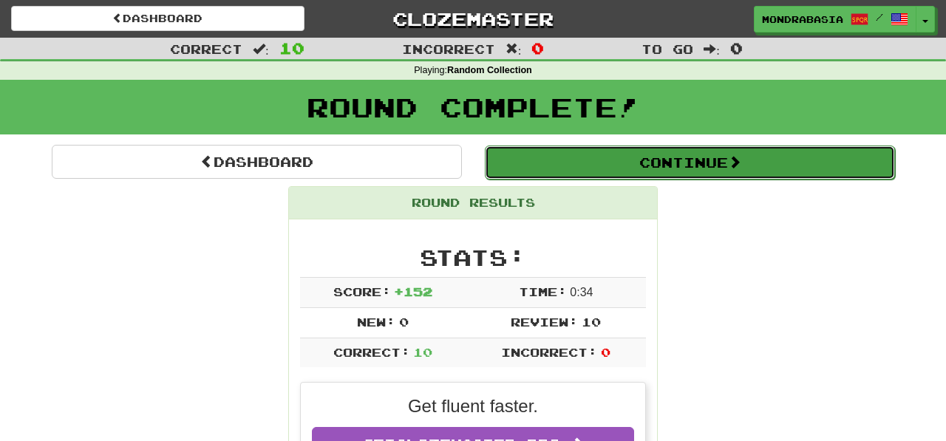
click at [514, 162] on button "Continue" at bounding box center [690, 163] width 410 height 34
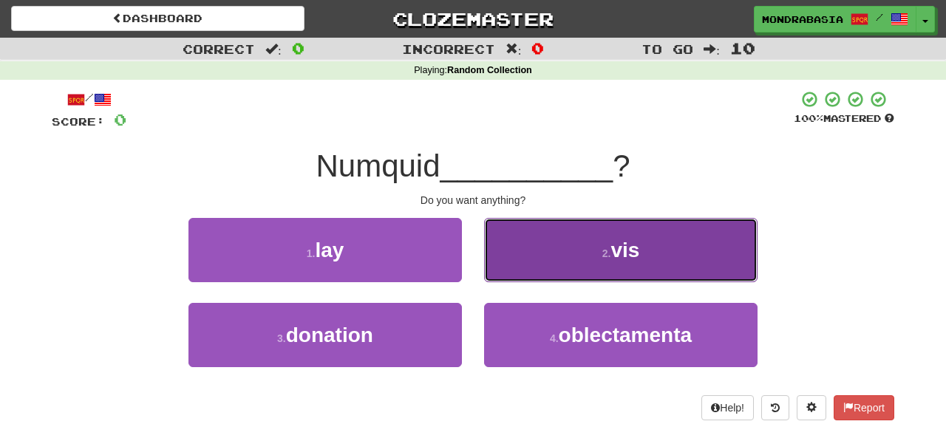
click at [505, 270] on button "2 . vis" at bounding box center [620, 250] width 273 height 64
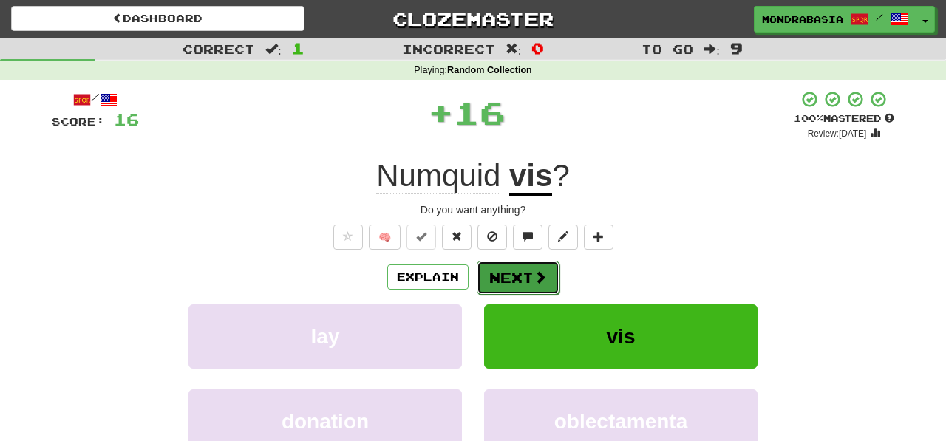
click at [505, 275] on button "Next" at bounding box center [518, 278] width 83 height 34
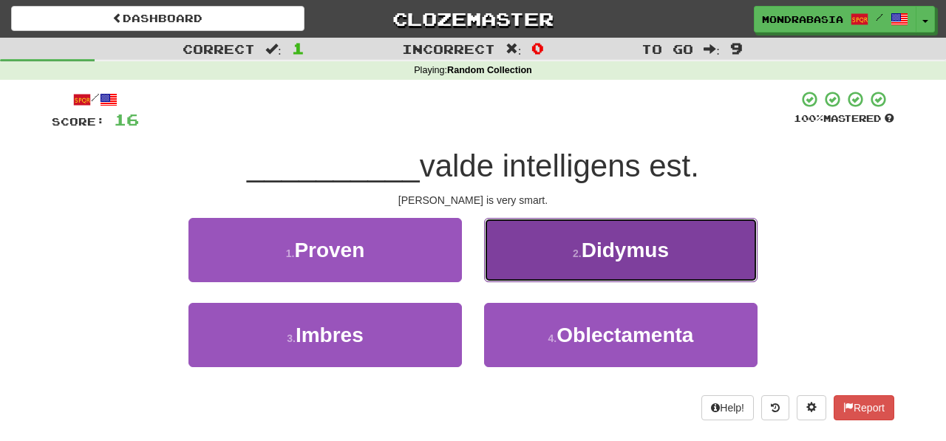
click at [500, 273] on button "2 . Didymus" at bounding box center [620, 250] width 273 height 64
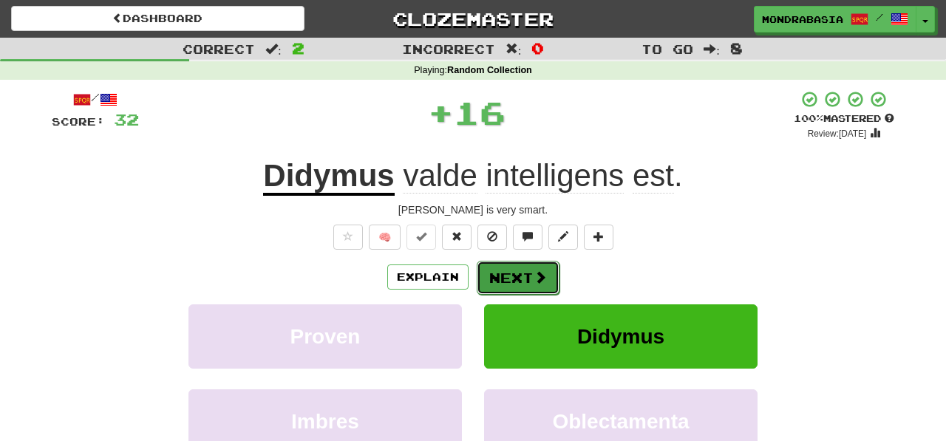
click at [515, 285] on button "Next" at bounding box center [518, 278] width 83 height 34
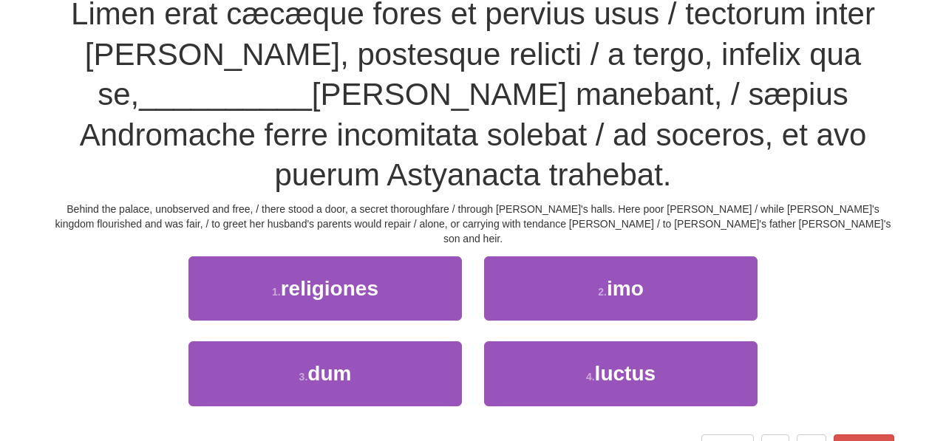
scroll to position [157, 0]
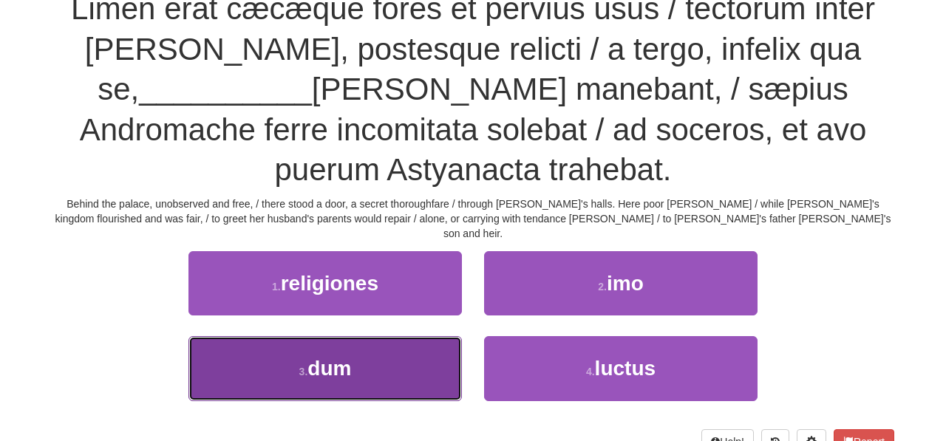
click at [395, 349] on button "3 . dum" at bounding box center [324, 368] width 273 height 64
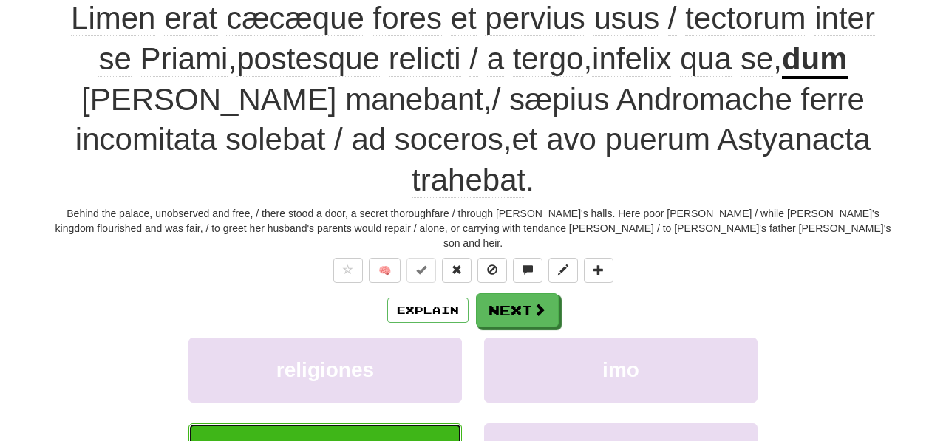
scroll to position [168, 0]
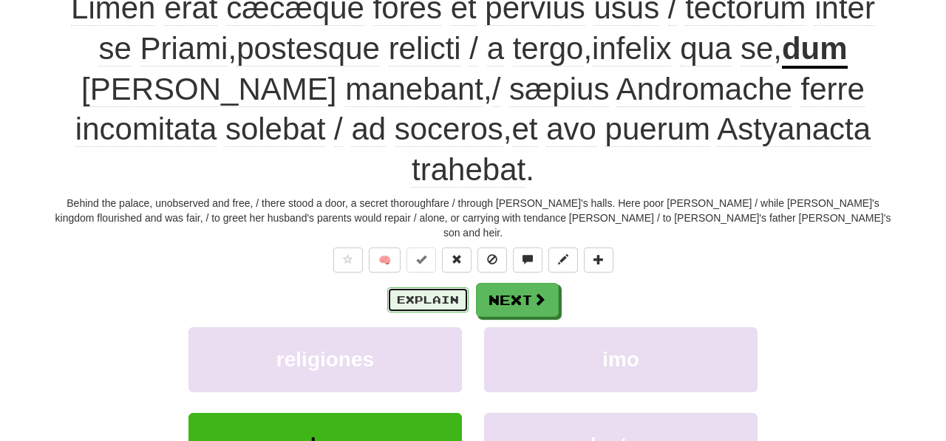
click at [440, 287] on button "Explain" at bounding box center [427, 299] width 81 height 25
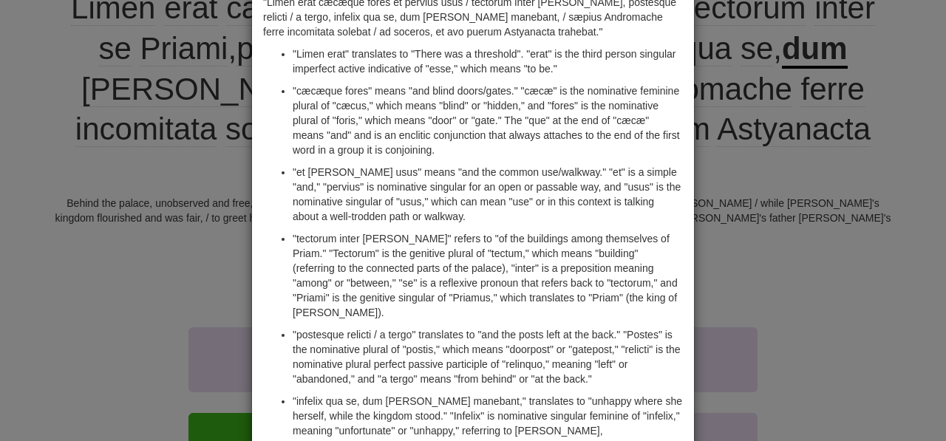
scroll to position [0, 0]
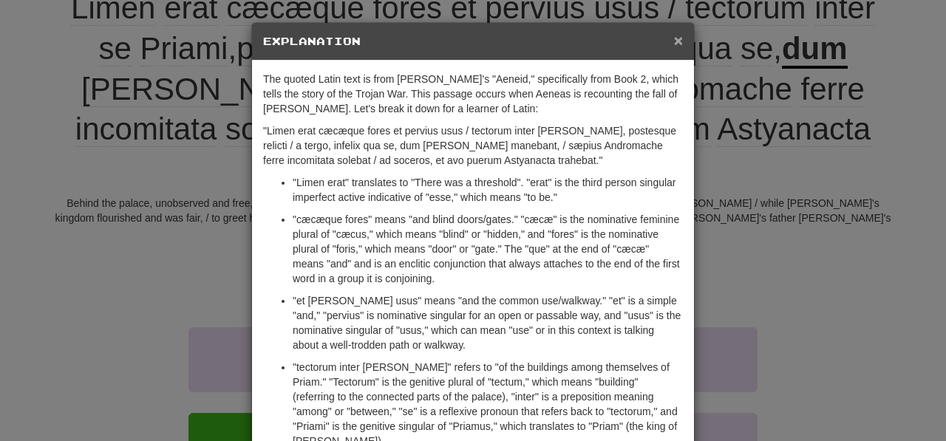
click at [678, 39] on span "×" at bounding box center [678, 40] width 9 height 17
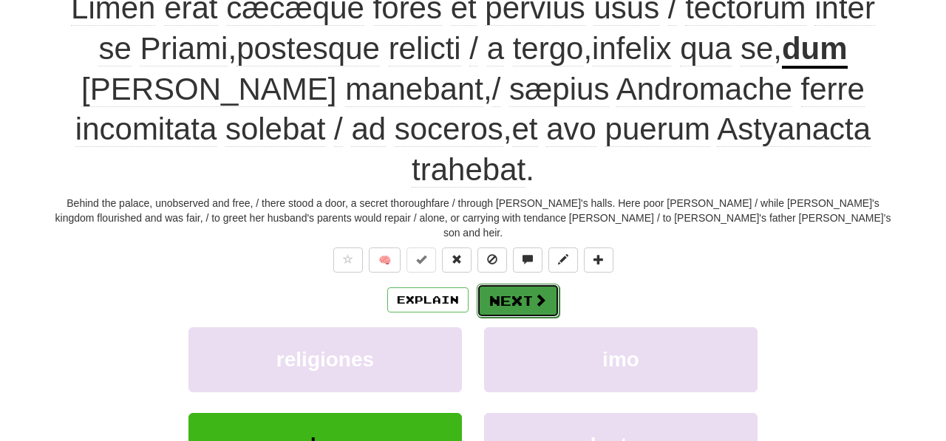
click at [523, 284] on button "Next" at bounding box center [518, 301] width 83 height 34
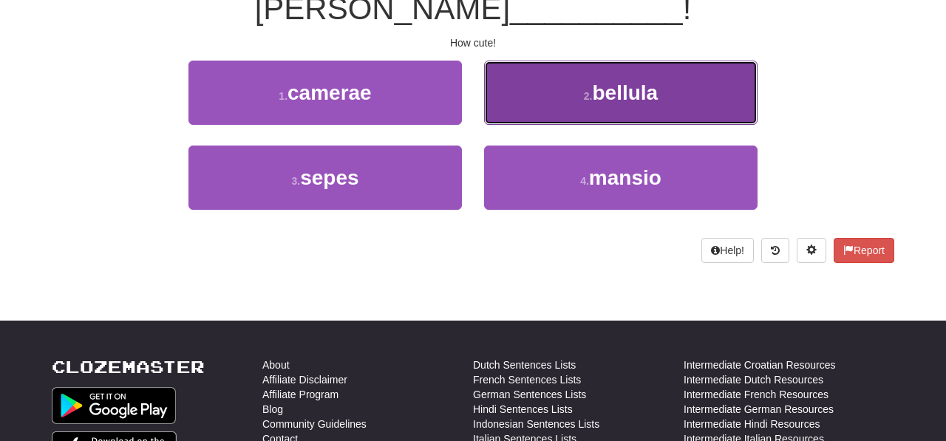
click at [497, 102] on button "2 . bellula" at bounding box center [620, 93] width 273 height 64
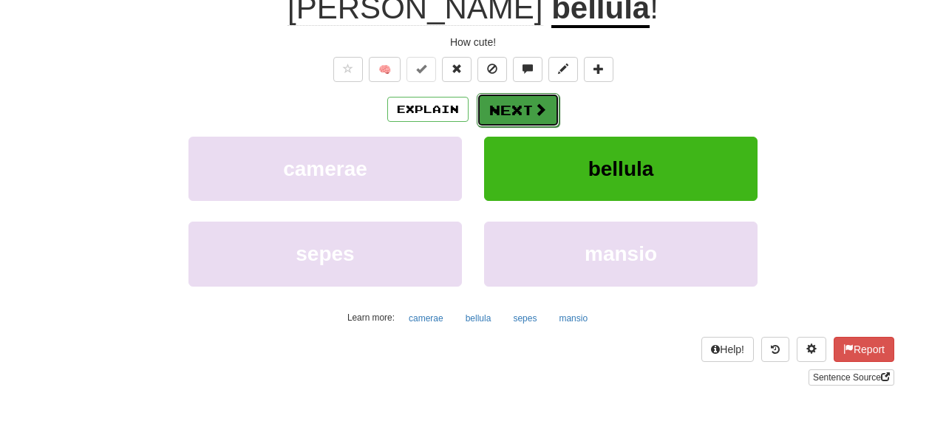
click at [513, 110] on button "Next" at bounding box center [518, 110] width 83 height 34
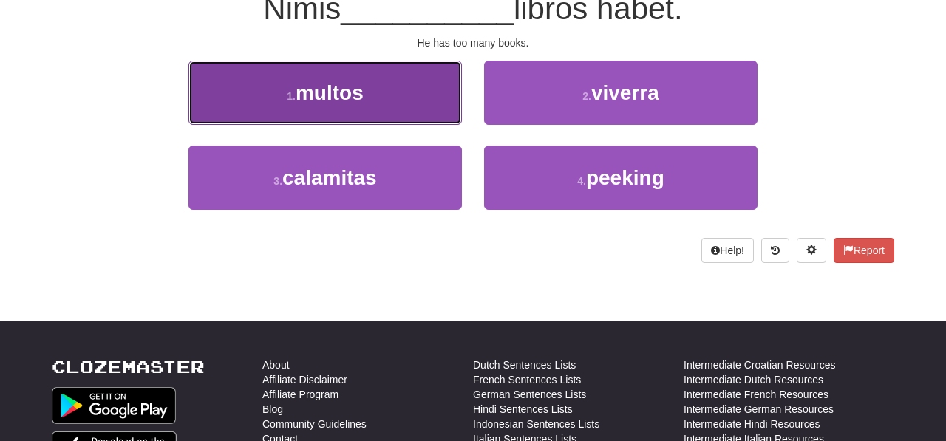
click at [436, 109] on button "1 . multos" at bounding box center [324, 93] width 273 height 64
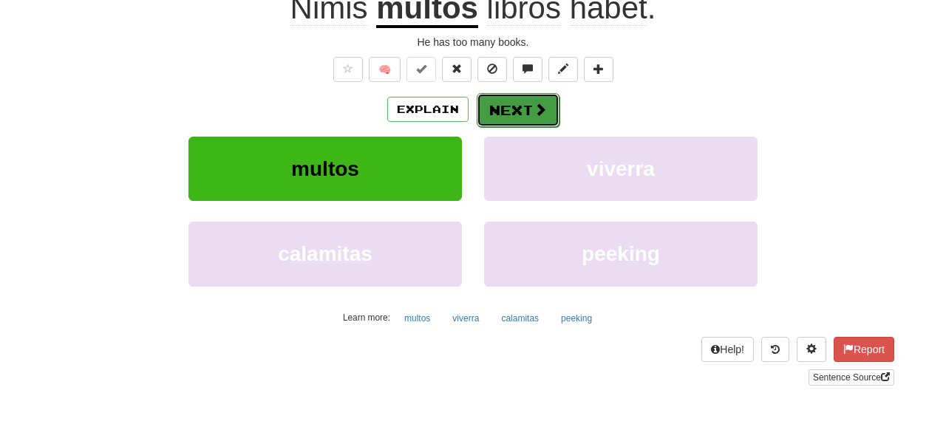
click at [517, 117] on button "Next" at bounding box center [518, 110] width 83 height 34
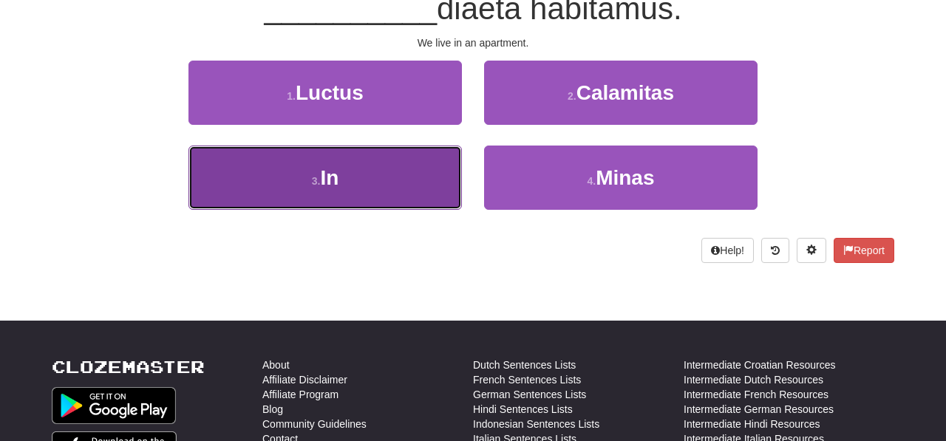
click at [438, 174] on button "3 . In" at bounding box center [324, 178] width 273 height 64
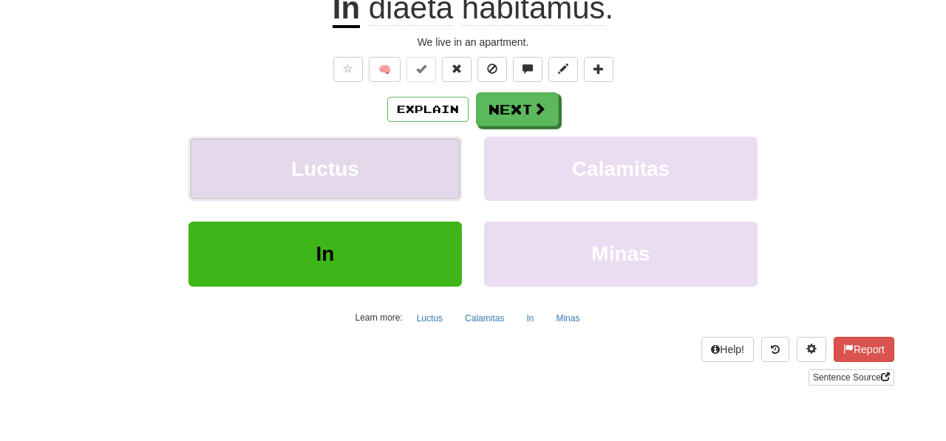
click at [438, 174] on button "Luctus" at bounding box center [324, 169] width 273 height 64
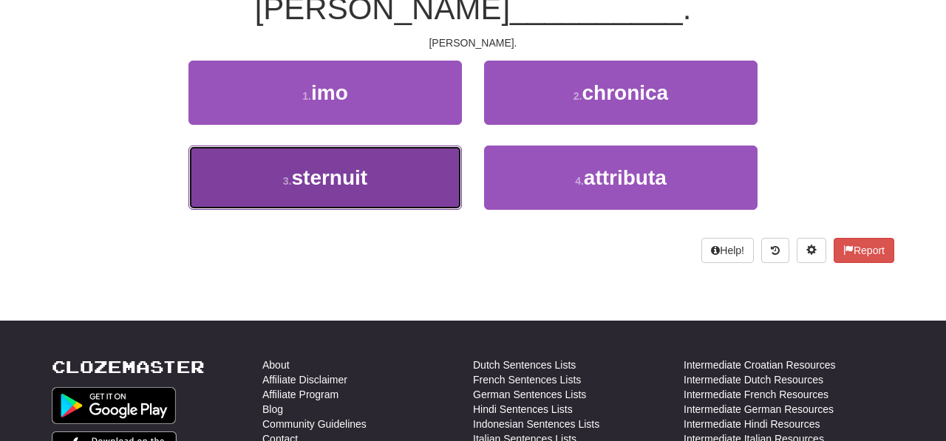
click at [439, 183] on button "3 . sternuit" at bounding box center [324, 178] width 273 height 64
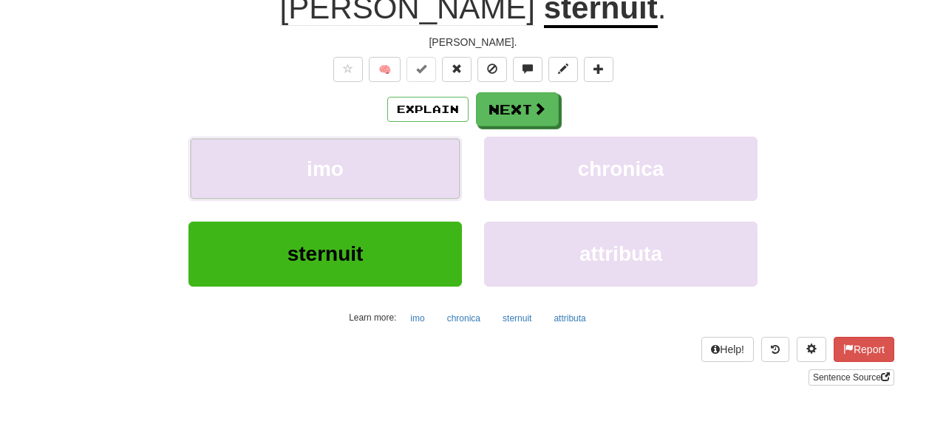
click at [439, 183] on button "imo" at bounding box center [324, 169] width 273 height 64
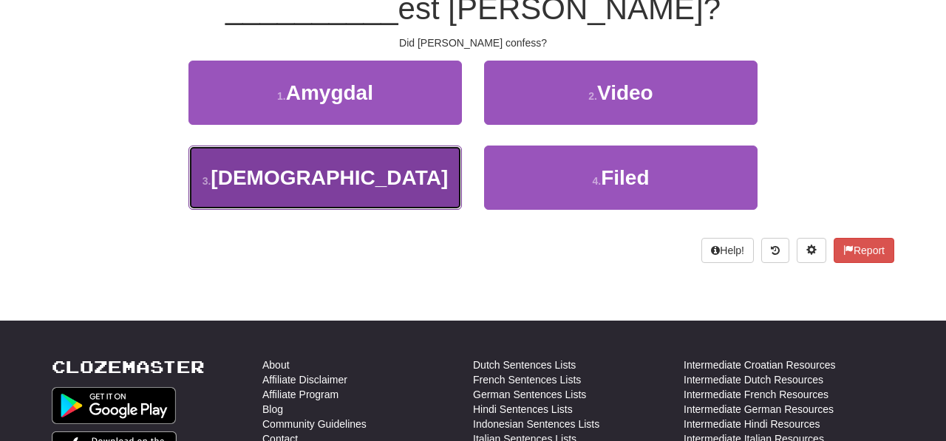
click at [411, 188] on button "3 . Confessus" at bounding box center [324, 178] width 273 height 64
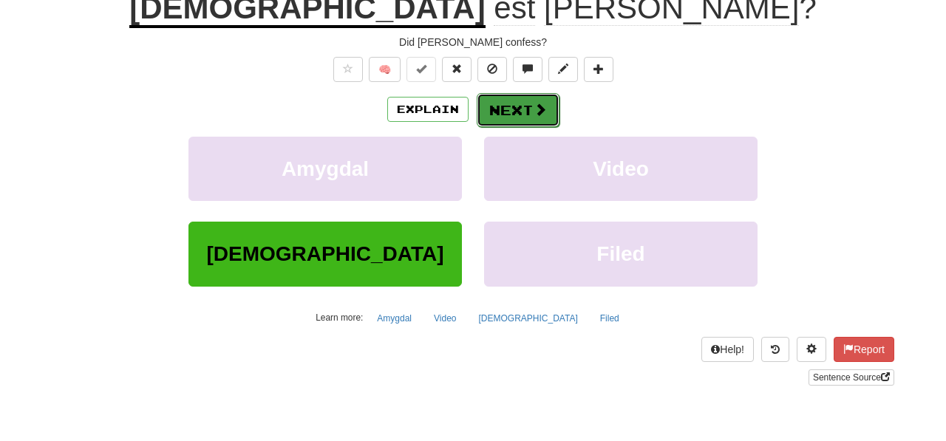
click at [505, 103] on button "Next" at bounding box center [518, 110] width 83 height 34
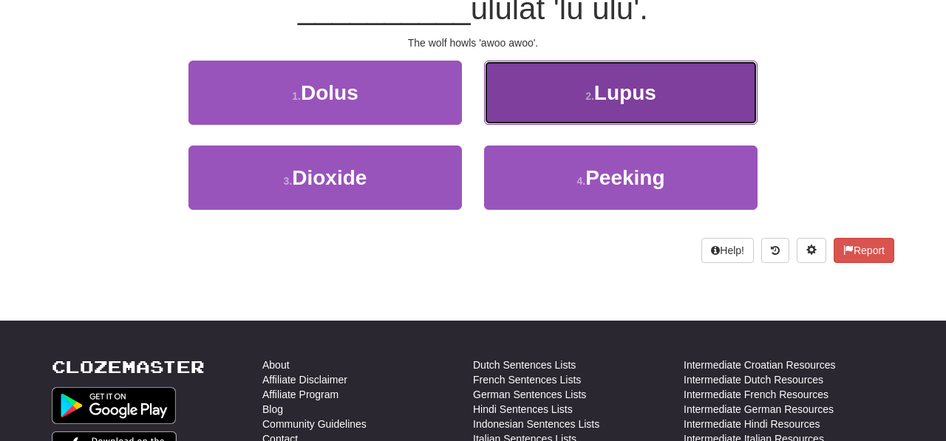
click at [503, 111] on button "2 . Lupus" at bounding box center [620, 93] width 273 height 64
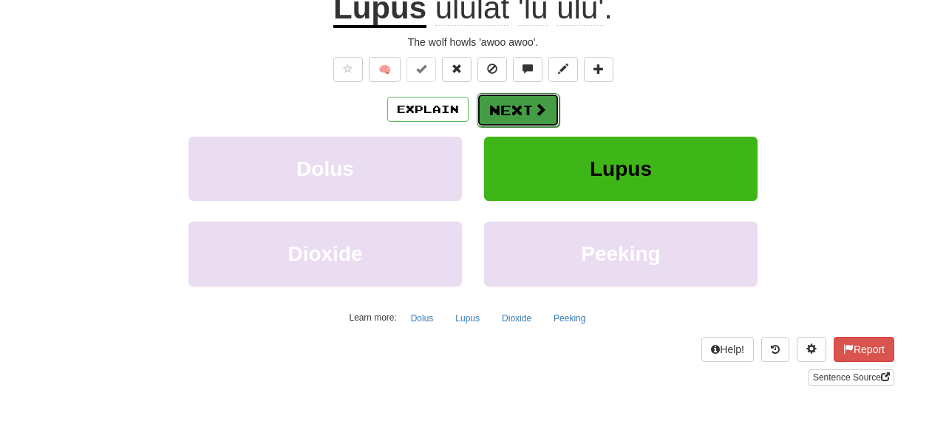
click at [505, 116] on button "Next" at bounding box center [518, 110] width 83 height 34
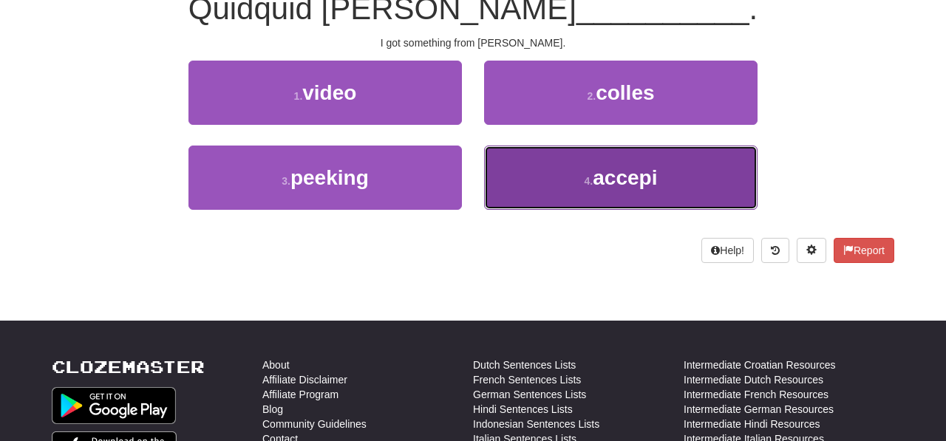
click at [531, 186] on button "4 . accepi" at bounding box center [620, 178] width 273 height 64
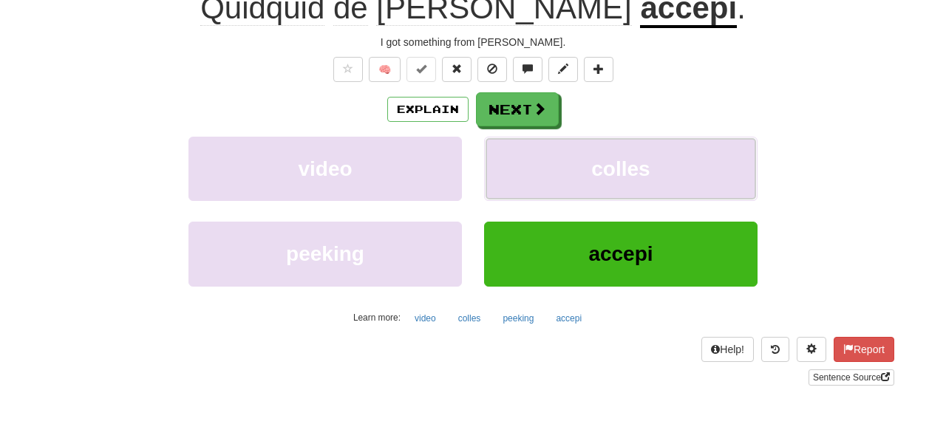
click at [531, 186] on button "colles" at bounding box center [620, 169] width 273 height 64
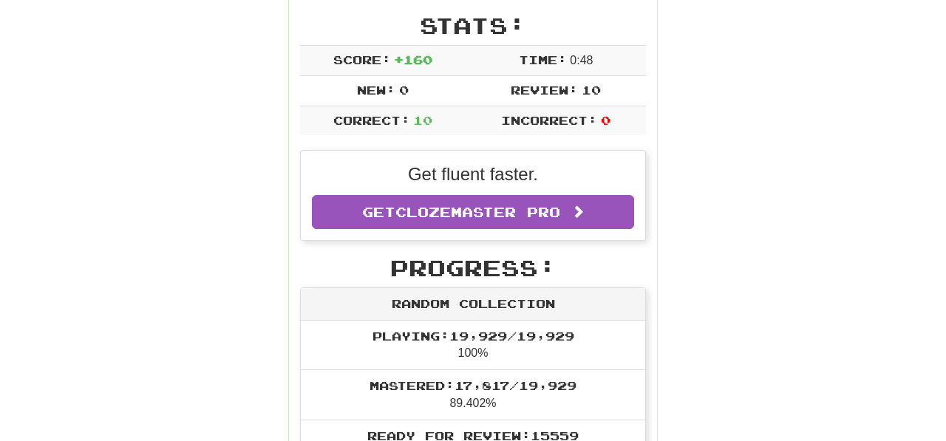
scroll to position [0, 0]
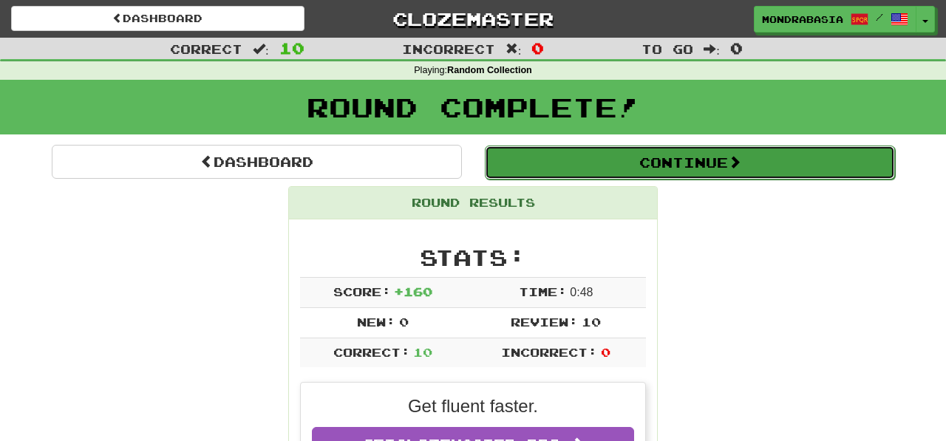
click at [547, 169] on button "Continue" at bounding box center [690, 163] width 410 height 34
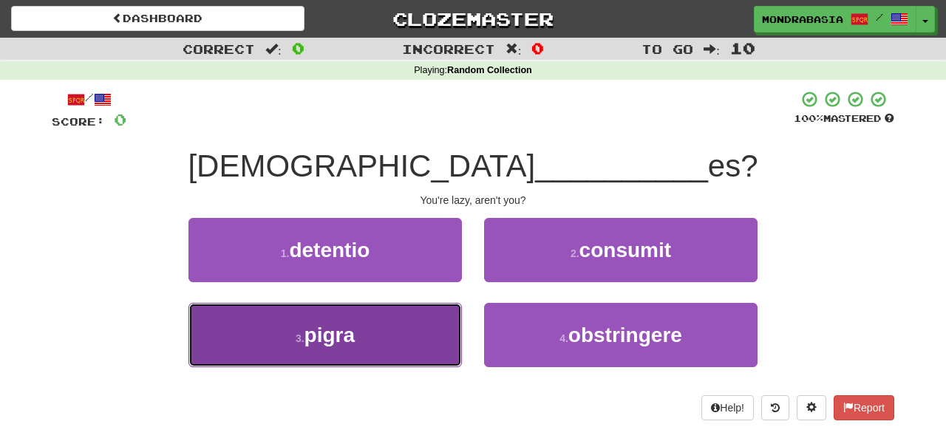
click at [426, 349] on button "3 . pigra" at bounding box center [324, 335] width 273 height 64
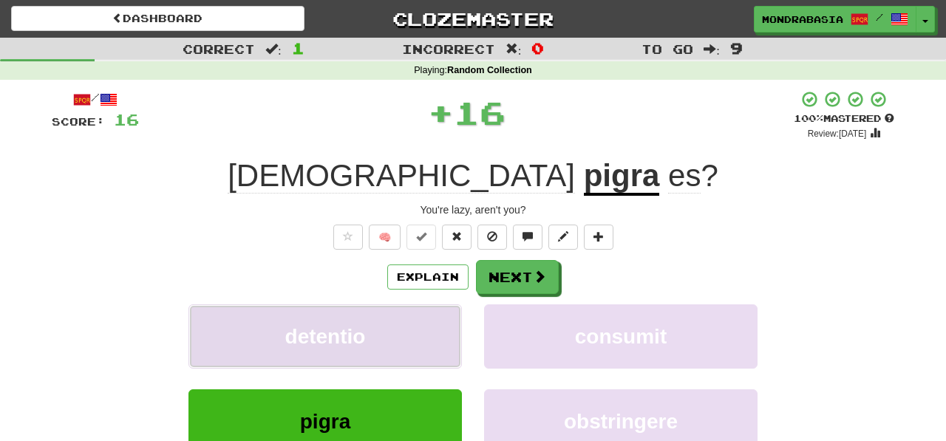
click at [442, 349] on button "detentio" at bounding box center [324, 336] width 273 height 64
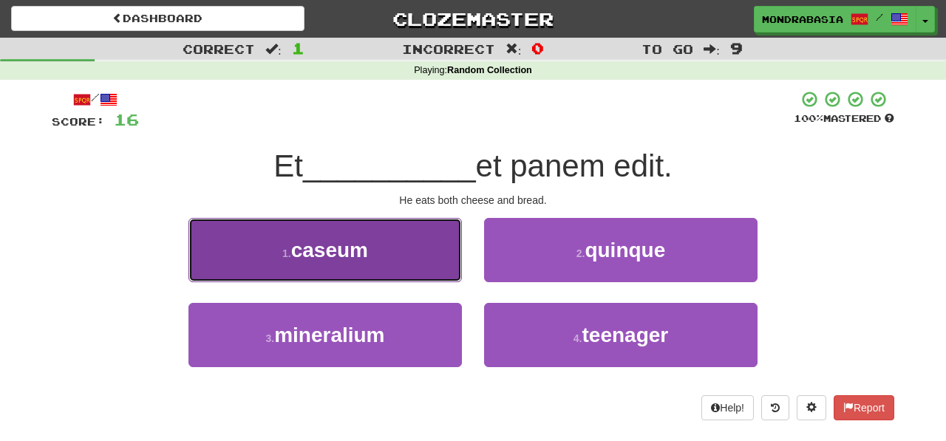
click at [445, 271] on button "1 . caseum" at bounding box center [324, 250] width 273 height 64
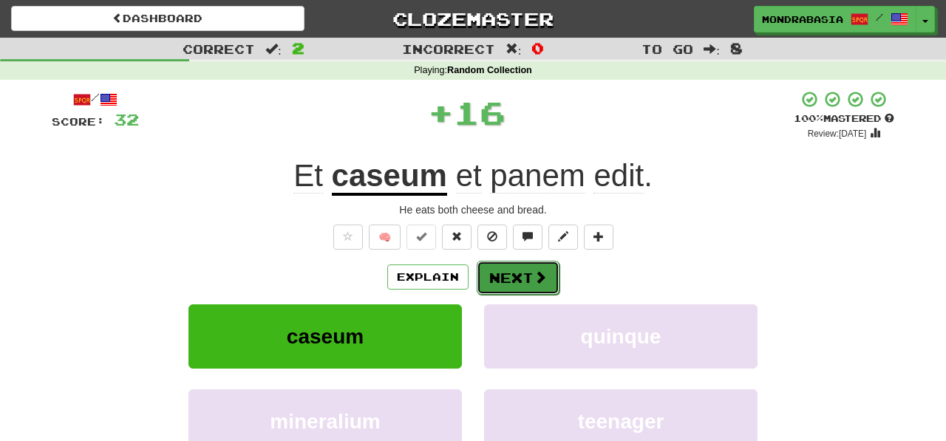
click at [501, 270] on button "Next" at bounding box center [518, 278] width 83 height 34
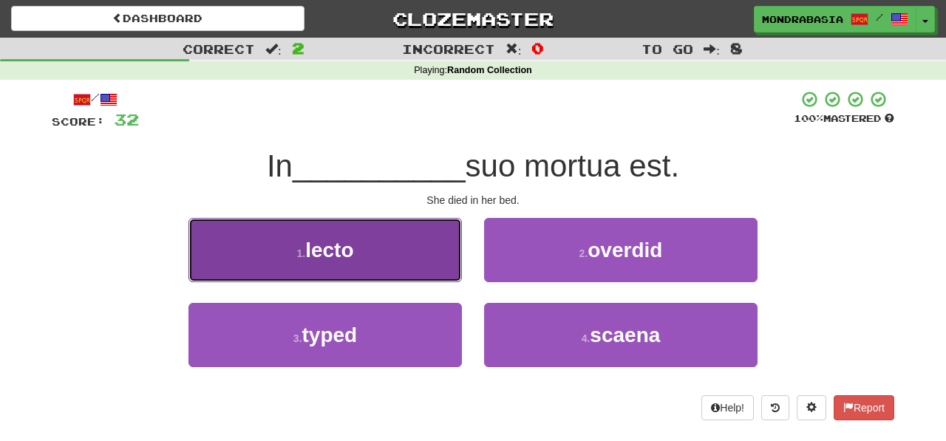
click at [451, 266] on button "1 . lecto" at bounding box center [324, 250] width 273 height 64
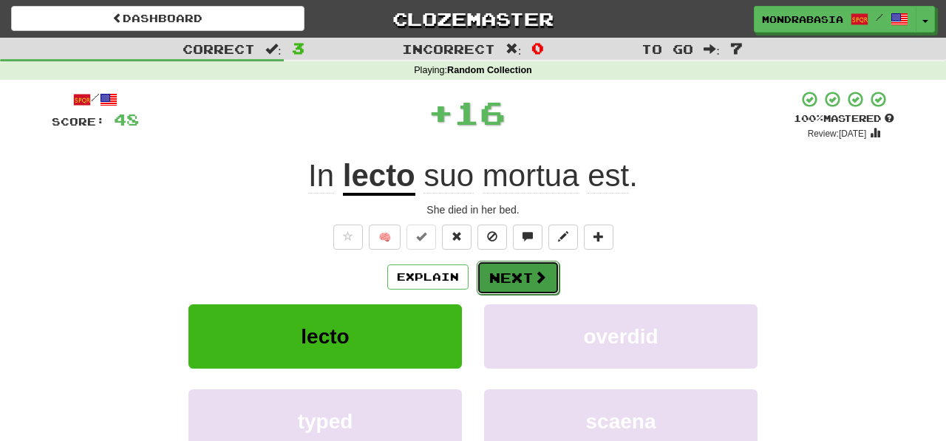
click at [487, 270] on button "Next" at bounding box center [518, 278] width 83 height 34
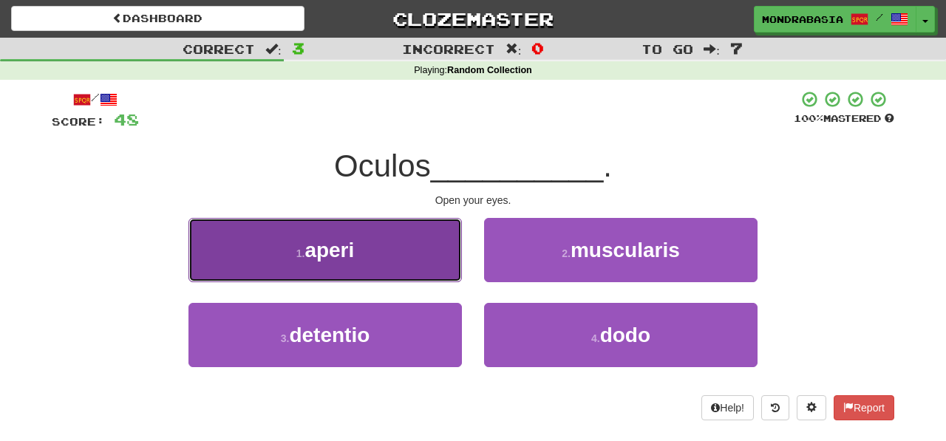
click at [437, 269] on button "1 . aperi" at bounding box center [324, 250] width 273 height 64
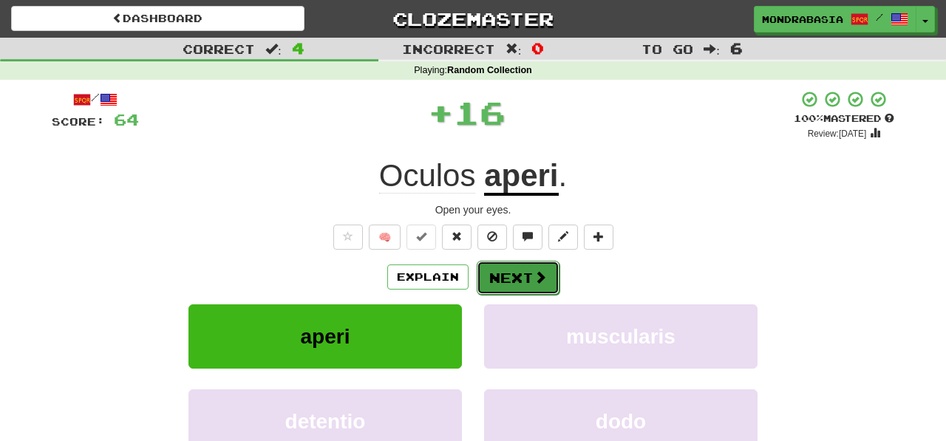
click at [508, 276] on button "Next" at bounding box center [518, 278] width 83 height 34
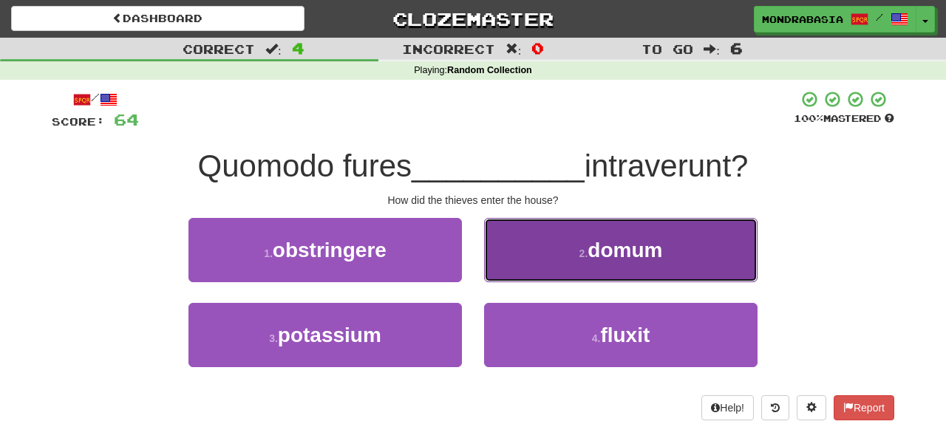
click at [508, 276] on button "2 . domum" at bounding box center [620, 250] width 273 height 64
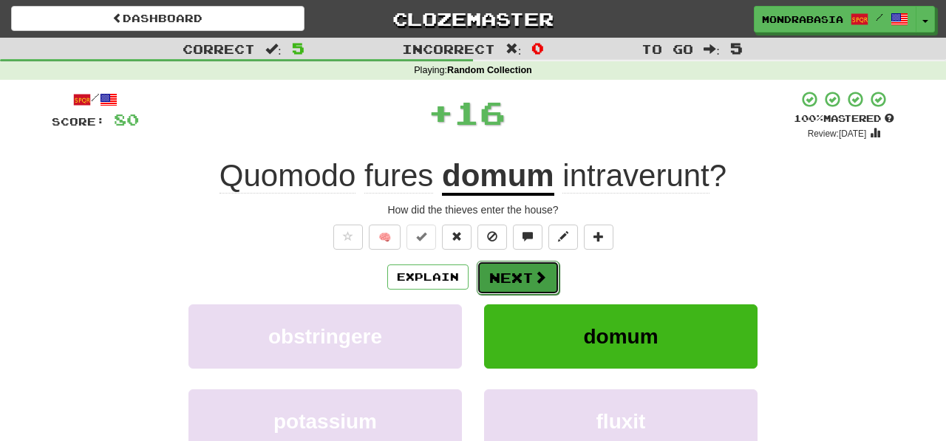
click at [508, 275] on button "Next" at bounding box center [518, 278] width 83 height 34
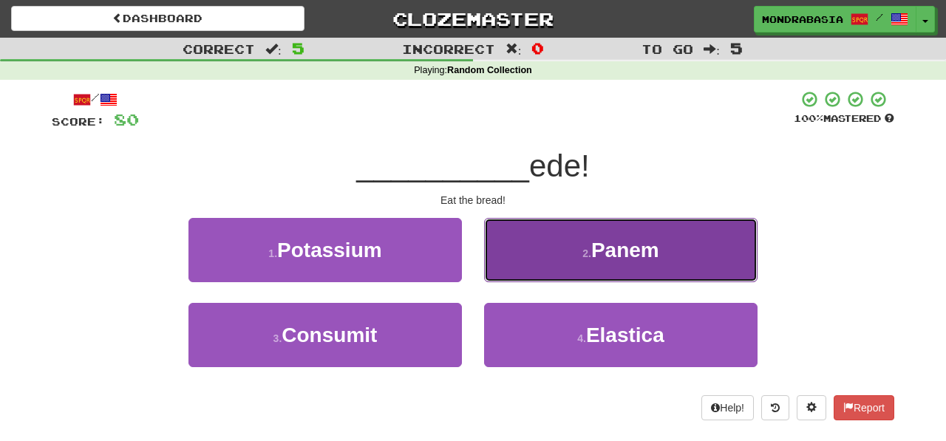
click at [506, 271] on button "2 . Panem" at bounding box center [620, 250] width 273 height 64
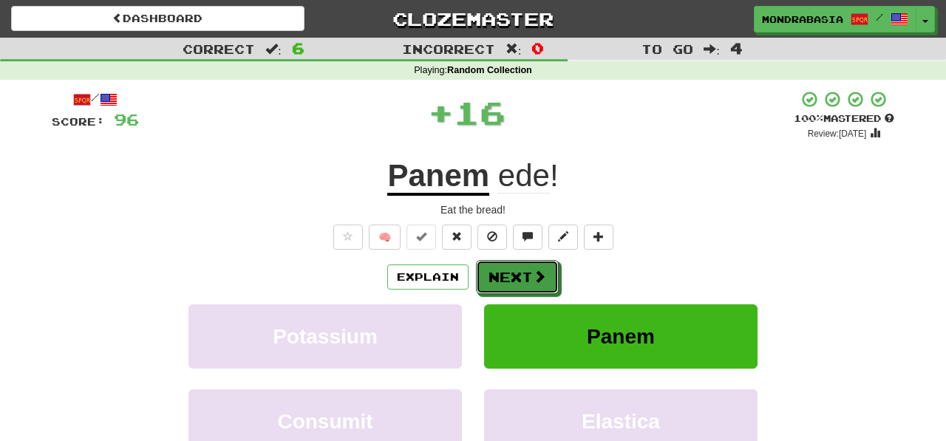
click at [506, 271] on button "Next" at bounding box center [517, 277] width 83 height 34
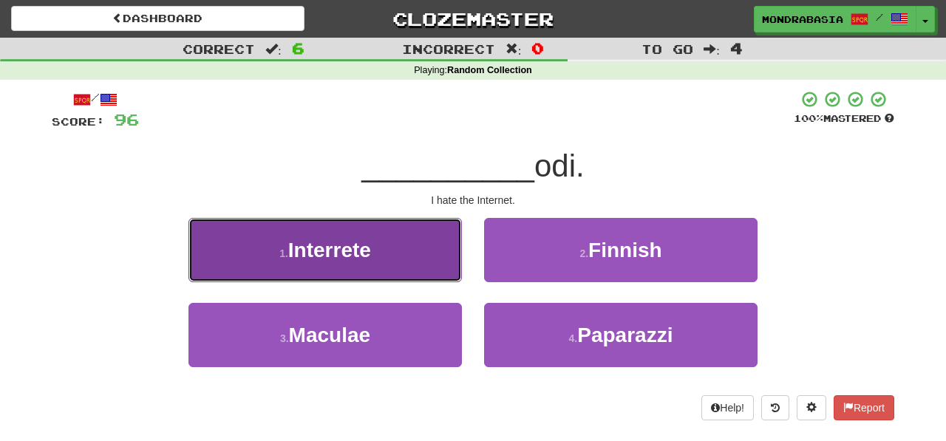
click at [428, 272] on button "1 . Interrete" at bounding box center [324, 250] width 273 height 64
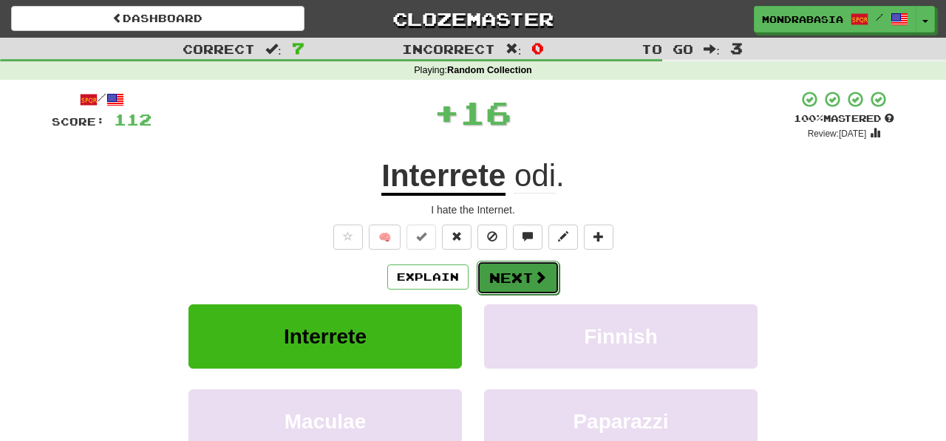
click at [526, 267] on button "Next" at bounding box center [518, 278] width 83 height 34
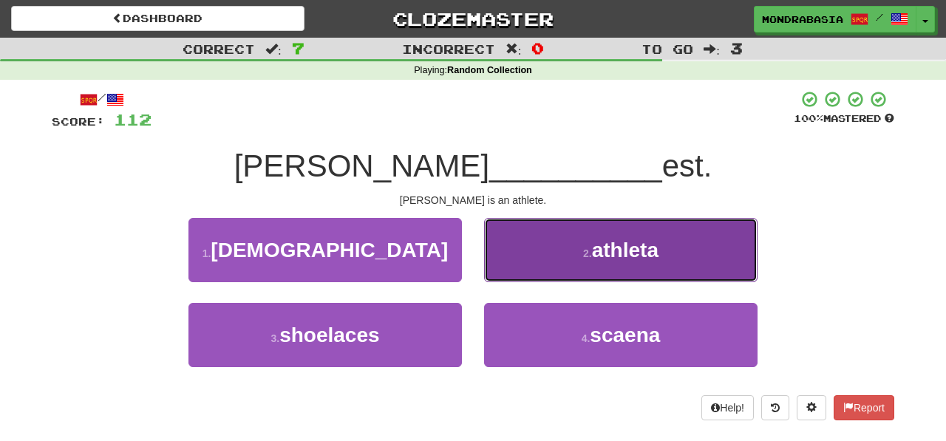
click at [508, 273] on button "2 . athleta" at bounding box center [620, 250] width 273 height 64
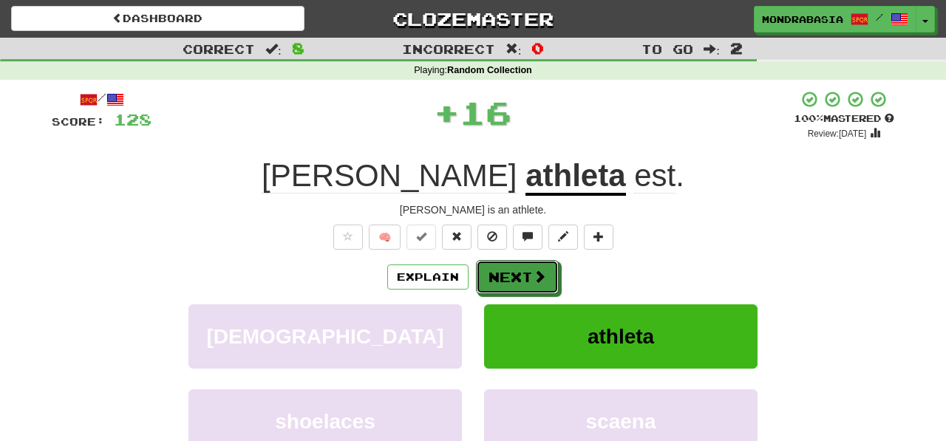
click at [508, 273] on button "Next" at bounding box center [517, 277] width 83 height 34
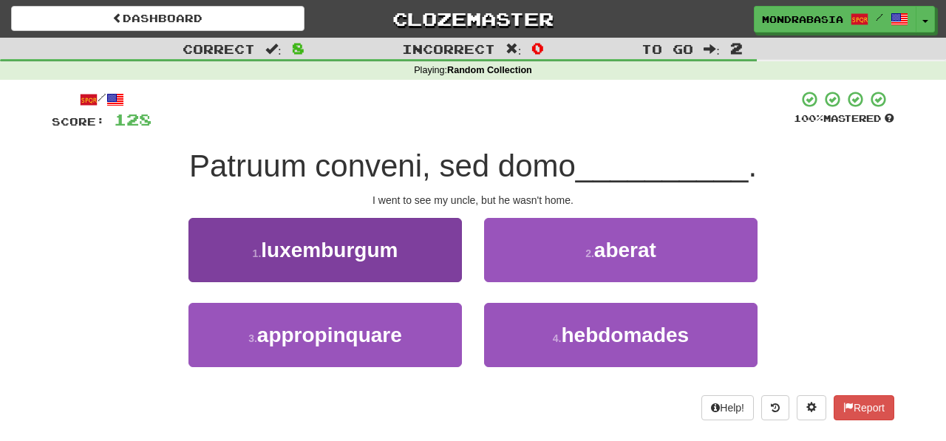
scroll to position [4, 0]
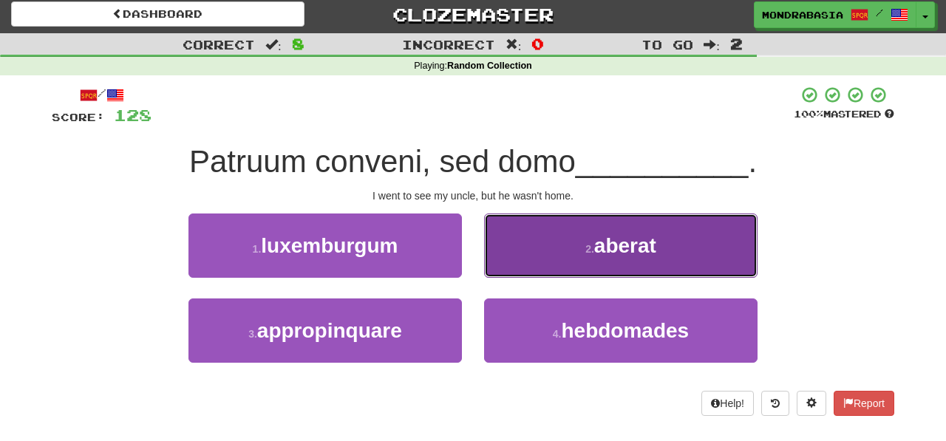
click at [502, 266] on button "2 . aberat" at bounding box center [620, 246] width 273 height 64
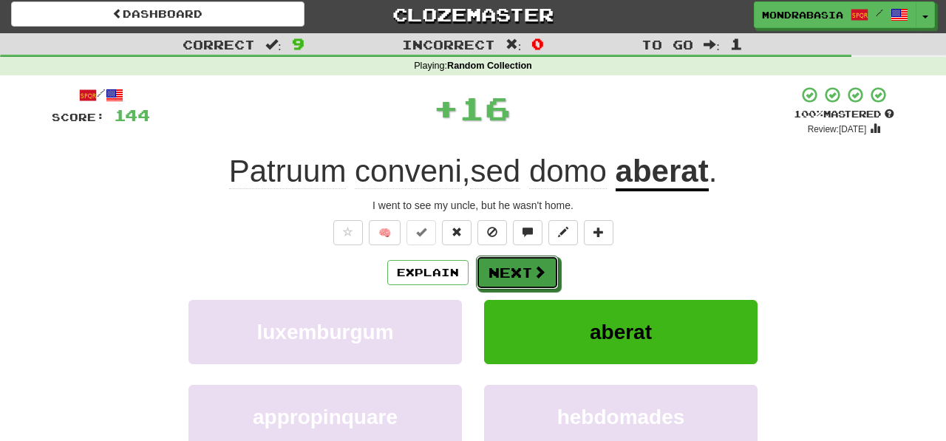
click at [502, 267] on button "Next" at bounding box center [517, 273] width 83 height 34
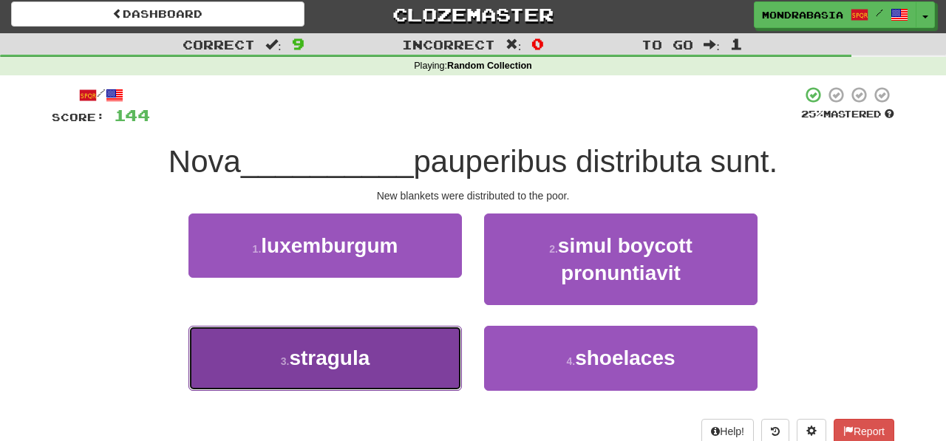
click at [446, 373] on button "3 . stragula" at bounding box center [324, 358] width 273 height 64
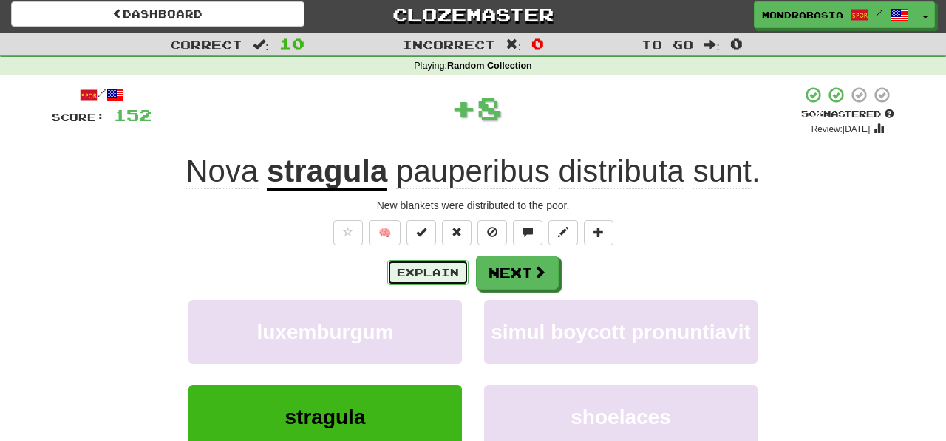
click at [440, 282] on button "Explain" at bounding box center [427, 272] width 81 height 25
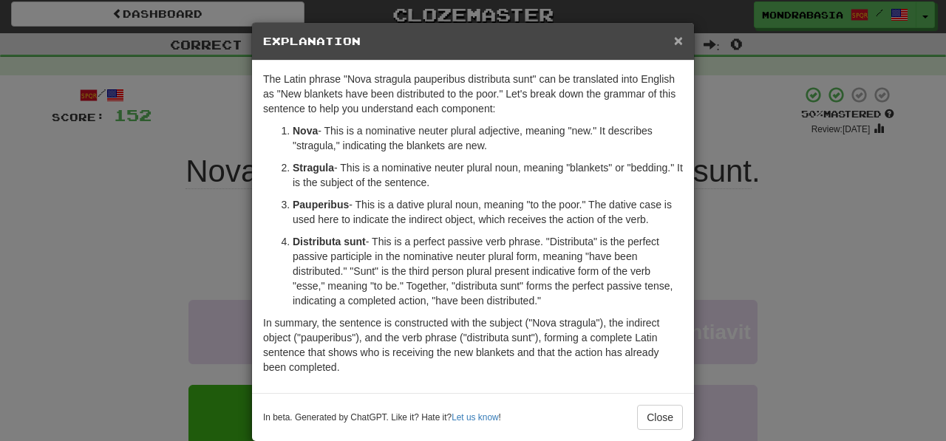
click at [675, 44] on span "×" at bounding box center [678, 40] width 9 height 17
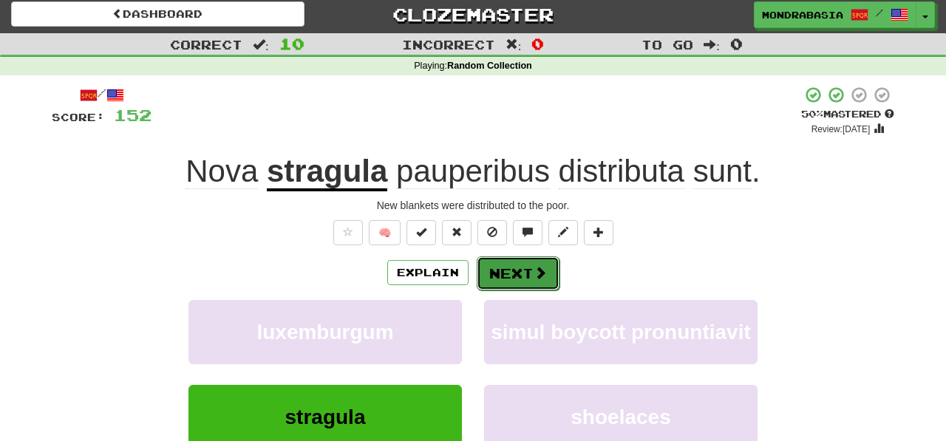
click at [512, 279] on button "Next" at bounding box center [518, 273] width 83 height 34
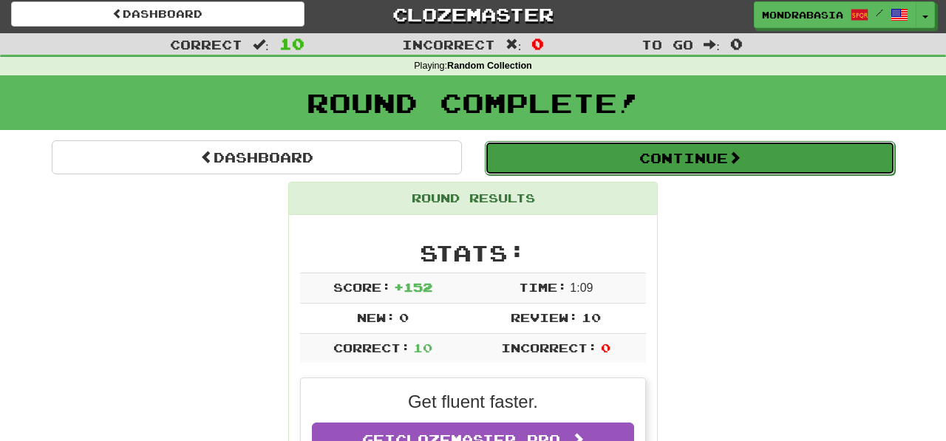
click at [525, 154] on button "Continue" at bounding box center [690, 158] width 410 height 34
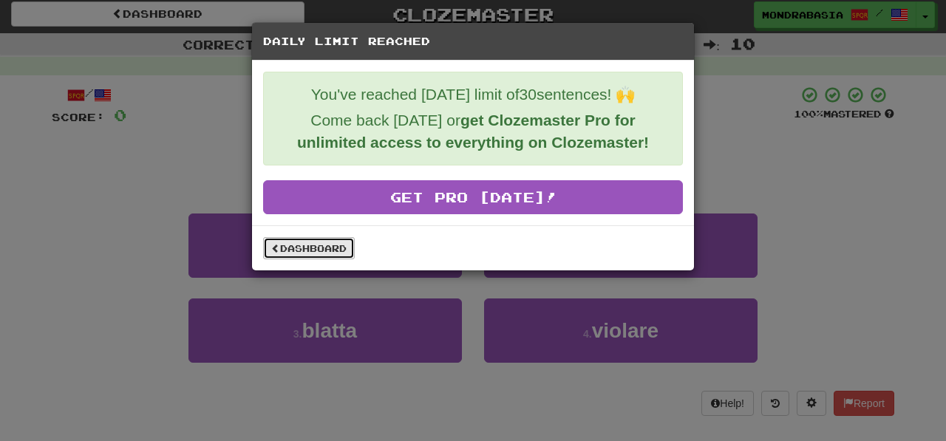
click at [336, 251] on link "Dashboard" at bounding box center [309, 248] width 92 height 22
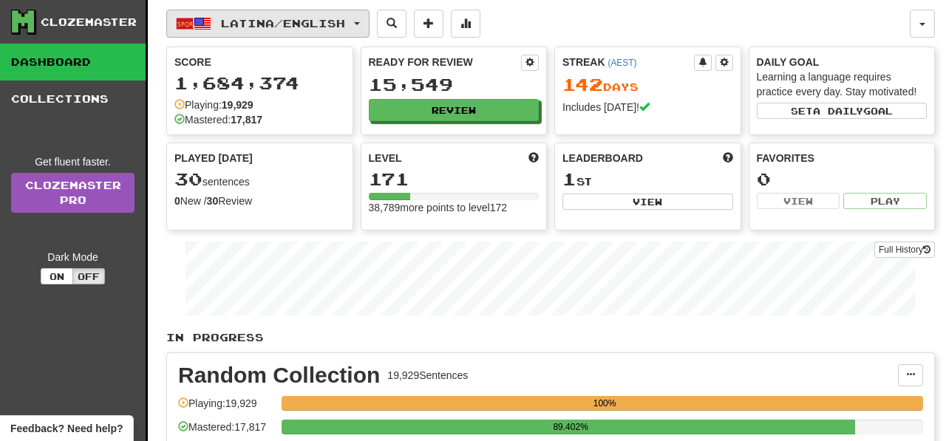
click at [368, 25] on button "Latina / English" at bounding box center [267, 24] width 203 height 28
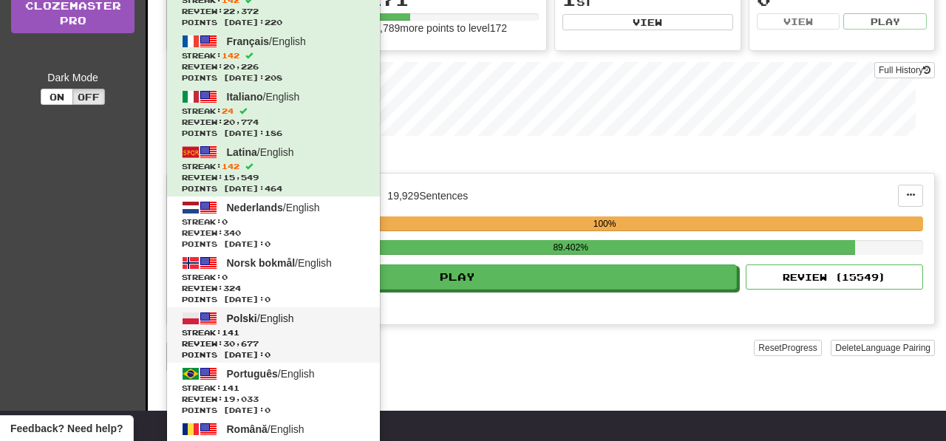
scroll to position [181, 0]
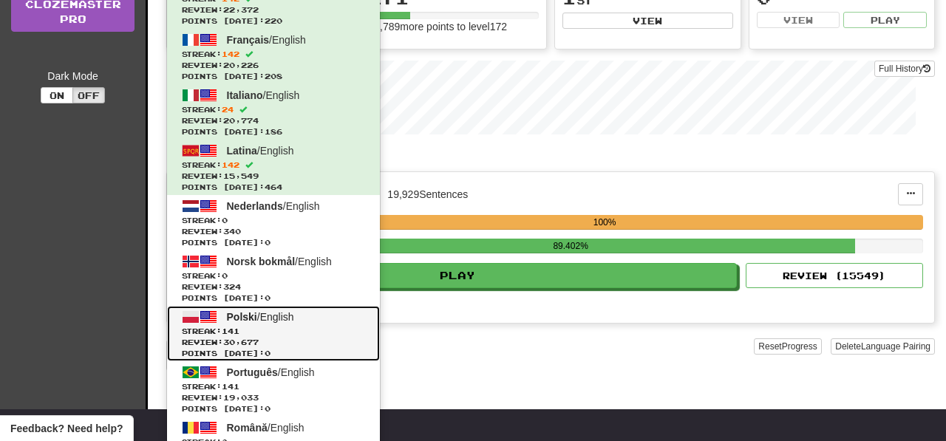
click at [329, 327] on span "Streak: 141" at bounding box center [273, 331] width 183 height 11
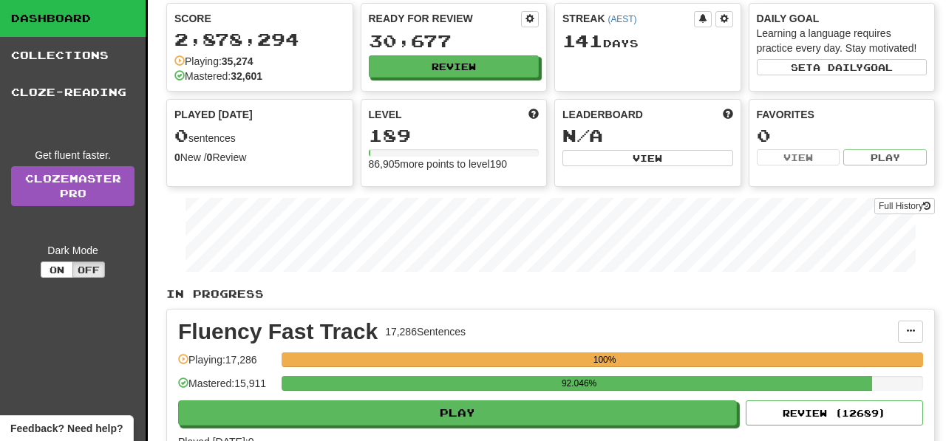
scroll to position [48, 0]
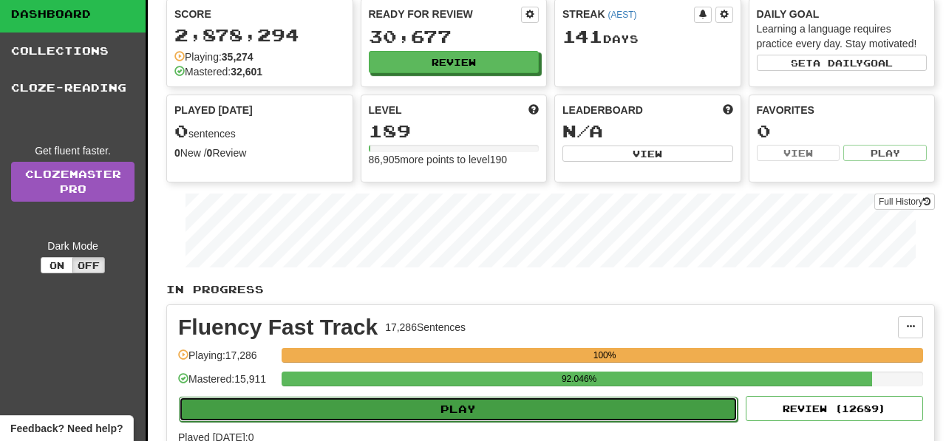
click at [503, 411] on button "Play" at bounding box center [458, 409] width 559 height 25
select select "**"
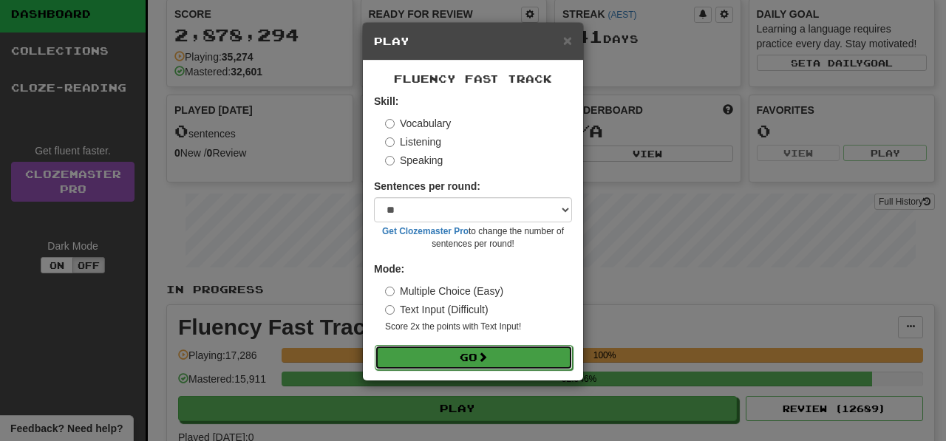
click at [483, 352] on span at bounding box center [482, 357] width 10 height 10
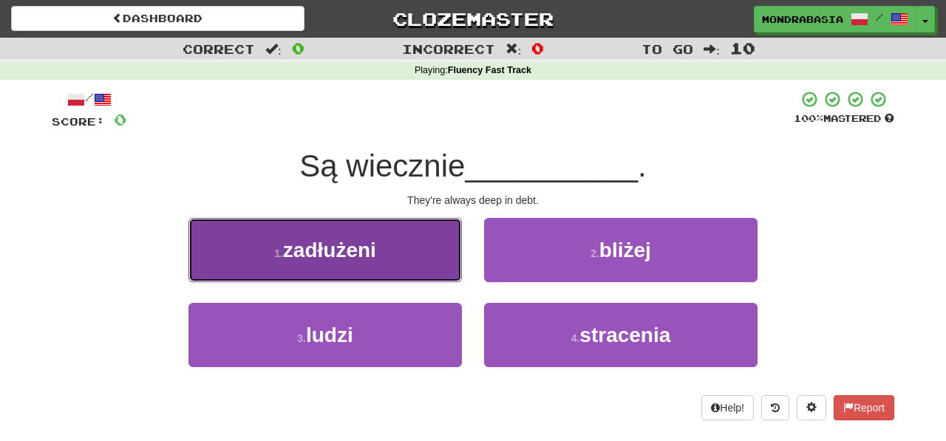
click at [426, 261] on button "1 . zadłużeni" at bounding box center [324, 250] width 273 height 64
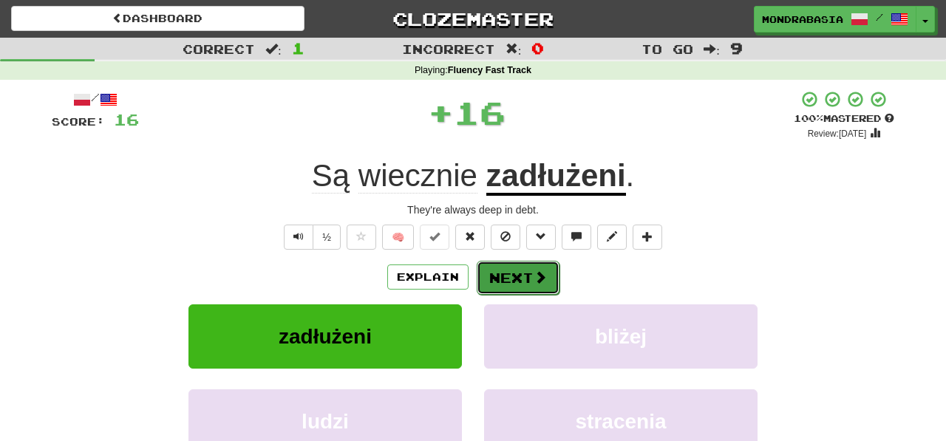
click at [503, 275] on button "Next" at bounding box center [518, 278] width 83 height 34
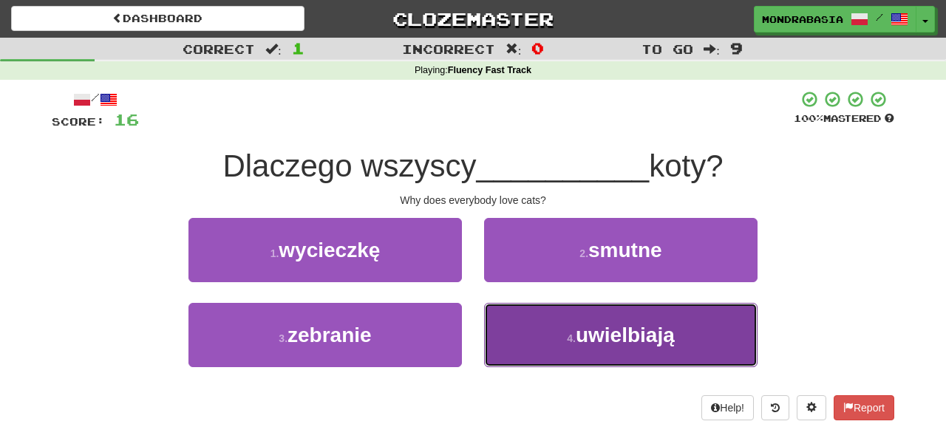
click at [501, 351] on button "4 . uwielbiają" at bounding box center [620, 335] width 273 height 64
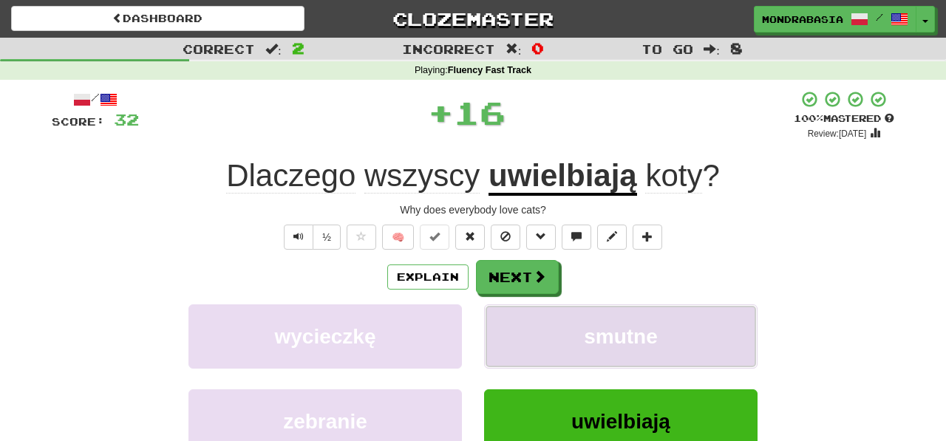
click at [503, 351] on button "smutne" at bounding box center [620, 336] width 273 height 64
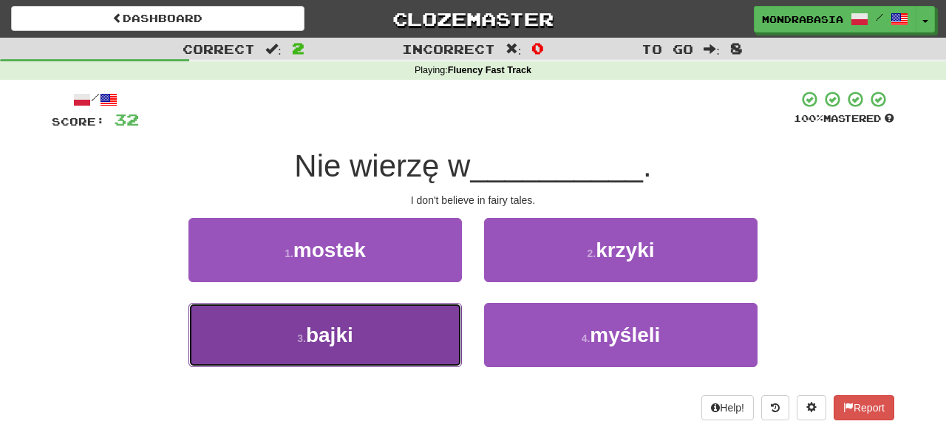
click at [432, 333] on button "3 . bajki" at bounding box center [324, 335] width 273 height 64
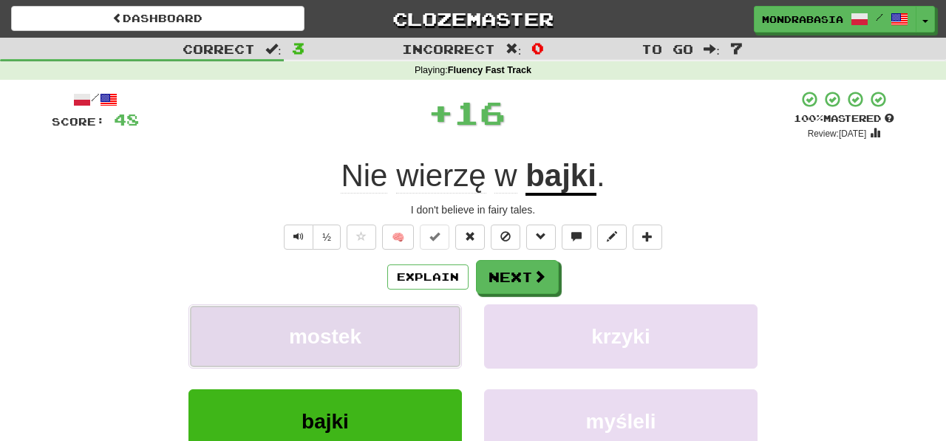
click at [433, 333] on button "mostek" at bounding box center [324, 336] width 273 height 64
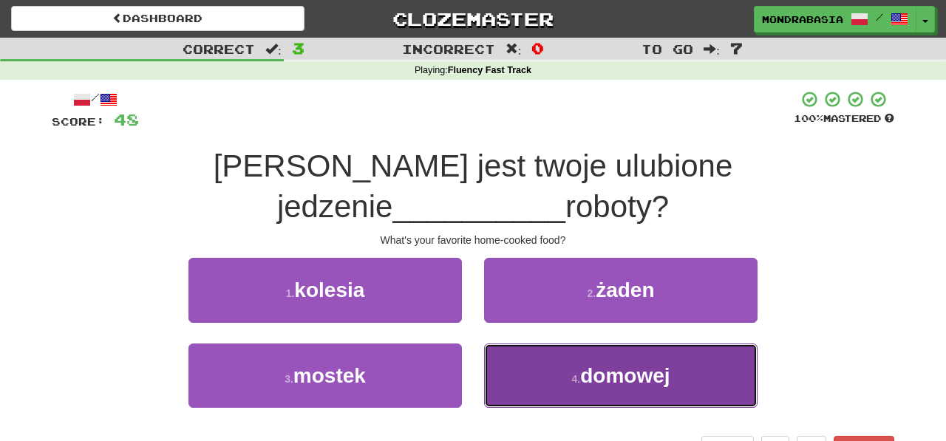
click at [534, 347] on button "4 . domowej" at bounding box center [620, 376] width 273 height 64
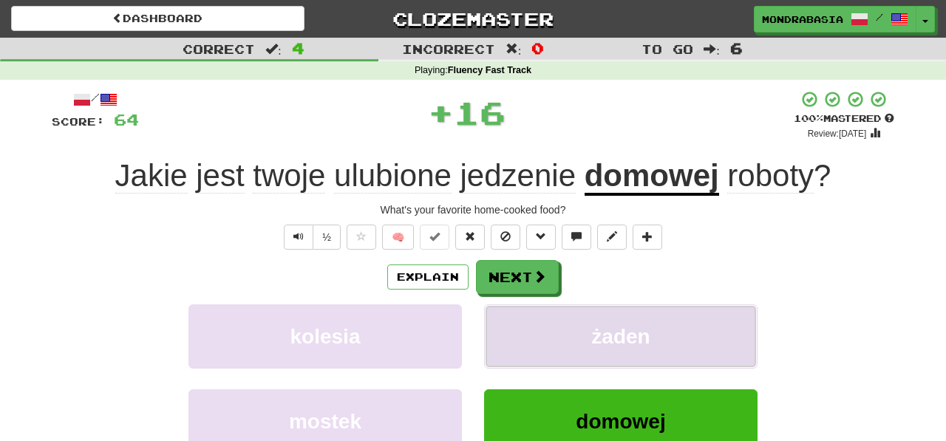
click at [531, 347] on button "żaden" at bounding box center [620, 336] width 273 height 64
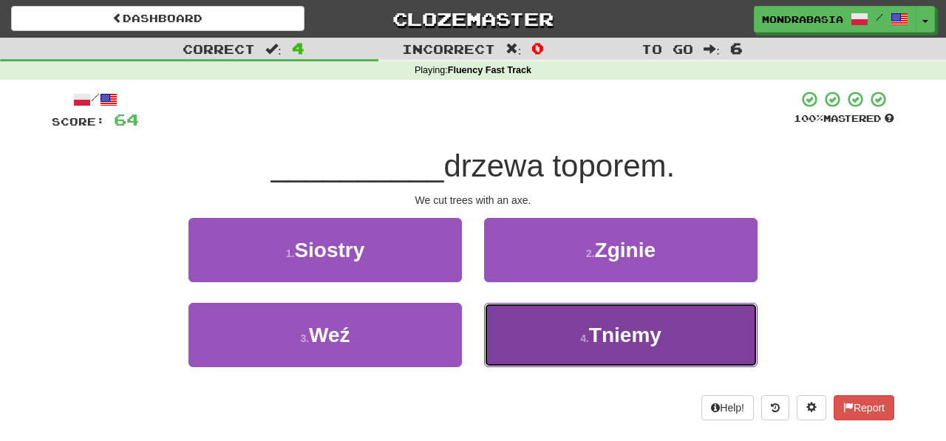
click at [514, 339] on button "4 . Tniemy" at bounding box center [620, 335] width 273 height 64
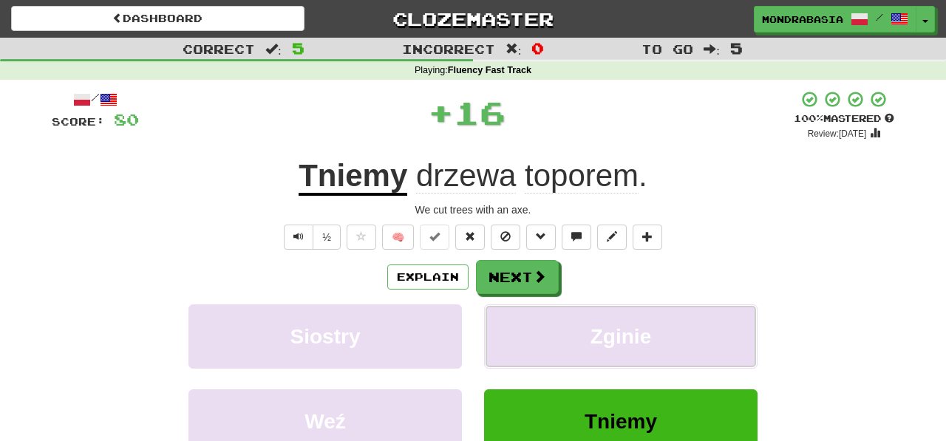
click at [514, 339] on button "Zginie" at bounding box center [620, 336] width 273 height 64
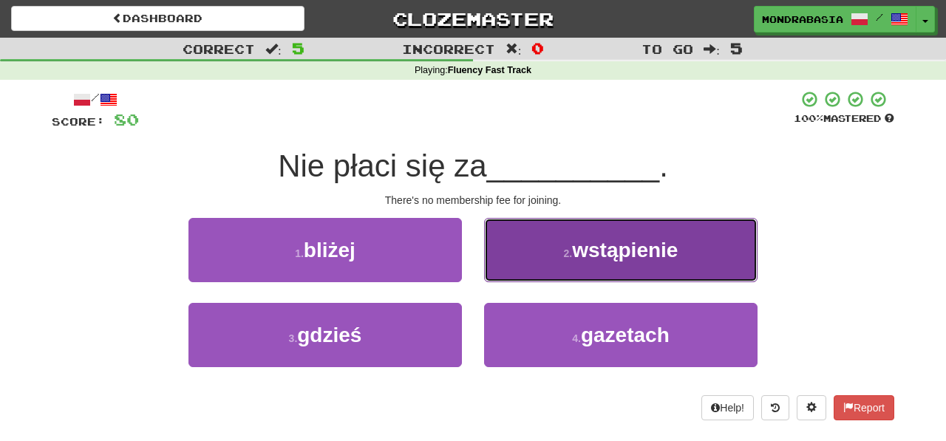
click at [503, 269] on button "2 . wstąpienie" at bounding box center [620, 250] width 273 height 64
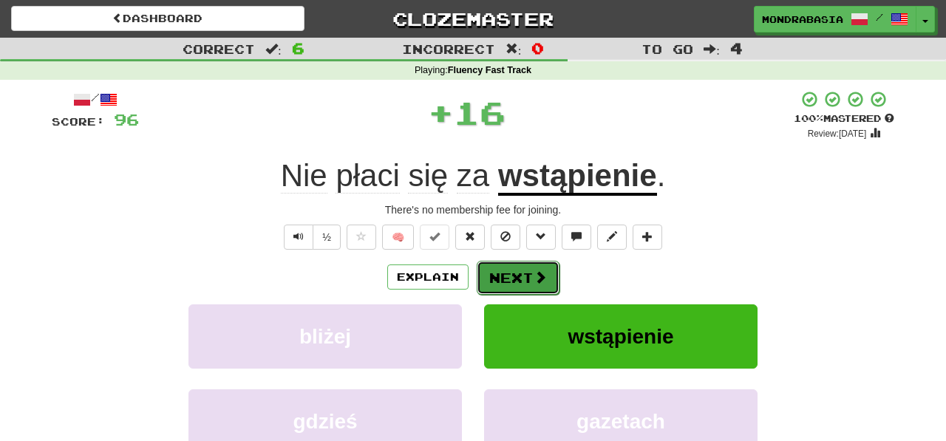
click at [505, 276] on button "Next" at bounding box center [518, 278] width 83 height 34
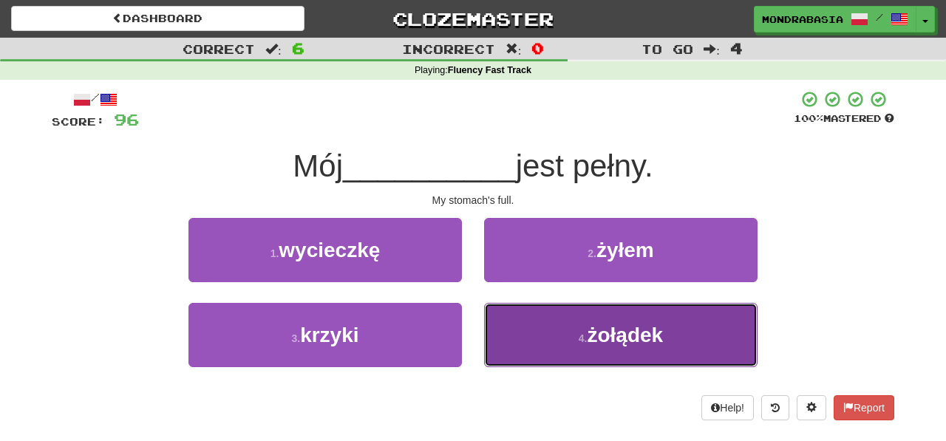
click at [506, 333] on button "4 . żołądek" at bounding box center [620, 335] width 273 height 64
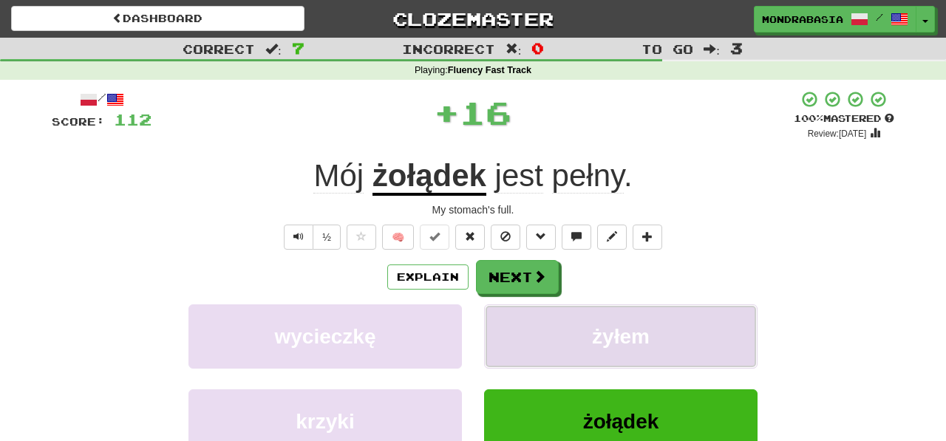
click at [506, 334] on button "żyłem" at bounding box center [620, 336] width 273 height 64
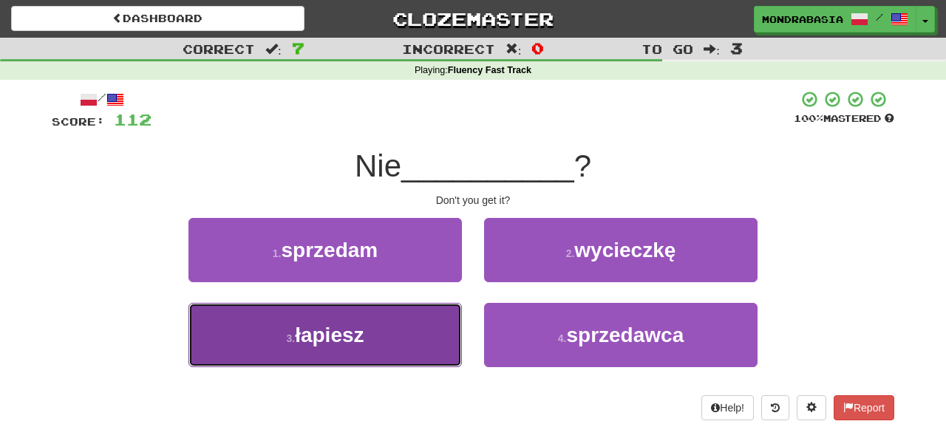
click at [427, 352] on button "3 . łapiesz" at bounding box center [324, 335] width 273 height 64
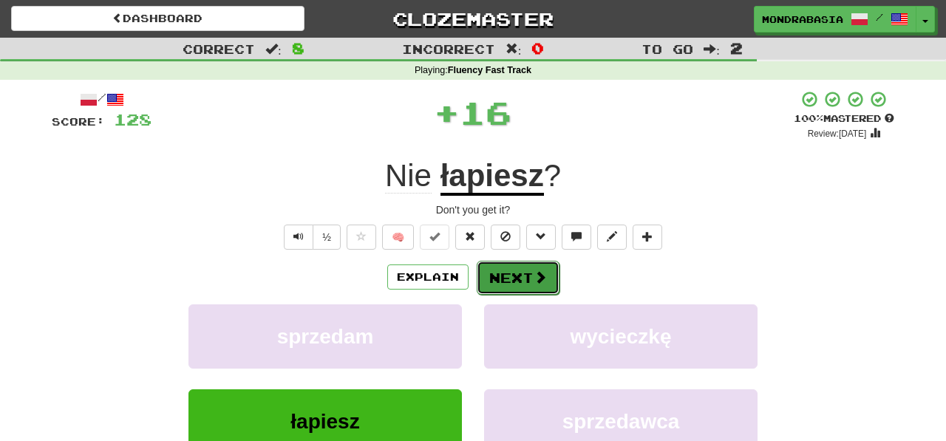
click at [500, 285] on button "Next" at bounding box center [518, 278] width 83 height 34
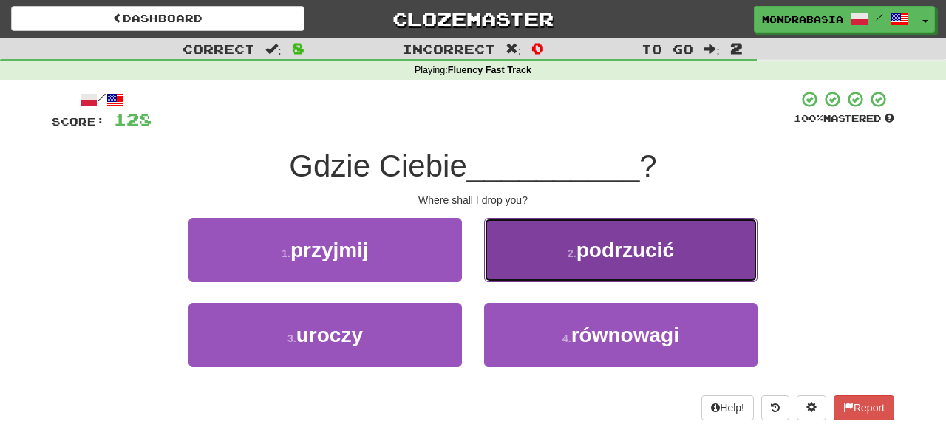
click at [504, 266] on button "2 . podrzucić" at bounding box center [620, 250] width 273 height 64
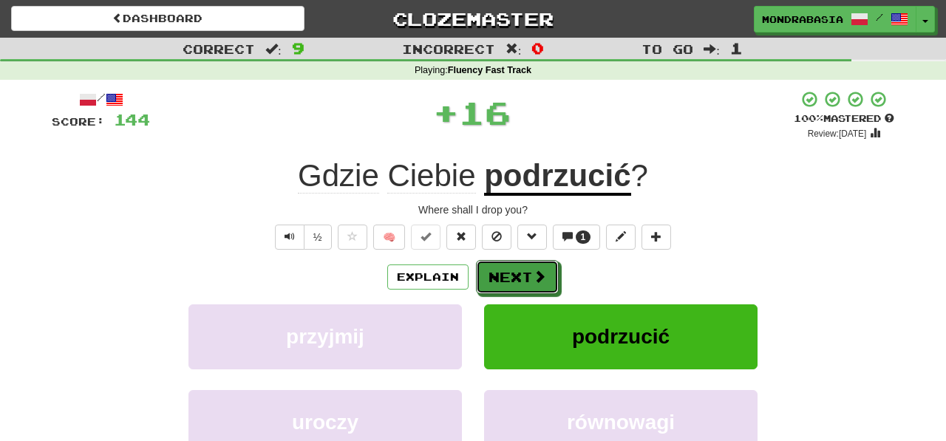
click at [504, 276] on button "Next" at bounding box center [517, 277] width 83 height 34
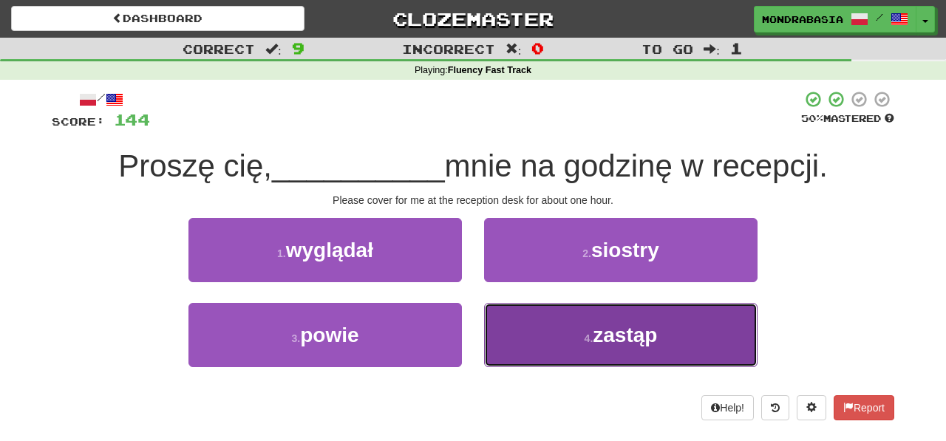
click at [528, 350] on button "4 . zastąp" at bounding box center [620, 335] width 273 height 64
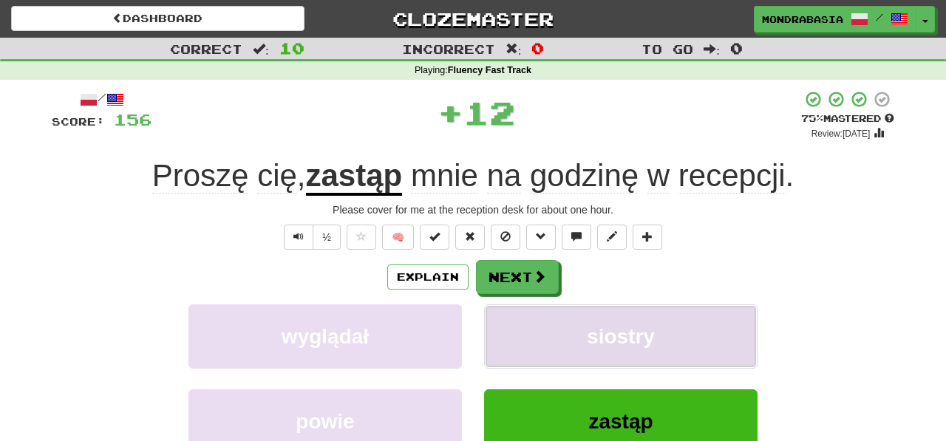
click at [526, 347] on button "siostry" at bounding box center [620, 336] width 273 height 64
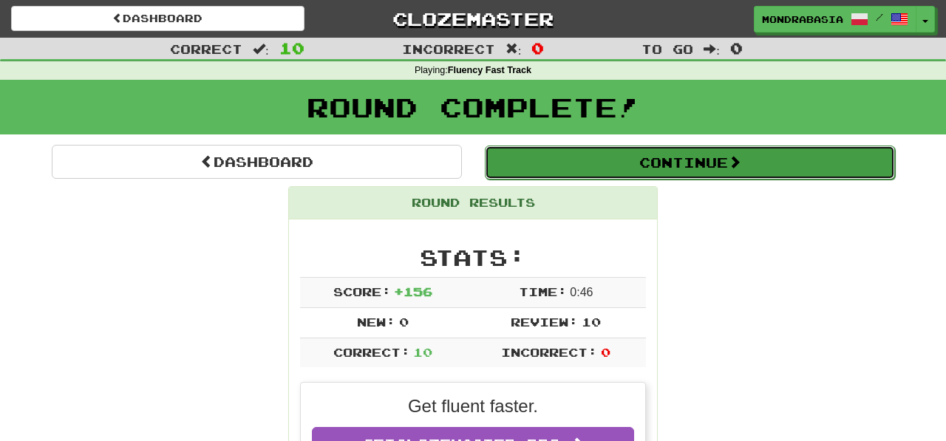
click at [524, 161] on button "Continue" at bounding box center [690, 163] width 410 height 34
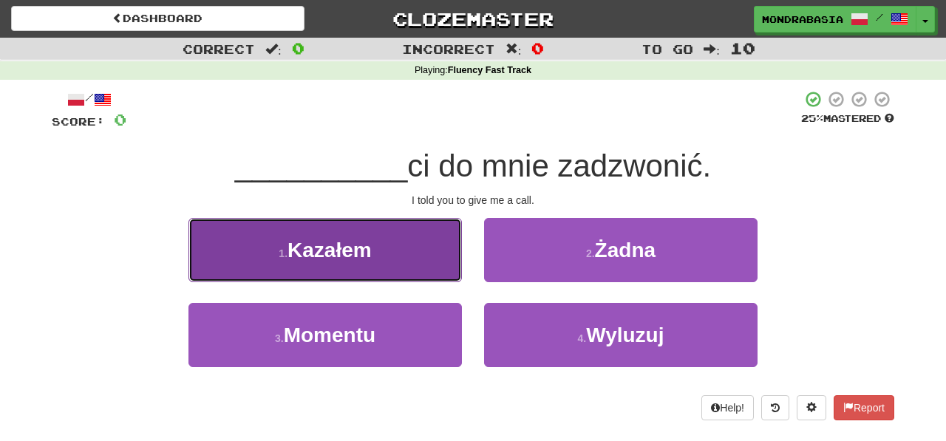
click at [423, 267] on button "1 . Kazałem" at bounding box center [324, 250] width 273 height 64
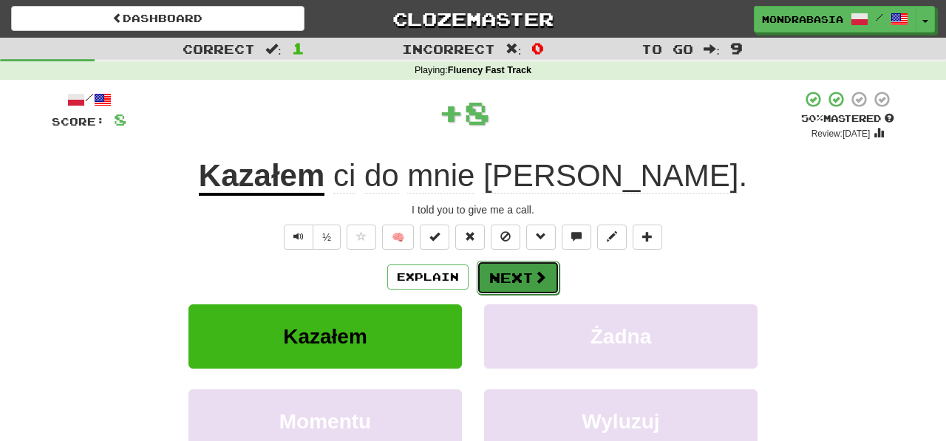
click at [509, 283] on button "Next" at bounding box center [518, 278] width 83 height 34
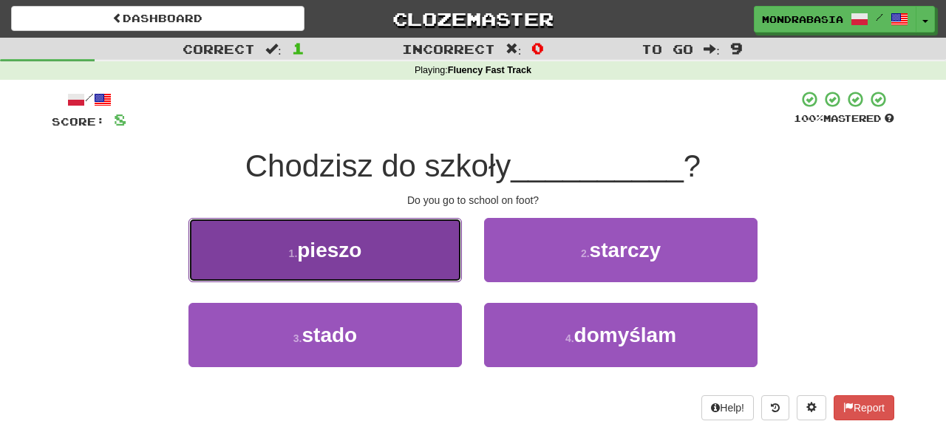
click at [416, 280] on button "1 . pieszo" at bounding box center [324, 250] width 273 height 64
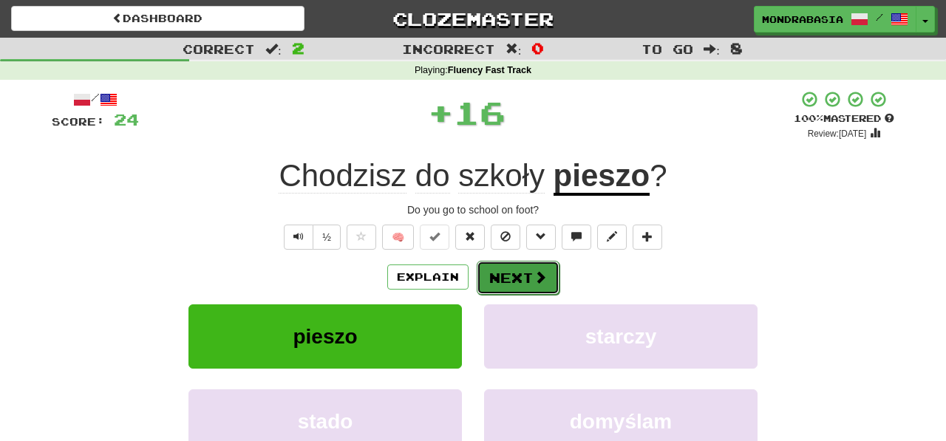
click at [514, 289] on button "Next" at bounding box center [518, 278] width 83 height 34
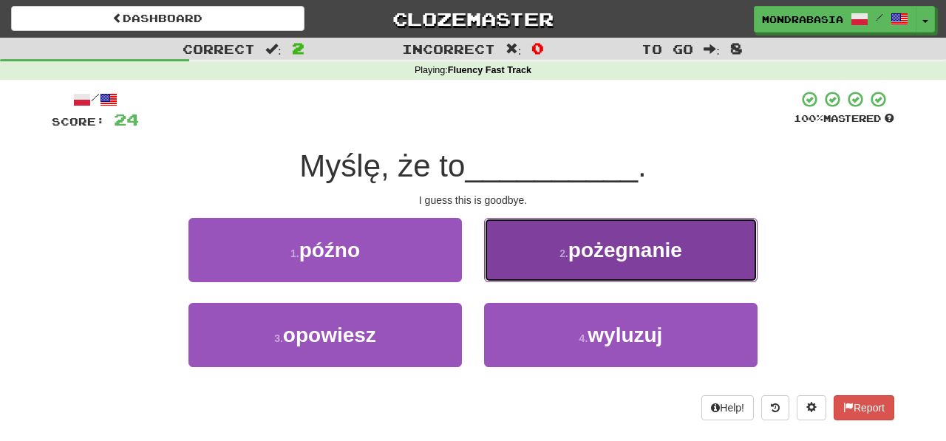
click at [493, 268] on button "2 . pożegnanie" at bounding box center [620, 250] width 273 height 64
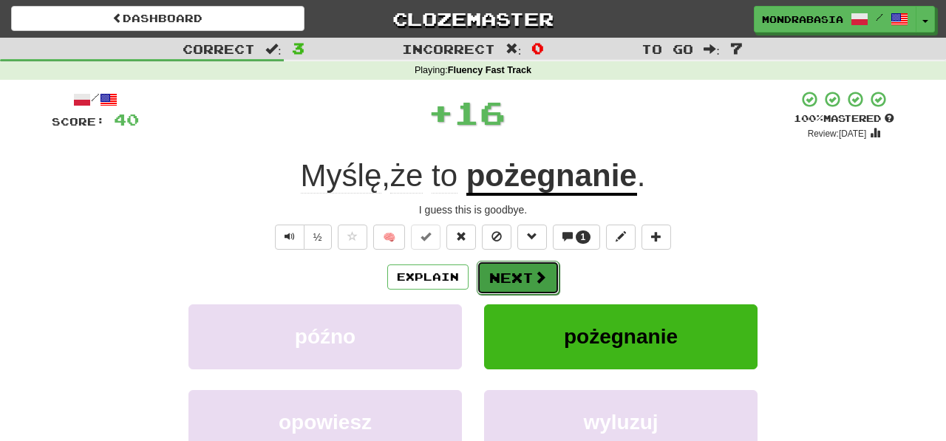
click at [497, 270] on button "Next" at bounding box center [518, 278] width 83 height 34
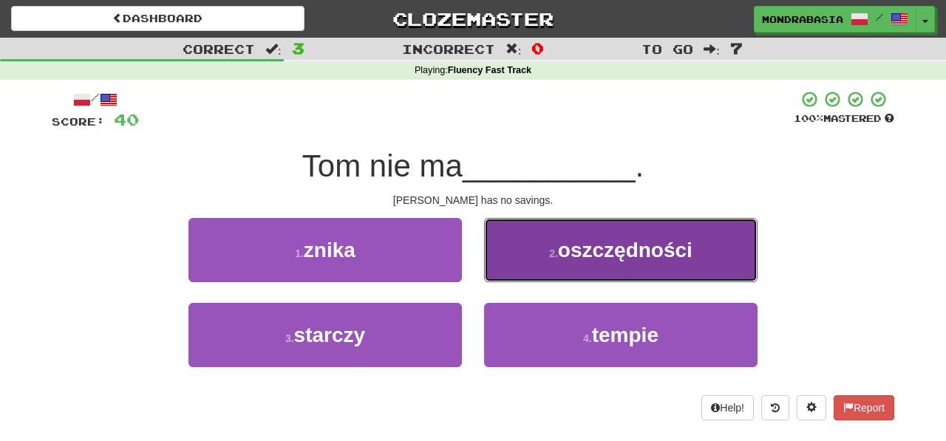
click at [499, 270] on button "2 . oszczędności" at bounding box center [620, 250] width 273 height 64
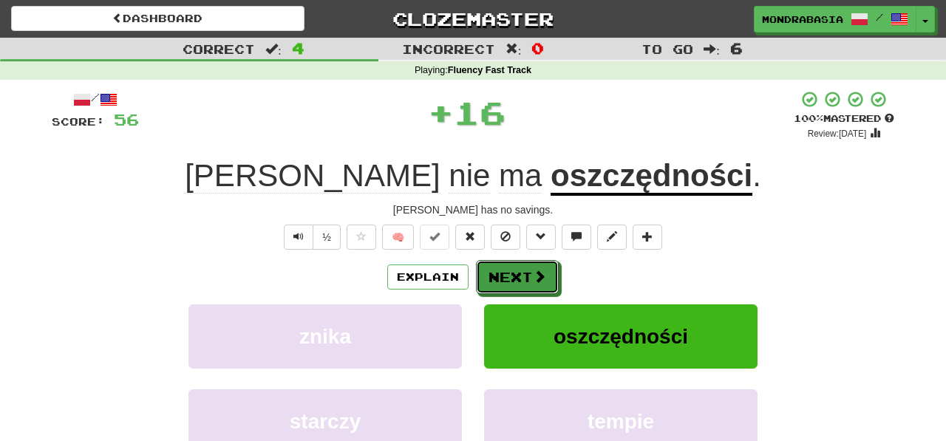
click at [499, 270] on button "Next" at bounding box center [517, 277] width 83 height 34
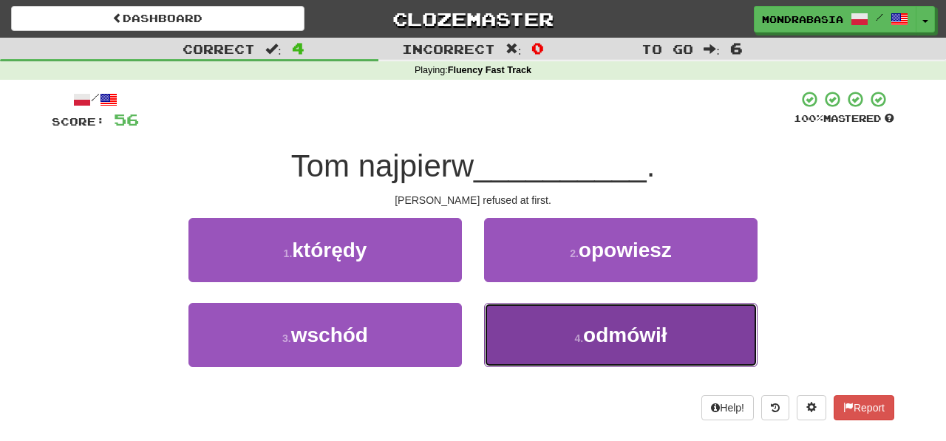
click at [522, 352] on button "4 . odmówił" at bounding box center [620, 335] width 273 height 64
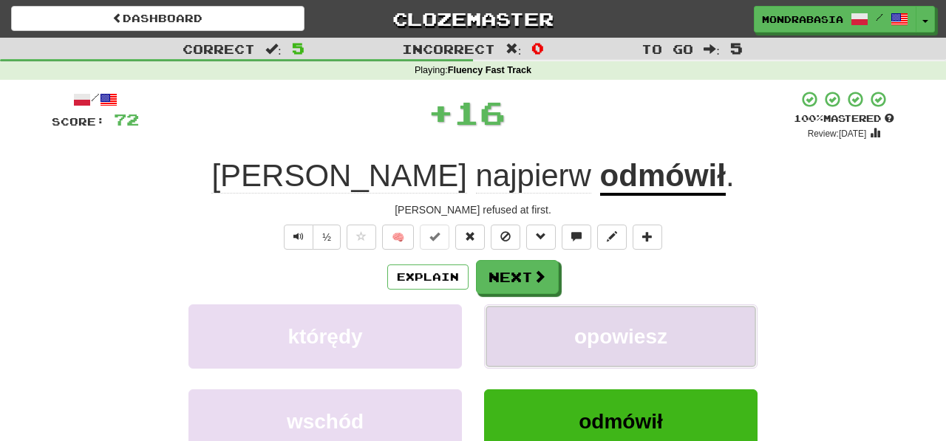
click at [522, 342] on button "opowiesz" at bounding box center [620, 336] width 273 height 64
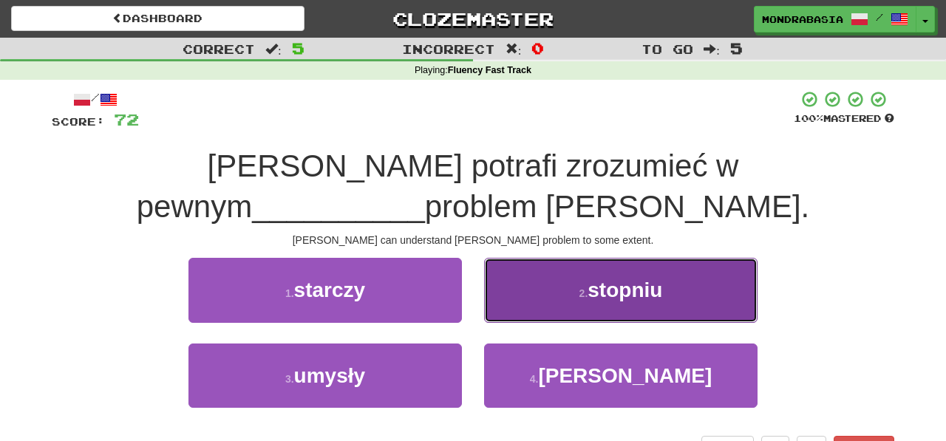
click at [501, 271] on button "2 . stopniu" at bounding box center [620, 290] width 273 height 64
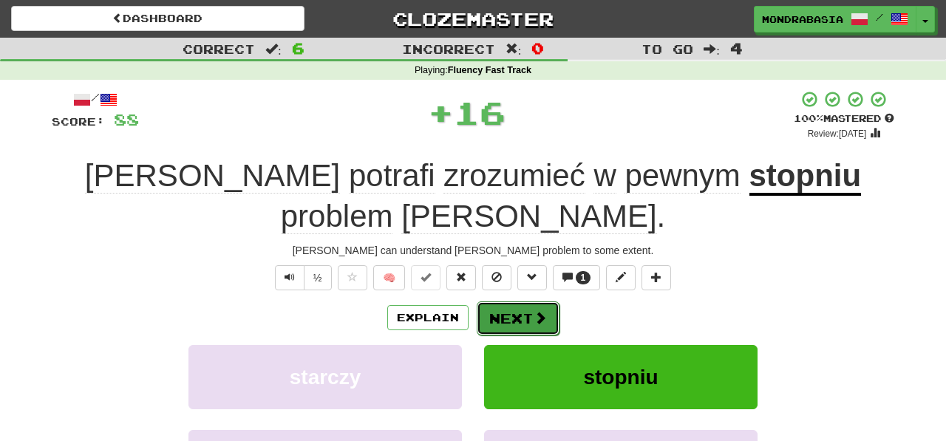
click at [504, 302] on button "Next" at bounding box center [518, 319] width 83 height 34
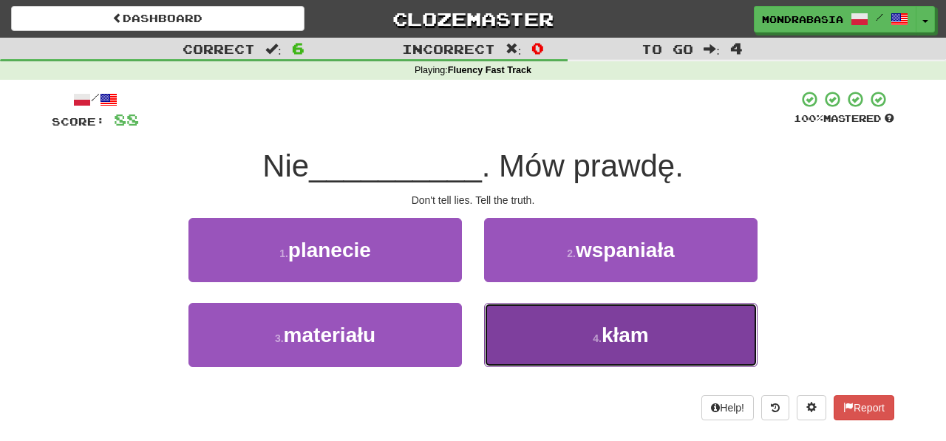
click at [511, 336] on button "4 . kłam" at bounding box center [620, 335] width 273 height 64
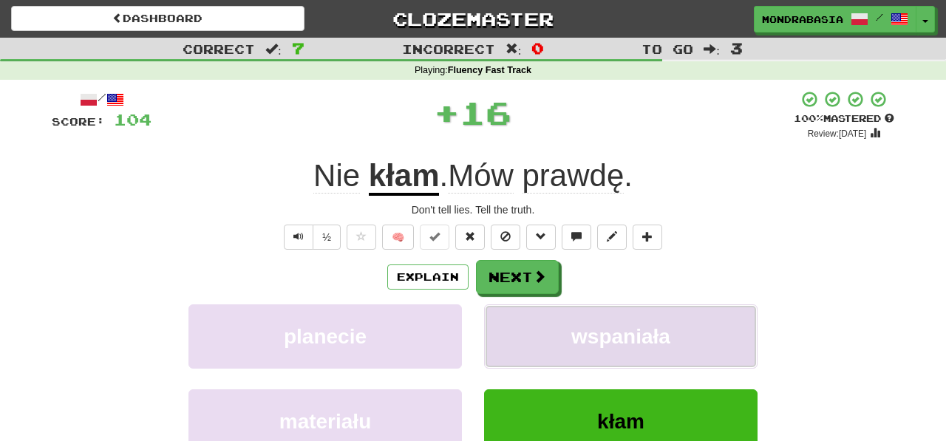
click at [508, 327] on button "wspaniała" at bounding box center [620, 336] width 273 height 64
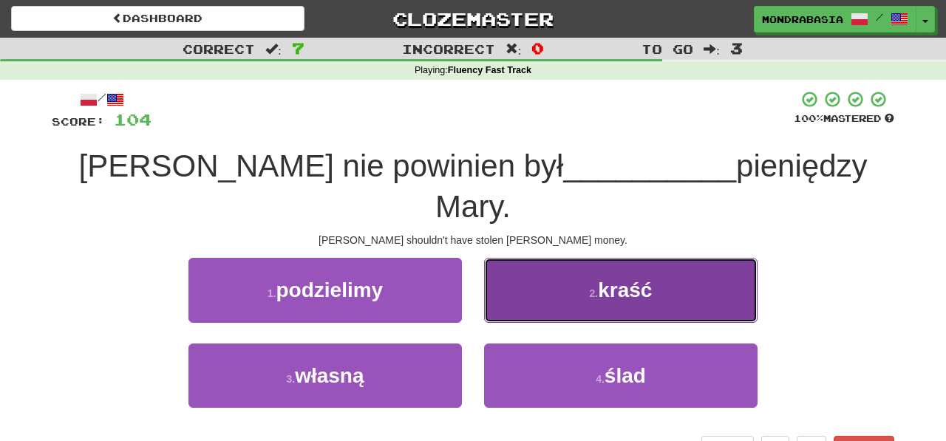
click at [509, 273] on button "2 . kraść" at bounding box center [620, 290] width 273 height 64
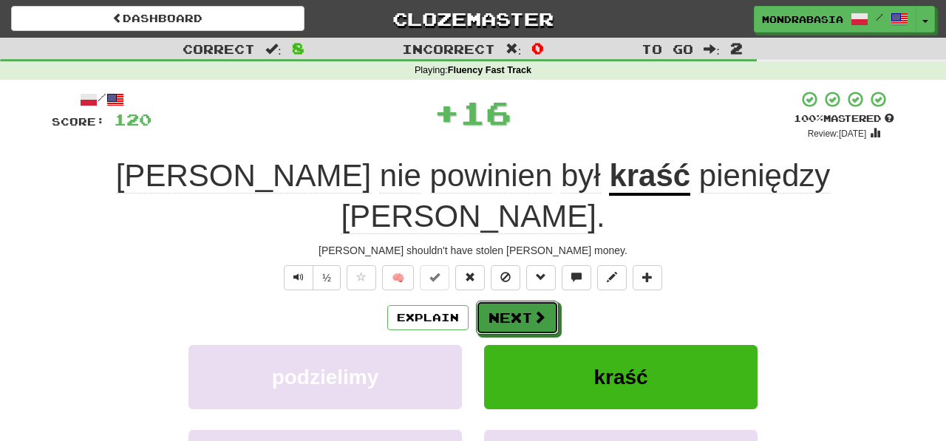
click at [509, 301] on button "Next" at bounding box center [517, 318] width 83 height 34
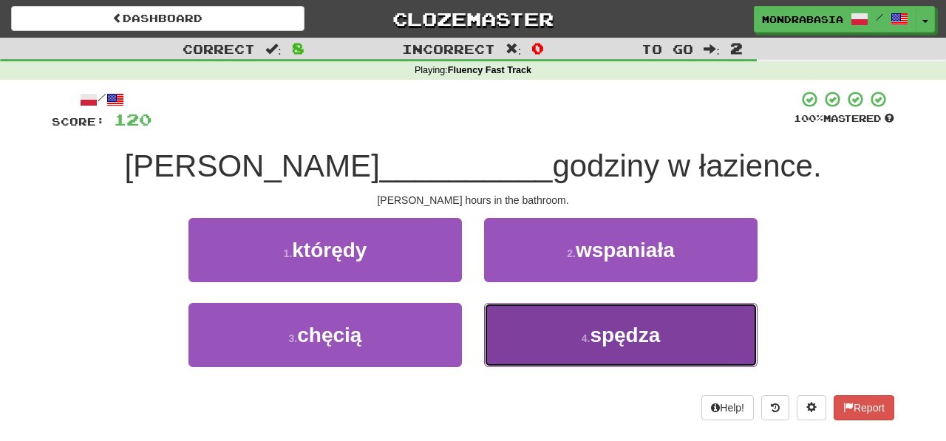
click at [517, 342] on button "4 . spędza" at bounding box center [620, 335] width 273 height 64
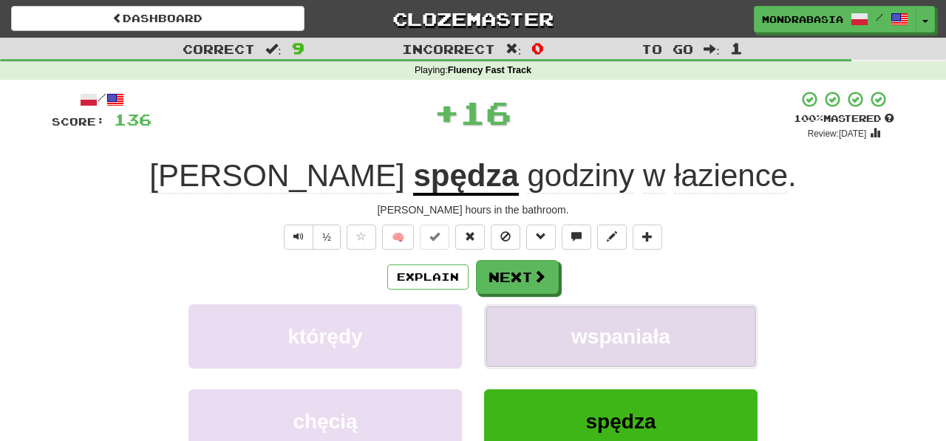
click at [508, 333] on button "wspaniała" at bounding box center [620, 336] width 273 height 64
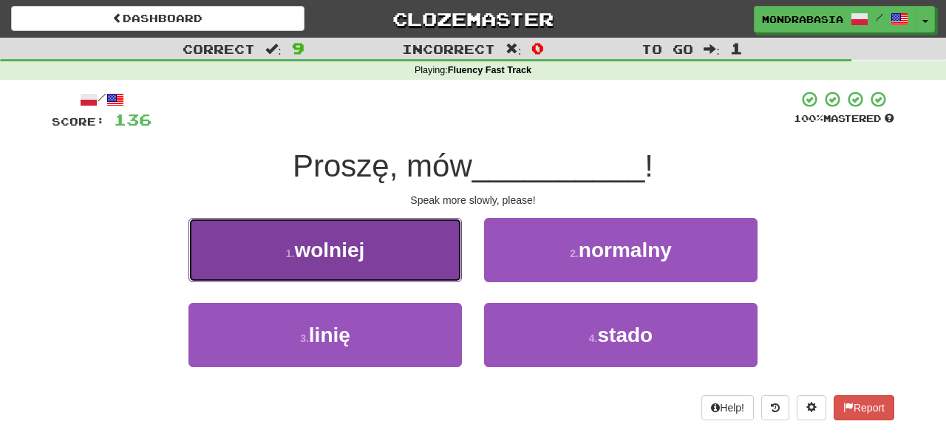
click at [410, 272] on button "1 . wolniej" at bounding box center [324, 250] width 273 height 64
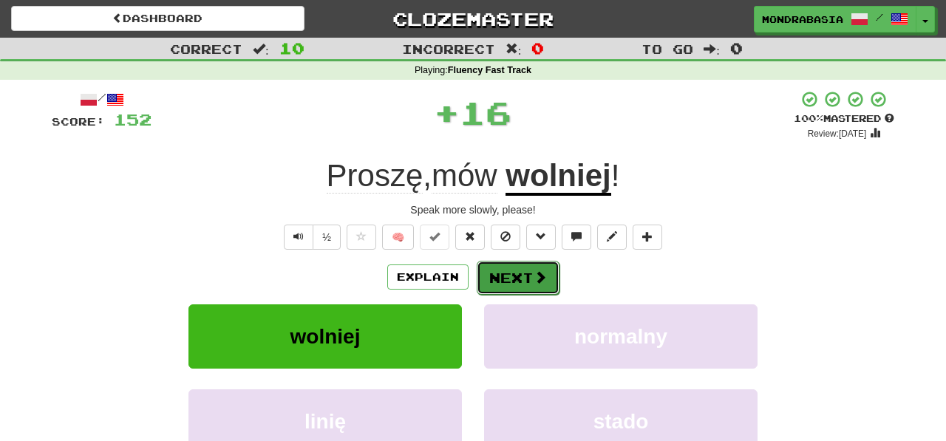
click at [480, 281] on button "Next" at bounding box center [518, 278] width 83 height 34
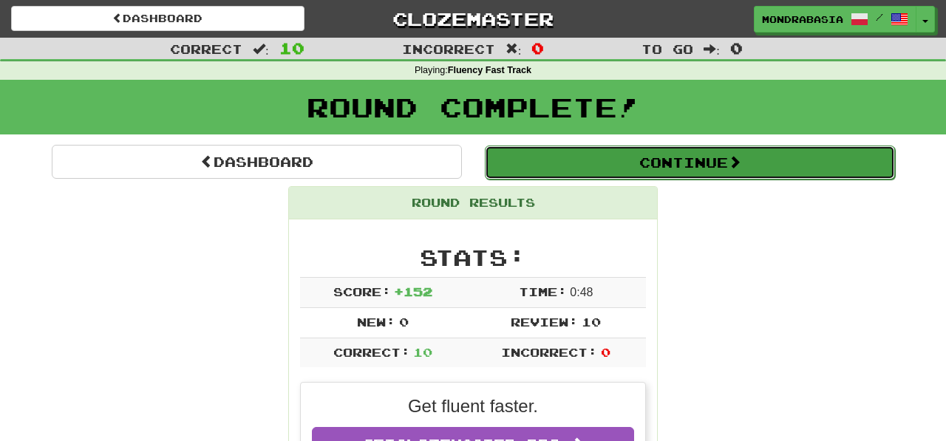
click at [523, 159] on button "Continue" at bounding box center [690, 163] width 410 height 34
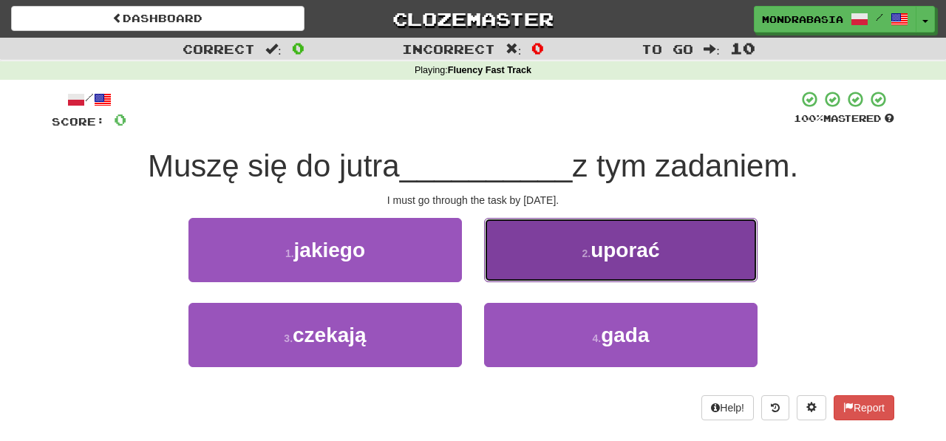
click at [510, 275] on button "2 . uporać" at bounding box center [620, 250] width 273 height 64
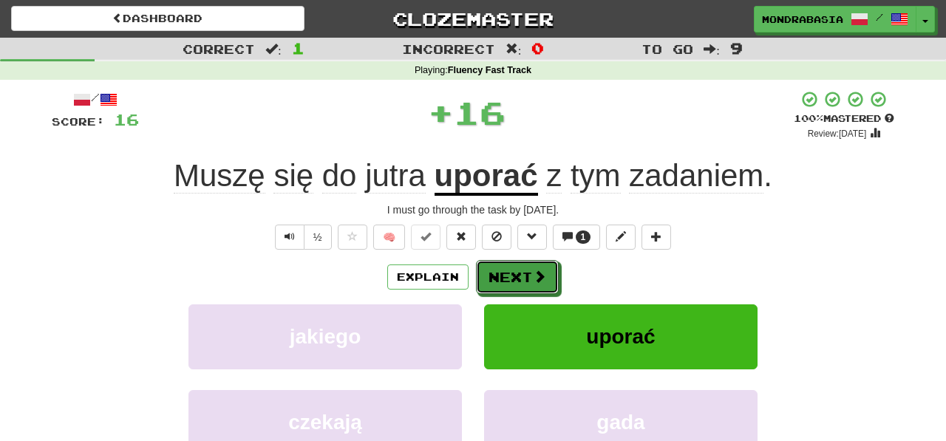
click at [510, 275] on button "Next" at bounding box center [517, 277] width 83 height 34
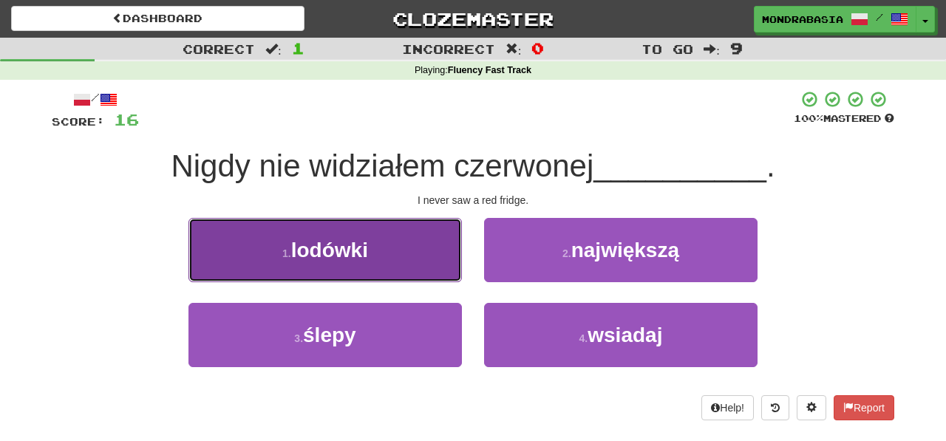
click at [432, 267] on button "1 . lodówki" at bounding box center [324, 250] width 273 height 64
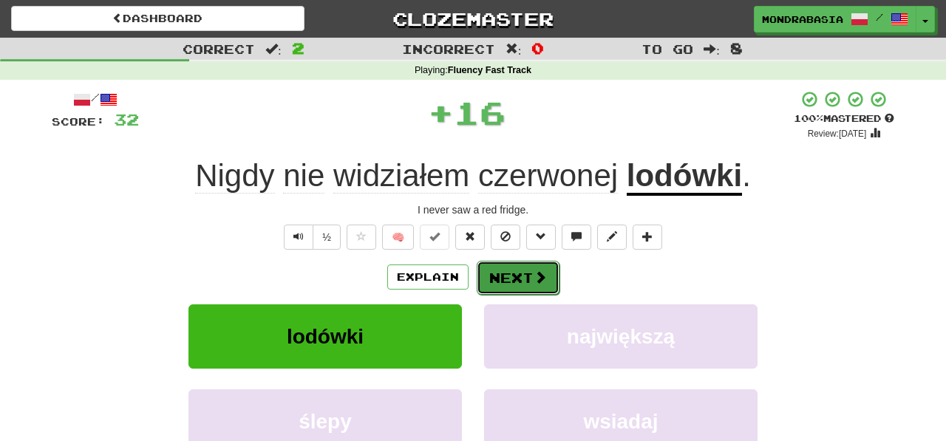
click at [525, 279] on button "Next" at bounding box center [518, 278] width 83 height 34
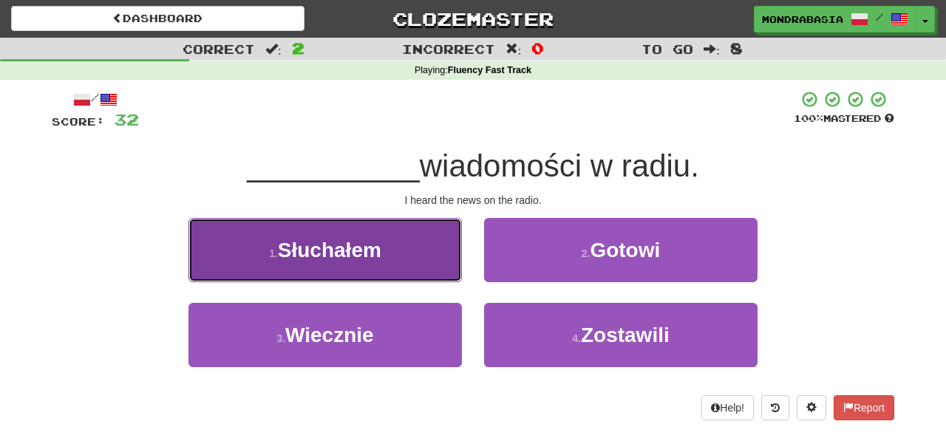
click at [440, 268] on button "1 . Słuchałem" at bounding box center [324, 250] width 273 height 64
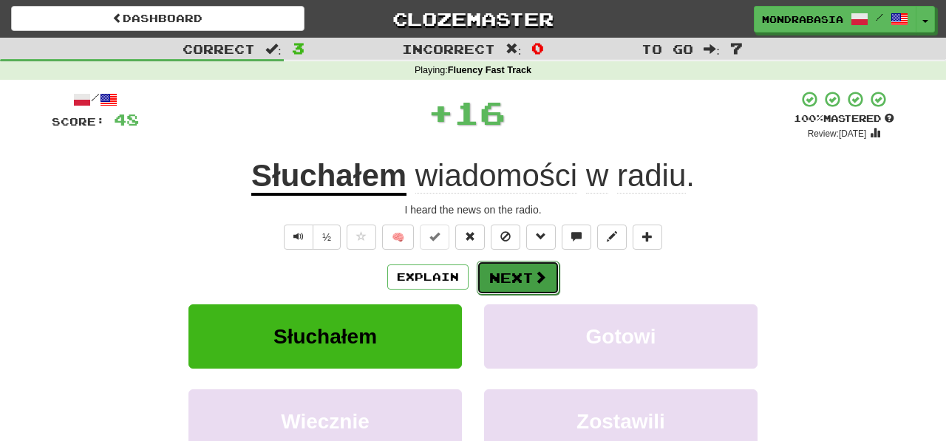
click at [494, 276] on button "Next" at bounding box center [518, 278] width 83 height 34
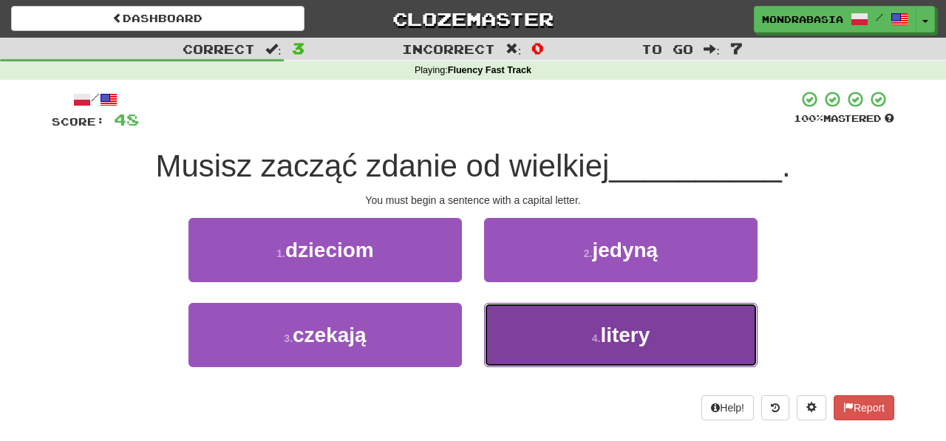
click at [514, 338] on button "4 . litery" at bounding box center [620, 335] width 273 height 64
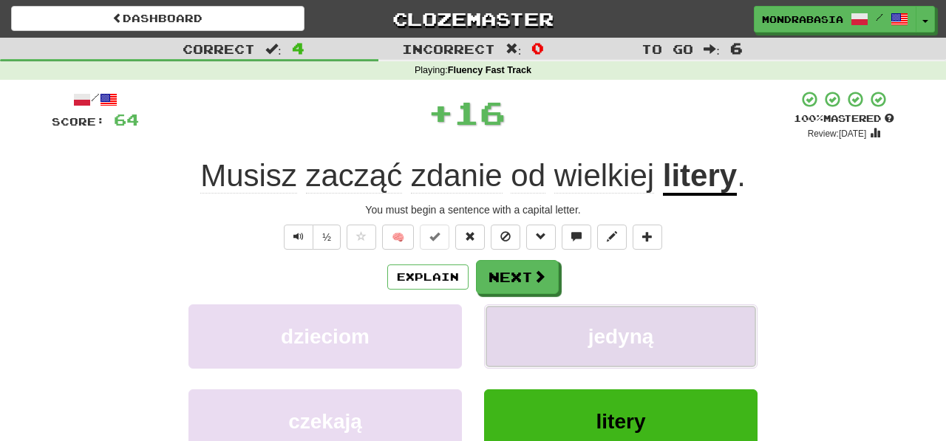
click at [514, 336] on button "jedyną" at bounding box center [620, 336] width 273 height 64
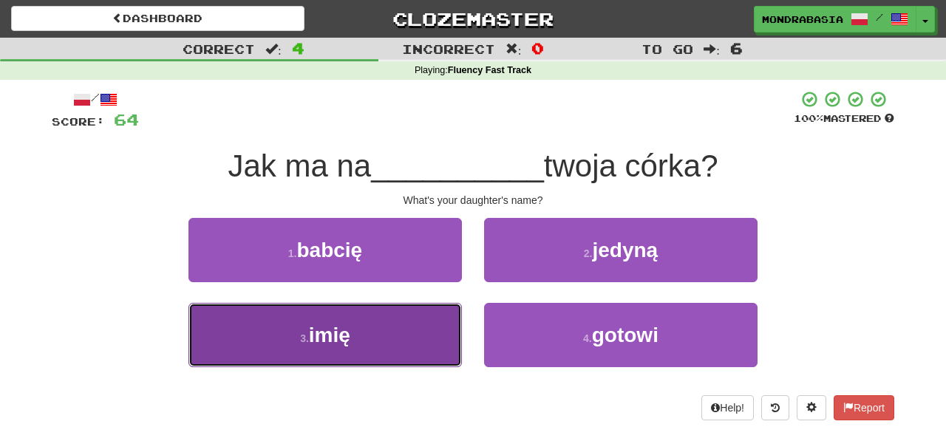
click at [436, 341] on button "3 . imię" at bounding box center [324, 335] width 273 height 64
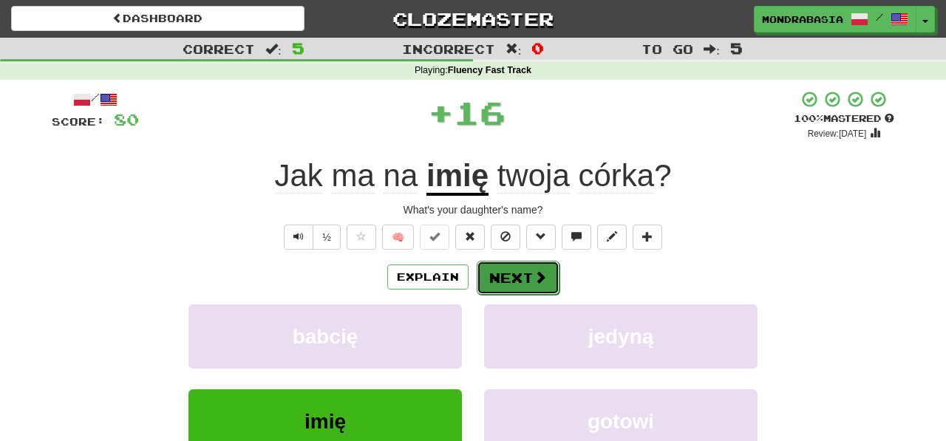
click at [496, 272] on button "Next" at bounding box center [518, 278] width 83 height 34
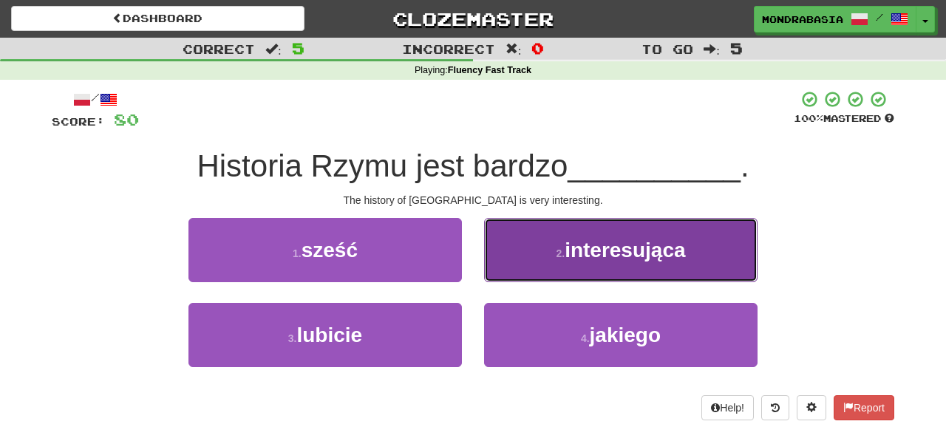
click at [500, 277] on button "2 . interesująca" at bounding box center [620, 250] width 273 height 64
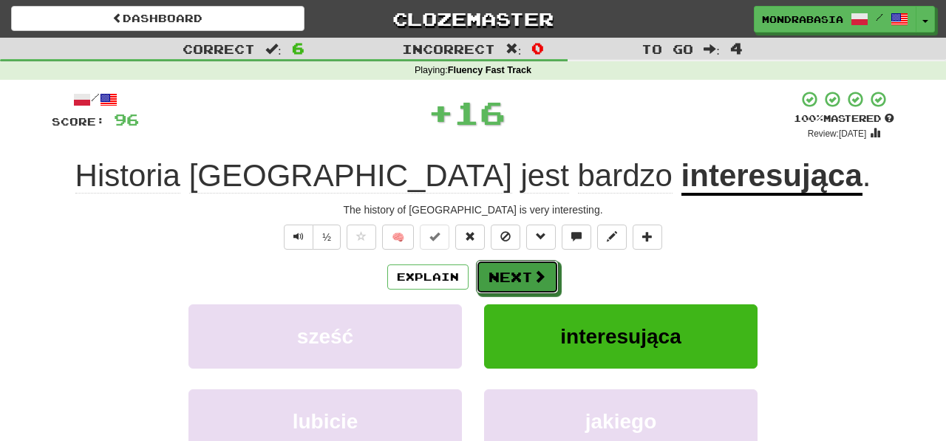
click at [500, 277] on button "Next" at bounding box center [517, 277] width 83 height 34
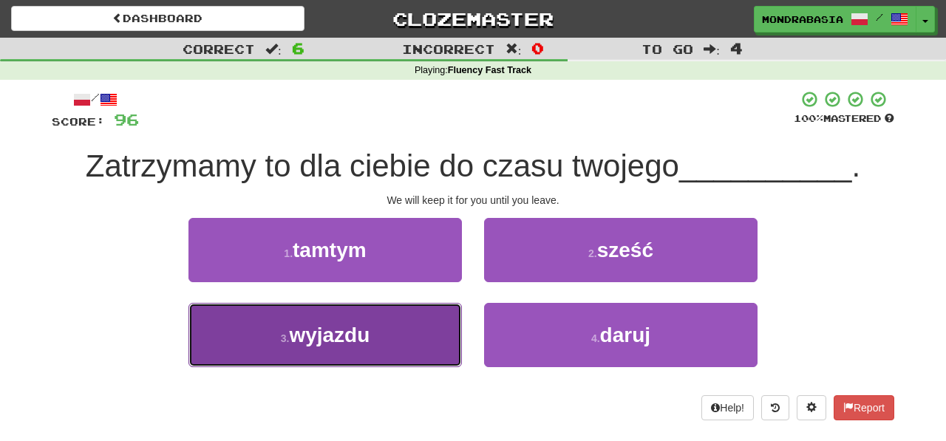
click at [412, 344] on button "3 . wyjazdu" at bounding box center [324, 335] width 273 height 64
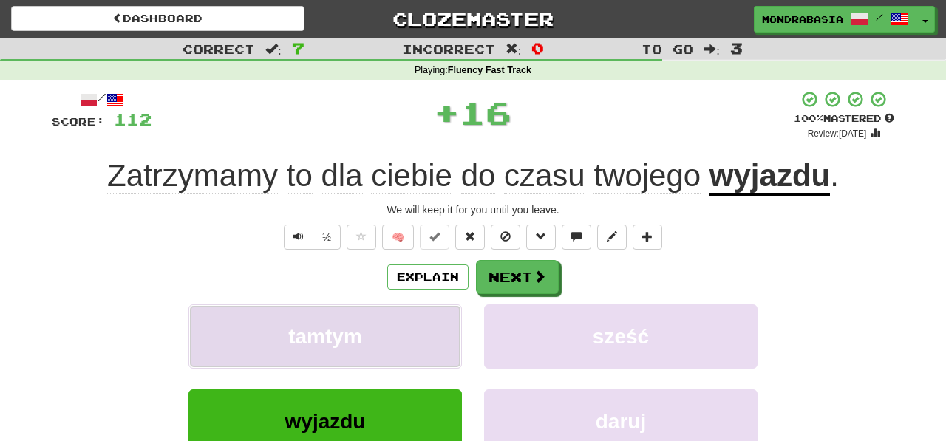
click at [421, 344] on button "tamtym" at bounding box center [324, 336] width 273 height 64
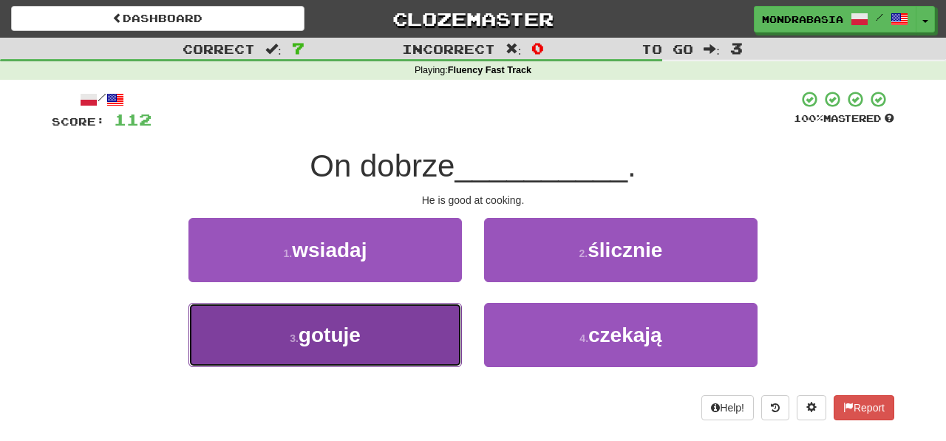
click at [432, 333] on button "3 . gotuje" at bounding box center [324, 335] width 273 height 64
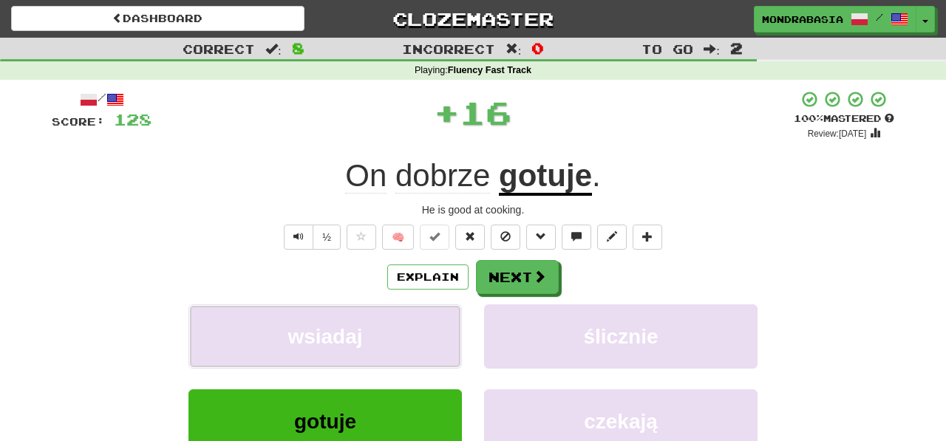
click at [432, 333] on button "wsiadaj" at bounding box center [324, 336] width 273 height 64
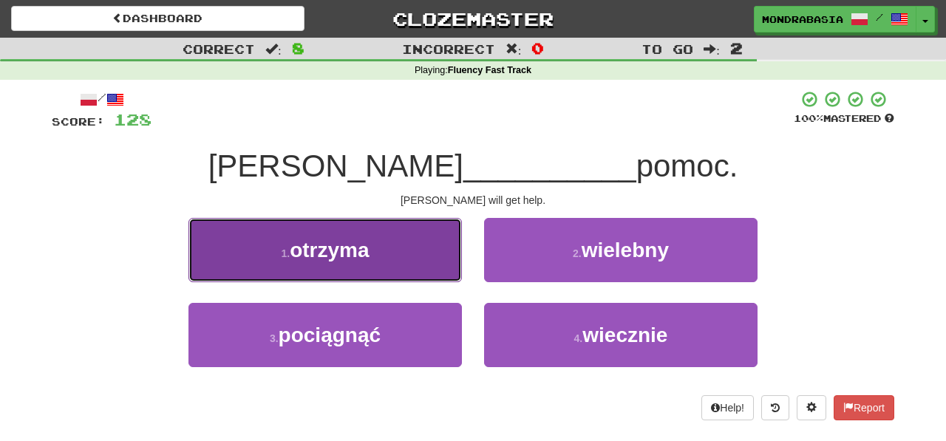
click at [424, 254] on button "1 . otrzyma" at bounding box center [324, 250] width 273 height 64
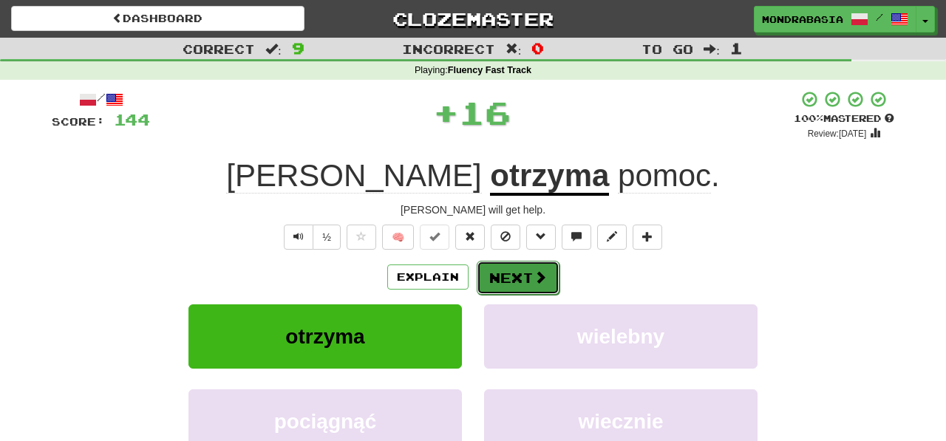
click at [499, 277] on button "Next" at bounding box center [518, 278] width 83 height 34
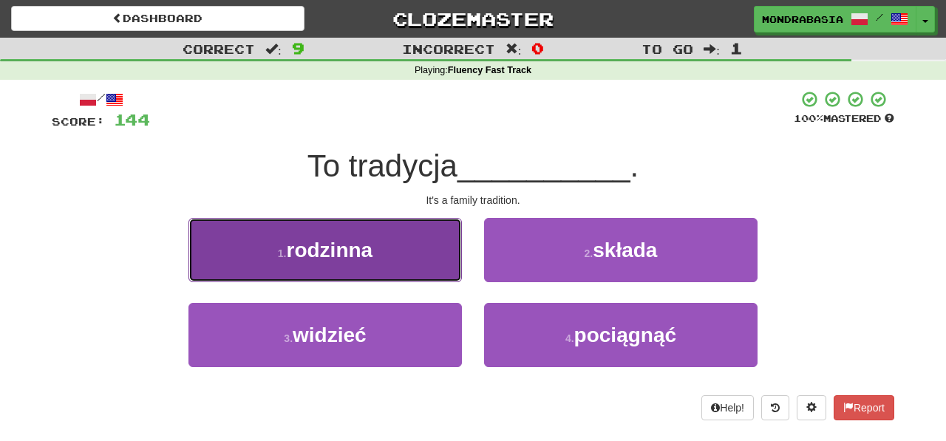
click at [434, 271] on button "1 . rodzinna" at bounding box center [324, 250] width 273 height 64
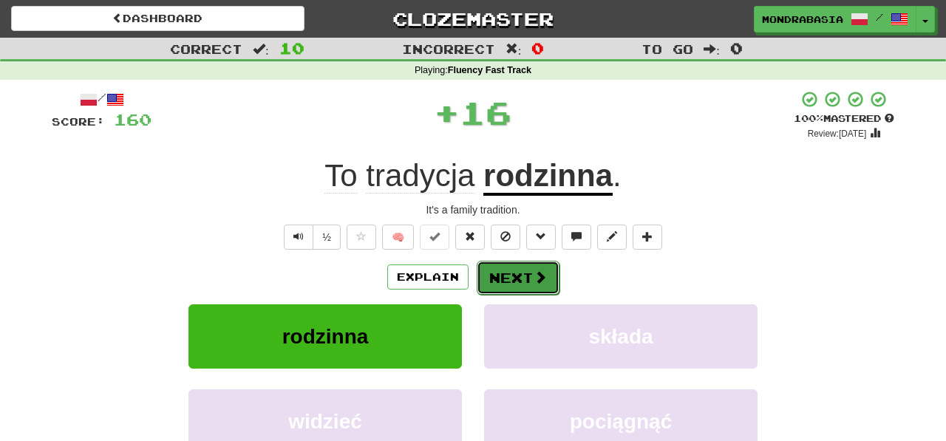
click at [506, 272] on button "Next" at bounding box center [518, 278] width 83 height 34
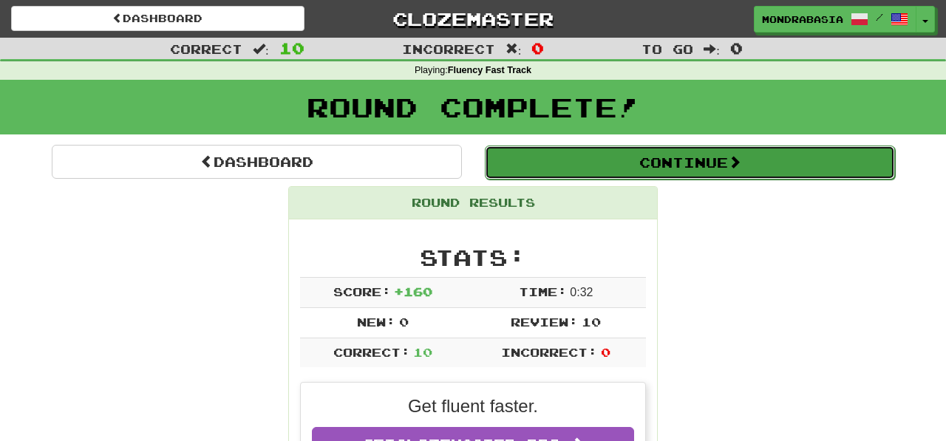
click at [520, 169] on button "Continue" at bounding box center [690, 163] width 410 height 34
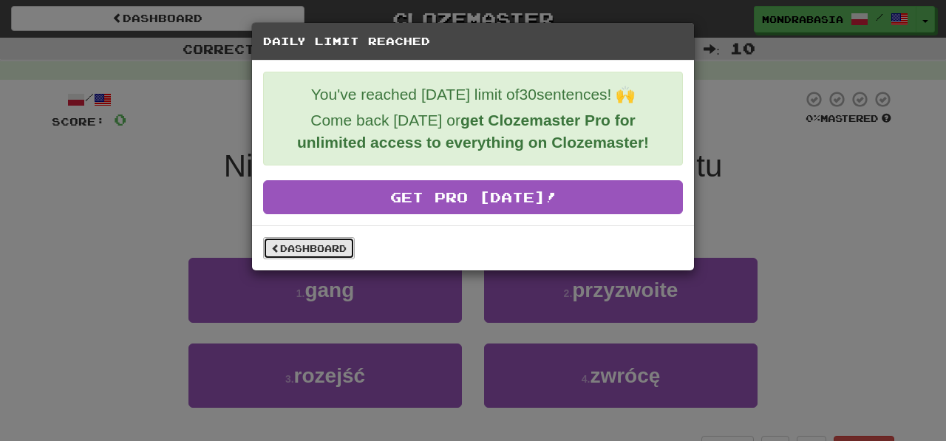
click at [338, 252] on link "Dashboard" at bounding box center [309, 248] width 92 height 22
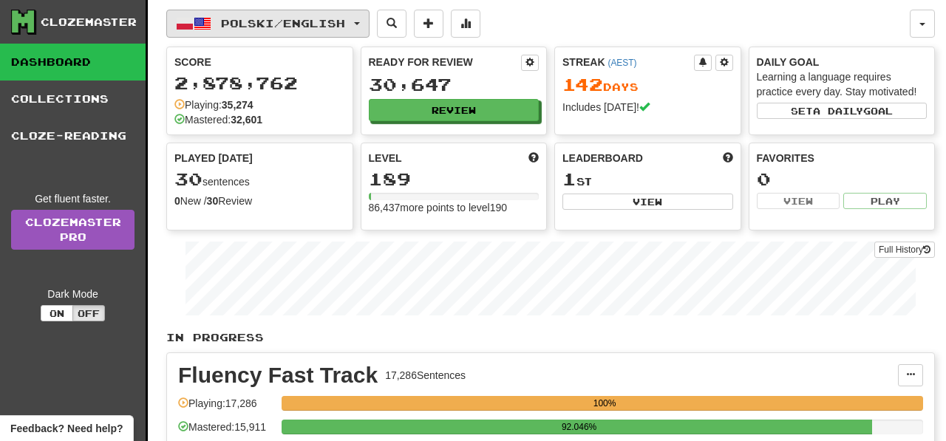
click at [360, 22] on span "button" at bounding box center [357, 23] width 6 height 3
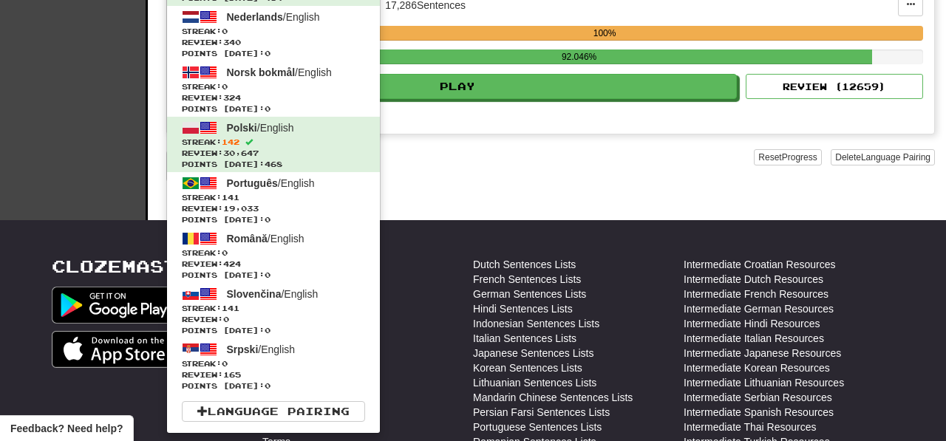
scroll to position [381, 0]
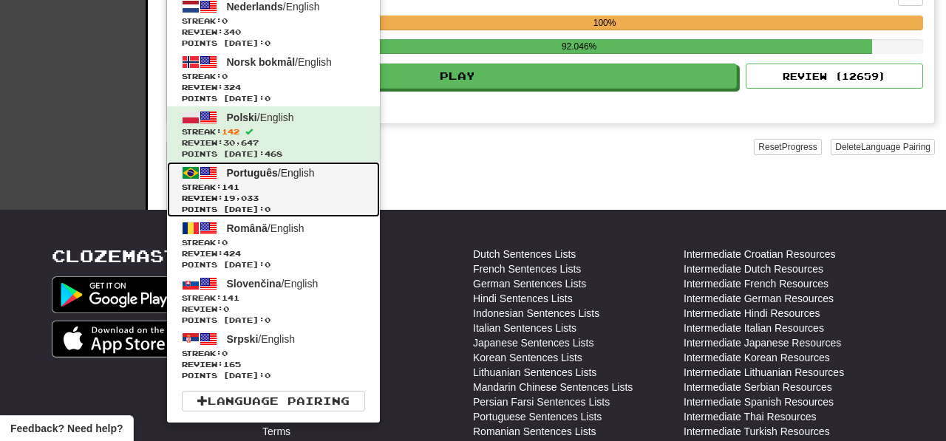
click at [324, 188] on span "Streak: 141" at bounding box center [273, 187] width 183 height 11
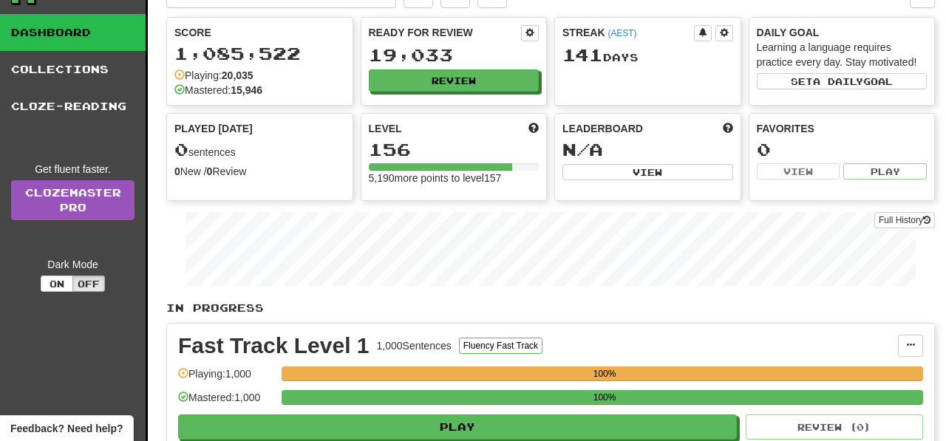
scroll to position [38, 0]
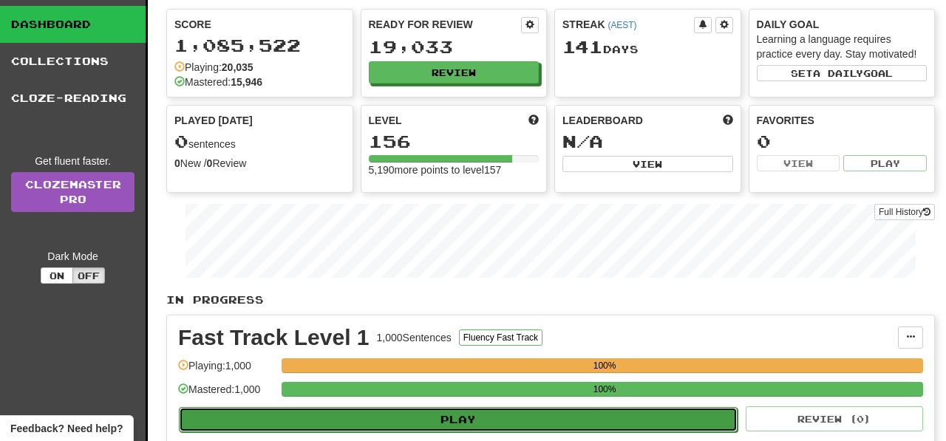
click at [516, 426] on button "Play" at bounding box center [458, 419] width 559 height 25
select select "**"
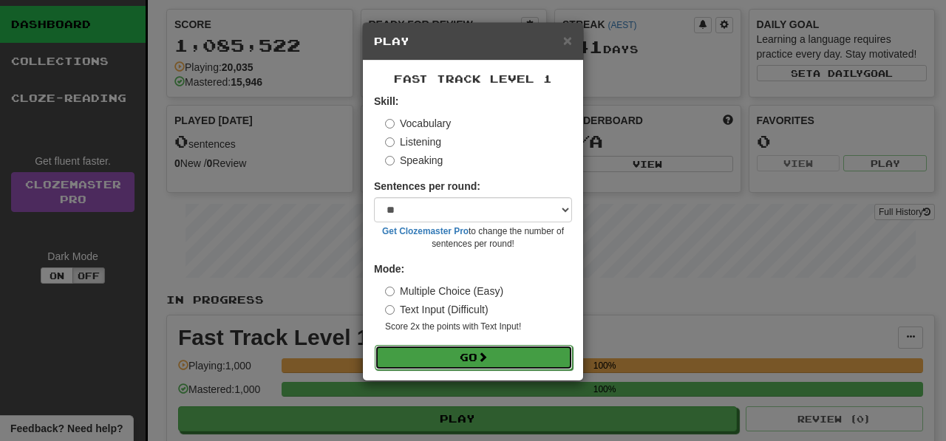
click at [498, 356] on button "Go" at bounding box center [474, 357] width 198 height 25
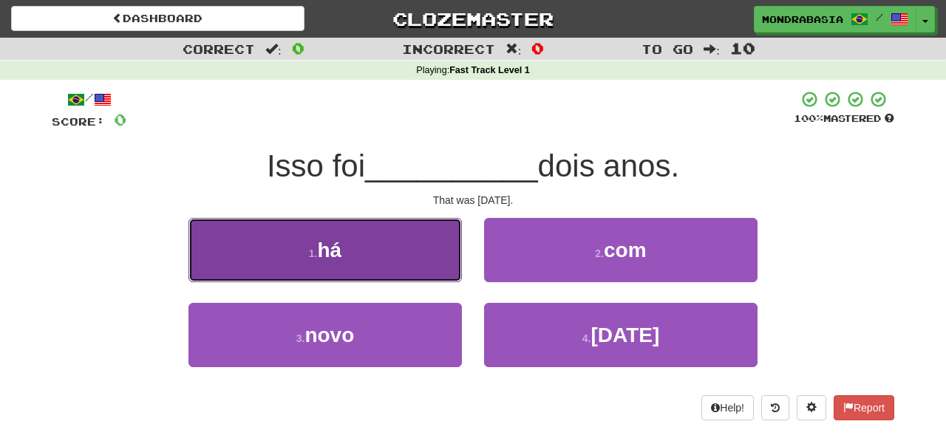
click at [407, 261] on button "1 . há" at bounding box center [324, 250] width 273 height 64
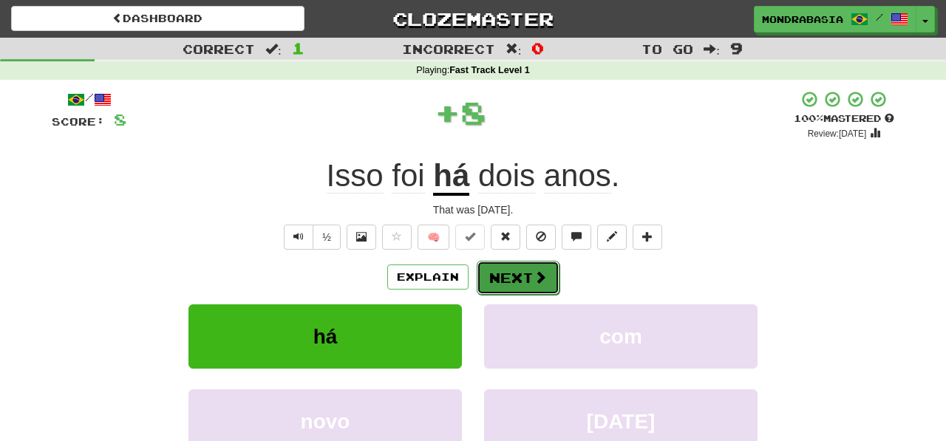
click at [511, 275] on button "Next" at bounding box center [518, 278] width 83 height 34
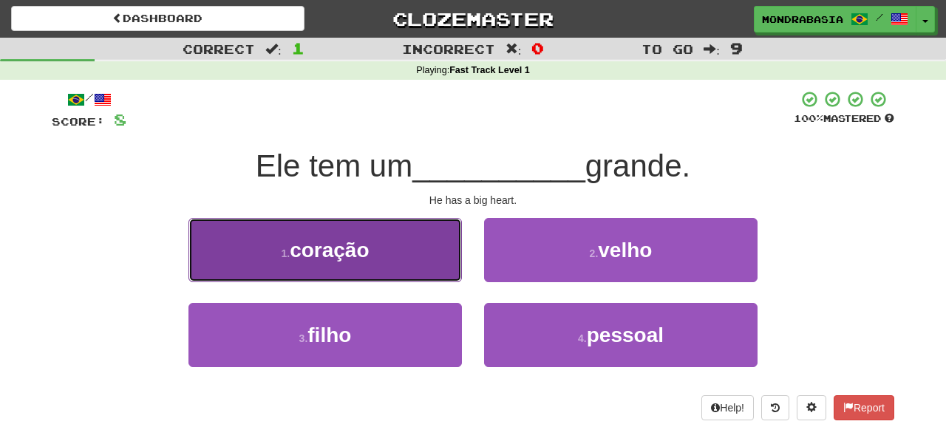
click at [435, 268] on button "1 . coração" at bounding box center [324, 250] width 273 height 64
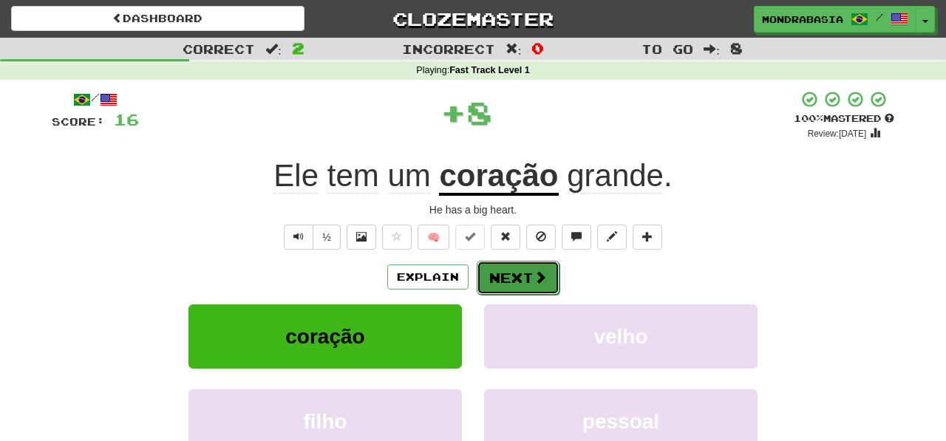
click at [515, 278] on button "Next" at bounding box center [518, 278] width 83 height 34
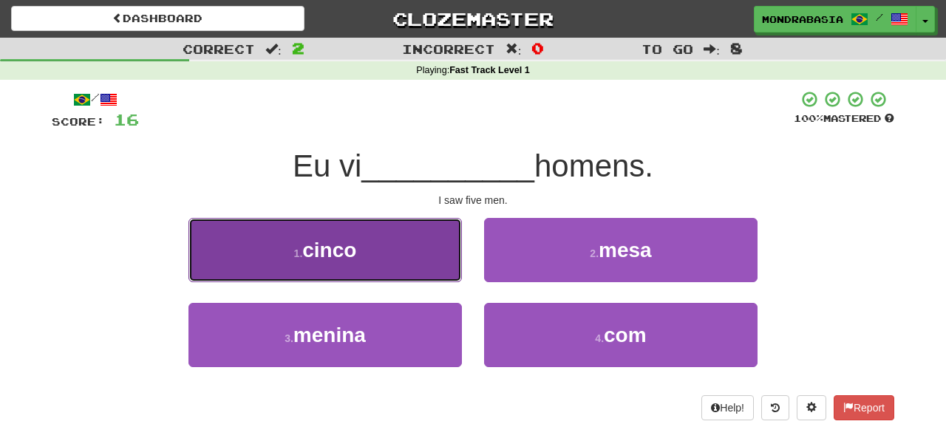
click at [428, 256] on button "1 . cinco" at bounding box center [324, 250] width 273 height 64
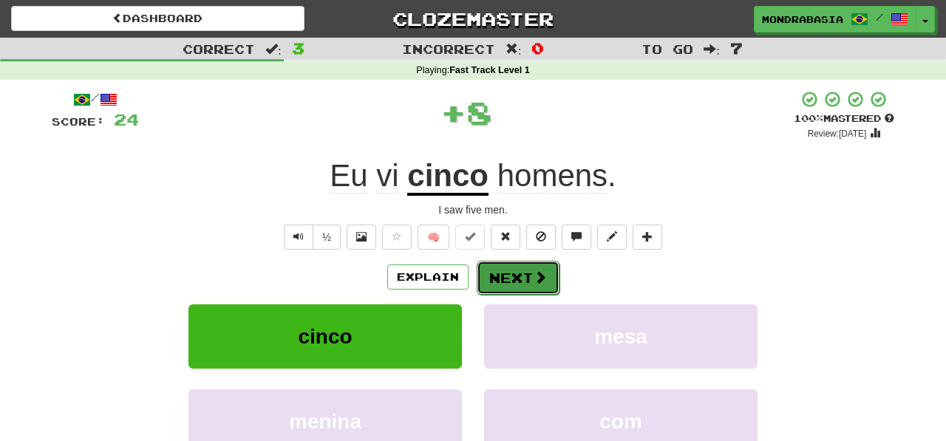
click at [500, 272] on button "Next" at bounding box center [518, 278] width 83 height 34
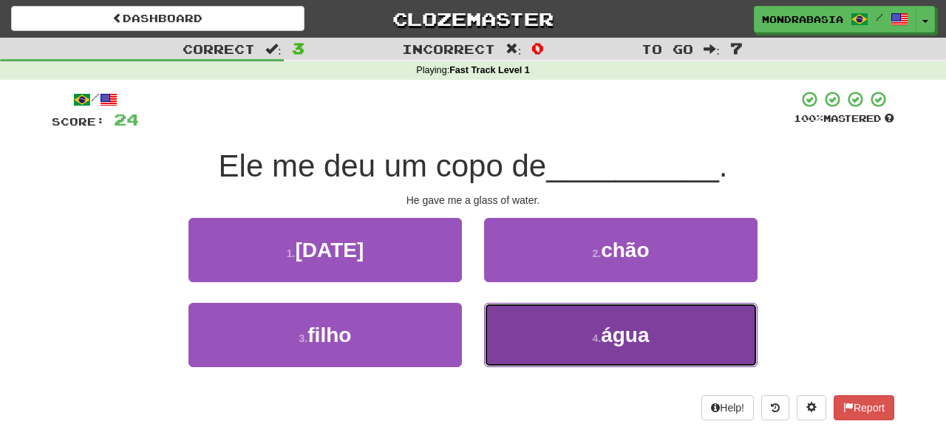
click at [545, 333] on button "4 . água" at bounding box center [620, 335] width 273 height 64
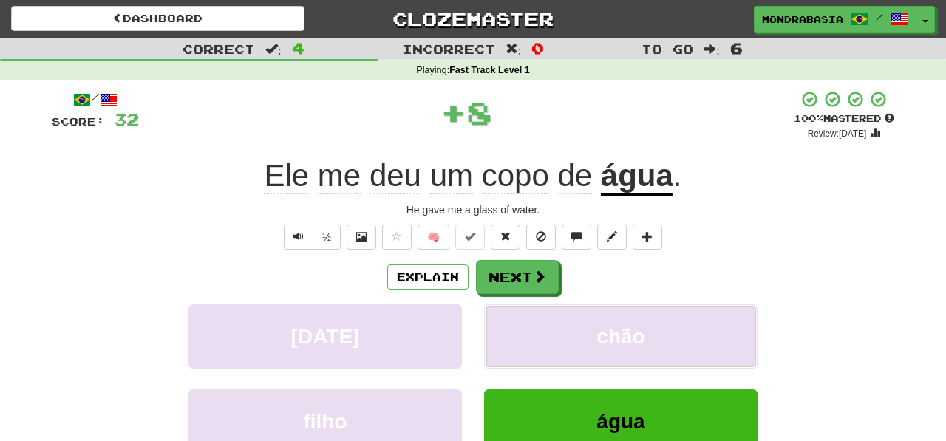
click at [545, 333] on button "chão" at bounding box center [620, 336] width 273 height 64
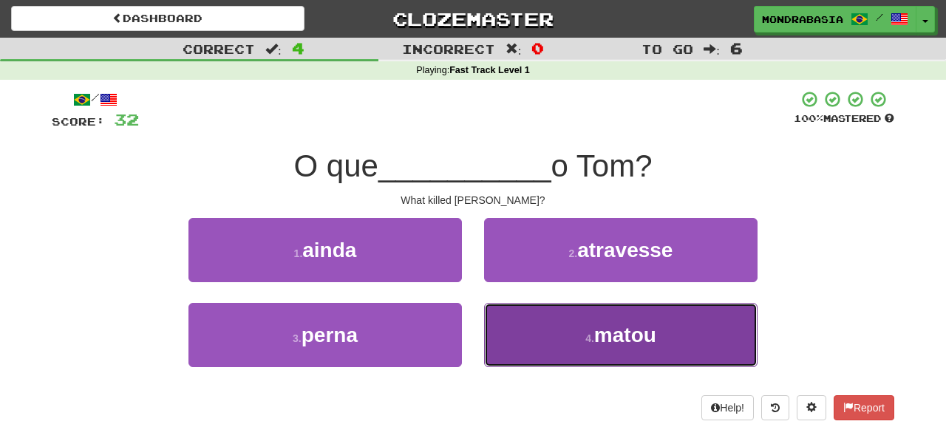
click at [528, 328] on button "4 . matou" at bounding box center [620, 335] width 273 height 64
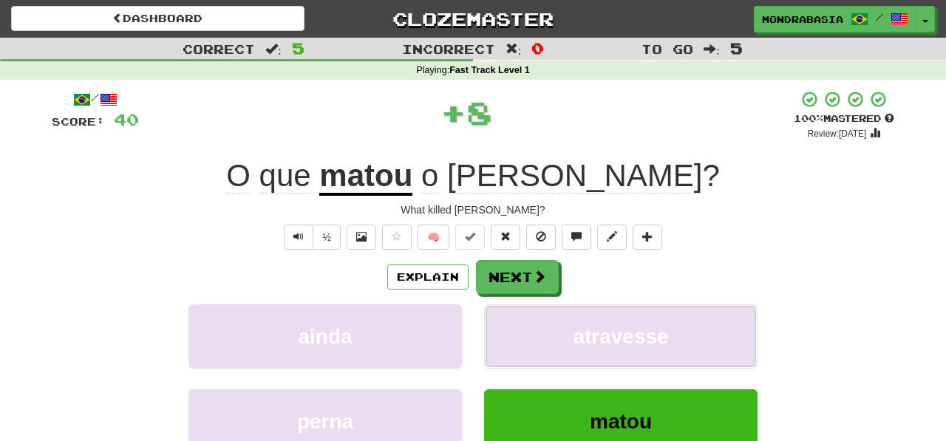
click at [528, 328] on button "atravesse" at bounding box center [620, 336] width 273 height 64
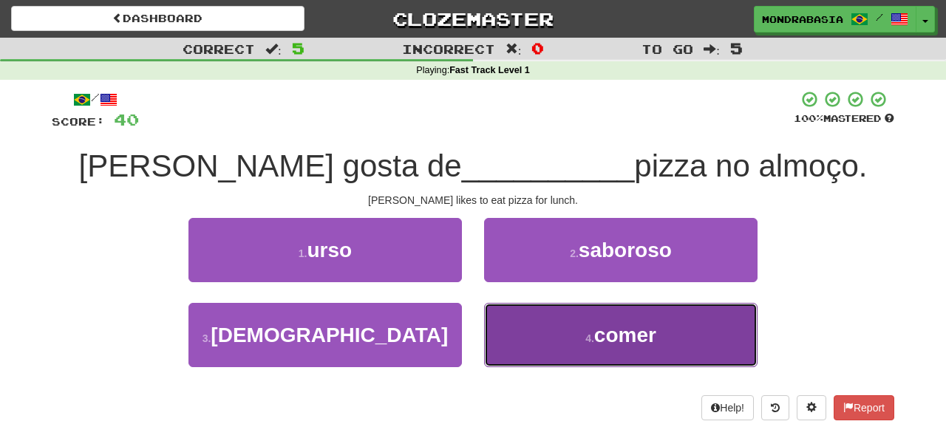
click at [503, 328] on button "4 . comer" at bounding box center [620, 335] width 273 height 64
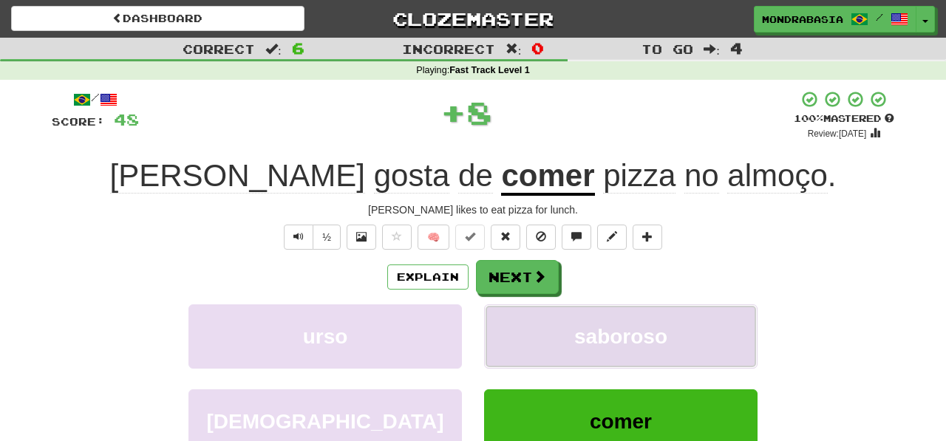
click at [507, 330] on button "saboroso" at bounding box center [620, 336] width 273 height 64
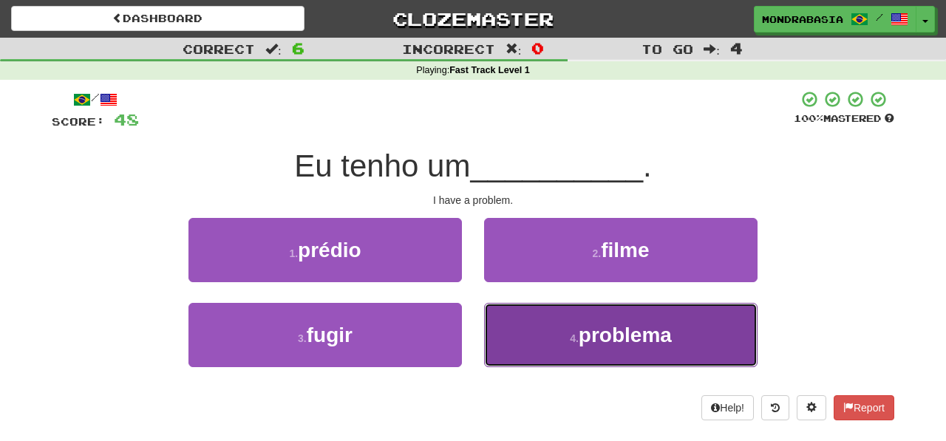
click at [515, 338] on button "4 . problema" at bounding box center [620, 335] width 273 height 64
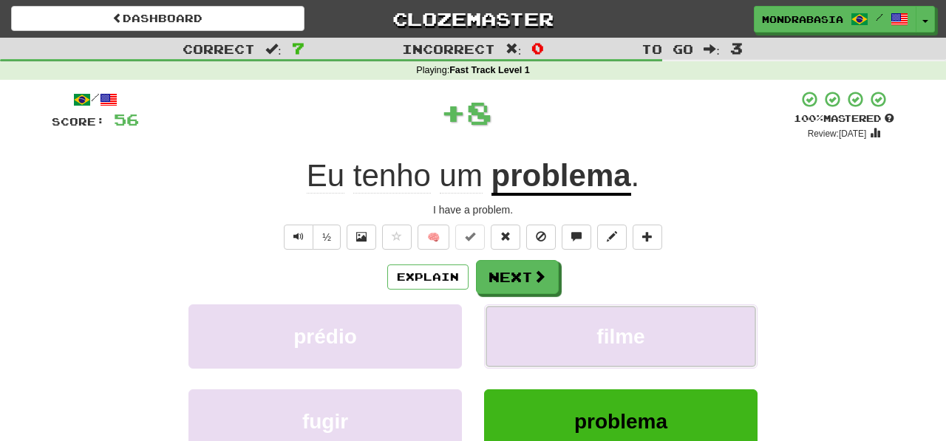
click at [515, 338] on button "filme" at bounding box center [620, 336] width 273 height 64
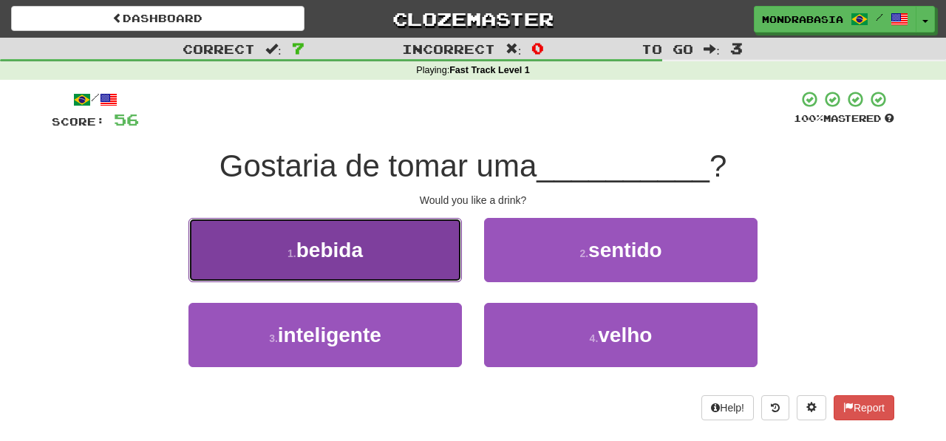
click at [424, 261] on button "1 . bebida" at bounding box center [324, 250] width 273 height 64
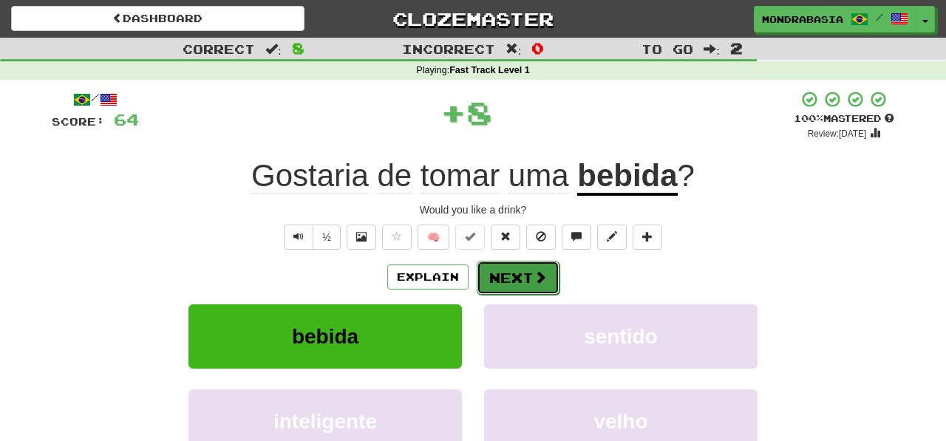
click at [503, 269] on button "Next" at bounding box center [518, 278] width 83 height 34
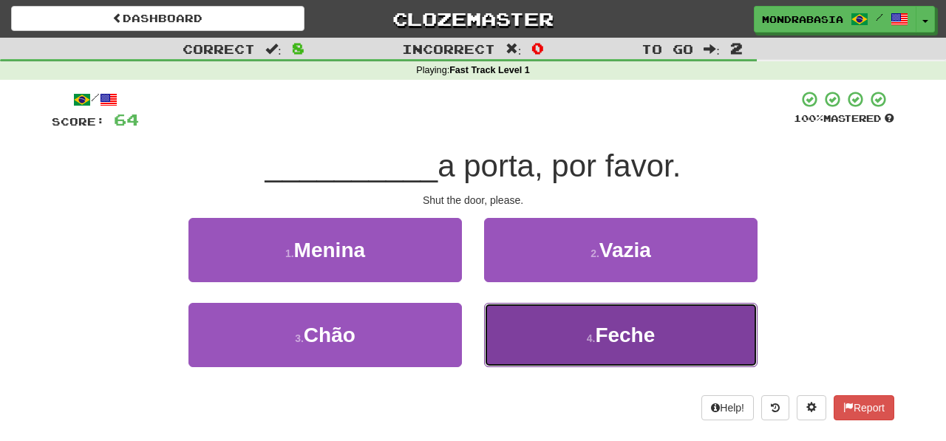
click at [531, 347] on button "4 . Feche" at bounding box center [620, 335] width 273 height 64
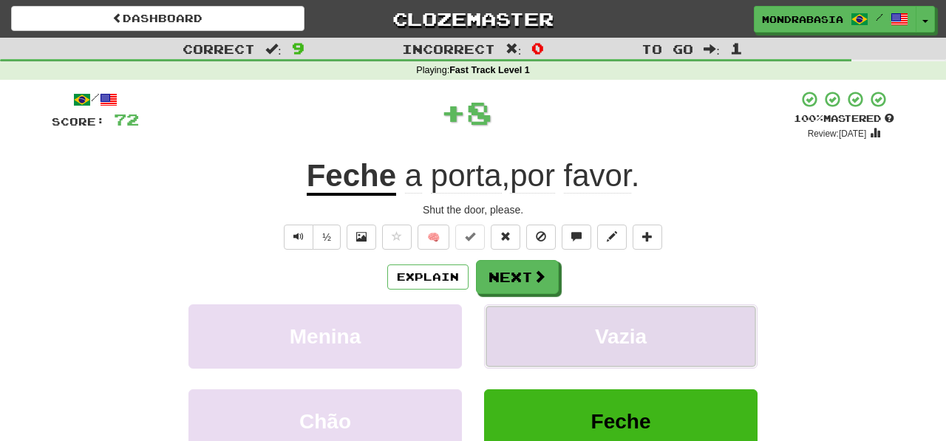
click at [519, 332] on button "Vazia" at bounding box center [620, 336] width 273 height 64
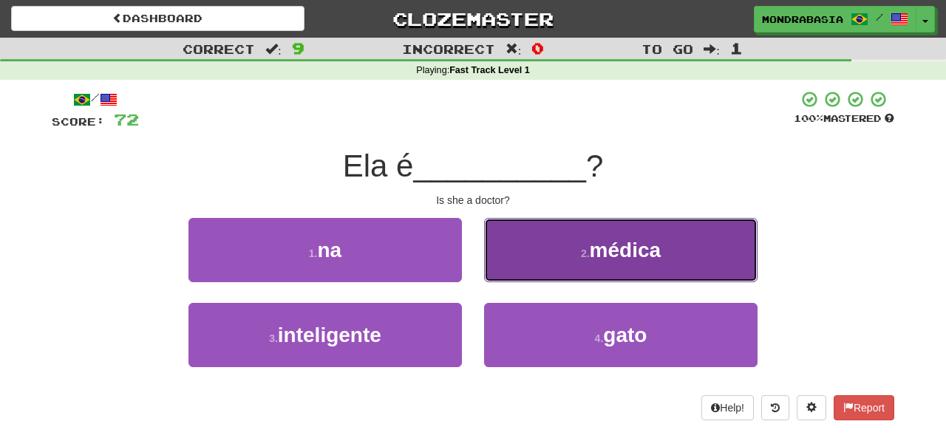
click at [501, 263] on button "2 . médica" at bounding box center [620, 250] width 273 height 64
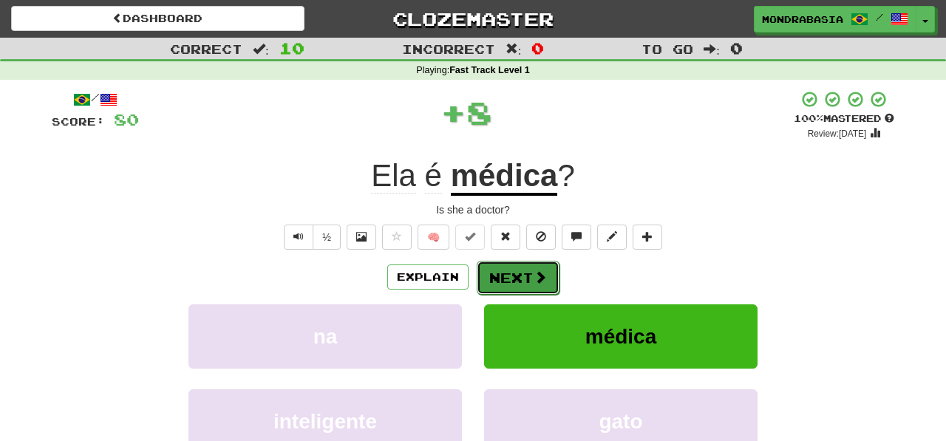
click at [510, 278] on button "Next" at bounding box center [518, 278] width 83 height 34
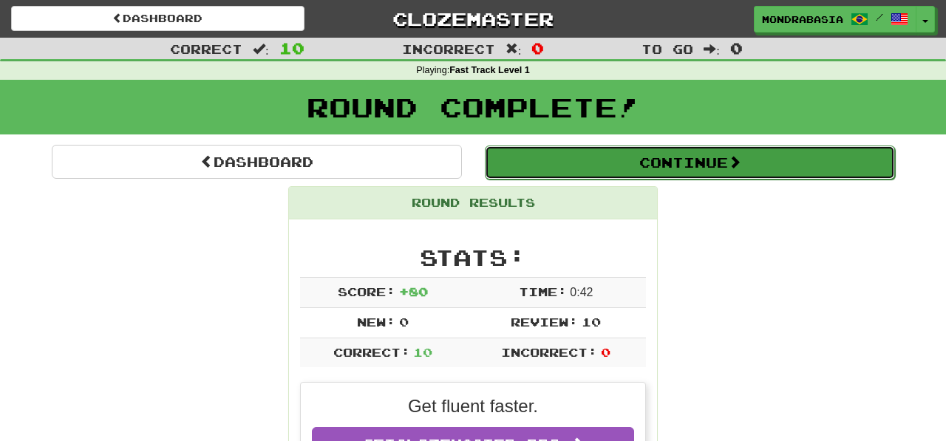
click at [536, 167] on button "Continue" at bounding box center [690, 163] width 410 height 34
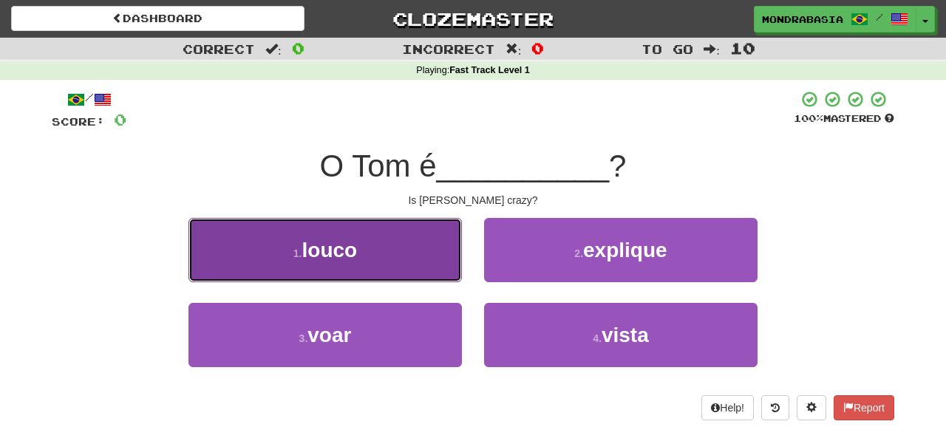
click at [452, 262] on button "1 . louco" at bounding box center [324, 250] width 273 height 64
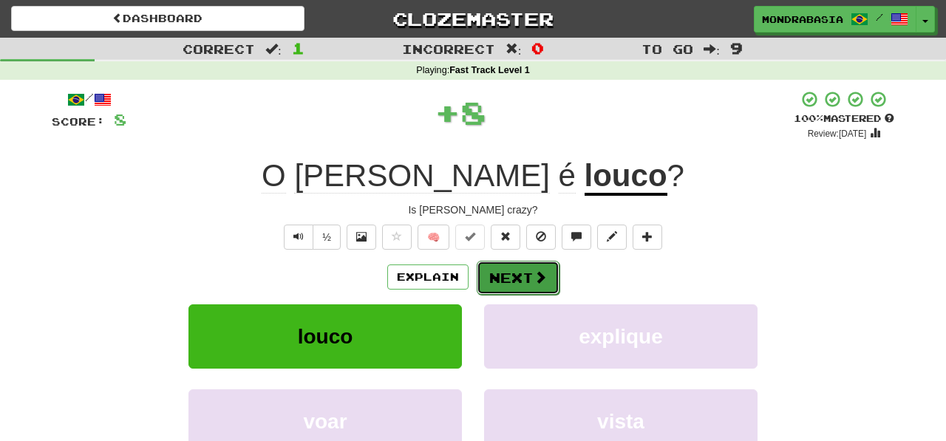
click at [497, 276] on button "Next" at bounding box center [518, 278] width 83 height 34
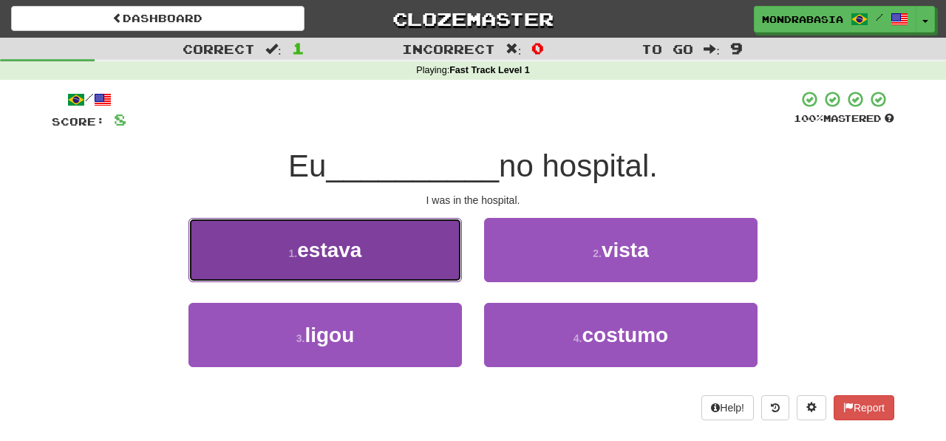
click at [437, 274] on button "1 . estava" at bounding box center [324, 250] width 273 height 64
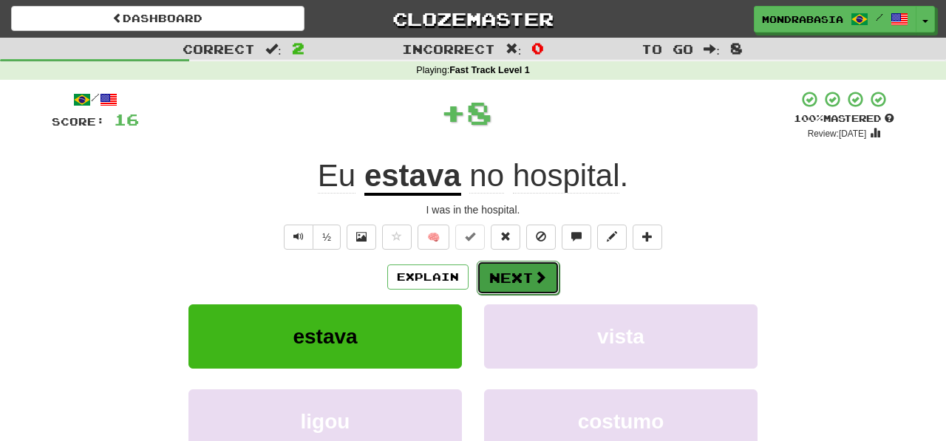
click at [494, 280] on button "Next" at bounding box center [518, 278] width 83 height 34
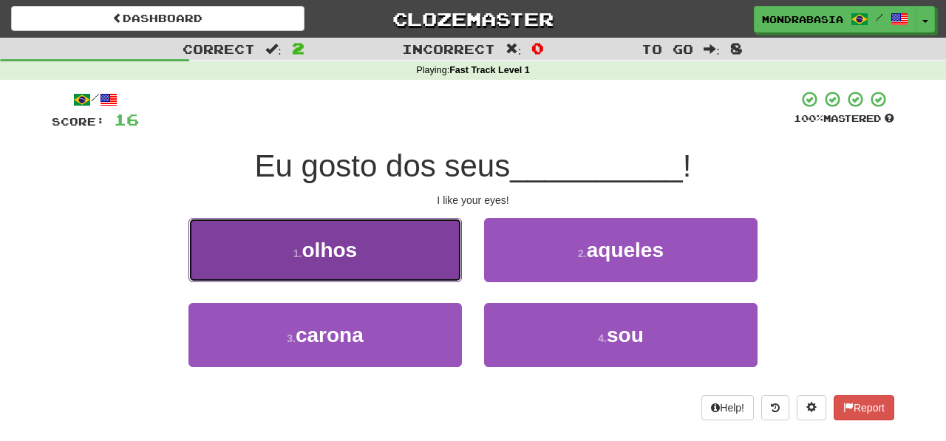
click at [446, 267] on button "1 . olhos" at bounding box center [324, 250] width 273 height 64
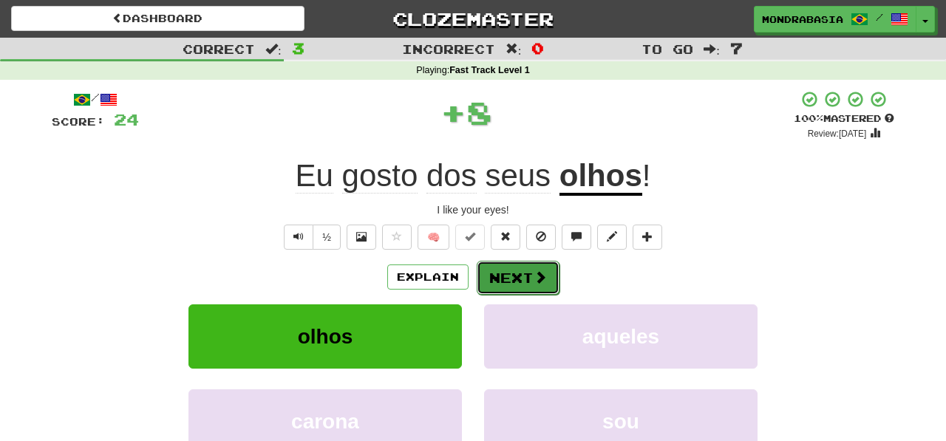
click at [519, 285] on button "Next" at bounding box center [518, 278] width 83 height 34
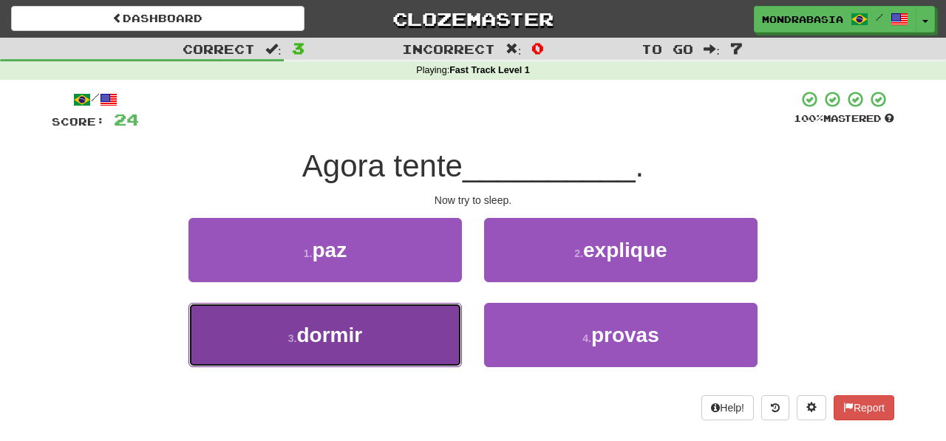
click at [426, 339] on button "3 . dormir" at bounding box center [324, 335] width 273 height 64
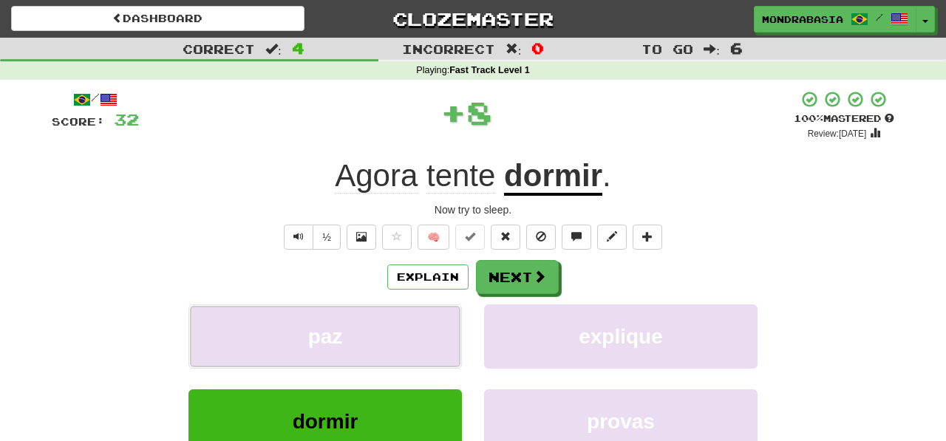
click at [426, 339] on button "paz" at bounding box center [324, 336] width 273 height 64
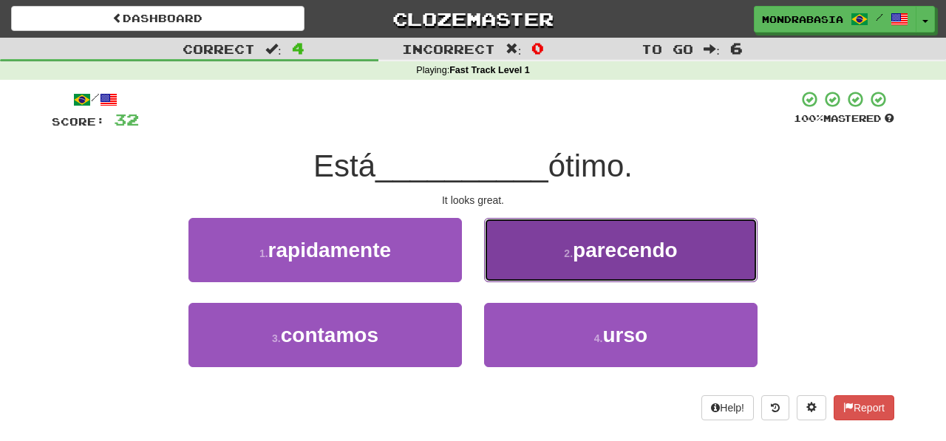
click at [498, 266] on button "2 . parecendo" at bounding box center [620, 250] width 273 height 64
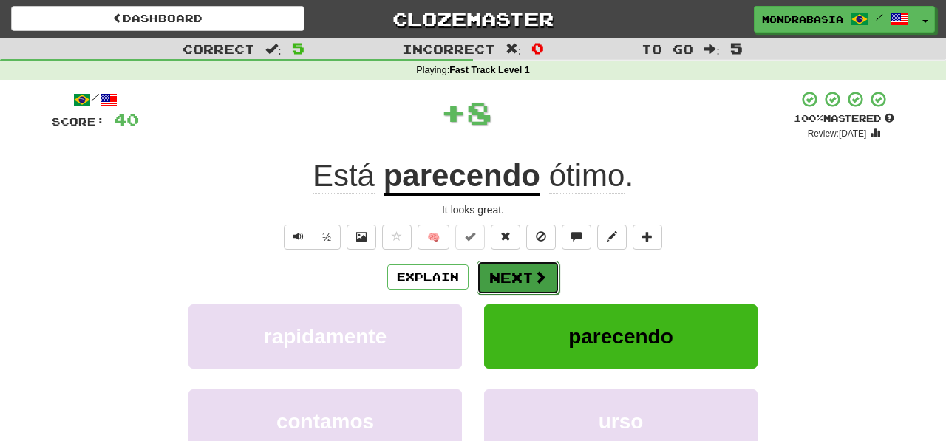
click at [500, 273] on button "Next" at bounding box center [518, 278] width 83 height 34
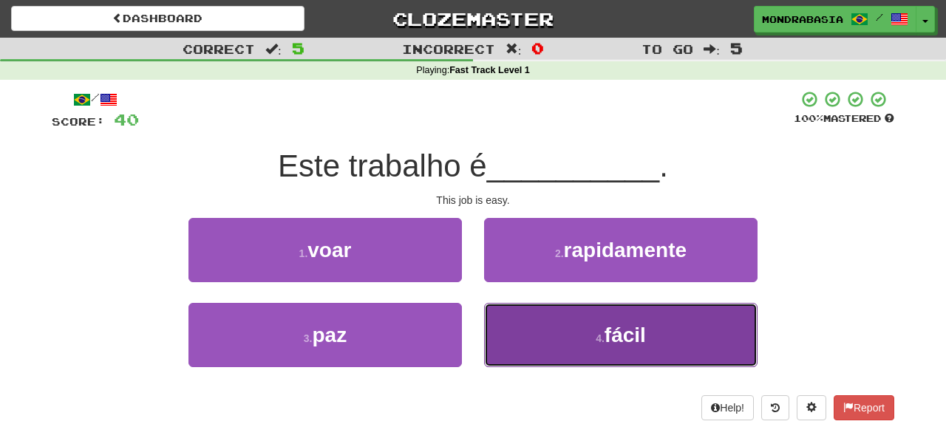
click at [524, 347] on button "4 . fácil" at bounding box center [620, 335] width 273 height 64
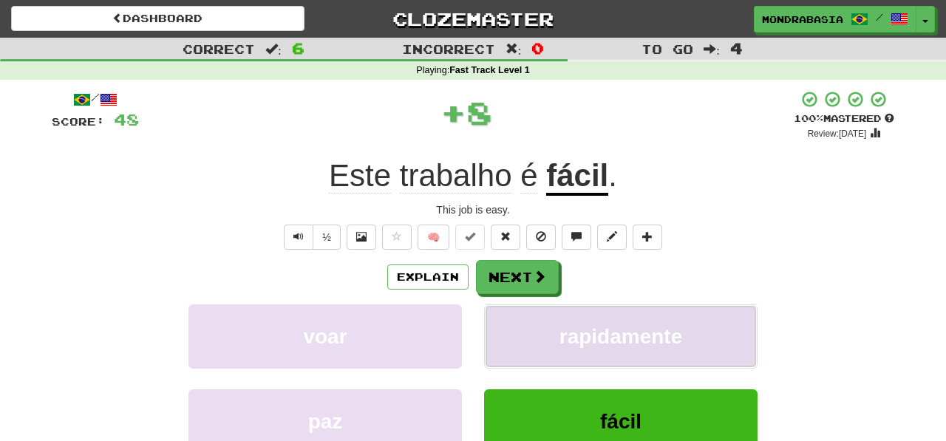
click at [523, 333] on button "rapidamente" at bounding box center [620, 336] width 273 height 64
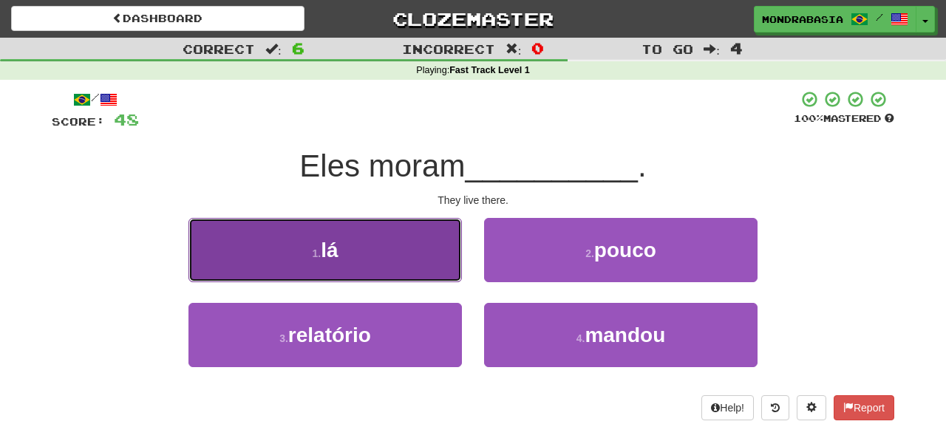
click at [422, 267] on button "1 . lá" at bounding box center [324, 250] width 273 height 64
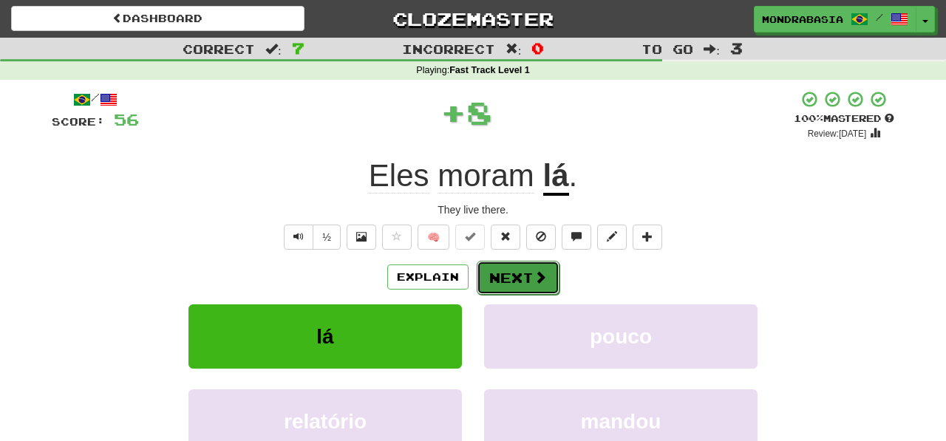
click at [508, 267] on button "Next" at bounding box center [518, 278] width 83 height 34
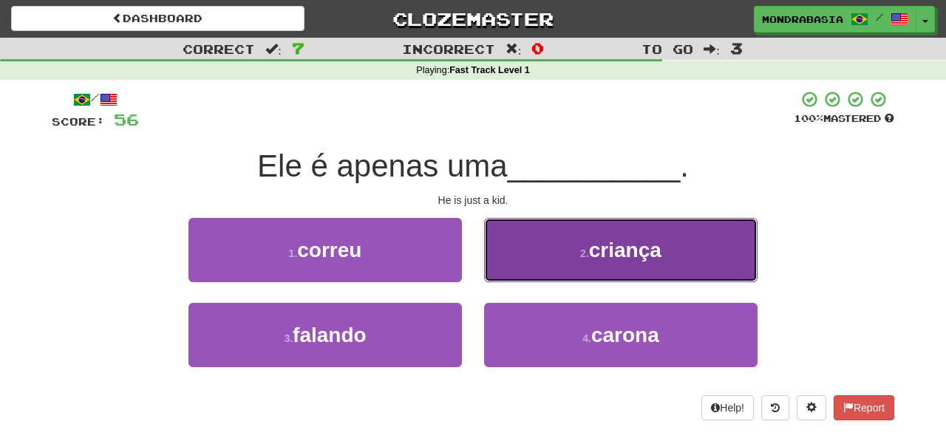
click at [501, 269] on button "2 . criança" at bounding box center [620, 250] width 273 height 64
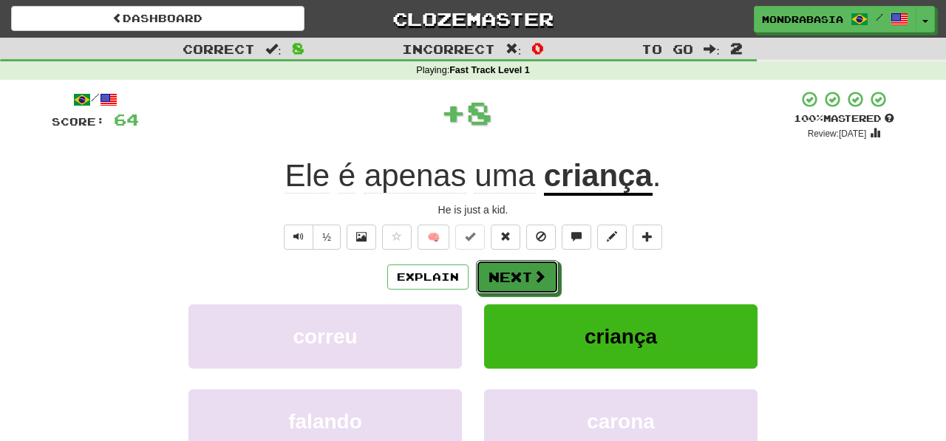
click at [510, 282] on button "Next" at bounding box center [517, 277] width 83 height 34
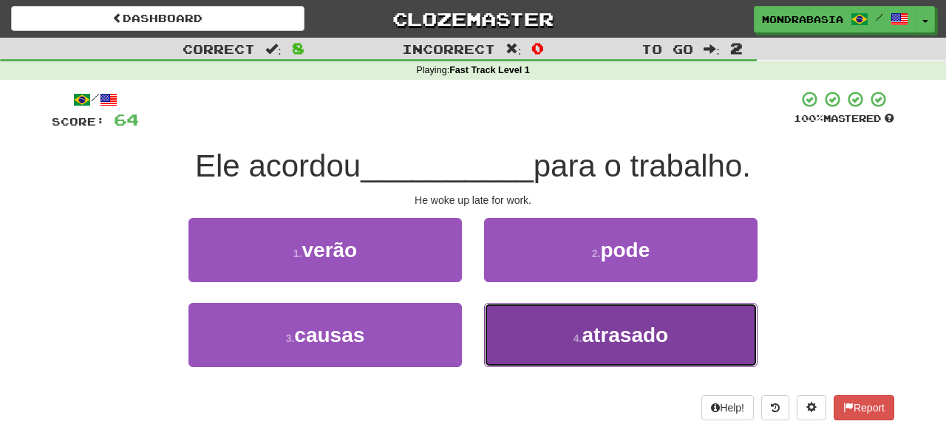
click at [502, 327] on button "4 . atrasado" at bounding box center [620, 335] width 273 height 64
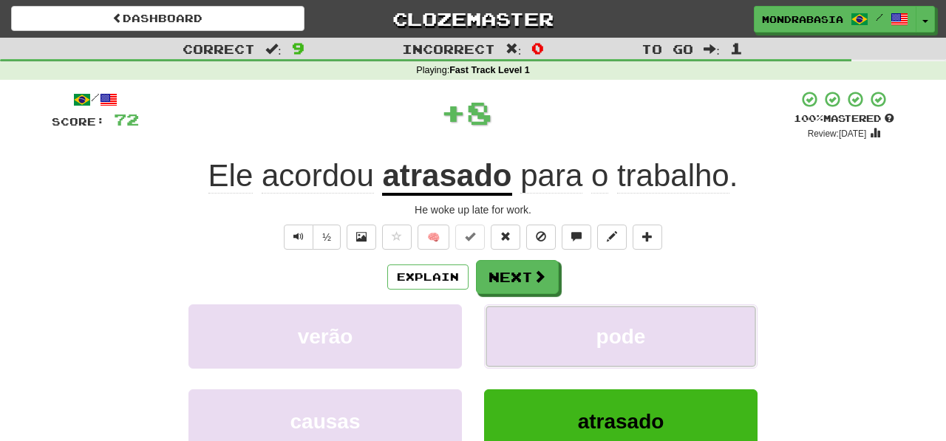
click at [502, 327] on button "pode" at bounding box center [620, 336] width 273 height 64
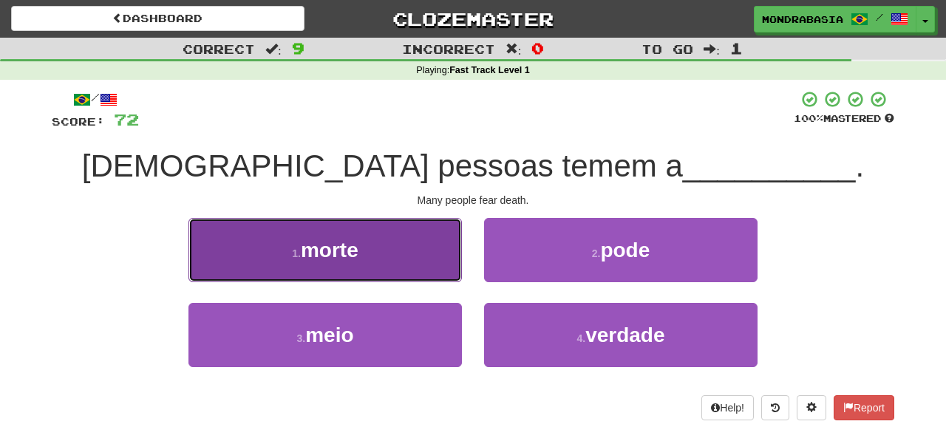
click at [429, 263] on button "1 . morte" at bounding box center [324, 250] width 273 height 64
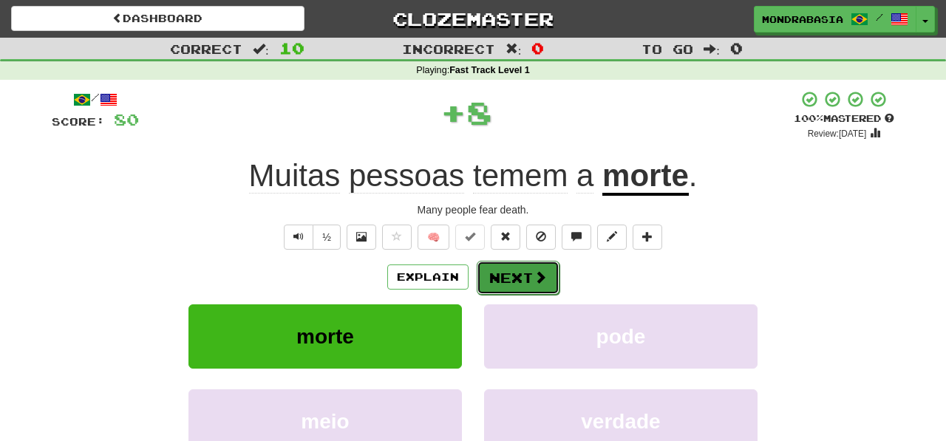
click at [493, 283] on button "Next" at bounding box center [518, 278] width 83 height 34
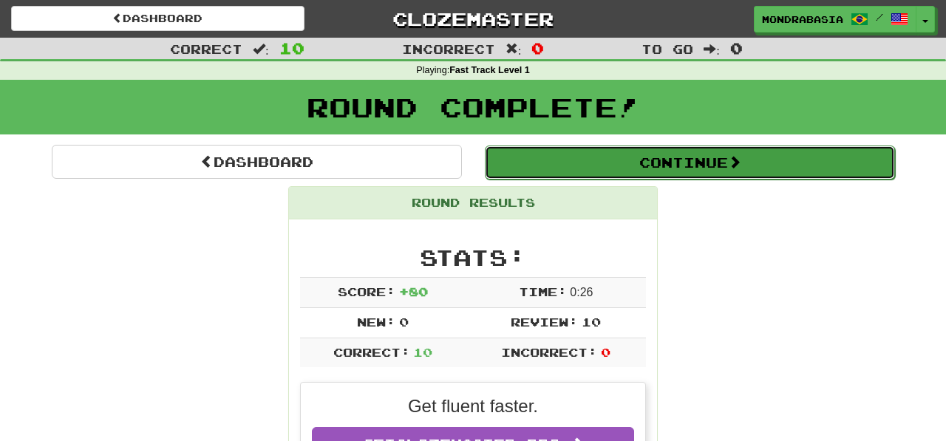
click at [512, 157] on button "Continue" at bounding box center [690, 163] width 410 height 34
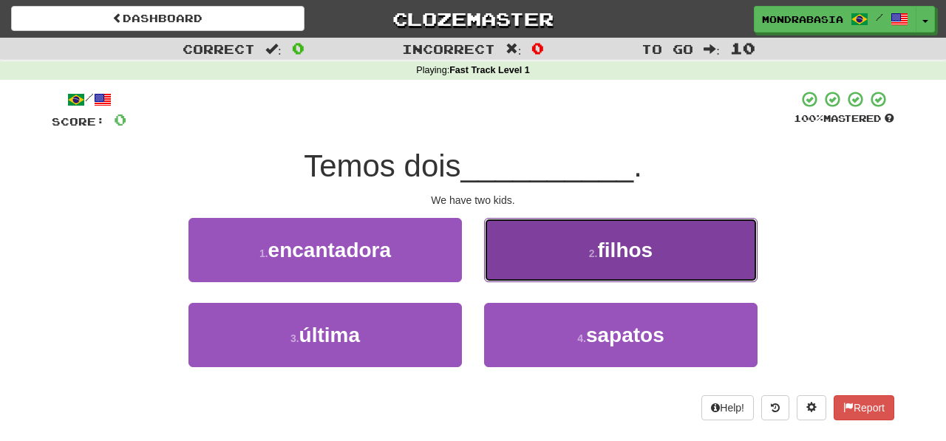
click at [500, 267] on button "2 . filhos" at bounding box center [620, 250] width 273 height 64
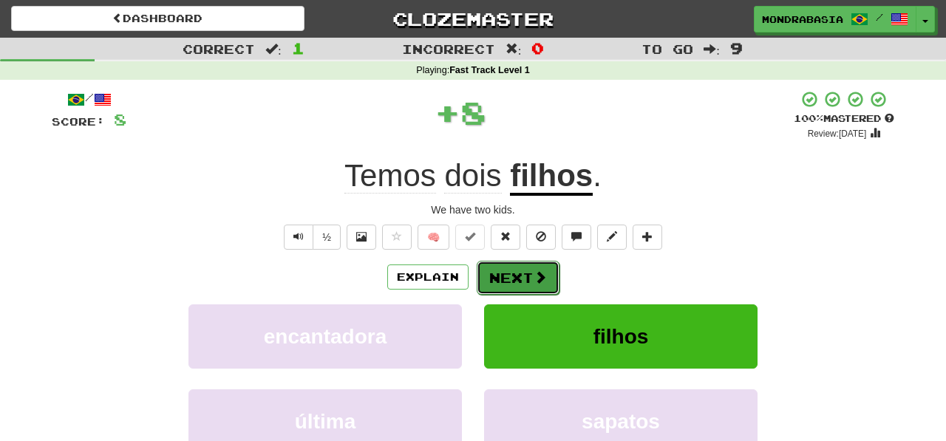
click at [506, 276] on button "Next" at bounding box center [518, 278] width 83 height 34
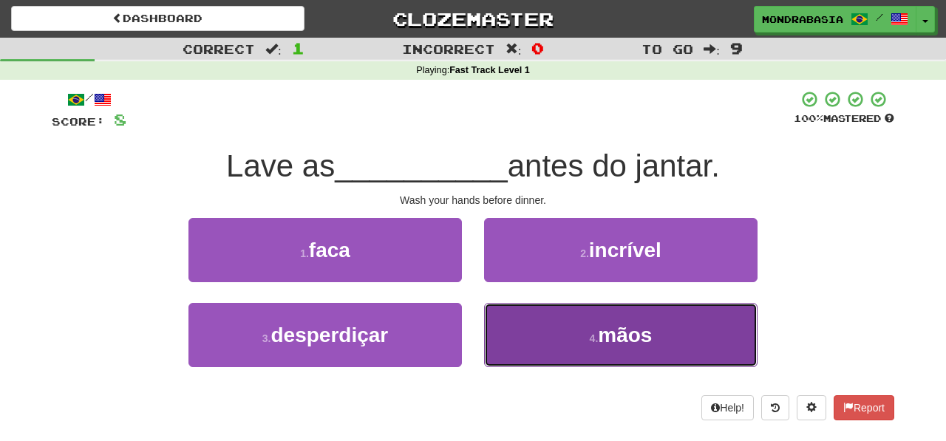
click at [508, 339] on button "4 . mãos" at bounding box center [620, 335] width 273 height 64
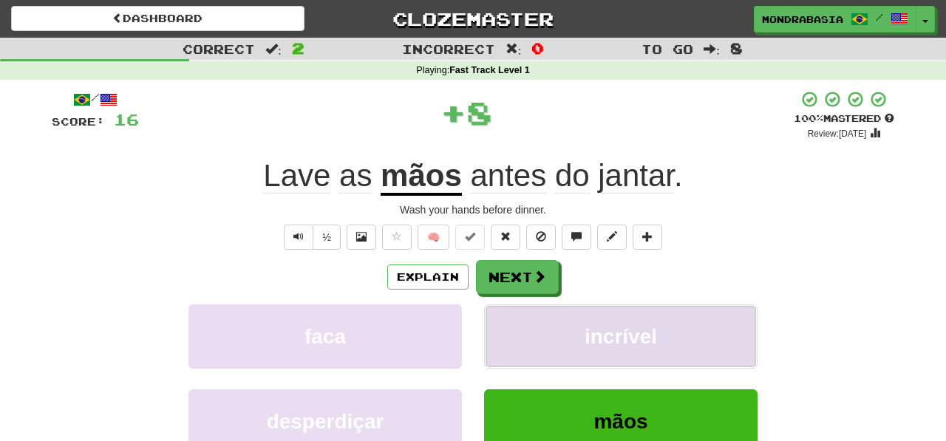
click at [509, 338] on button "incrível" at bounding box center [620, 336] width 273 height 64
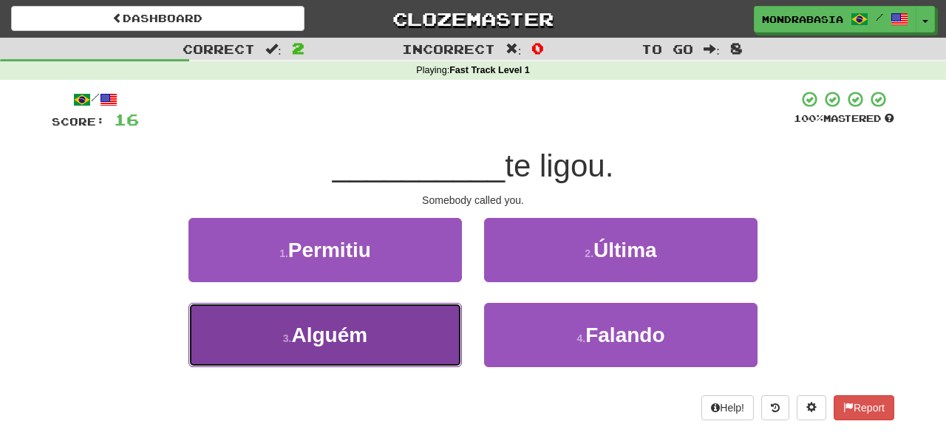
click at [415, 333] on button "3 . [GEOGRAPHIC_DATA]" at bounding box center [324, 335] width 273 height 64
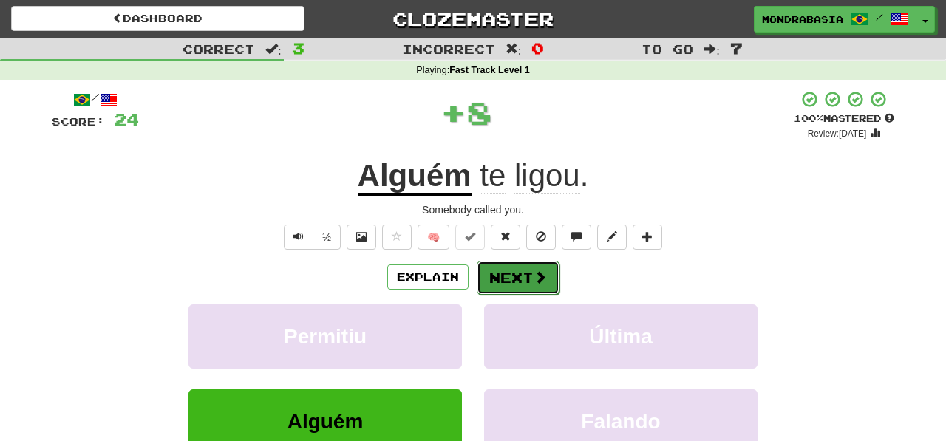
click at [488, 286] on button "Next" at bounding box center [518, 278] width 83 height 34
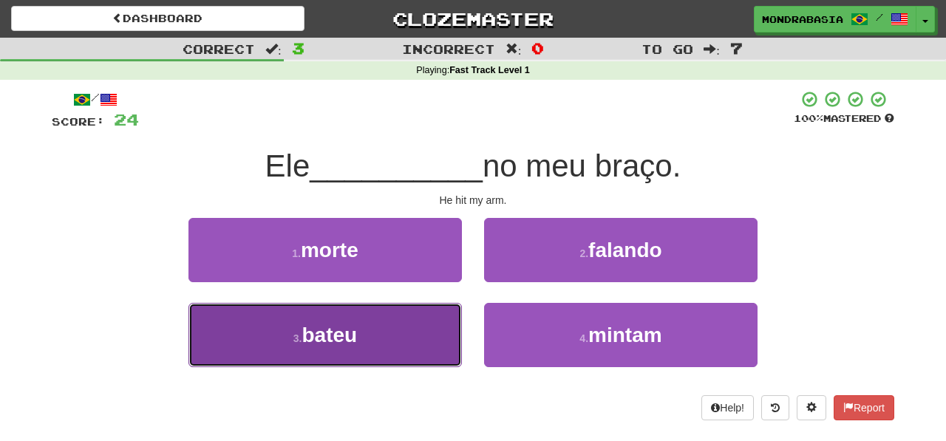
click at [429, 348] on button "3 . bateu" at bounding box center [324, 335] width 273 height 64
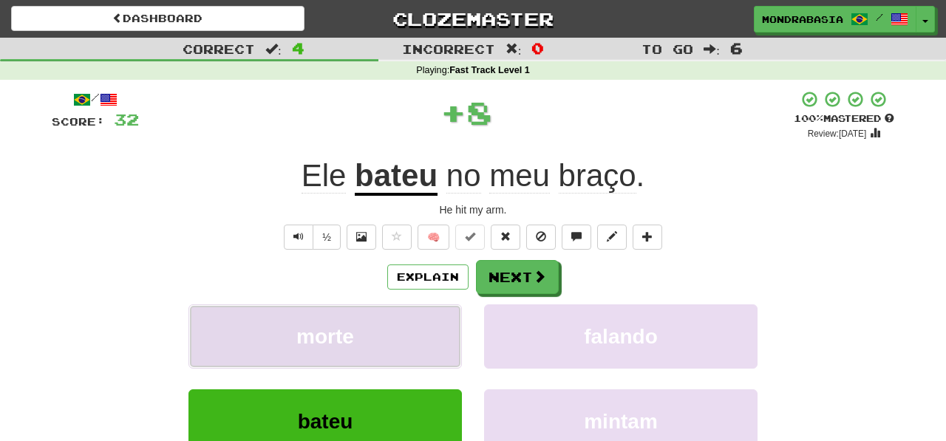
click at [429, 348] on button "morte" at bounding box center [324, 336] width 273 height 64
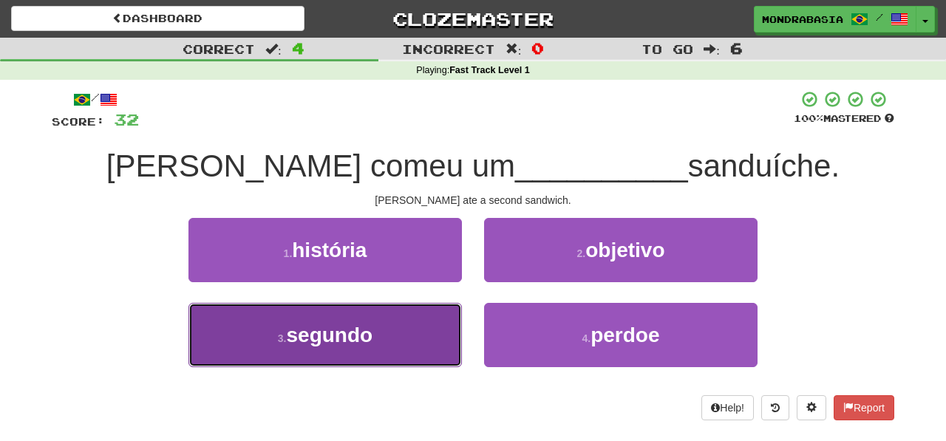
click at [421, 336] on button "3 . segundo" at bounding box center [324, 335] width 273 height 64
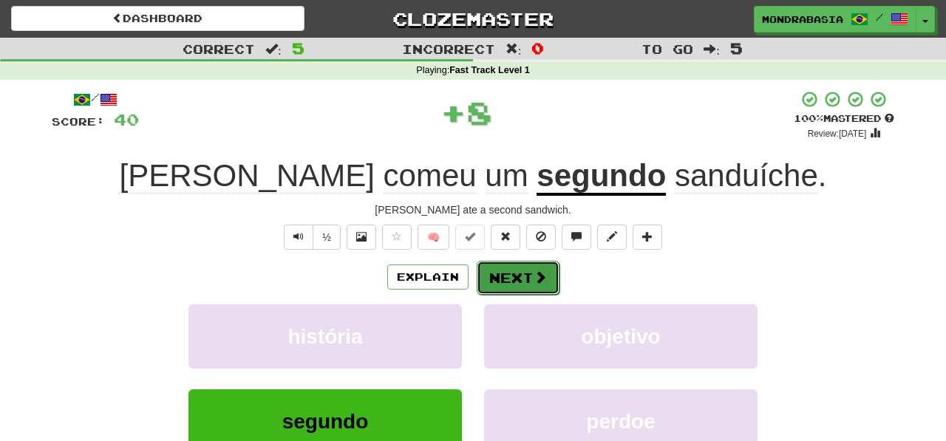
click at [496, 269] on button "Next" at bounding box center [518, 278] width 83 height 34
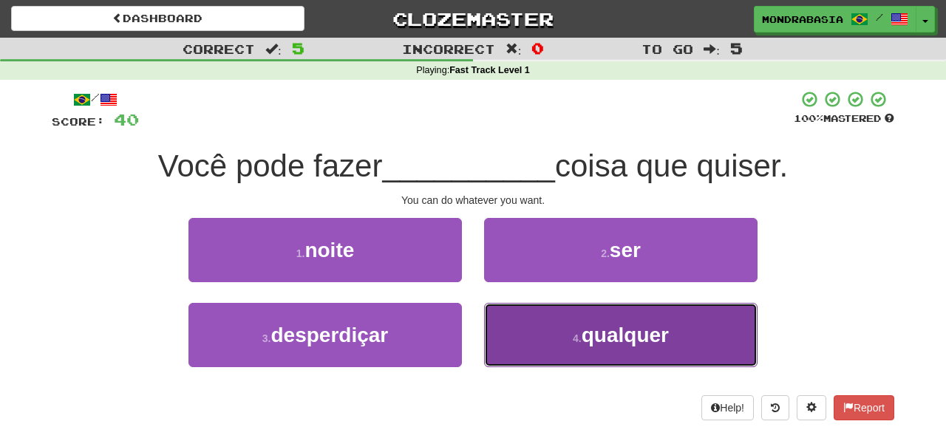
click at [510, 320] on button "4 . qualquer" at bounding box center [620, 335] width 273 height 64
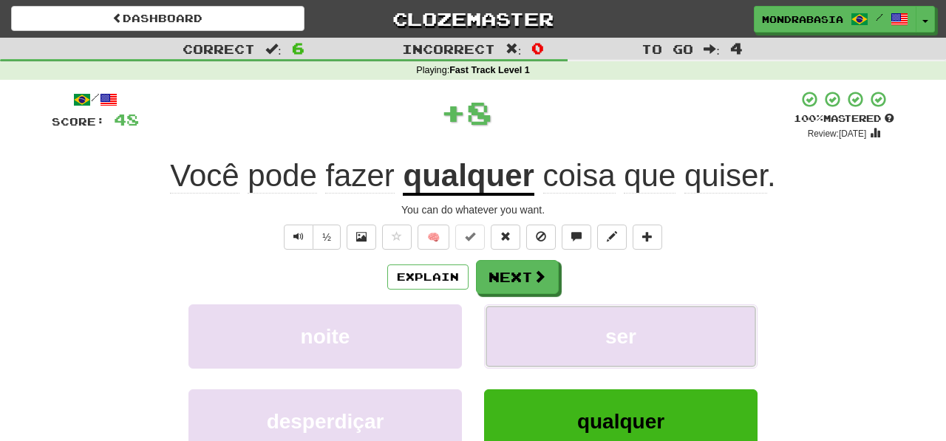
click at [510, 320] on button "ser" at bounding box center [620, 336] width 273 height 64
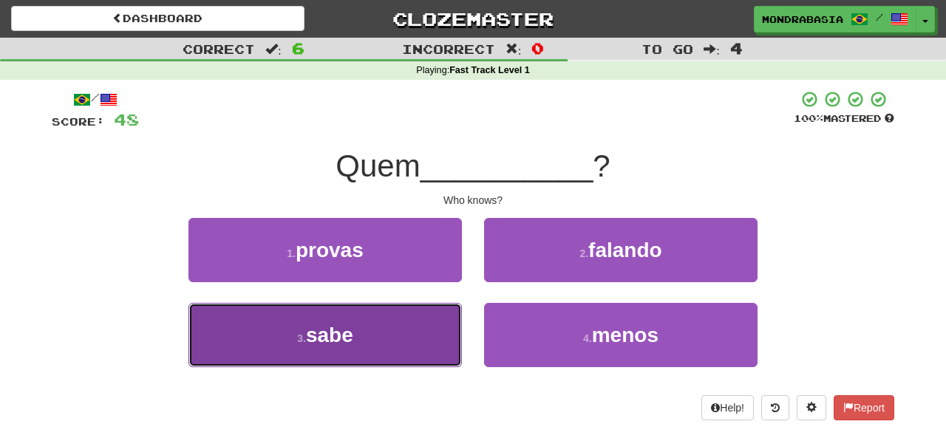
click at [418, 342] on button "3 . sabe" at bounding box center [324, 335] width 273 height 64
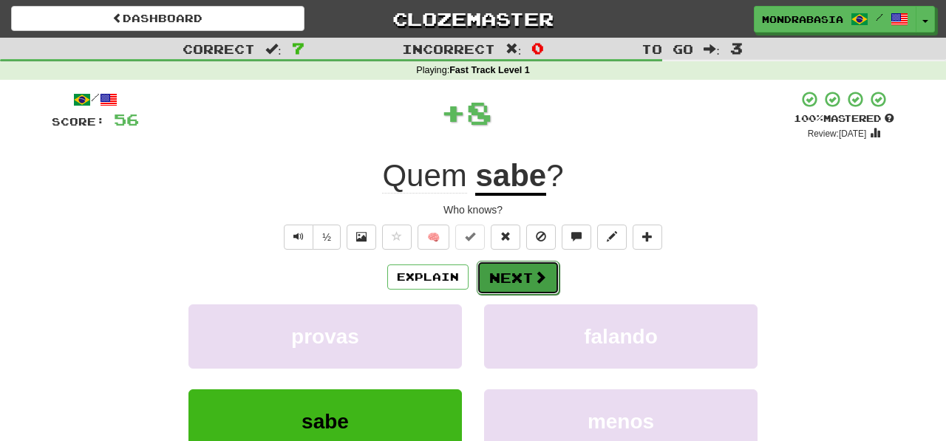
click at [492, 278] on button "Next" at bounding box center [518, 278] width 83 height 34
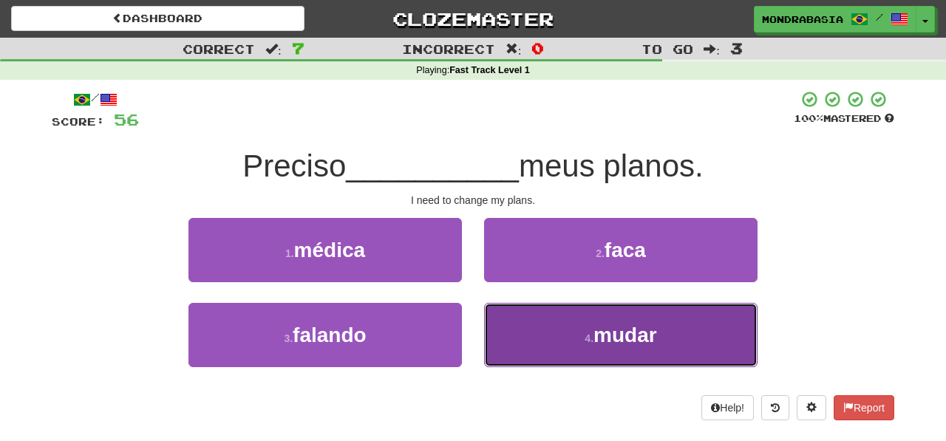
click at [532, 329] on button "4 . mudar" at bounding box center [620, 335] width 273 height 64
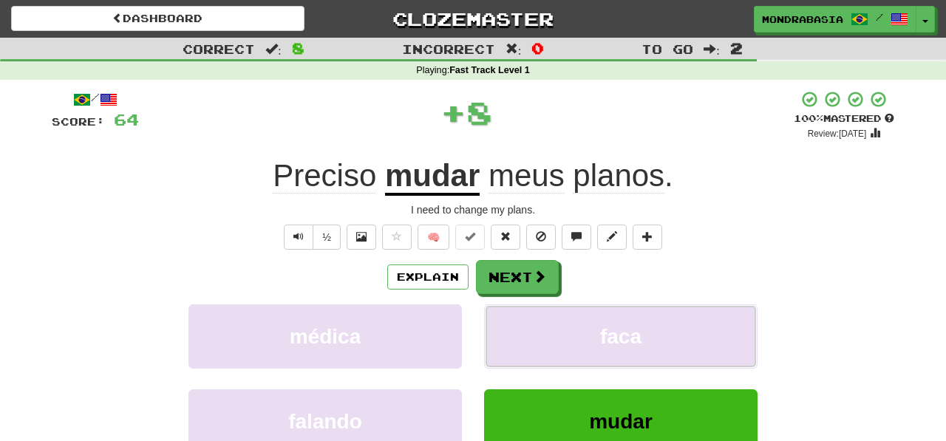
click at [532, 329] on button "faca" at bounding box center [620, 336] width 273 height 64
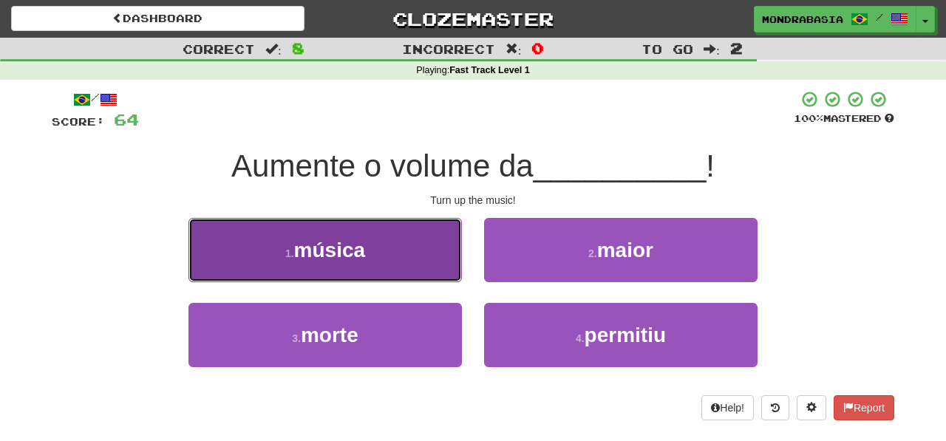
click at [437, 273] on button "1 . música" at bounding box center [324, 250] width 273 height 64
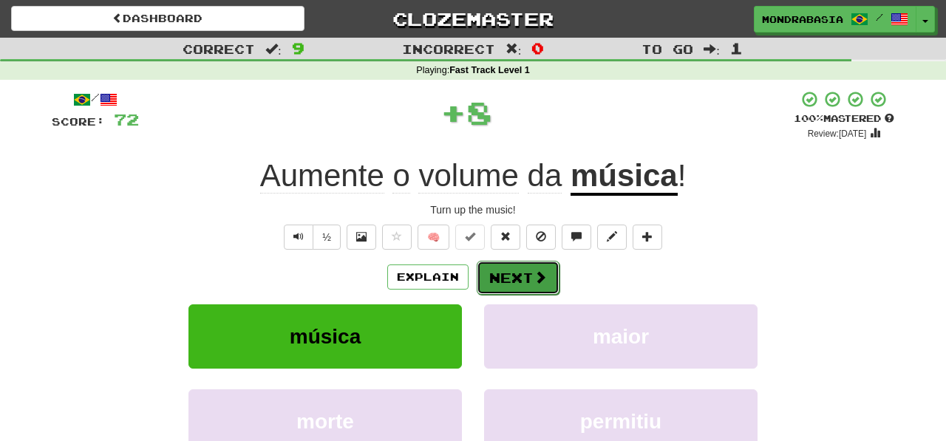
click at [479, 275] on button "Next" at bounding box center [518, 278] width 83 height 34
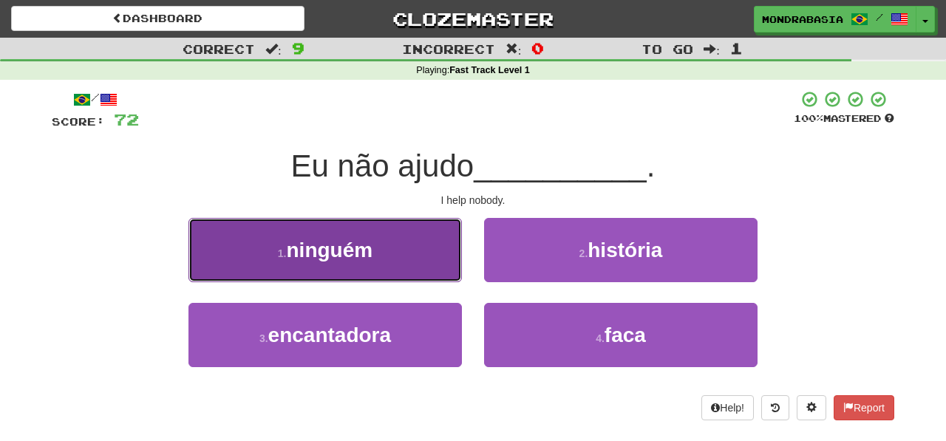
click at [418, 268] on button "1 . ninguém" at bounding box center [324, 250] width 273 height 64
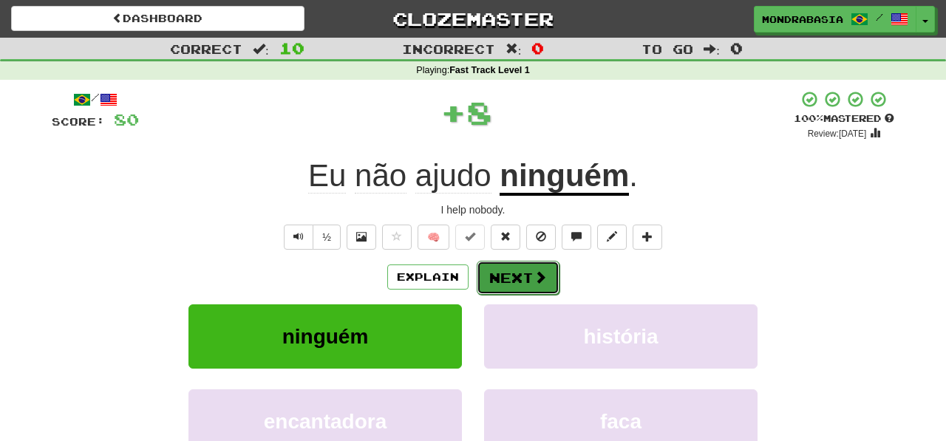
click at [487, 282] on button "Next" at bounding box center [518, 278] width 83 height 34
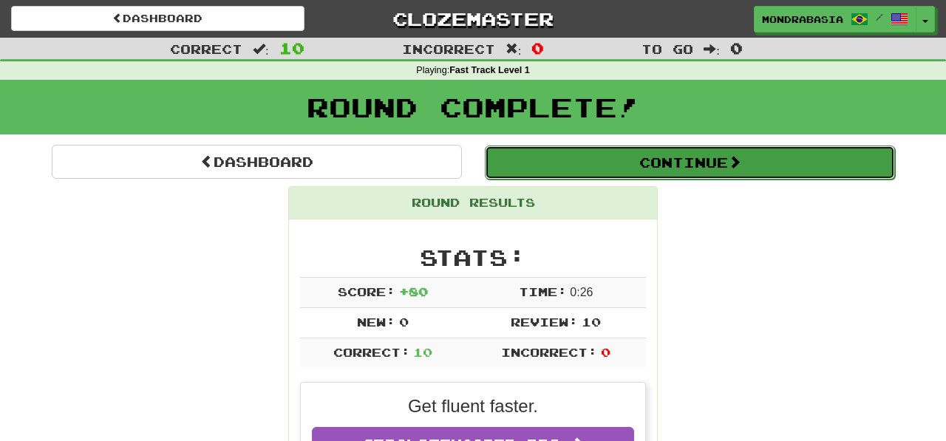
click at [505, 154] on button "Continue" at bounding box center [690, 163] width 410 height 34
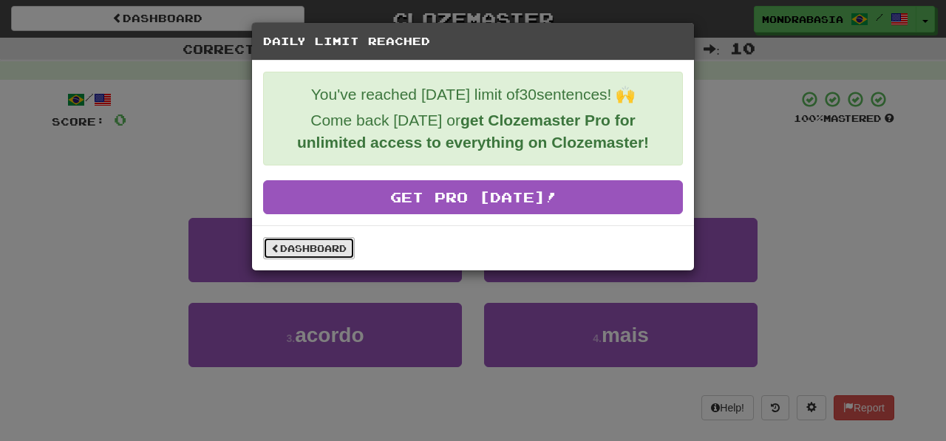
click at [346, 241] on link "Dashboard" at bounding box center [309, 248] width 92 height 22
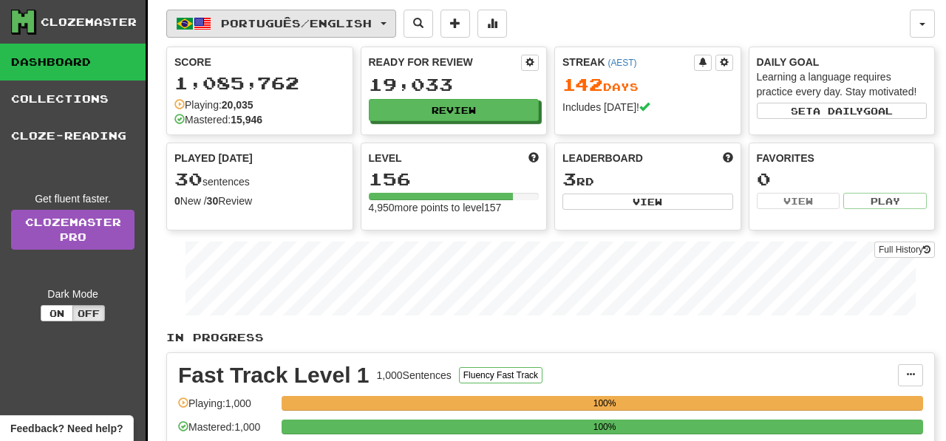
click at [396, 24] on button "Português / English" at bounding box center [281, 24] width 230 height 28
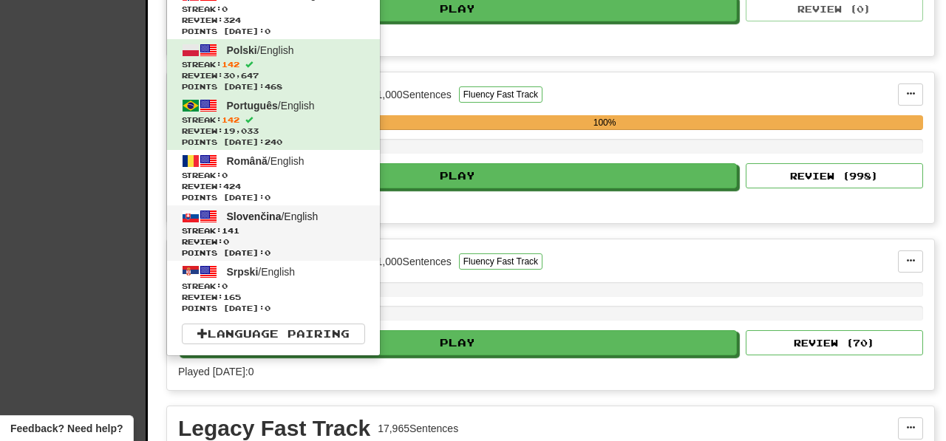
scroll to position [455, 0]
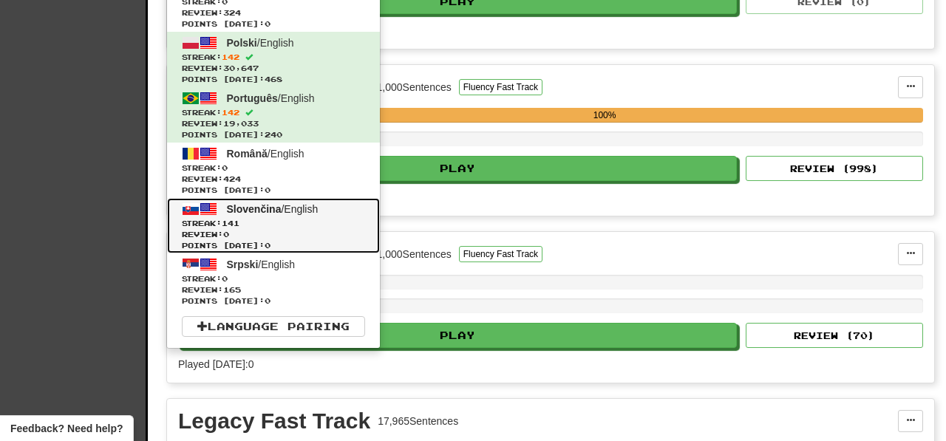
click at [285, 236] on span "Review: 0" at bounding box center [273, 234] width 183 height 11
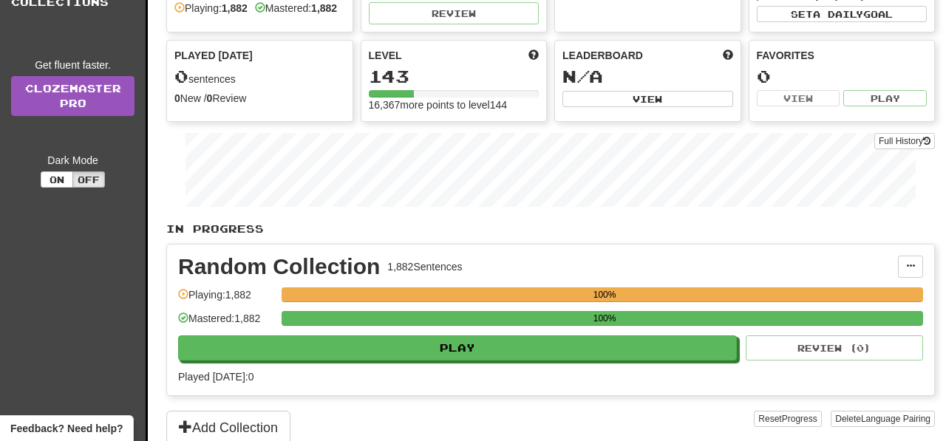
scroll to position [106, 0]
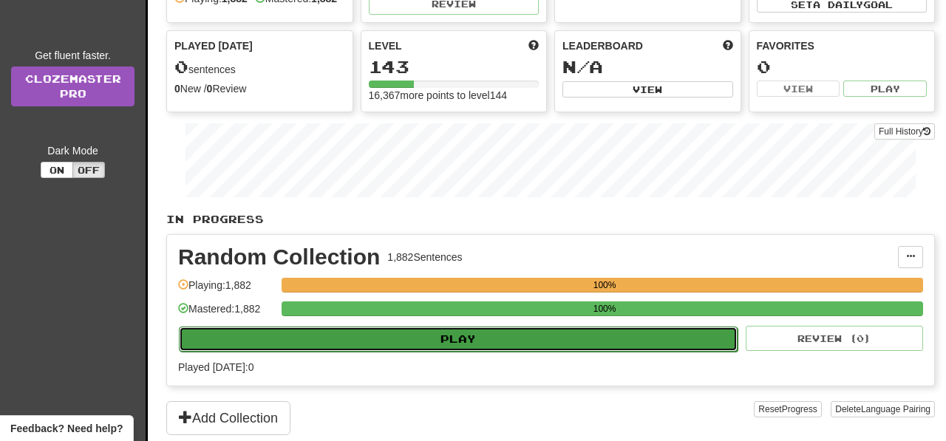
click at [530, 352] on button "Play" at bounding box center [458, 339] width 559 height 25
select select "**"
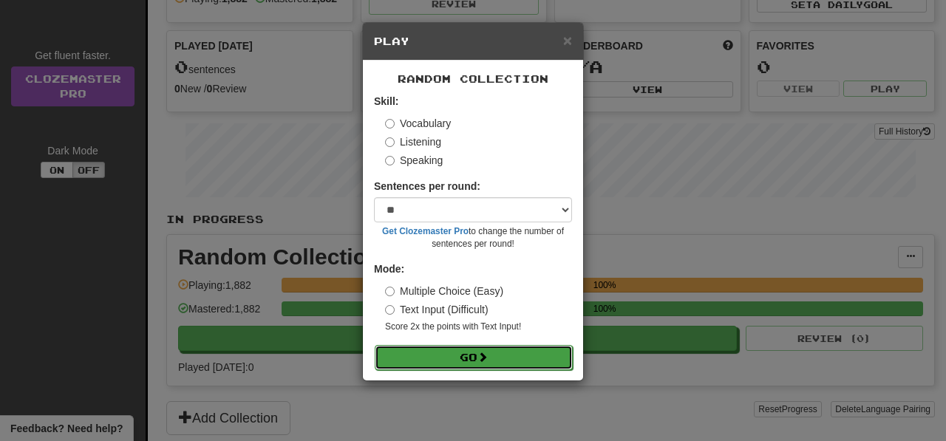
click at [518, 358] on button "Go" at bounding box center [474, 357] width 198 height 25
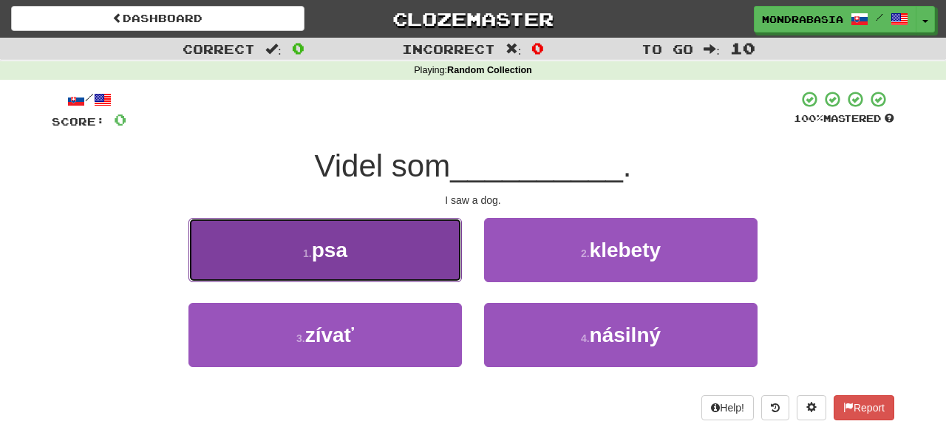
click at [441, 270] on button "1 . psa" at bounding box center [324, 250] width 273 height 64
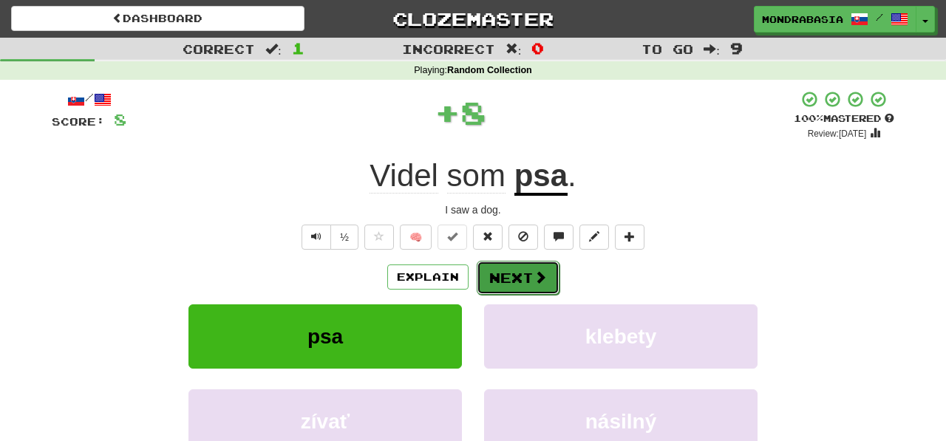
click at [508, 280] on button "Next" at bounding box center [518, 278] width 83 height 34
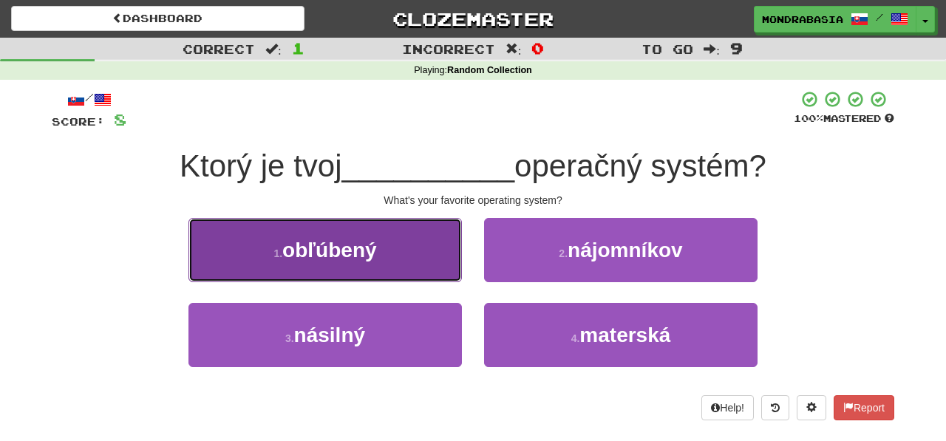
click at [428, 275] on button "1 . obľúbený" at bounding box center [324, 250] width 273 height 64
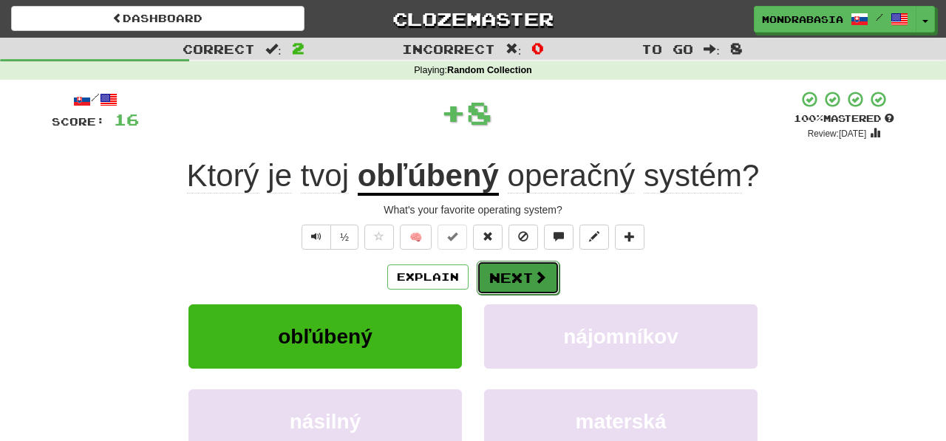
click at [502, 282] on button "Next" at bounding box center [518, 278] width 83 height 34
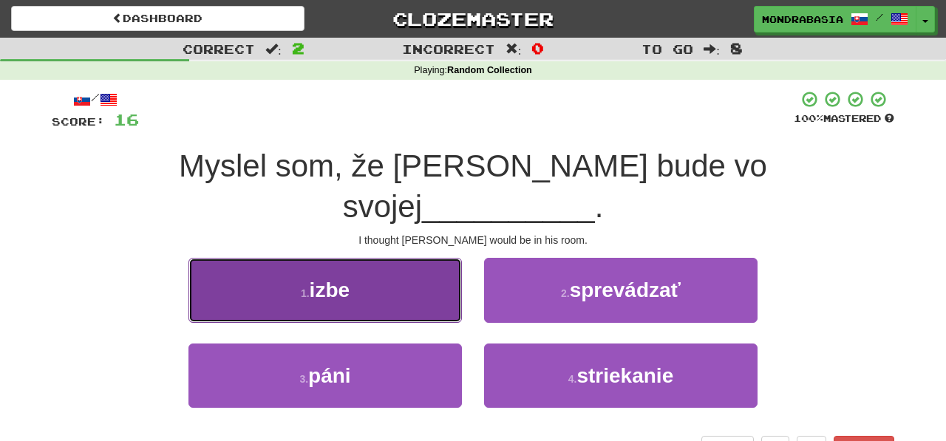
click at [446, 279] on button "1 . izbe" at bounding box center [324, 290] width 273 height 64
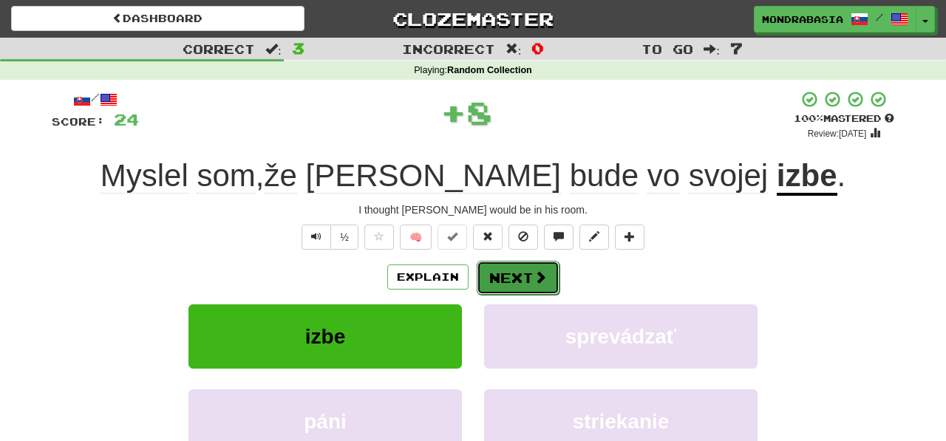
click at [497, 273] on button "Next" at bounding box center [518, 278] width 83 height 34
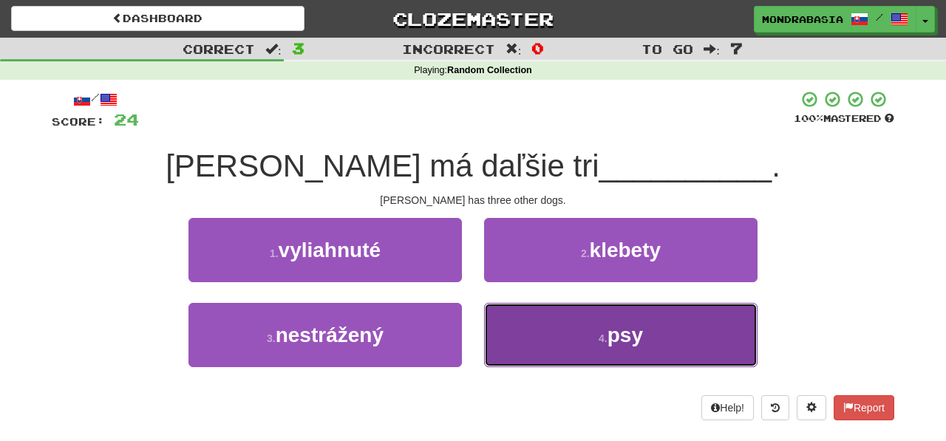
click at [528, 327] on button "4 . psy" at bounding box center [620, 335] width 273 height 64
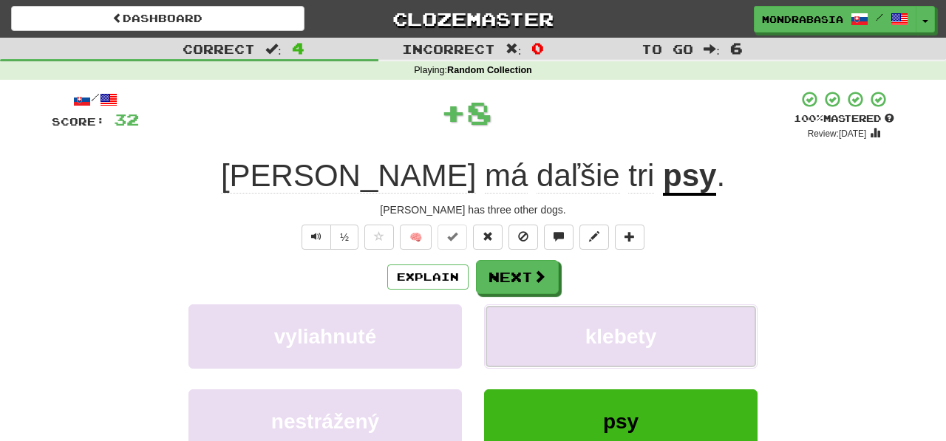
click at [528, 327] on button "klebety" at bounding box center [620, 336] width 273 height 64
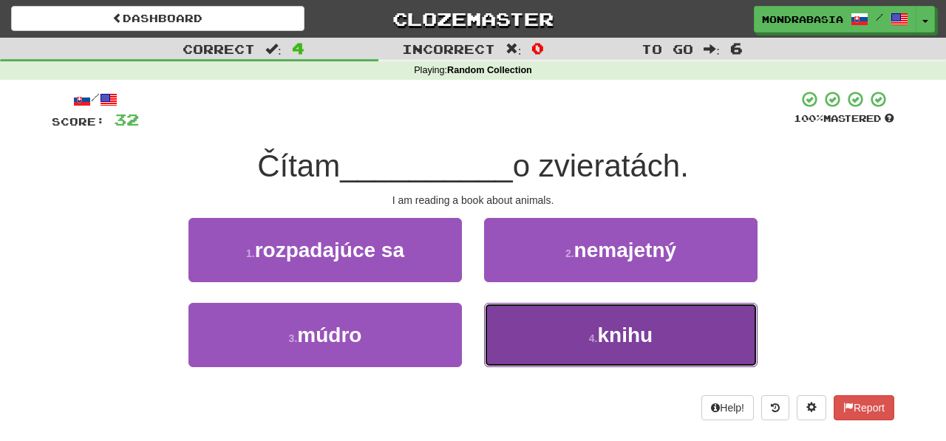
click at [542, 341] on button "4 . knihu" at bounding box center [620, 335] width 273 height 64
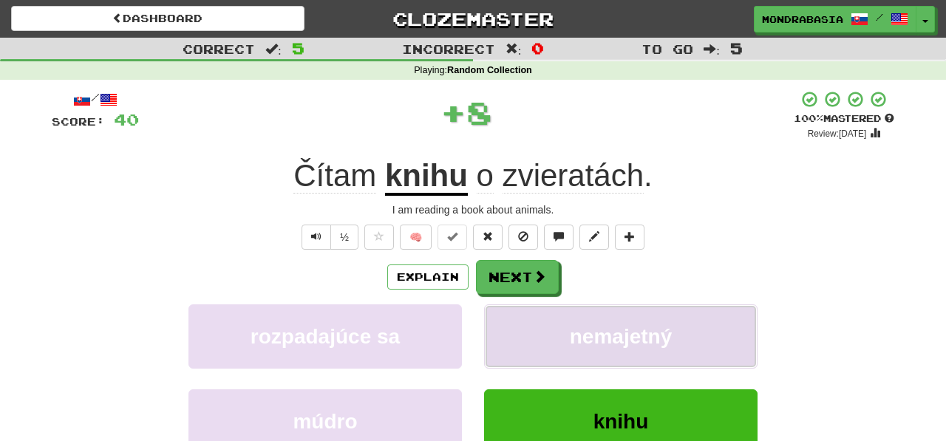
click at [542, 340] on button "nemajetný" at bounding box center [620, 336] width 273 height 64
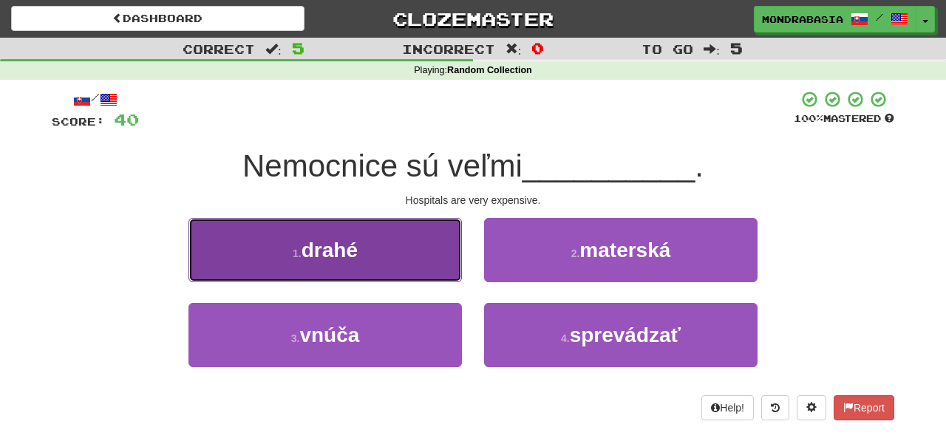
click at [427, 276] on button "1 . drahé" at bounding box center [324, 250] width 273 height 64
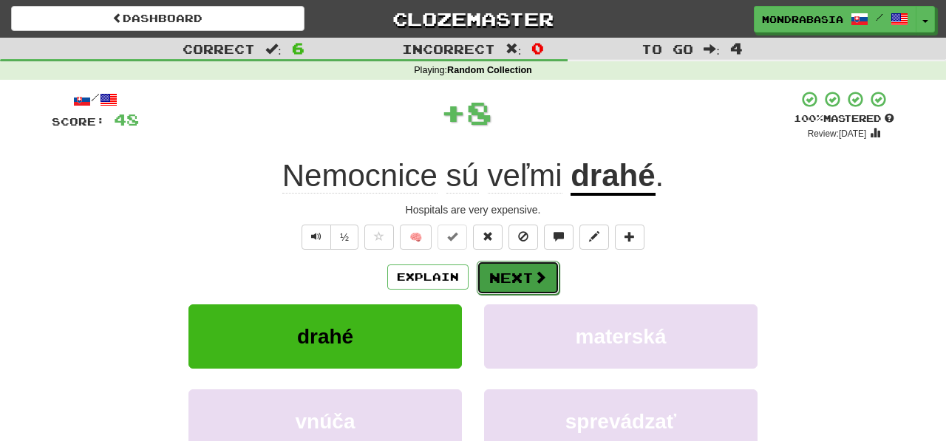
click at [510, 276] on button "Next" at bounding box center [518, 278] width 83 height 34
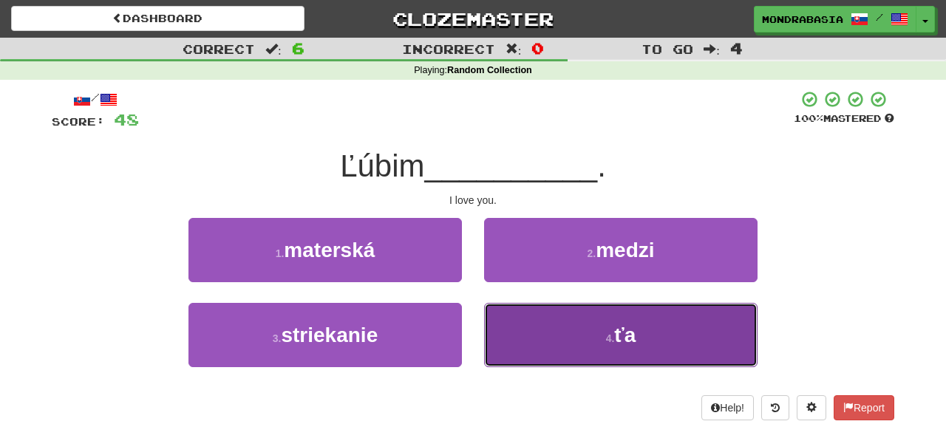
click at [506, 361] on button "4 . ťa" at bounding box center [620, 335] width 273 height 64
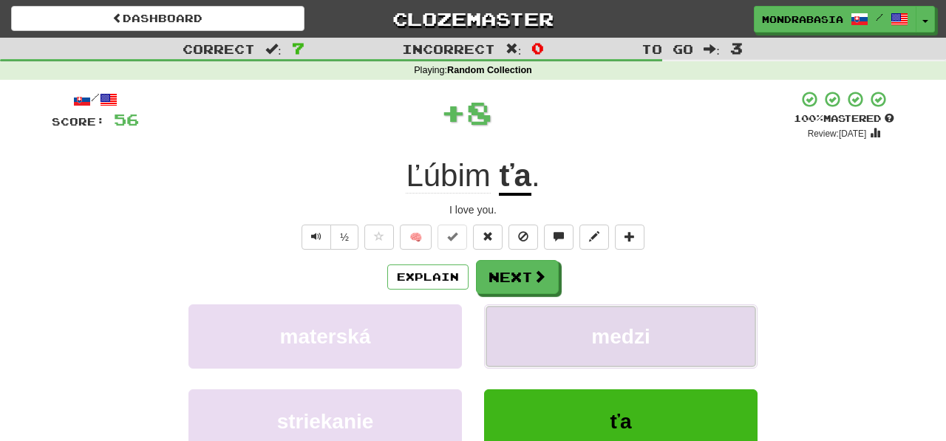
click at [506, 327] on button "medzi" at bounding box center [620, 336] width 273 height 64
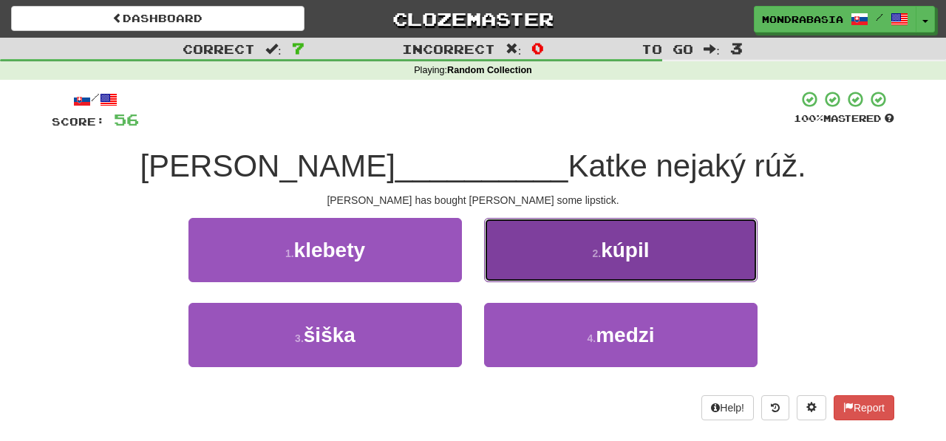
click at [501, 276] on button "2 . kúpil" at bounding box center [620, 250] width 273 height 64
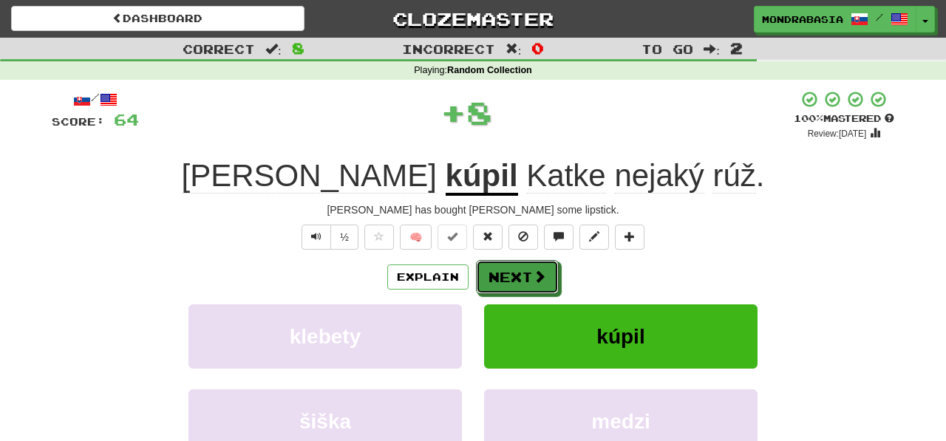
click at [501, 276] on button "Next" at bounding box center [517, 277] width 83 height 34
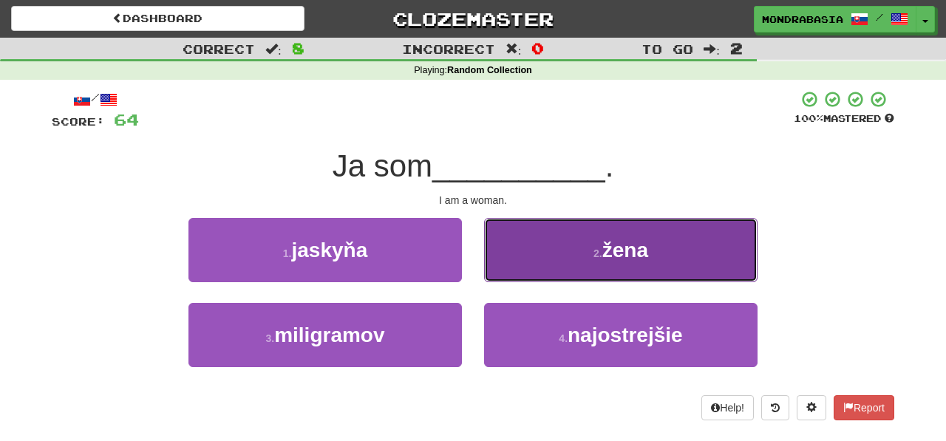
click at [499, 260] on button "2 . žena" at bounding box center [620, 250] width 273 height 64
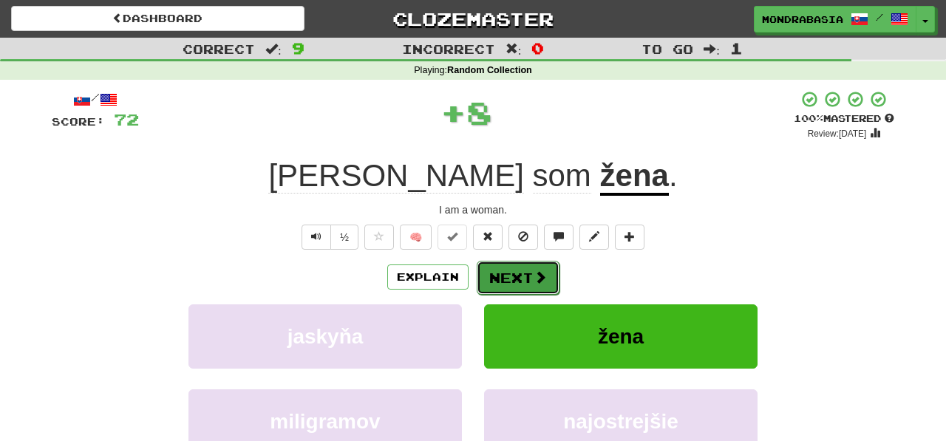
click at [506, 272] on button "Next" at bounding box center [518, 278] width 83 height 34
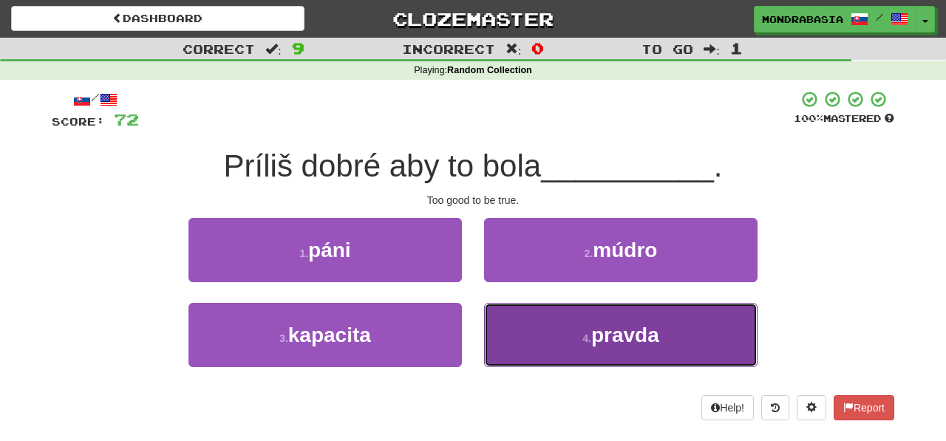
click at [498, 347] on button "4 . pravda" at bounding box center [620, 335] width 273 height 64
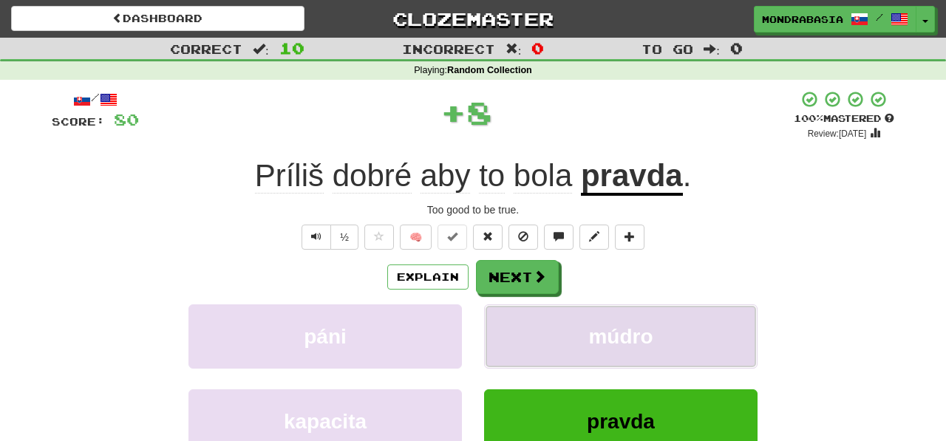
click at [504, 342] on button "múdro" at bounding box center [620, 336] width 273 height 64
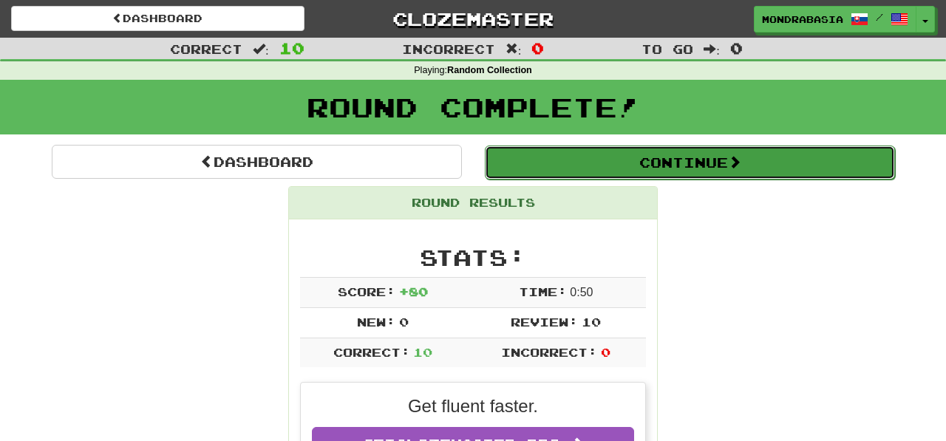
click at [523, 157] on button "Continue" at bounding box center [690, 163] width 410 height 34
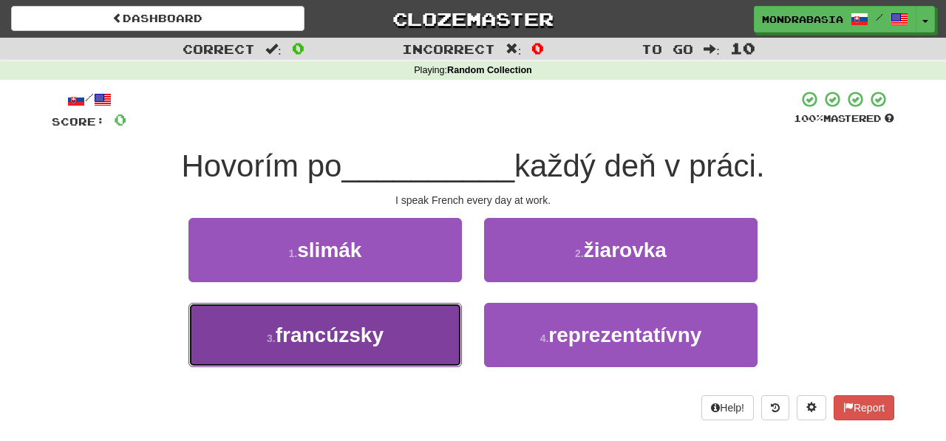
click at [435, 329] on button "3 . francúzsky" at bounding box center [324, 335] width 273 height 64
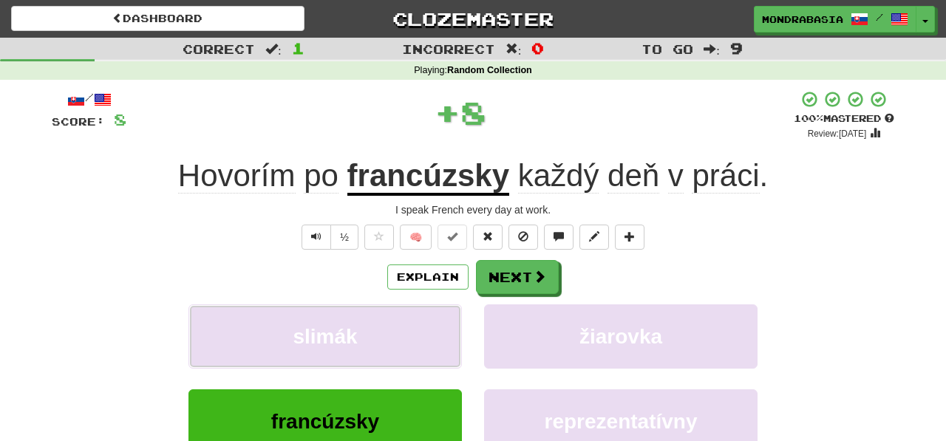
click at [435, 329] on button "slimák" at bounding box center [324, 336] width 273 height 64
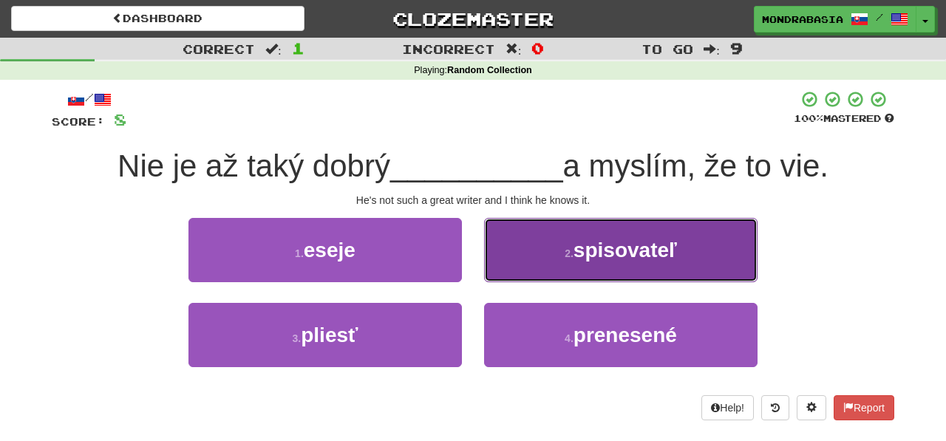
click at [525, 268] on button "2 . spisovateľ" at bounding box center [620, 250] width 273 height 64
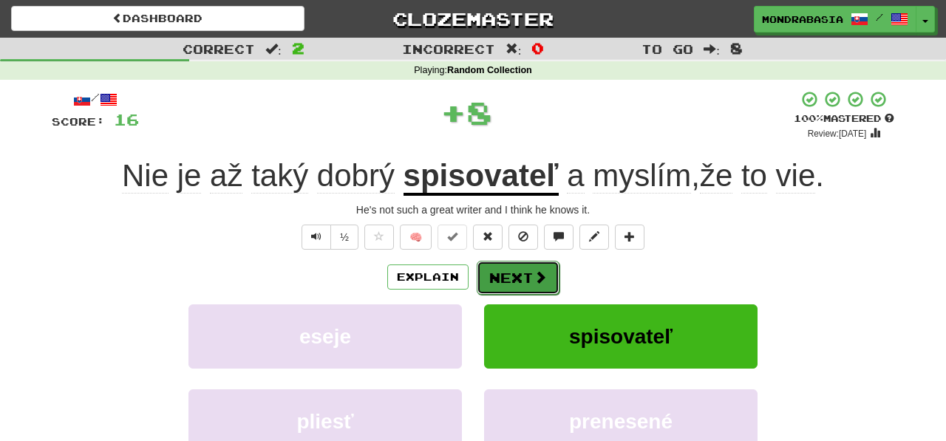
click at [525, 273] on button "Next" at bounding box center [518, 278] width 83 height 34
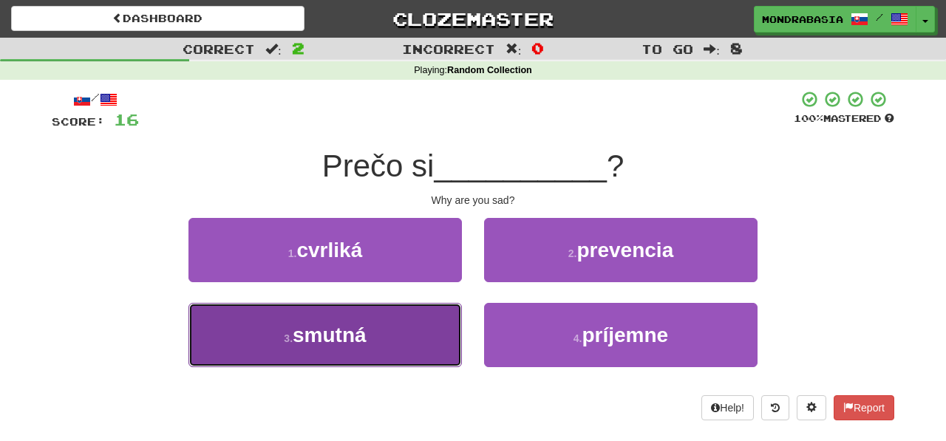
click at [408, 355] on button "3 . smutná" at bounding box center [324, 335] width 273 height 64
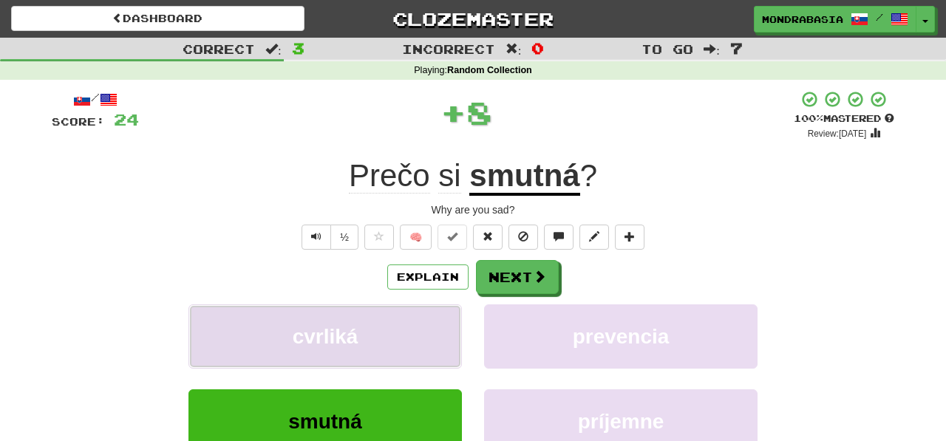
click at [411, 351] on button "cvrliká" at bounding box center [324, 336] width 273 height 64
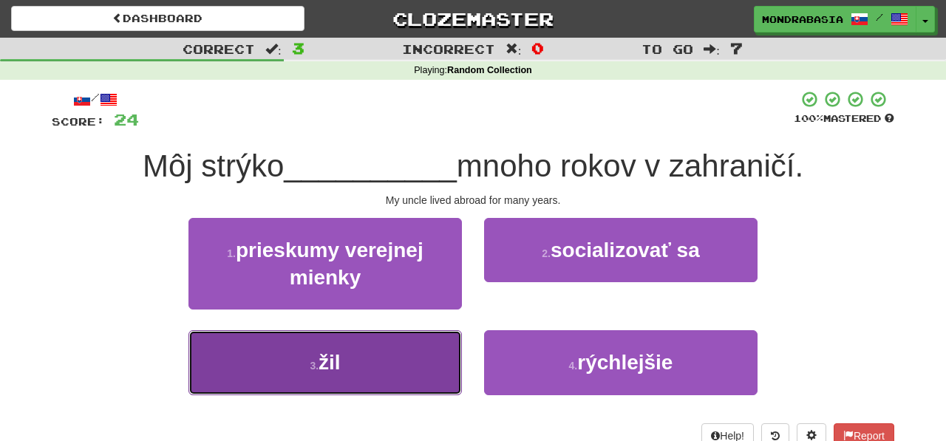
click at [418, 361] on button "3 . žil" at bounding box center [324, 362] width 273 height 64
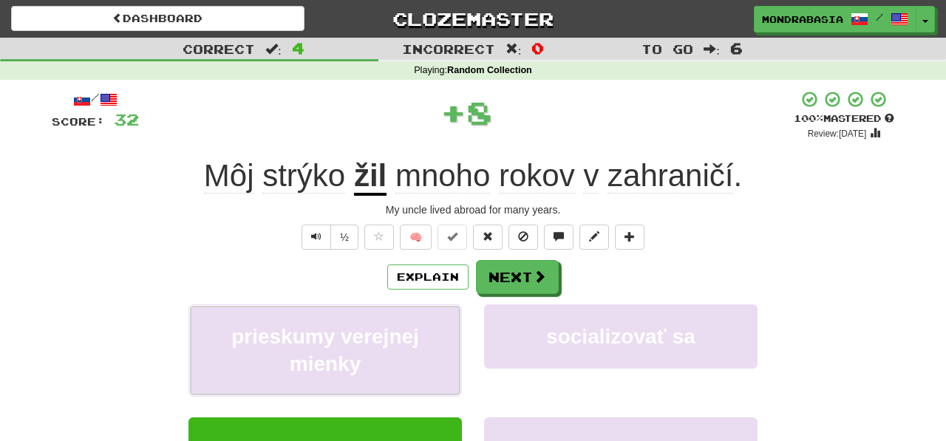
click at [418, 361] on button "prieskumy verejnej mienky" at bounding box center [324, 350] width 273 height 92
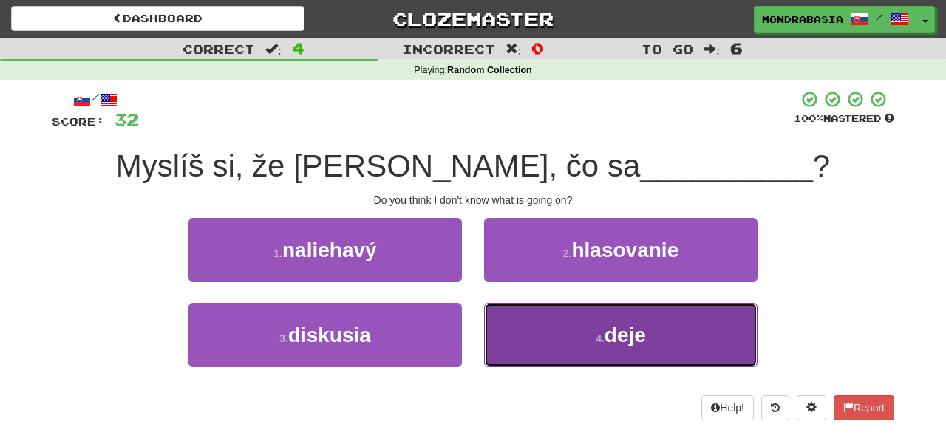
click at [521, 339] on button "4 . deje" at bounding box center [620, 335] width 273 height 64
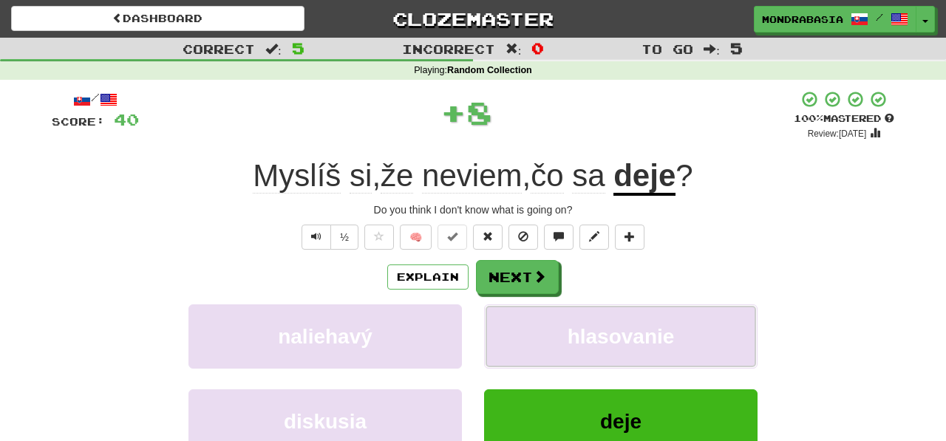
click at [521, 339] on button "hlasovanie" at bounding box center [620, 336] width 273 height 64
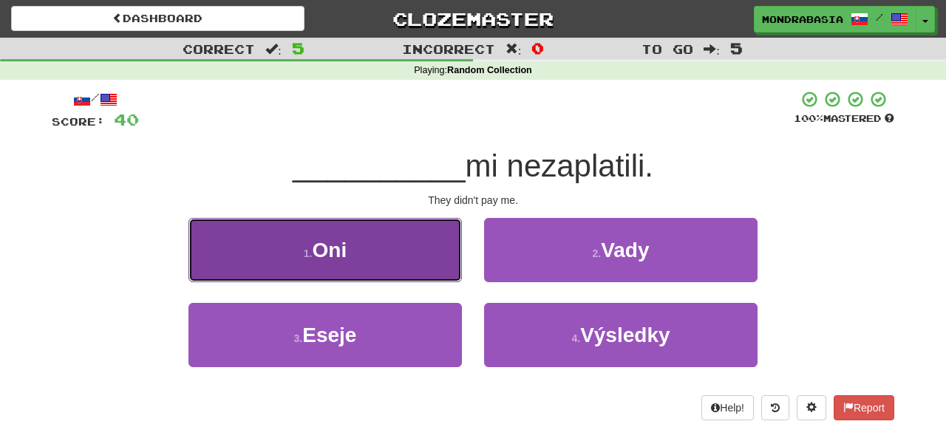
click at [429, 266] on button "1 . Oni" at bounding box center [324, 250] width 273 height 64
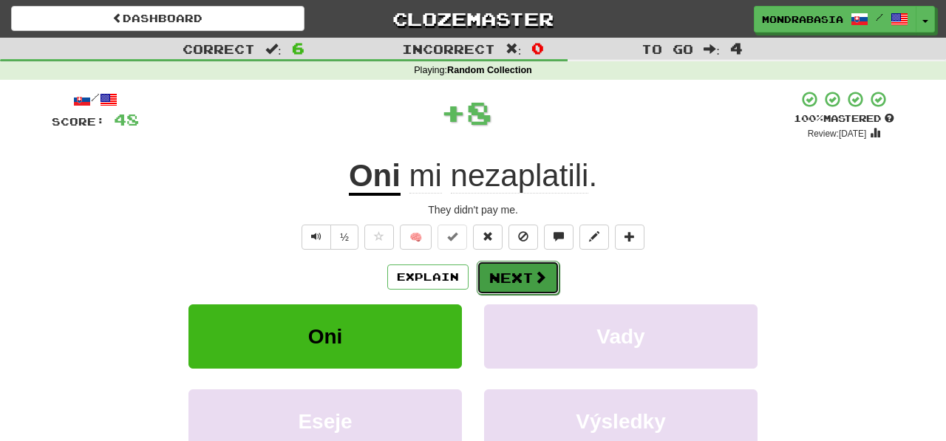
click at [502, 277] on button "Next" at bounding box center [518, 278] width 83 height 34
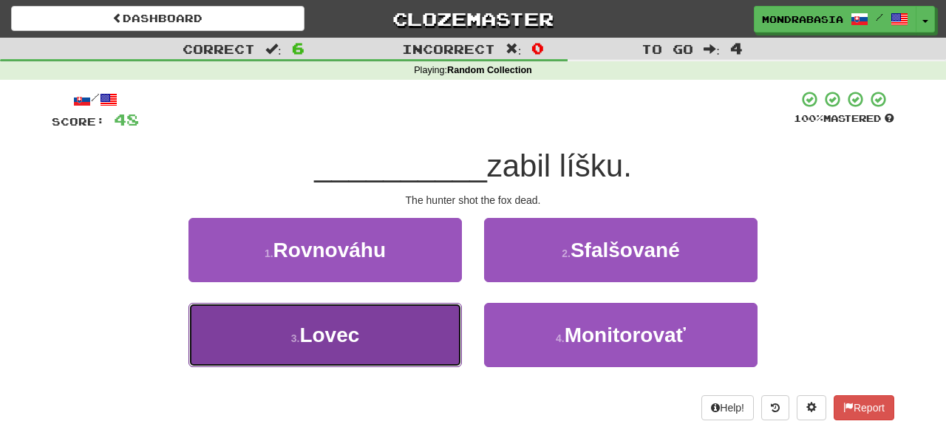
click at [440, 333] on button "3 . Lovec" at bounding box center [324, 335] width 273 height 64
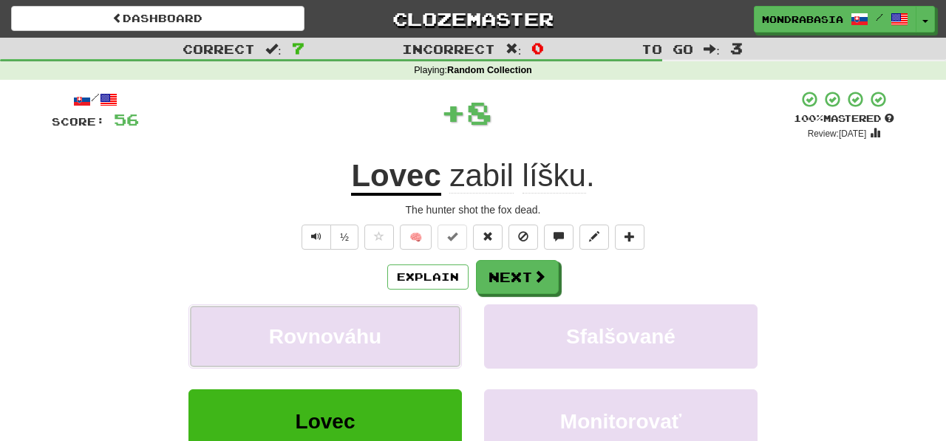
click at [440, 333] on button "Rovnováhu" at bounding box center [324, 336] width 273 height 64
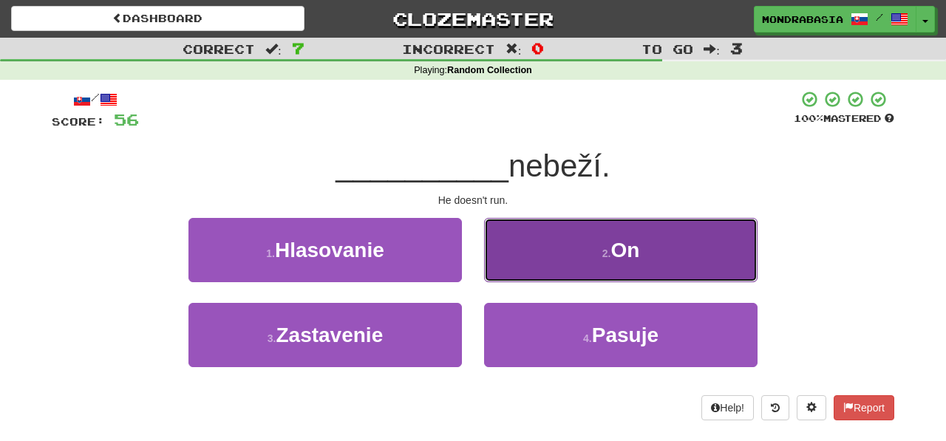
click at [497, 270] on button "2 . On" at bounding box center [620, 250] width 273 height 64
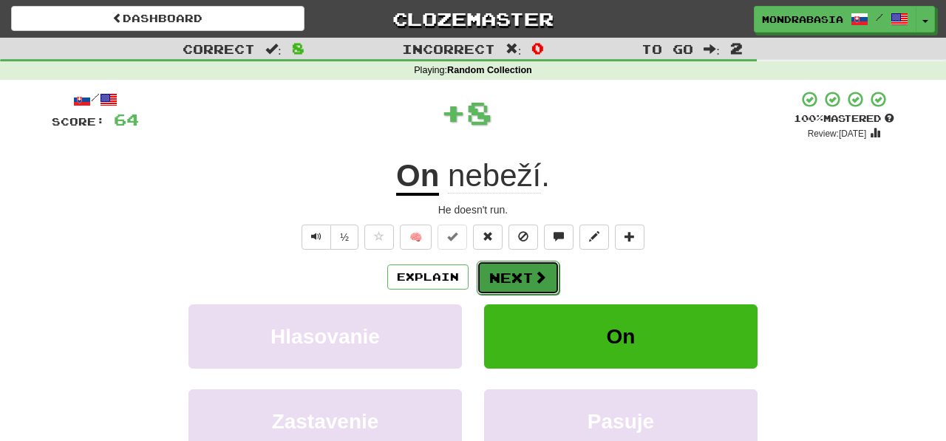
click at [501, 275] on button "Next" at bounding box center [518, 278] width 83 height 34
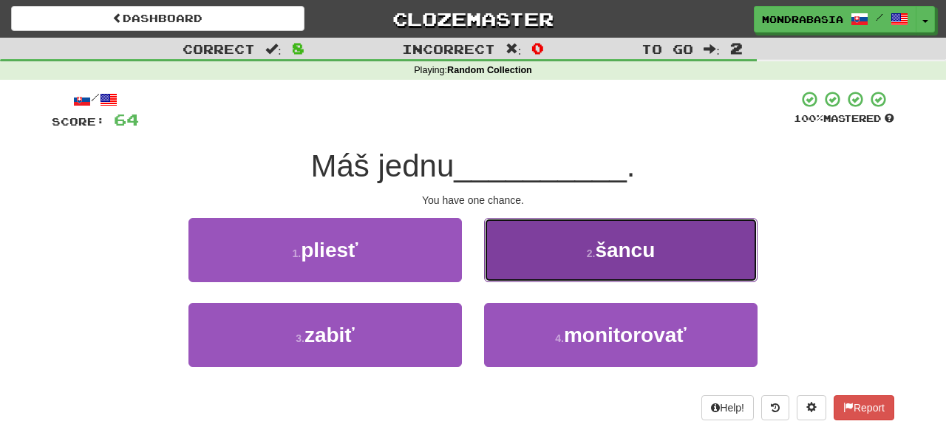
click at [506, 268] on button "2 . šancu" at bounding box center [620, 250] width 273 height 64
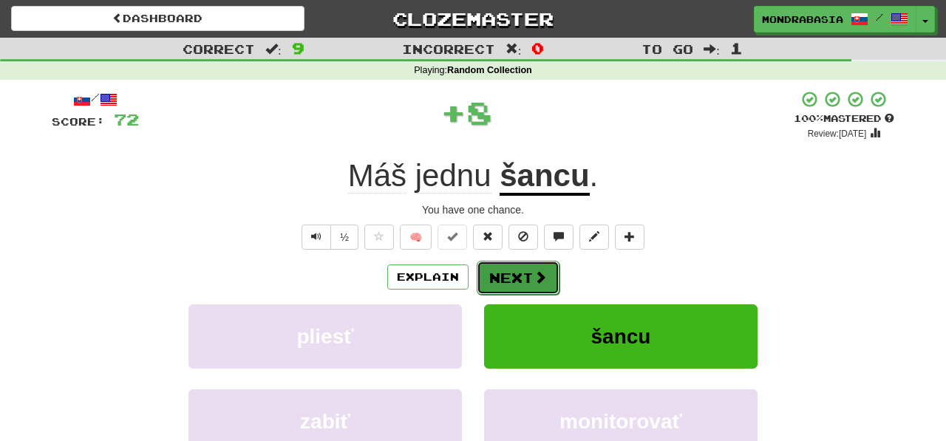
click at [514, 268] on button "Next" at bounding box center [518, 278] width 83 height 34
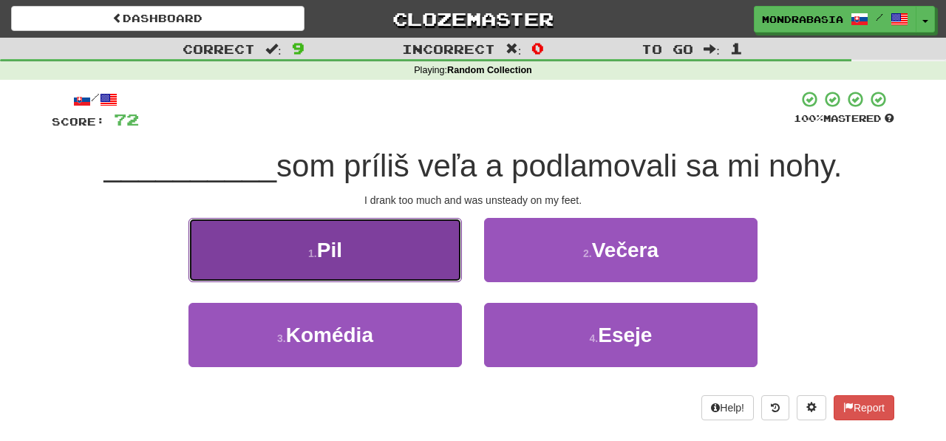
click at [432, 270] on button "1 . Pil" at bounding box center [324, 250] width 273 height 64
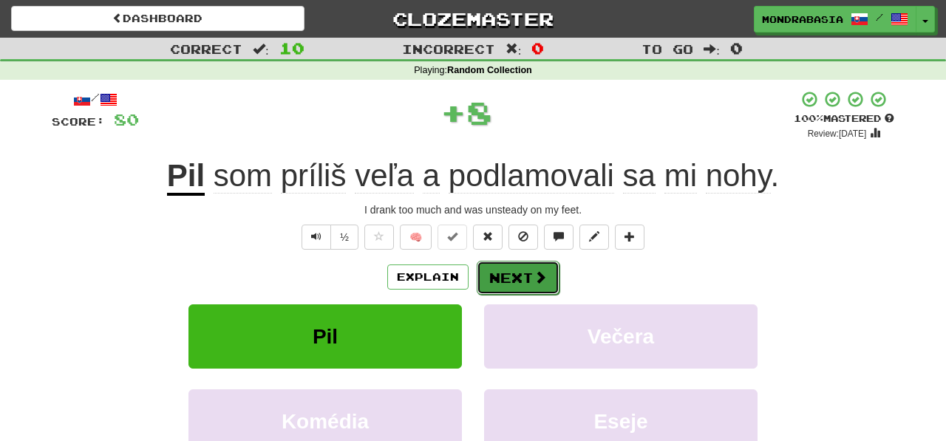
click at [516, 268] on button "Next" at bounding box center [518, 278] width 83 height 34
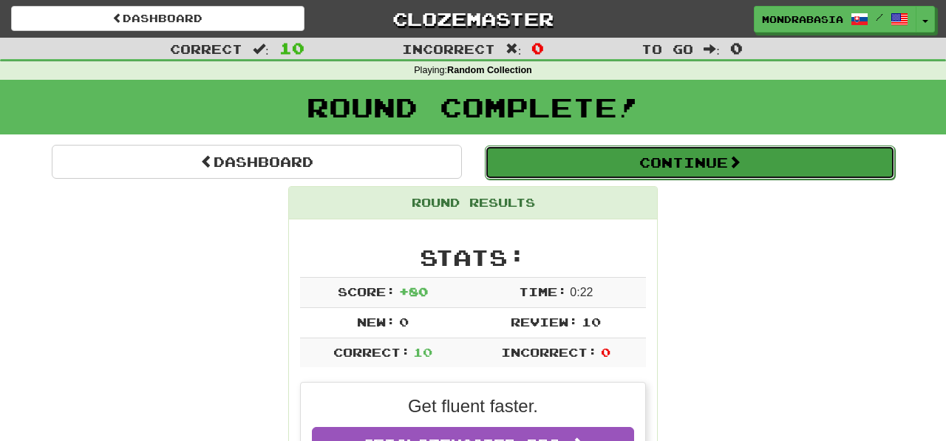
click at [511, 165] on button "Continue" at bounding box center [690, 163] width 410 height 34
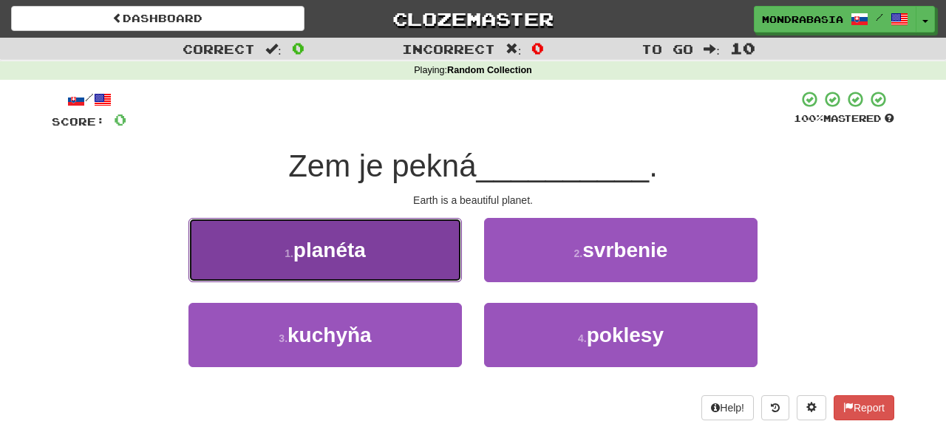
click at [440, 264] on button "1 . planéta" at bounding box center [324, 250] width 273 height 64
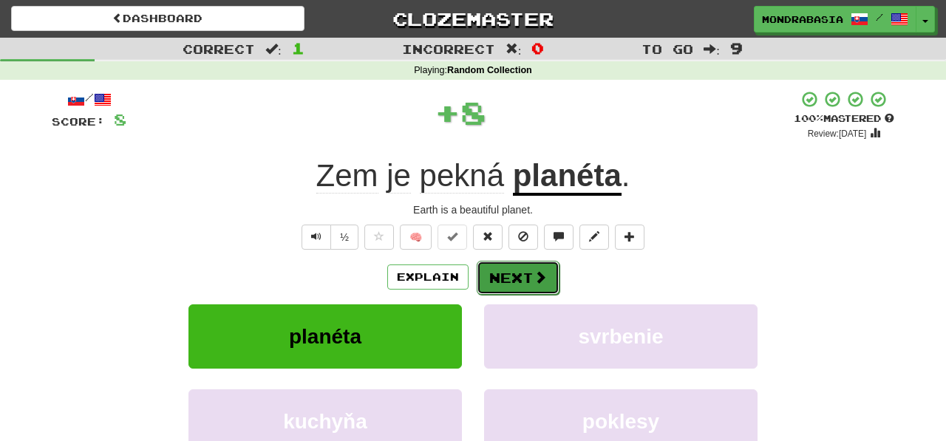
click at [493, 273] on button "Next" at bounding box center [518, 278] width 83 height 34
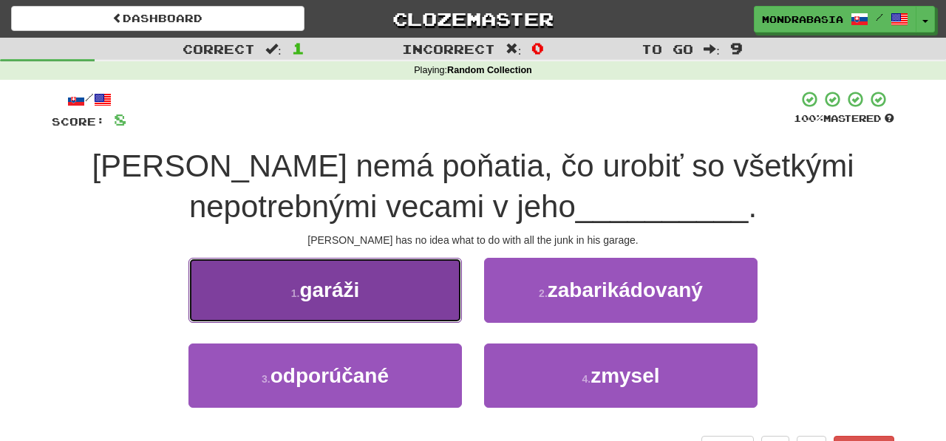
click at [439, 317] on button "1 . garáži" at bounding box center [324, 290] width 273 height 64
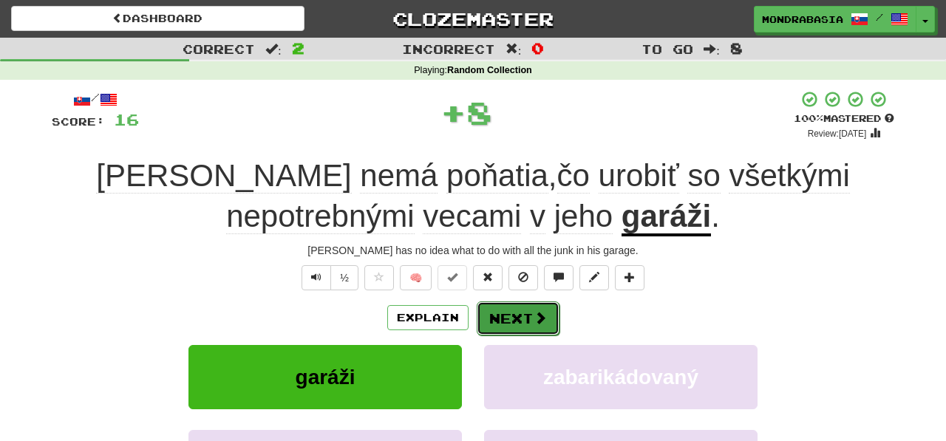
click at [494, 317] on button "Next" at bounding box center [518, 319] width 83 height 34
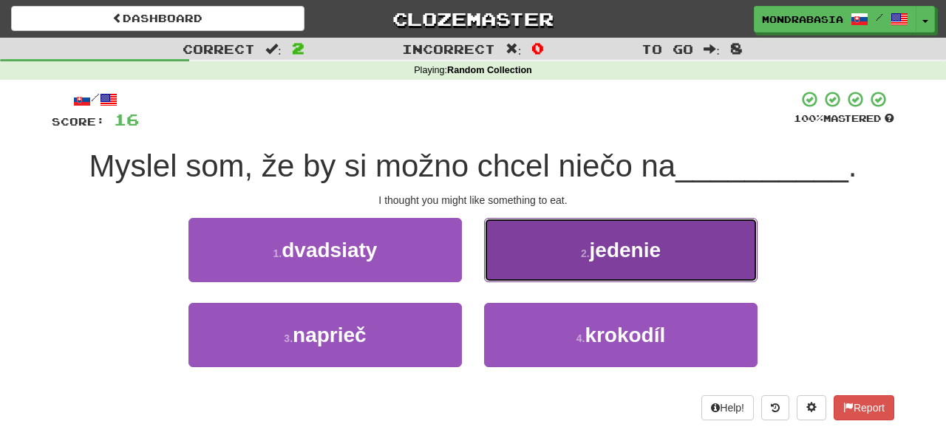
click at [511, 263] on button "2 . jedenie" at bounding box center [620, 250] width 273 height 64
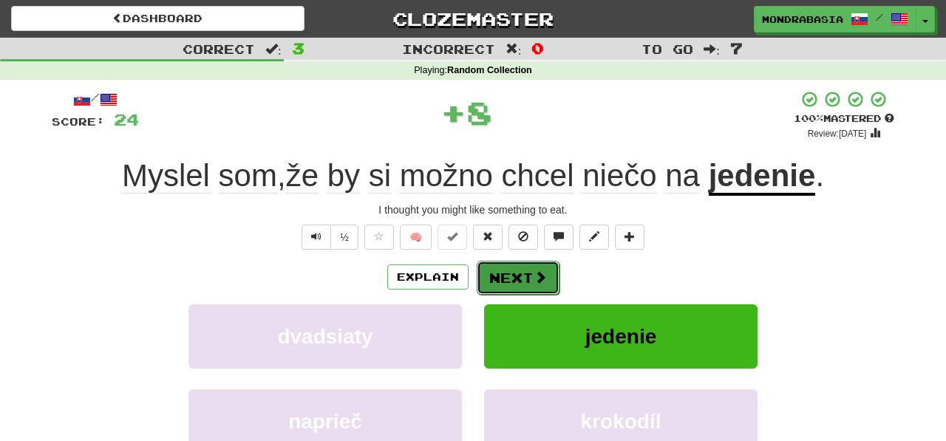
click at [511, 276] on button "Next" at bounding box center [518, 278] width 83 height 34
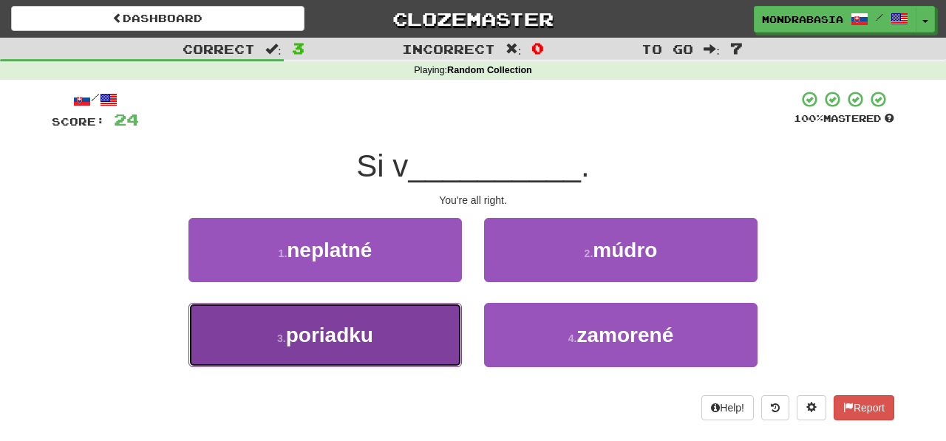
click at [424, 338] on button "3 . poriadku" at bounding box center [324, 335] width 273 height 64
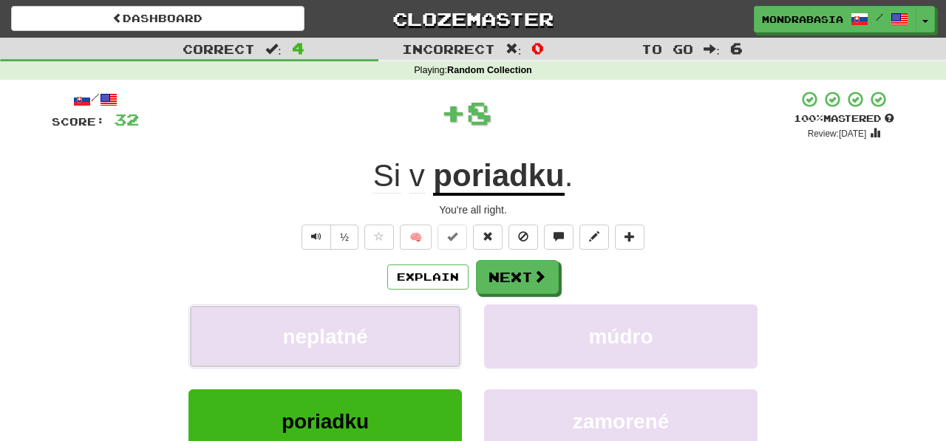
click at [424, 338] on button "neplatné" at bounding box center [324, 336] width 273 height 64
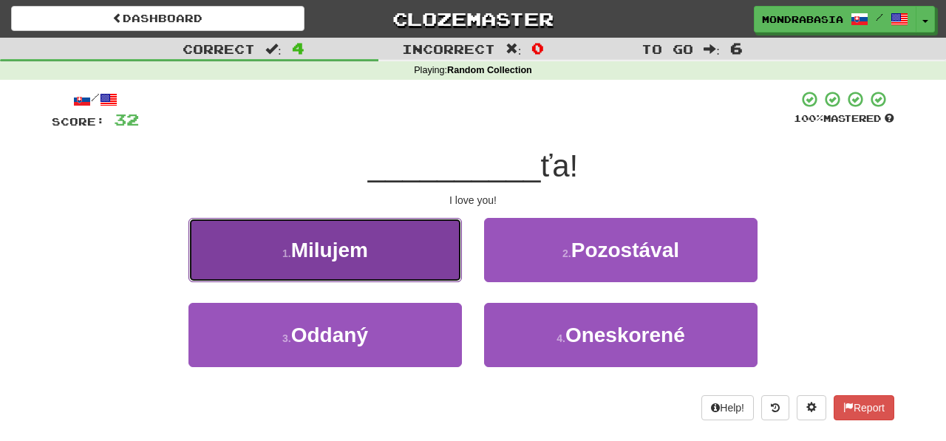
click at [440, 260] on button "1 . Milujem" at bounding box center [324, 250] width 273 height 64
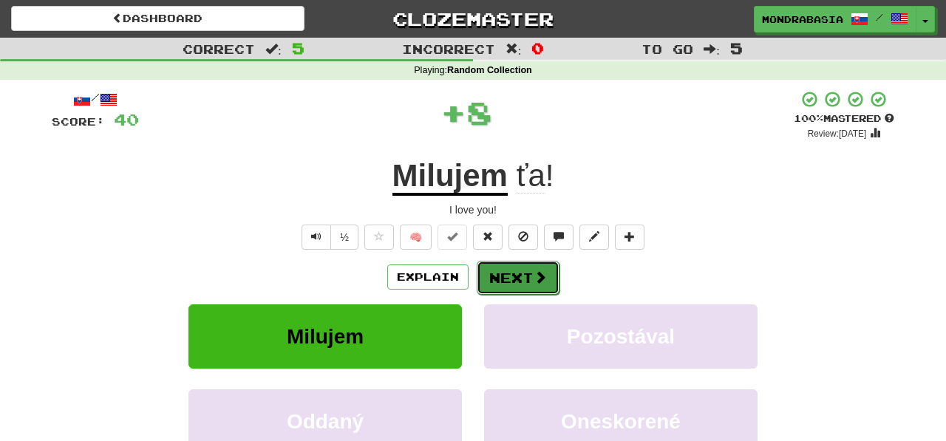
click at [500, 279] on button "Next" at bounding box center [518, 278] width 83 height 34
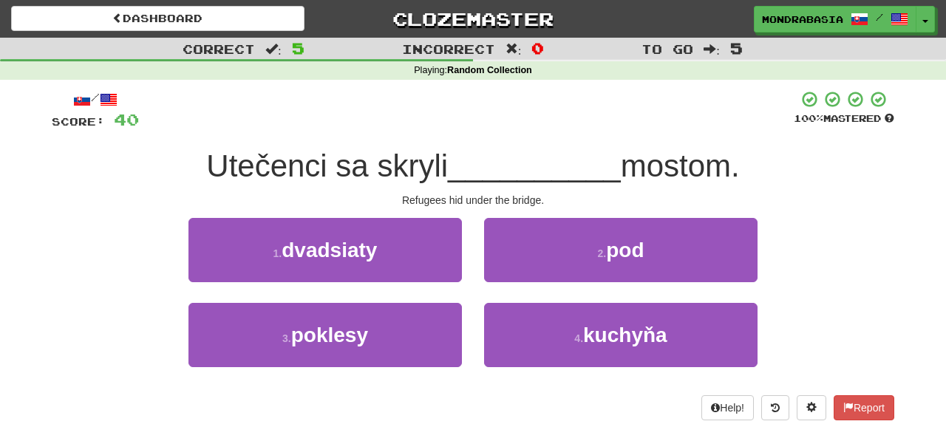
click at [520, 282] on div "2 . pod" at bounding box center [621, 260] width 296 height 85
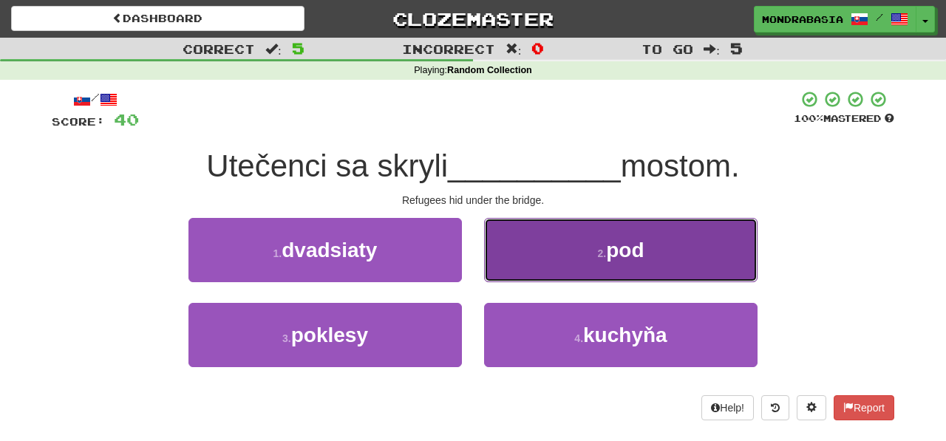
click at [510, 263] on button "2 . pod" at bounding box center [620, 250] width 273 height 64
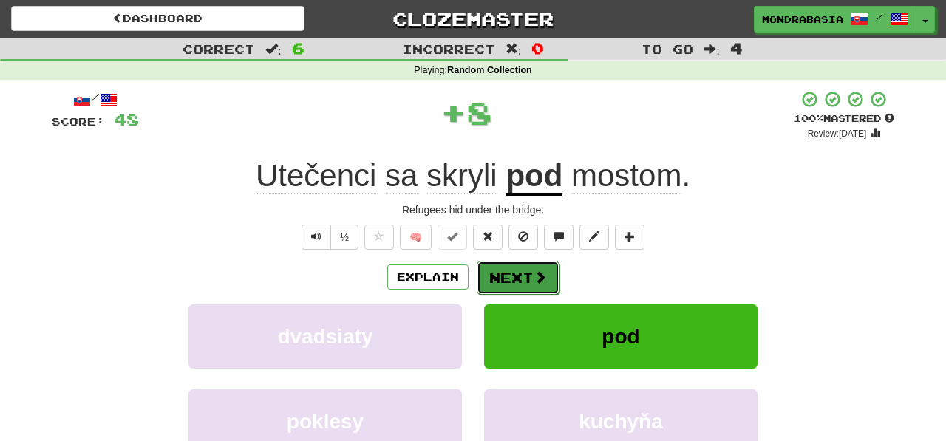
click at [514, 270] on button "Next" at bounding box center [518, 278] width 83 height 34
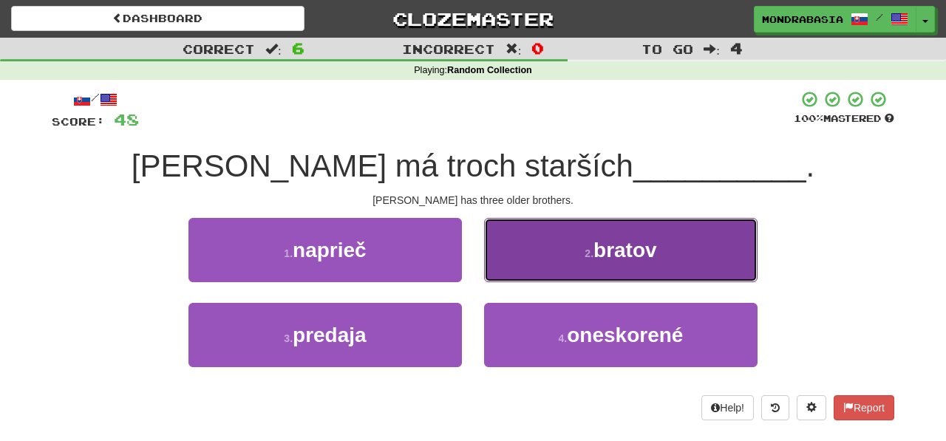
click at [514, 275] on button "2 . bratov" at bounding box center [620, 250] width 273 height 64
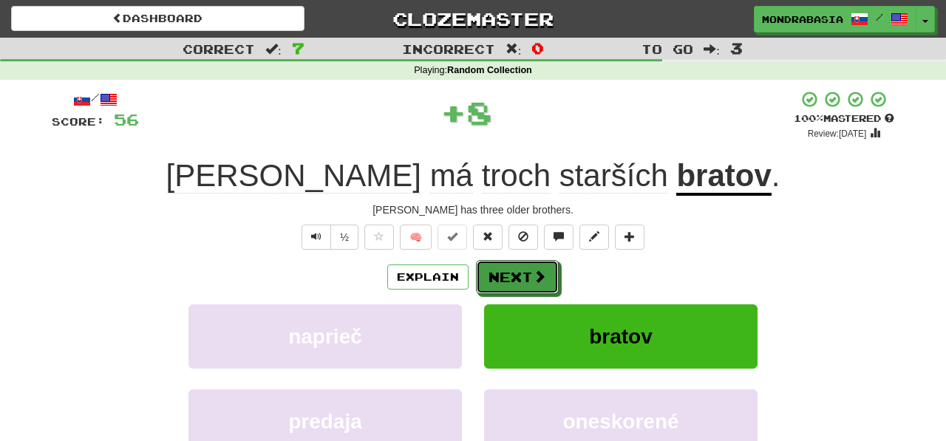
click at [514, 275] on button "Next" at bounding box center [517, 277] width 83 height 34
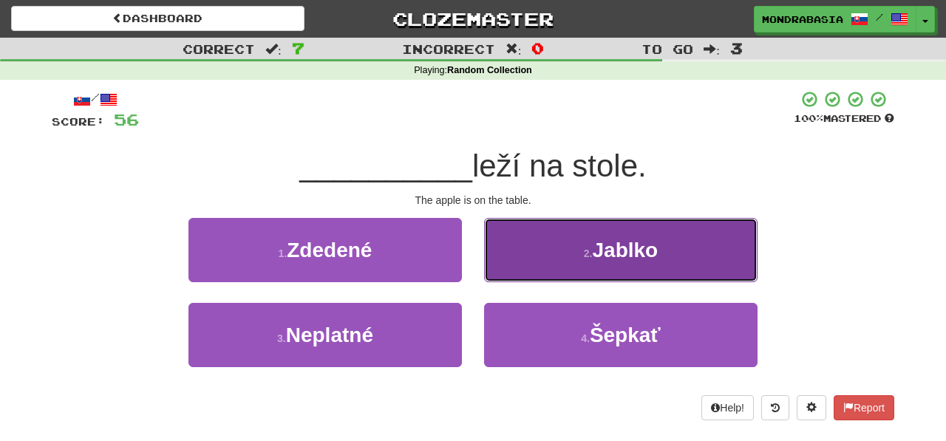
click at [501, 268] on button "2 . Jablko" at bounding box center [620, 250] width 273 height 64
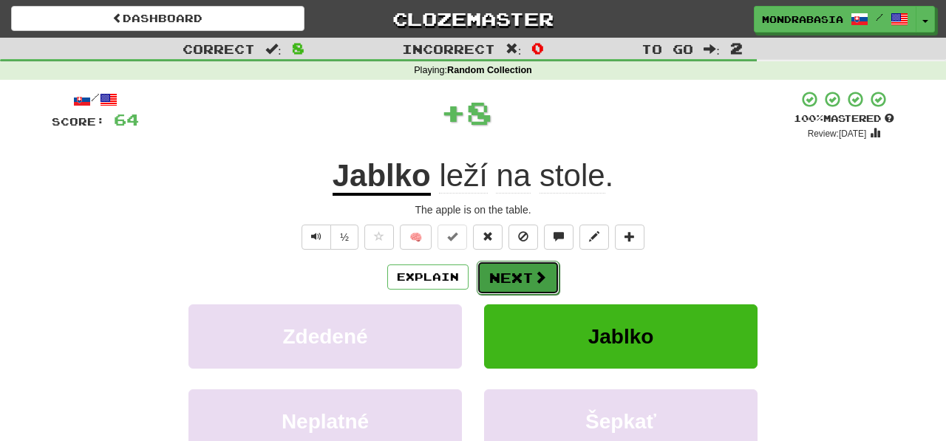
click at [506, 274] on button "Next" at bounding box center [518, 278] width 83 height 34
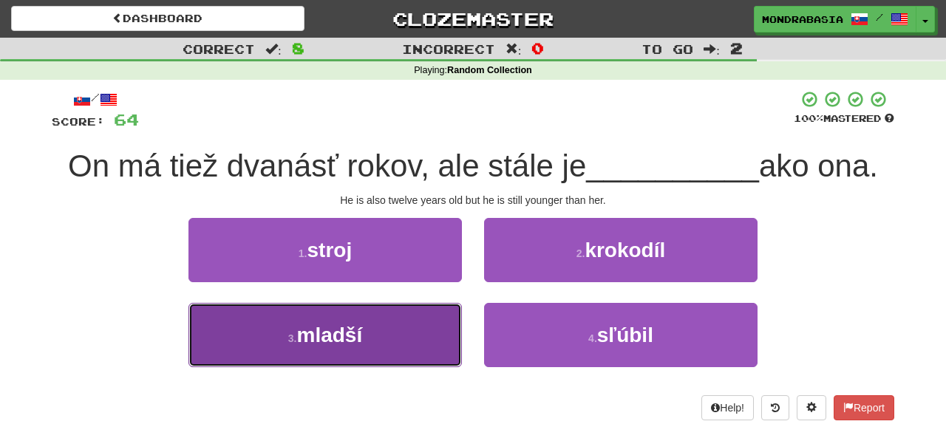
click at [420, 335] on button "3 . mladší" at bounding box center [324, 335] width 273 height 64
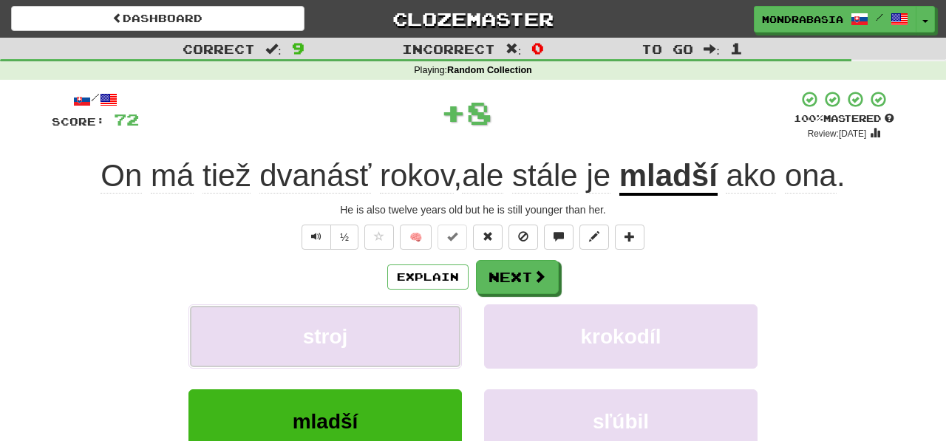
click at [420, 335] on button "stroj" at bounding box center [324, 336] width 273 height 64
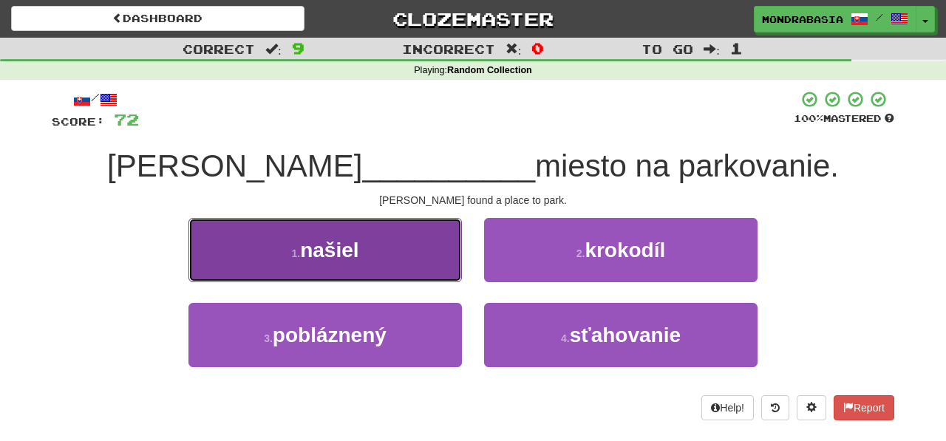
click at [437, 268] on button "1 . našiel" at bounding box center [324, 250] width 273 height 64
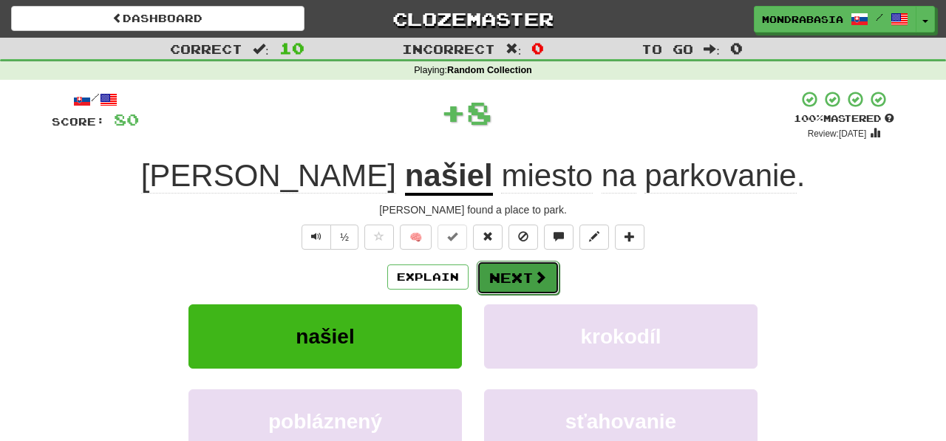
click at [500, 276] on button "Next" at bounding box center [518, 278] width 83 height 34
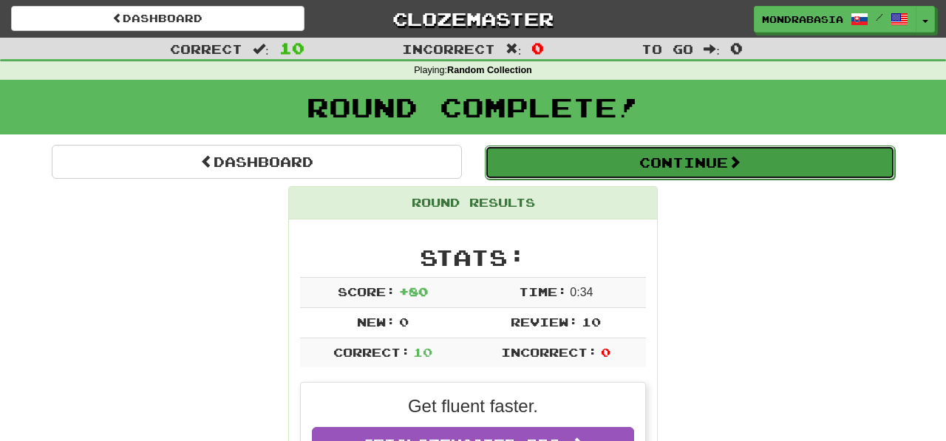
click at [504, 154] on button "Continue" at bounding box center [690, 163] width 410 height 34
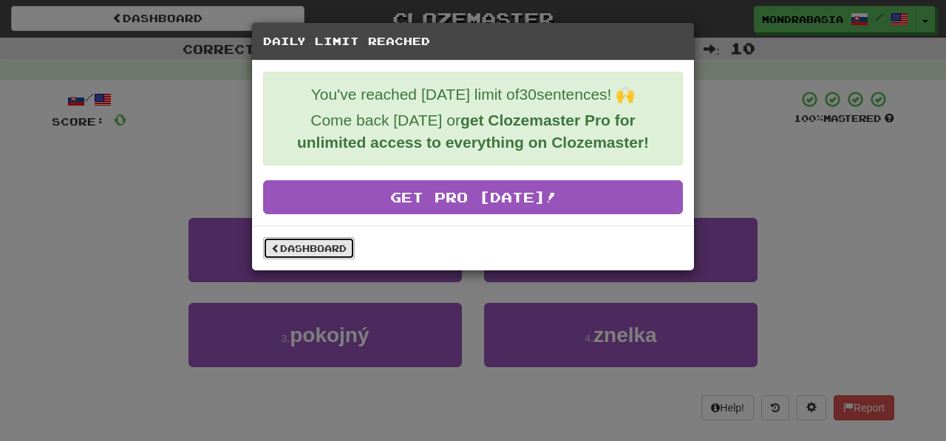
click at [327, 250] on link "Dashboard" at bounding box center [309, 248] width 92 height 22
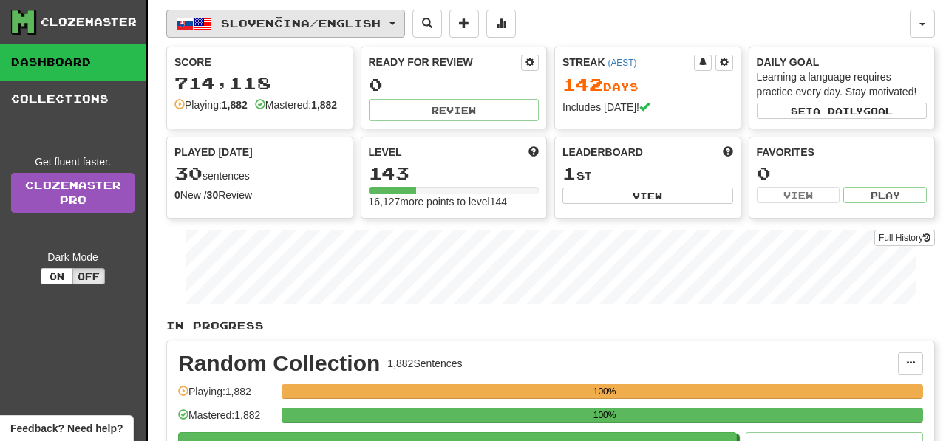
click at [395, 24] on span "button" at bounding box center [392, 23] width 6 height 3
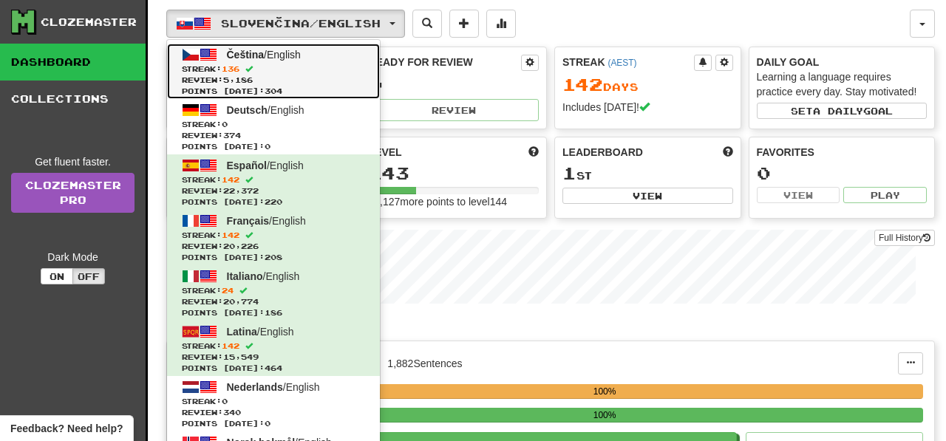
click at [356, 64] on span "Streak: 136" at bounding box center [273, 69] width 183 height 11
